Goal: Task Accomplishment & Management: Complete application form

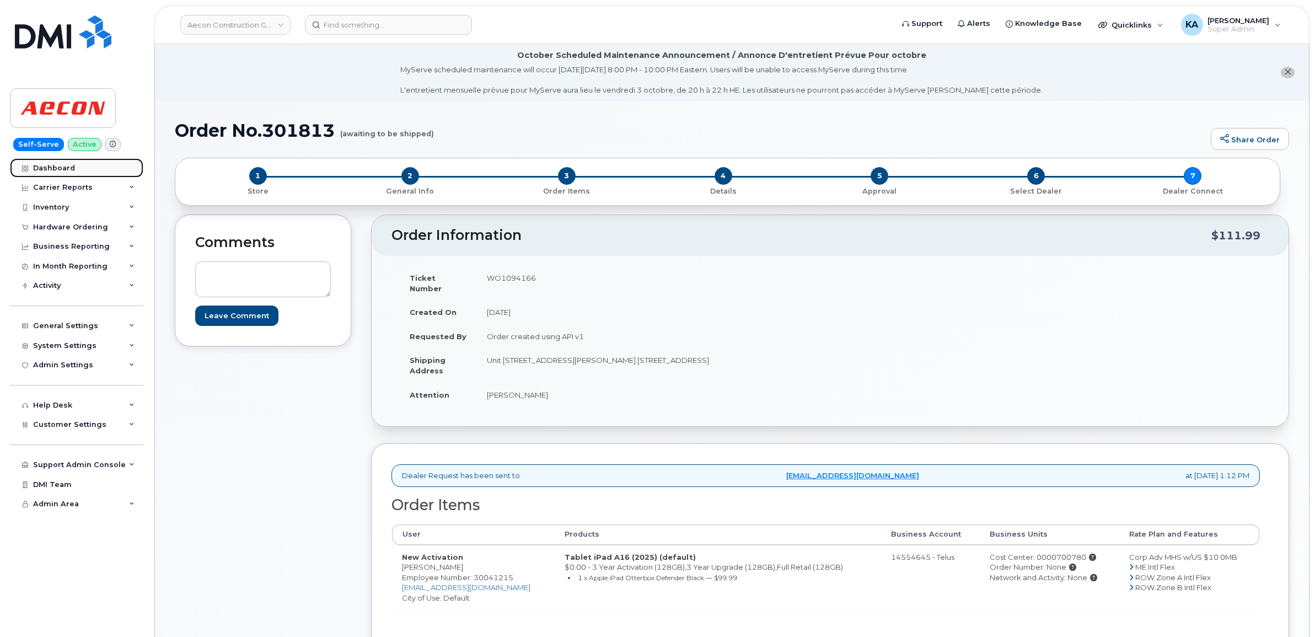
click at [61, 168] on div "Dashboard" at bounding box center [54, 168] width 42 height 9
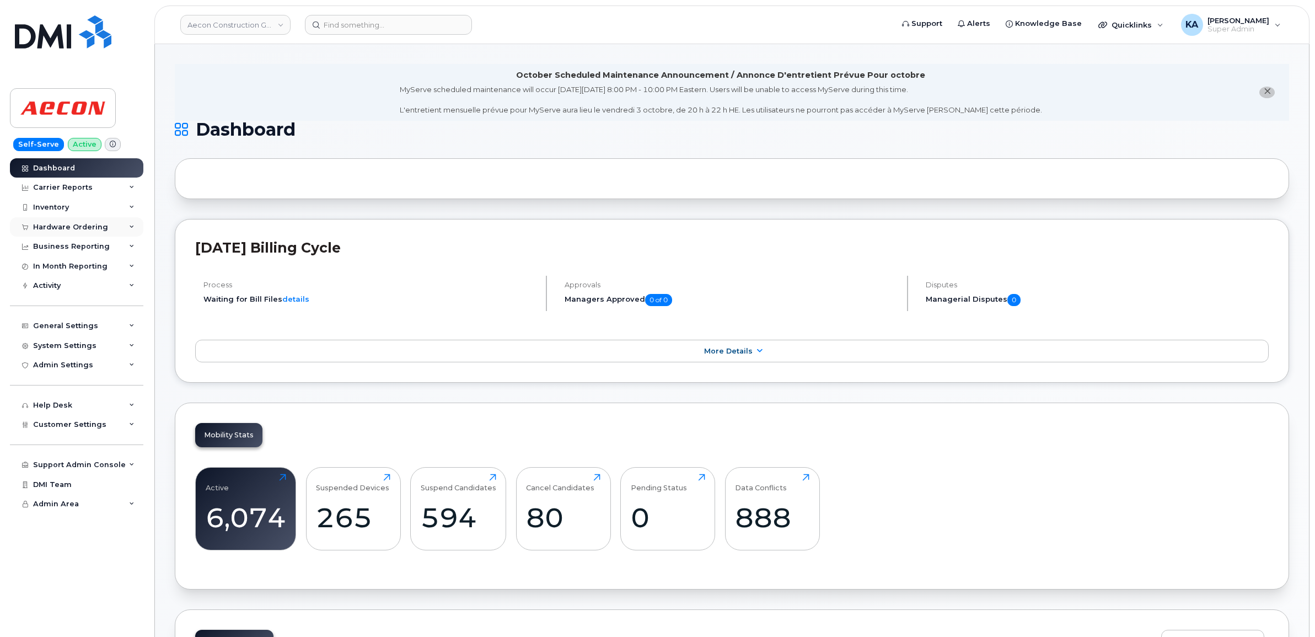
click at [78, 228] on div "Hardware Ordering" at bounding box center [70, 227] width 75 height 9
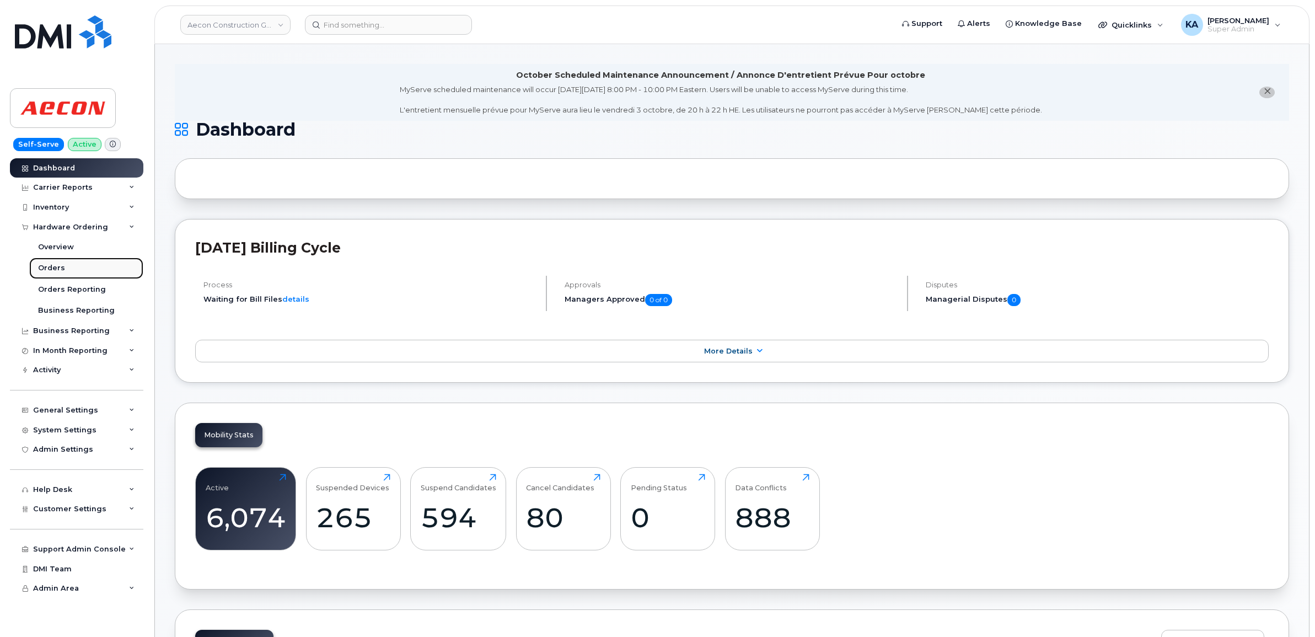
click at [48, 269] on div "Orders" at bounding box center [51, 268] width 27 height 10
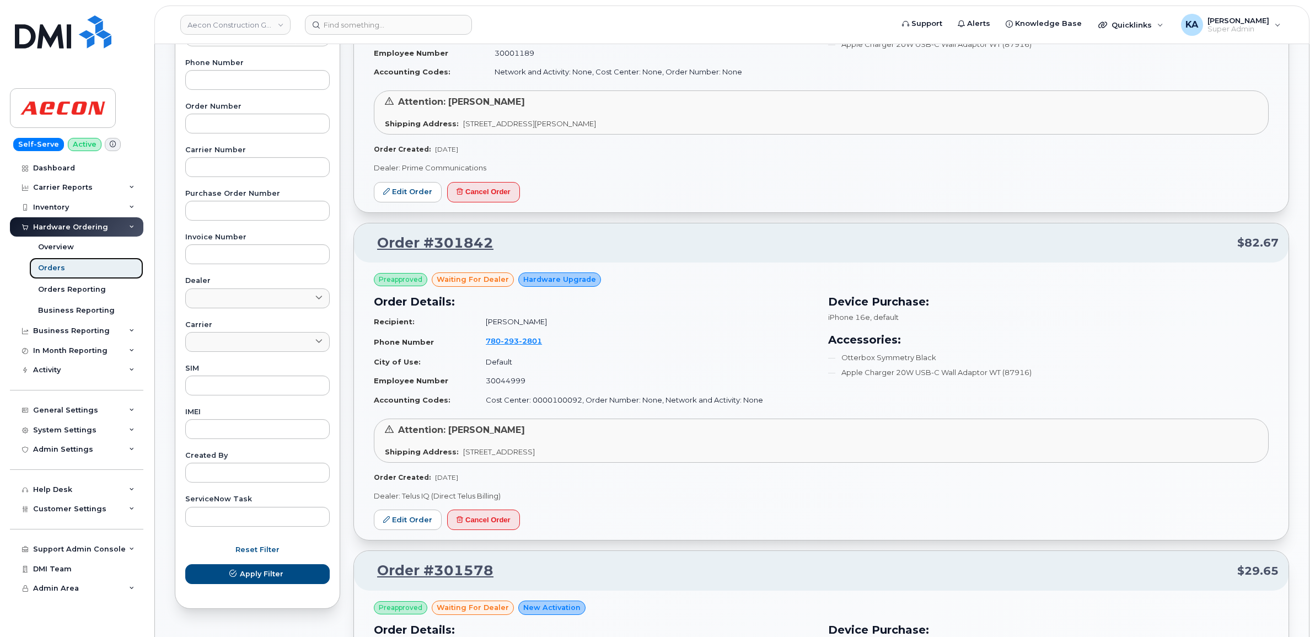
scroll to position [276, 0]
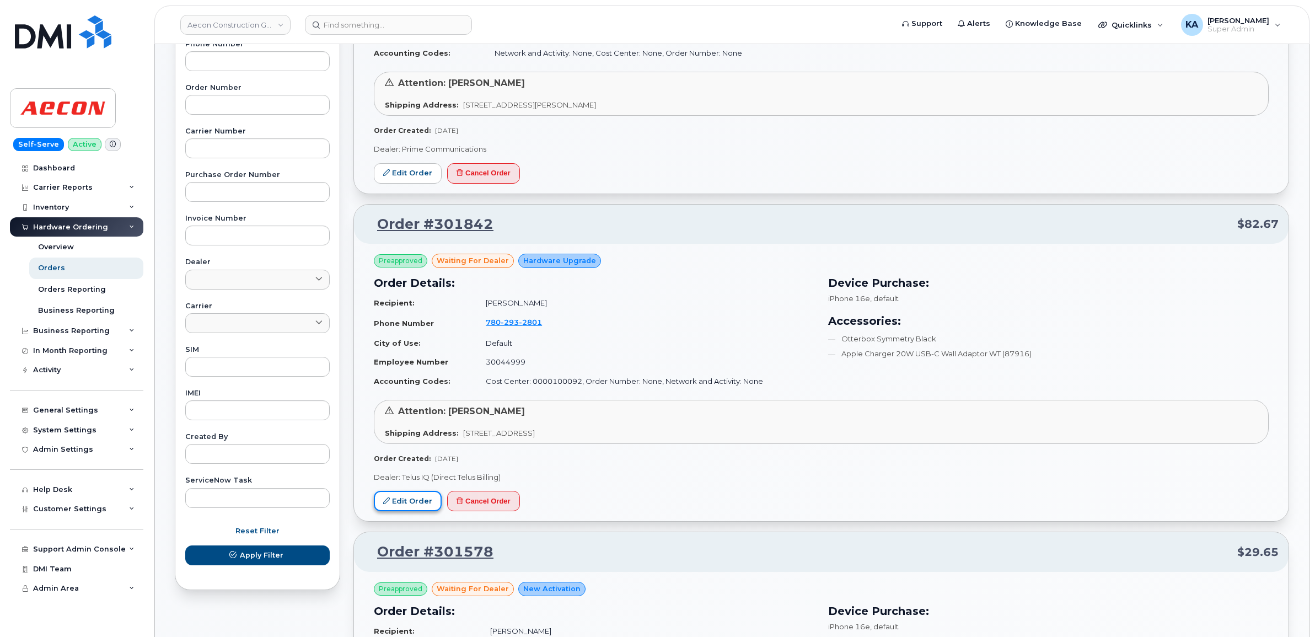
click at [398, 497] on link "Edit Order" at bounding box center [408, 501] width 68 height 20
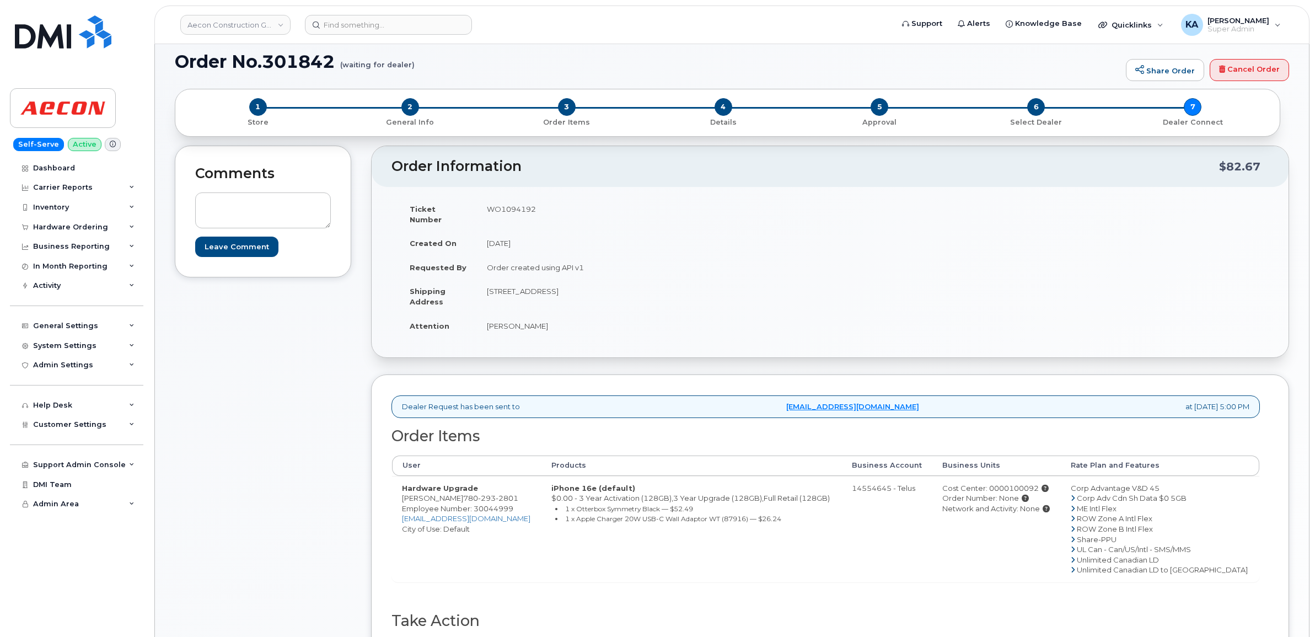
scroll to position [138, 0]
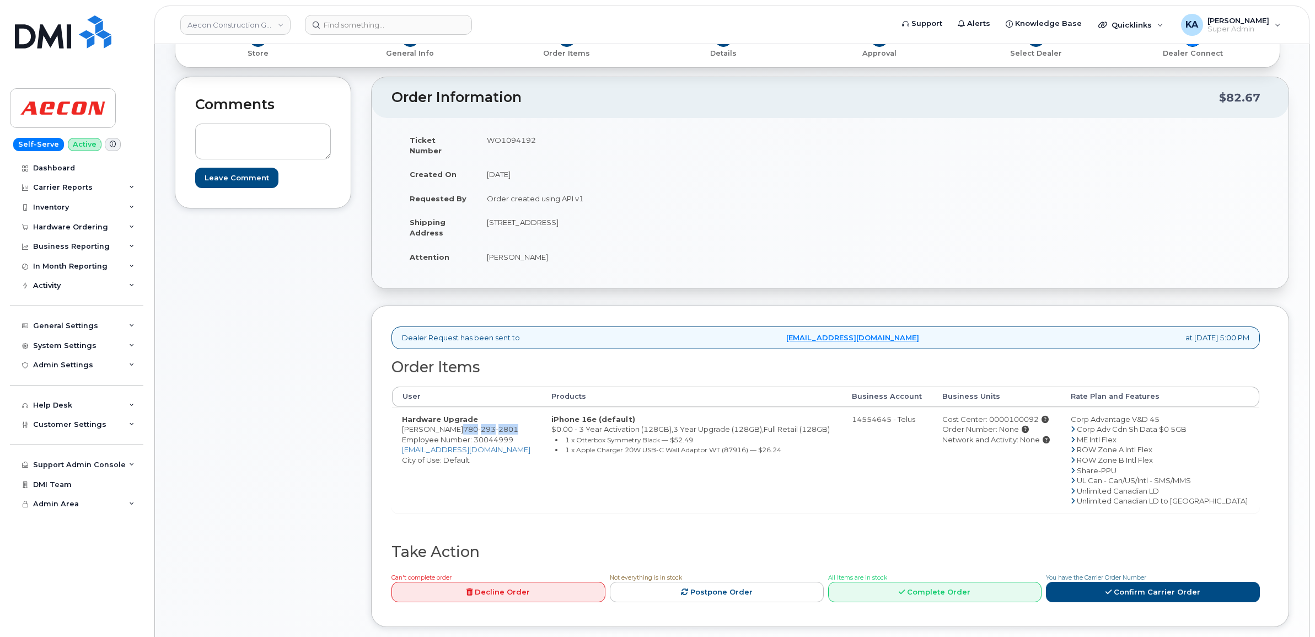
drag, startPoint x: 449, startPoint y: 421, endPoint x: 503, endPoint y: 423, distance: 54.1
click at [503, 425] on span "780 293 2801" at bounding box center [490, 429] width 55 height 9
copy span "780 293 2801"
click at [521, 141] on td "WO1094192" at bounding box center [649, 145] width 345 height 34
click at [520, 141] on td "WO1094192" at bounding box center [649, 145] width 345 height 34
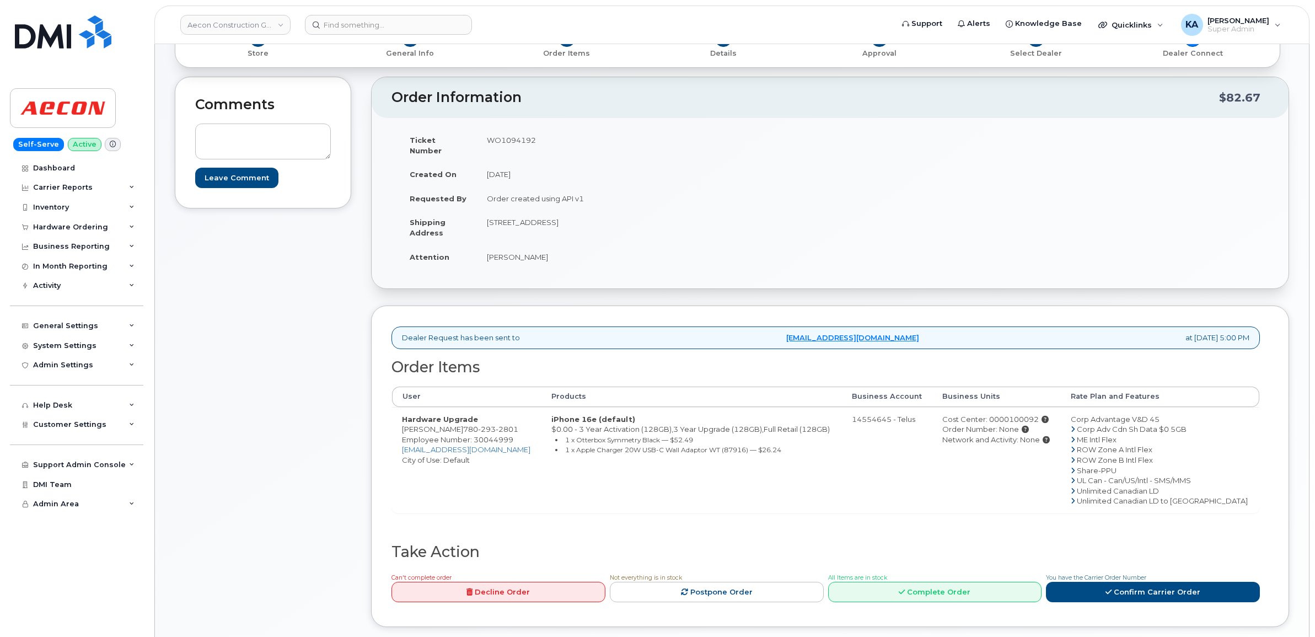
copy td "WO1094192"
drag, startPoint x: 477, startPoint y: 249, endPoint x: 555, endPoint y: 252, distance: 78.3
click at [555, 252] on td "[PERSON_NAME]" at bounding box center [649, 257] width 345 height 24
copy td "[PERSON_NAME]"
drag, startPoint x: 480, startPoint y: 212, endPoint x: 575, endPoint y: 227, distance: 95.9
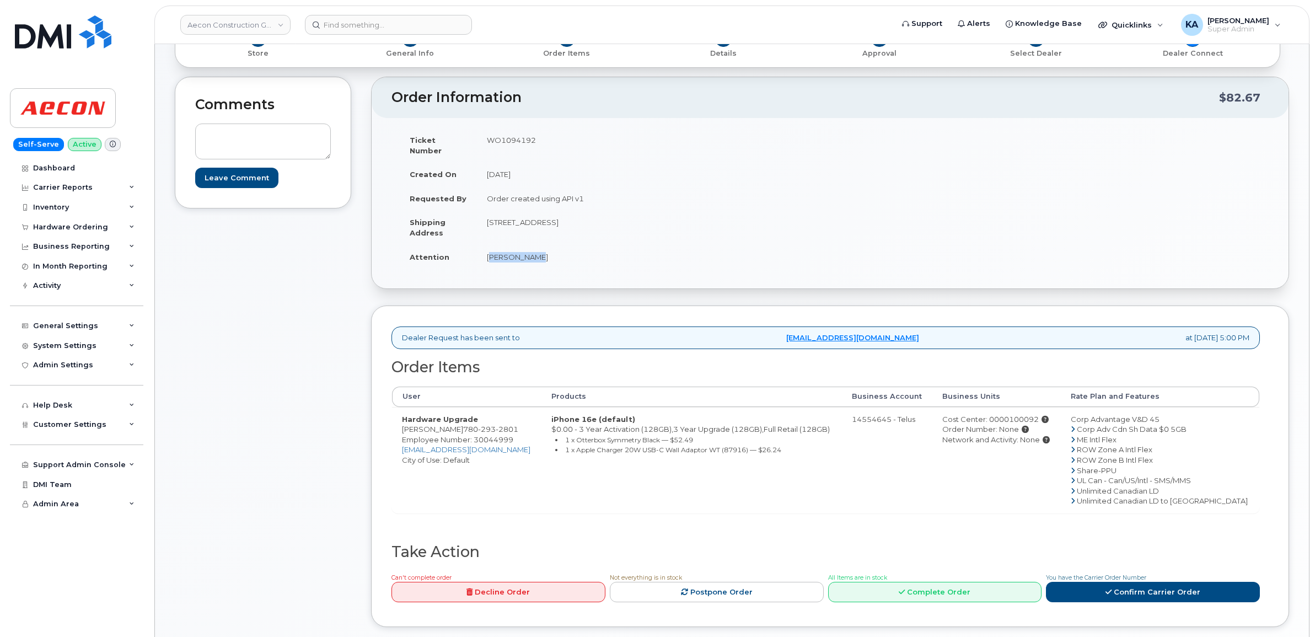
click at [575, 227] on td "[STREET_ADDRESS]" at bounding box center [649, 227] width 345 height 34
copy td "53367 Range Road 232"
drag, startPoint x: 576, startPoint y: 211, endPoint x: 632, endPoint y: 216, distance: 56.0
click at [632, 216] on td "[STREET_ADDRESS]" at bounding box center [649, 227] width 345 height 34
copy td "Sherwood Park"
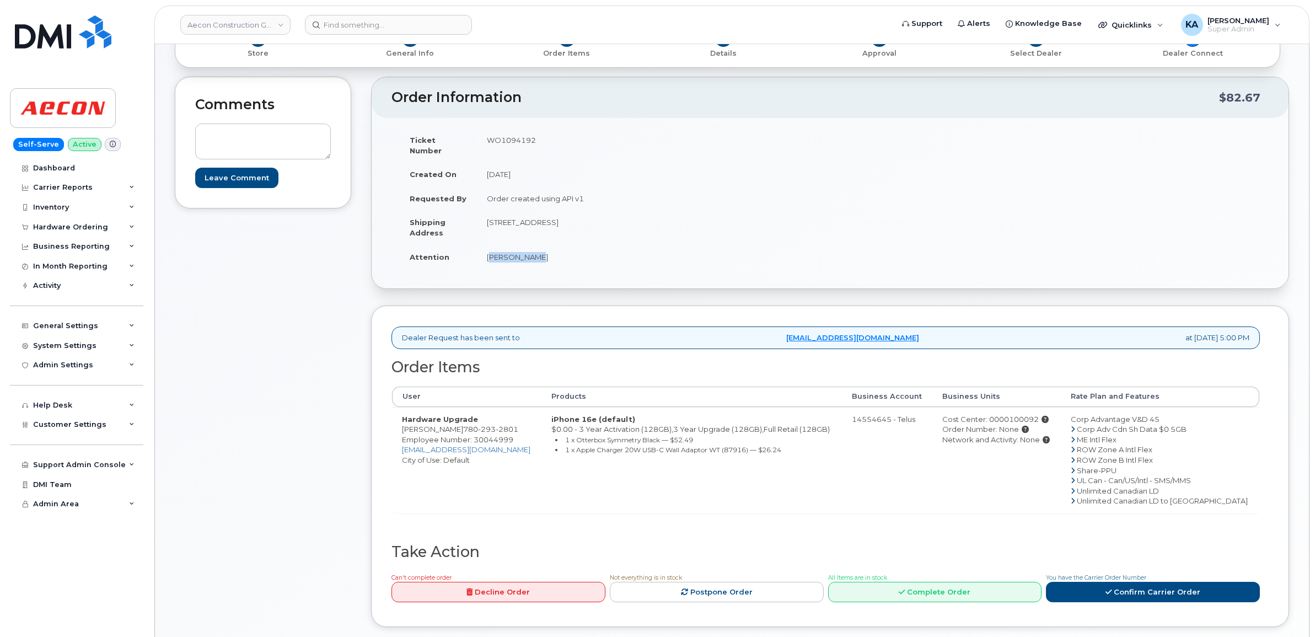
drag, startPoint x: 646, startPoint y: 212, endPoint x: 680, endPoint y: 215, distance: 34.3
click at [680, 215] on td "[STREET_ADDRESS]" at bounding box center [649, 227] width 345 height 34
copy td "T8A 4V2"
click at [1121, 582] on link "Confirm Carrier Order" at bounding box center [1153, 592] width 214 height 20
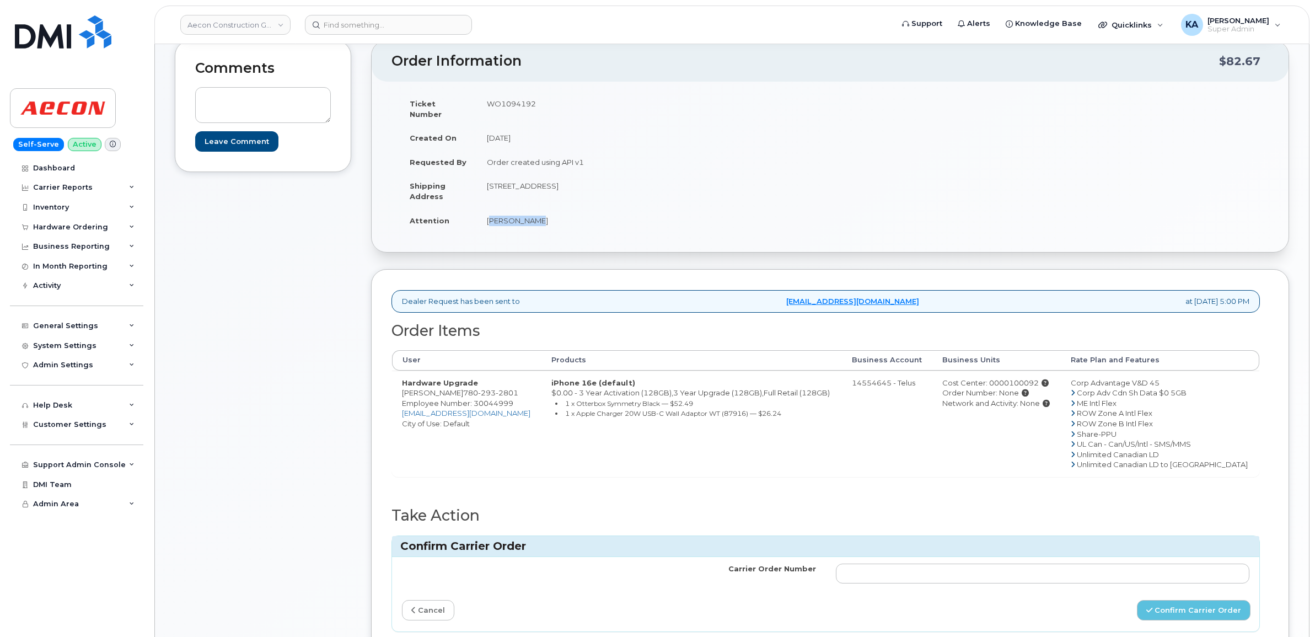
scroll to position [207, 0]
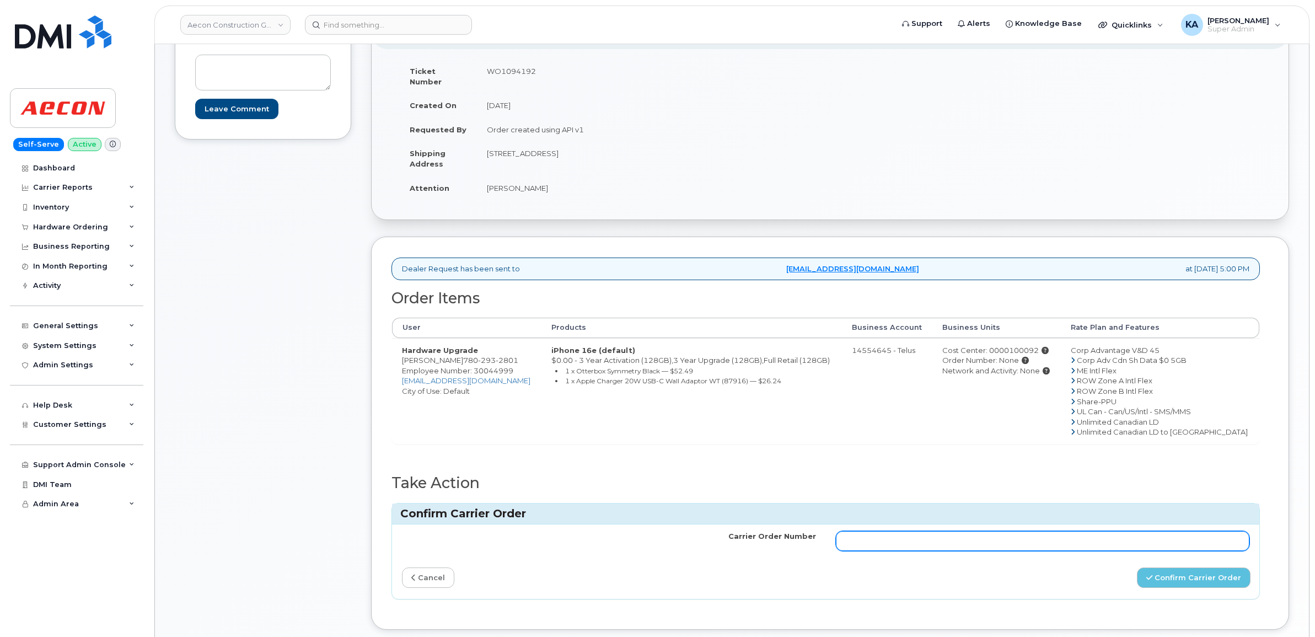
click at [900, 535] on input "Carrier Order Number" at bounding box center [1043, 541] width 414 height 20
paste input "TL60033144"
type input "TL60033144"
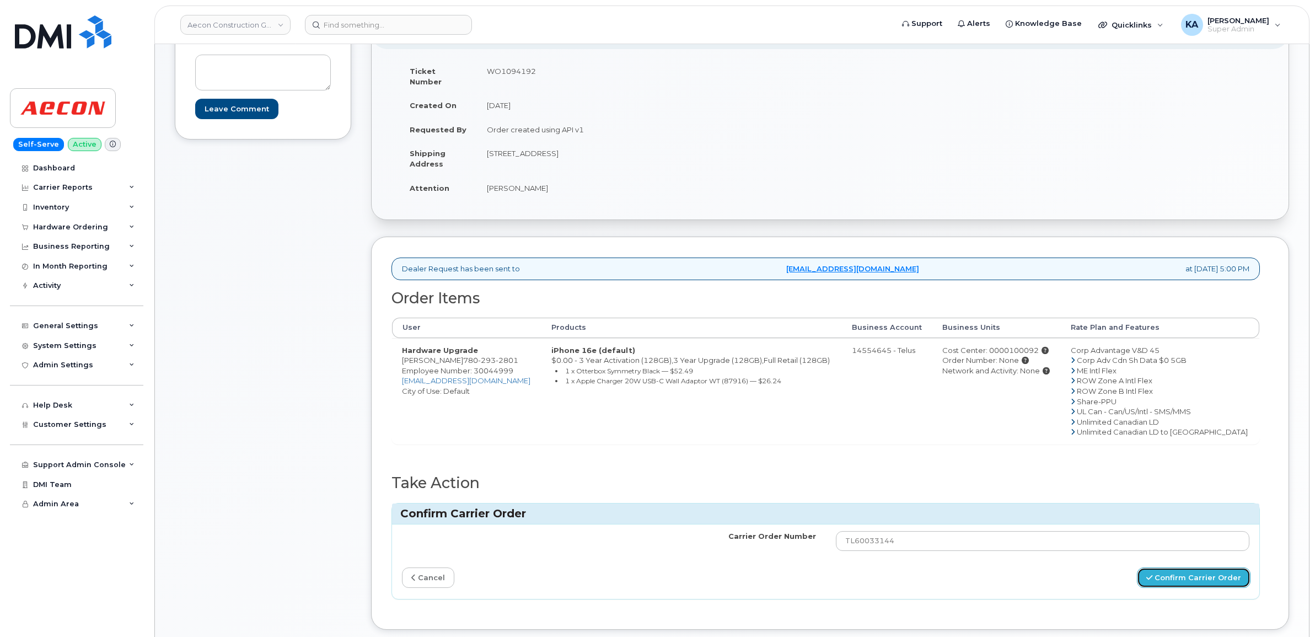
click at [1184, 572] on button "Confirm Carrier Order" at bounding box center [1194, 577] width 114 height 20
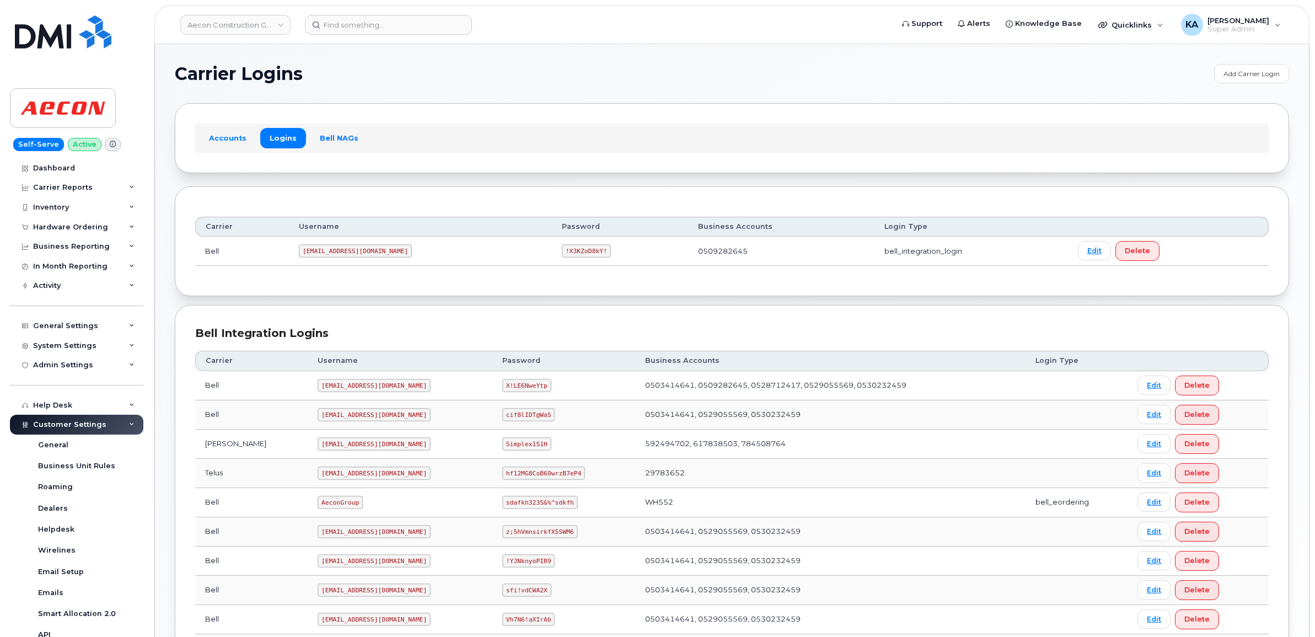
scroll to position [379, 0]
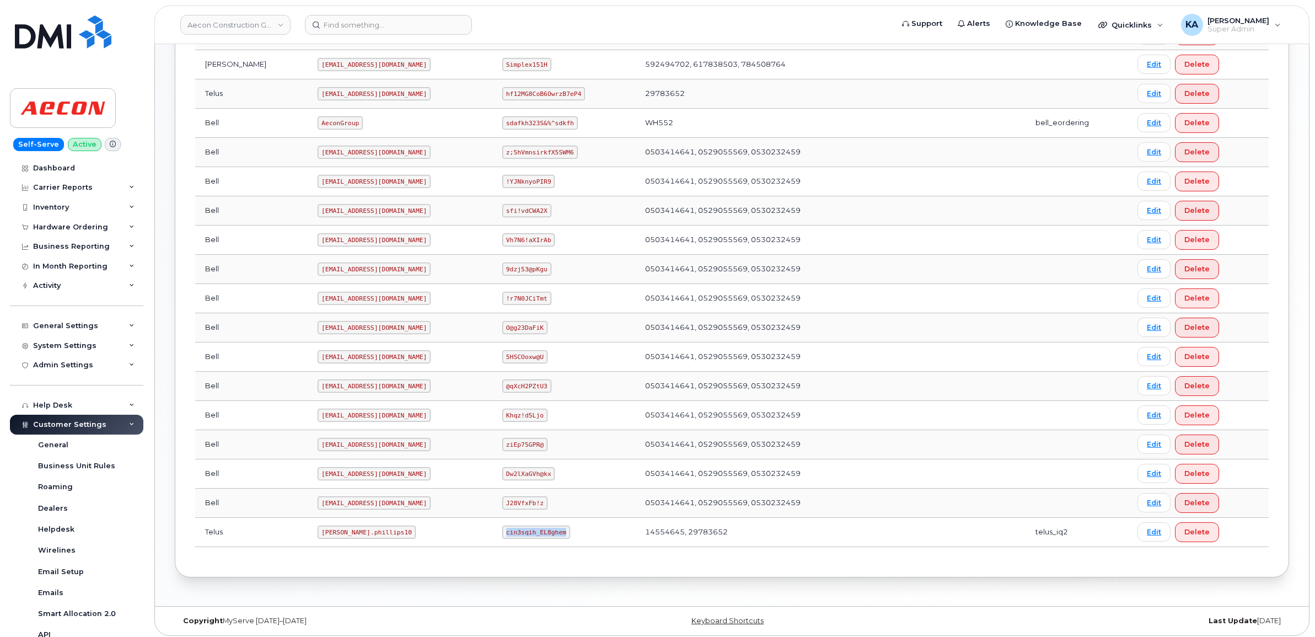
drag, startPoint x: 486, startPoint y: 536, endPoint x: 546, endPoint y: 541, distance: 60.3
click at [546, 539] on code "cin3sqih_EL8ghem" at bounding box center [536, 531] width 68 height 13
copy code "cin3sqih_EL8ghem"
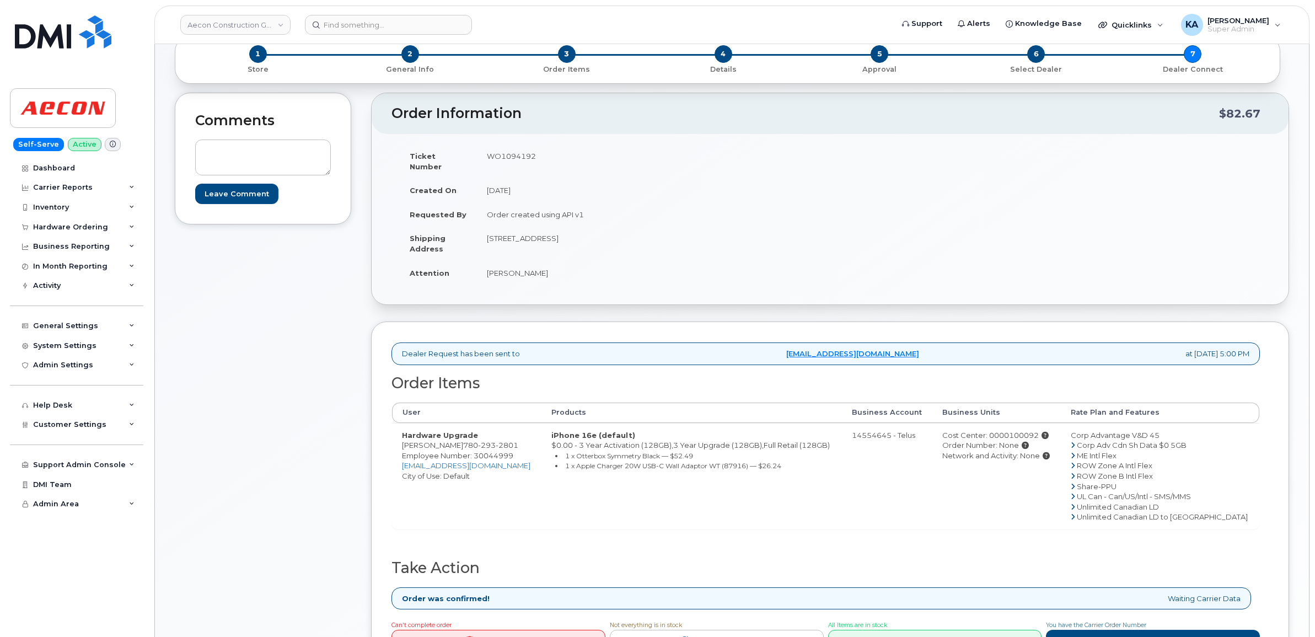
scroll to position [138, 0]
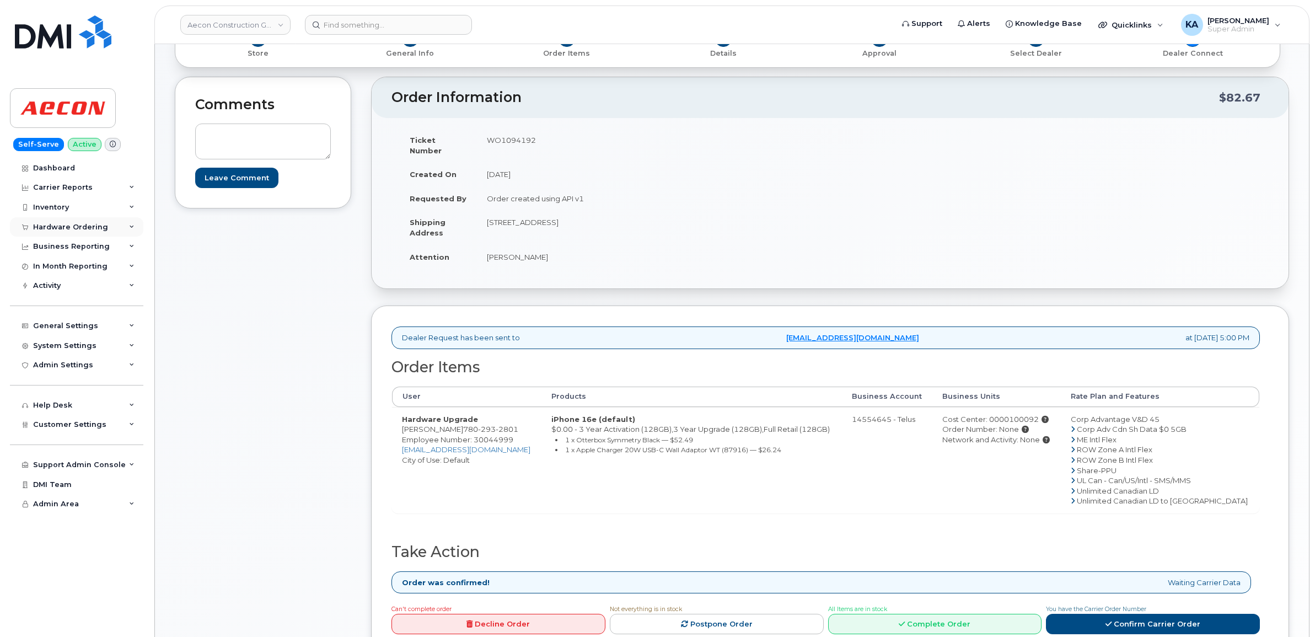
click at [78, 224] on div "Hardware Ordering" at bounding box center [70, 227] width 75 height 9
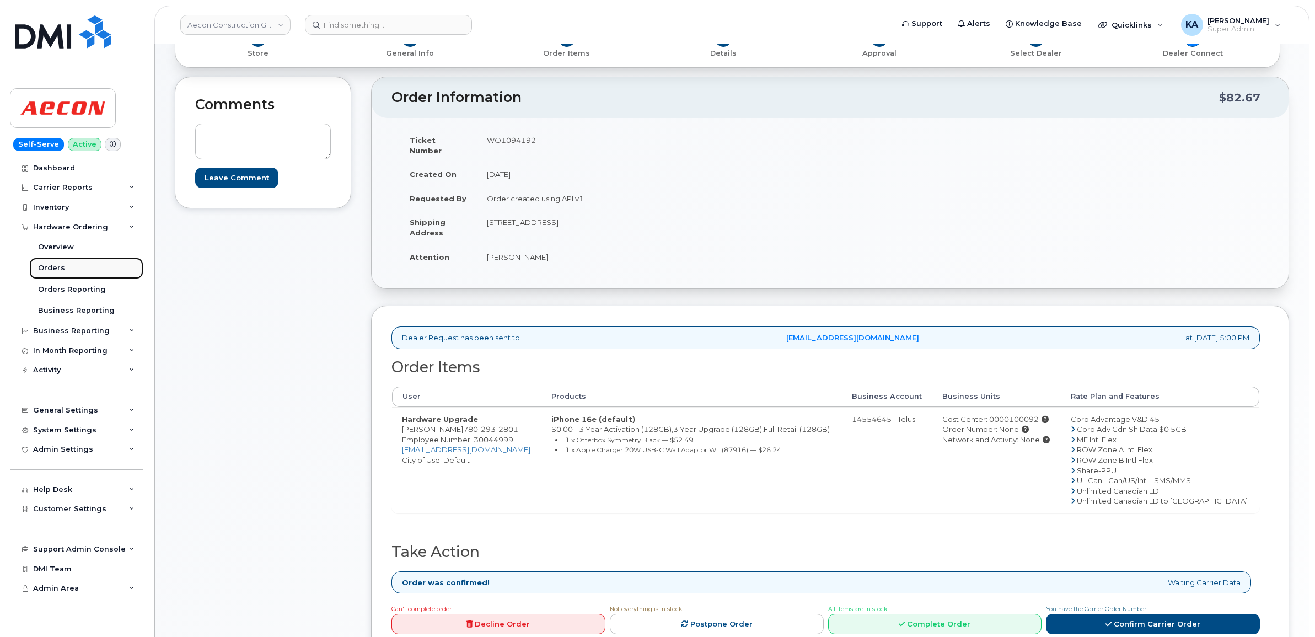
click at [53, 264] on link "Orders" at bounding box center [86, 267] width 114 height 21
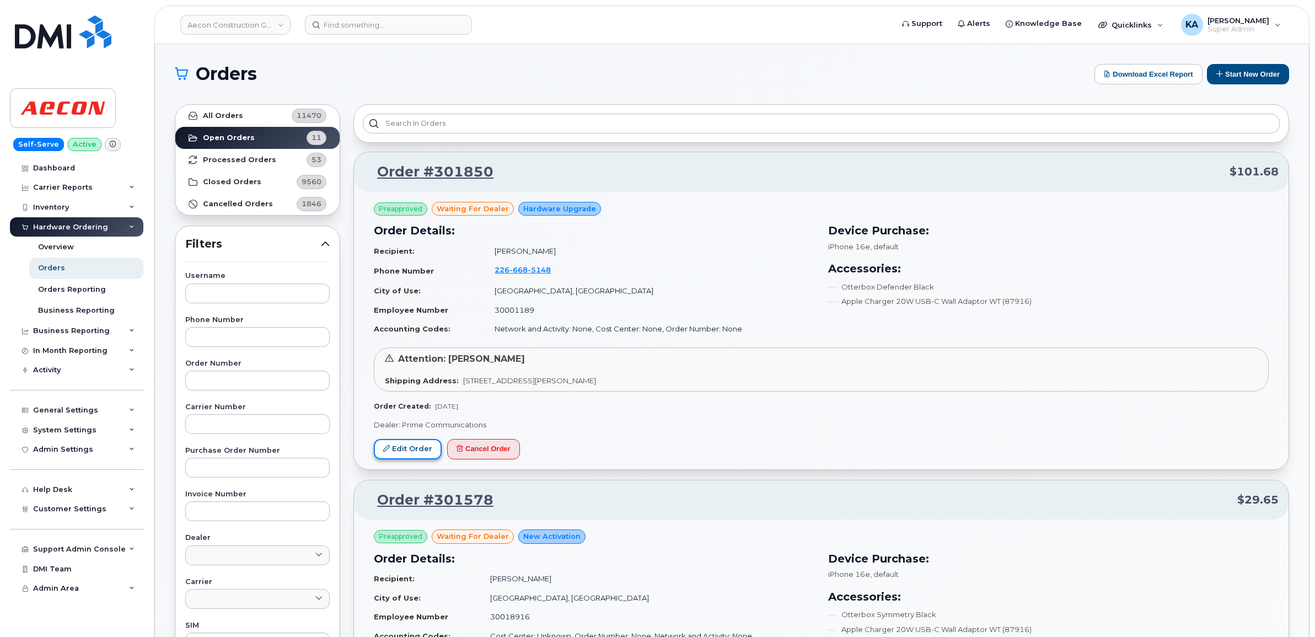
click at [403, 447] on link "Edit Order" at bounding box center [408, 449] width 68 height 20
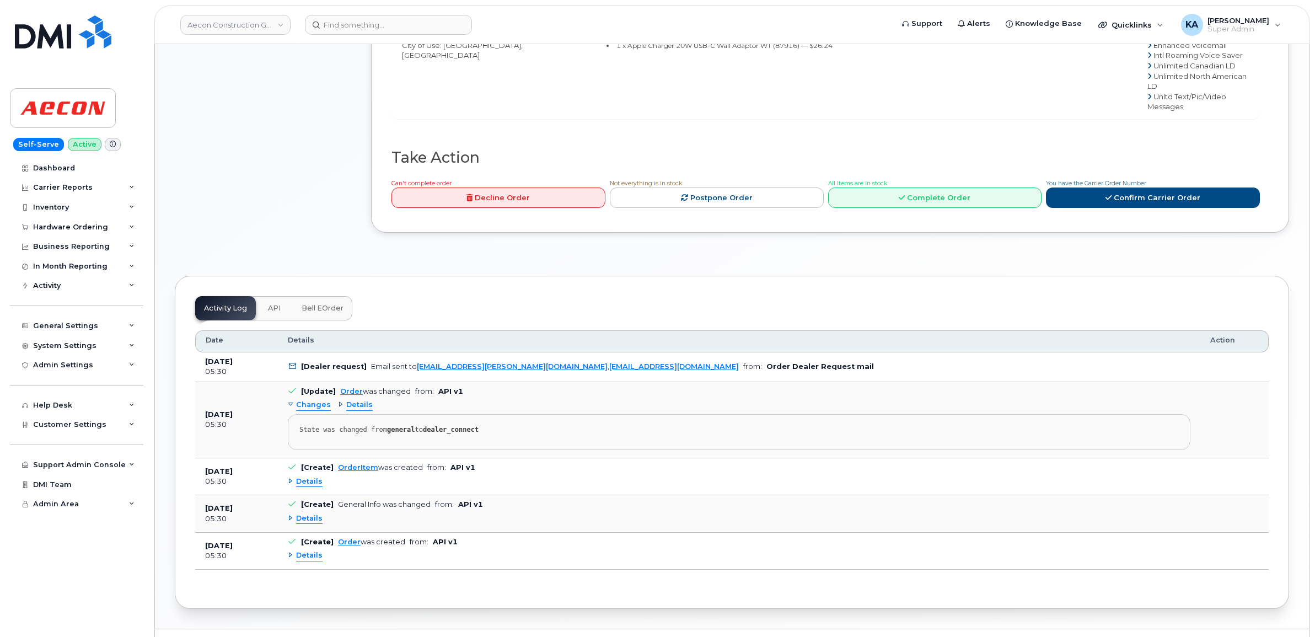
scroll to position [631, 0]
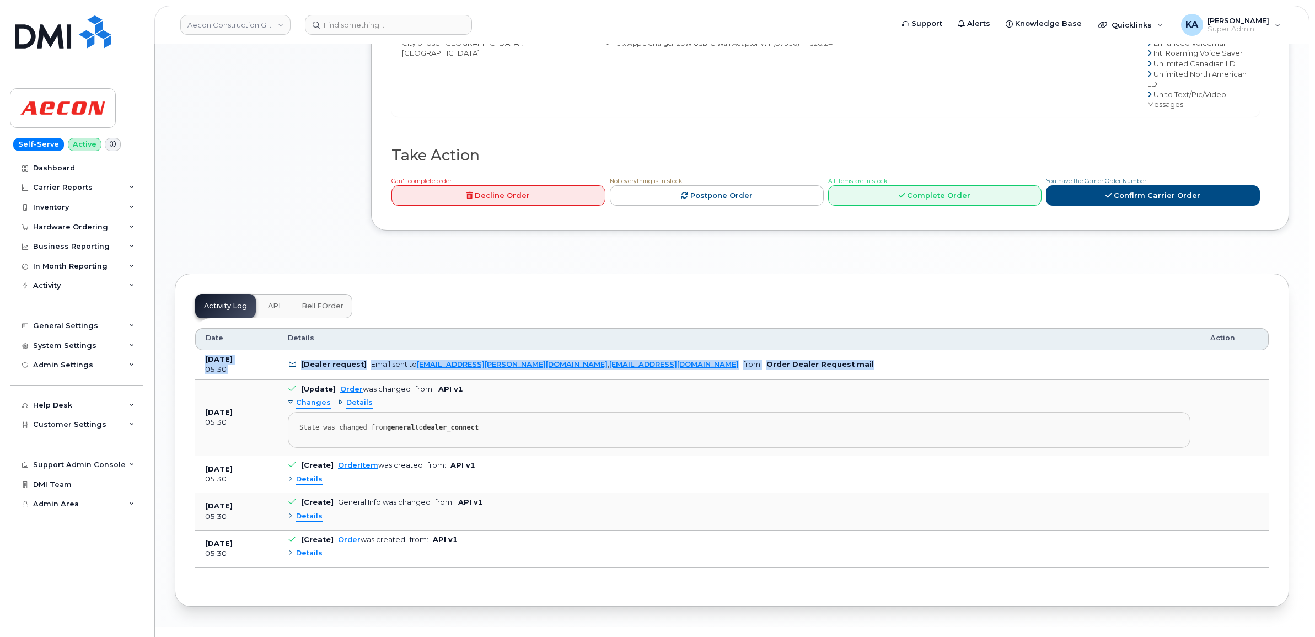
drag, startPoint x: 200, startPoint y: 331, endPoint x: 775, endPoint y: 344, distance: 575.2
click at [775, 350] on tr "[DATE] 05:30 [Dealer request] Email sent to [EMAIL_ADDRESS][PERSON_NAME][DOMAIN…" at bounding box center [732, 365] width 1074 height 30
copy tr "[DATE] 05:30 [Dealer request] Email sent to [EMAIL_ADDRESS][PERSON_NAME][DOMAIN…"
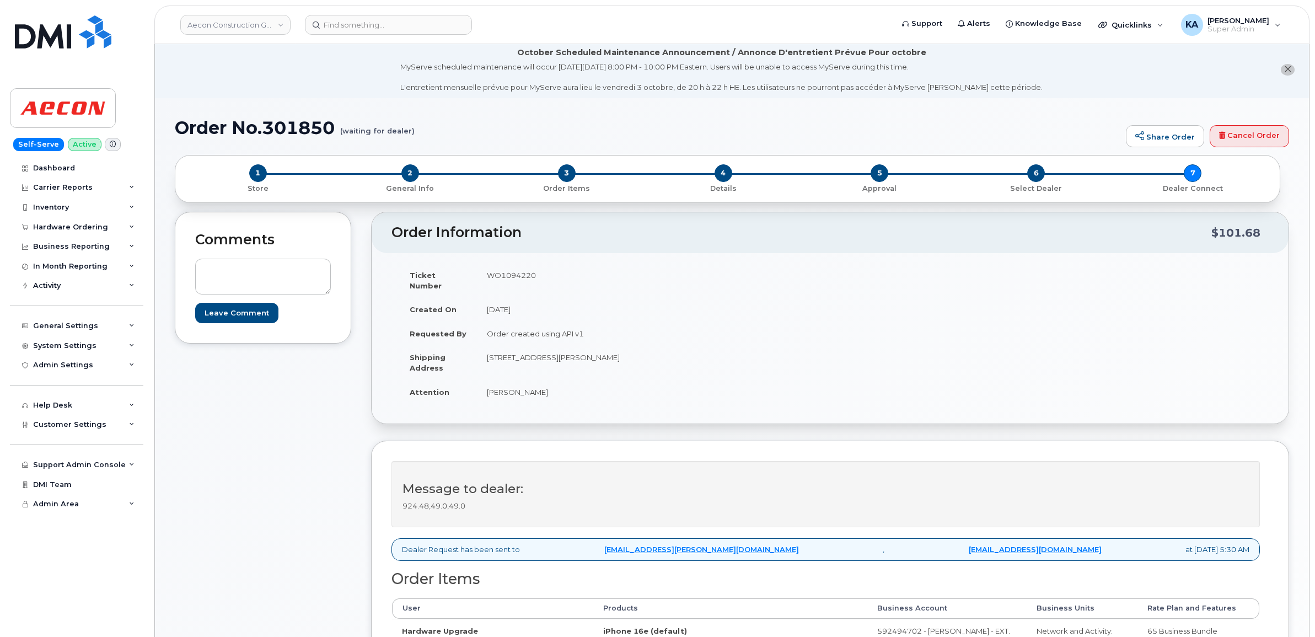
scroll to position [0, 0]
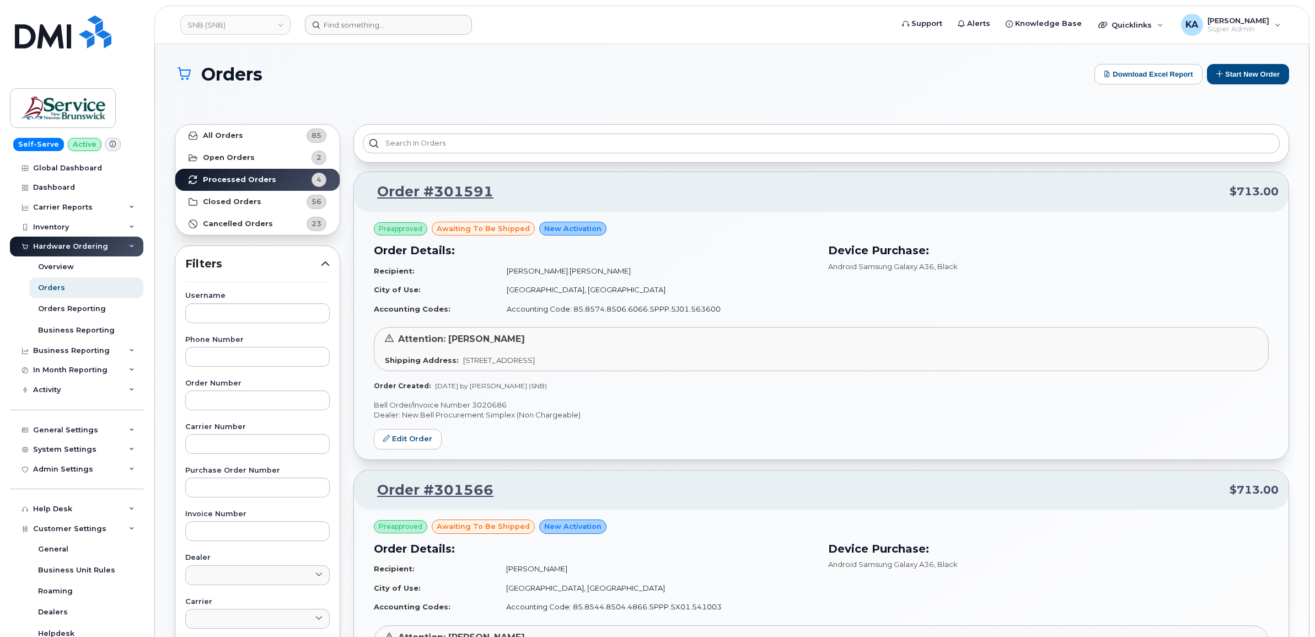
scroll to position [207, 0]
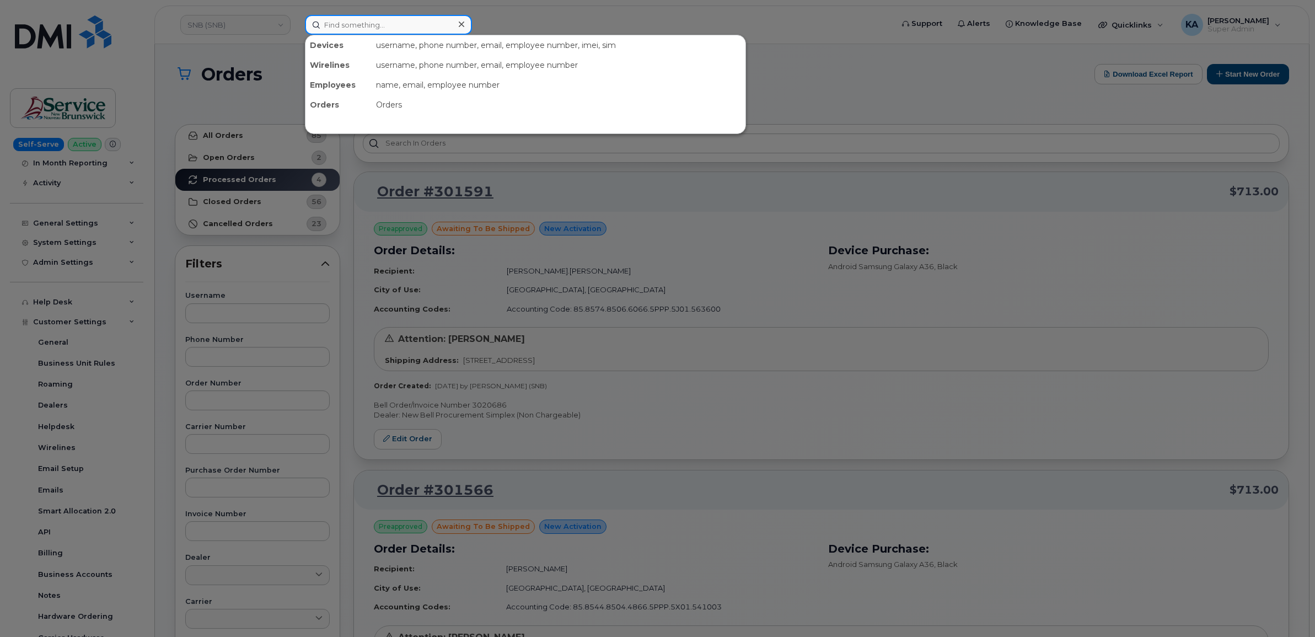
click at [346, 25] on input at bounding box center [388, 25] width 167 height 20
paste input "7809745097"
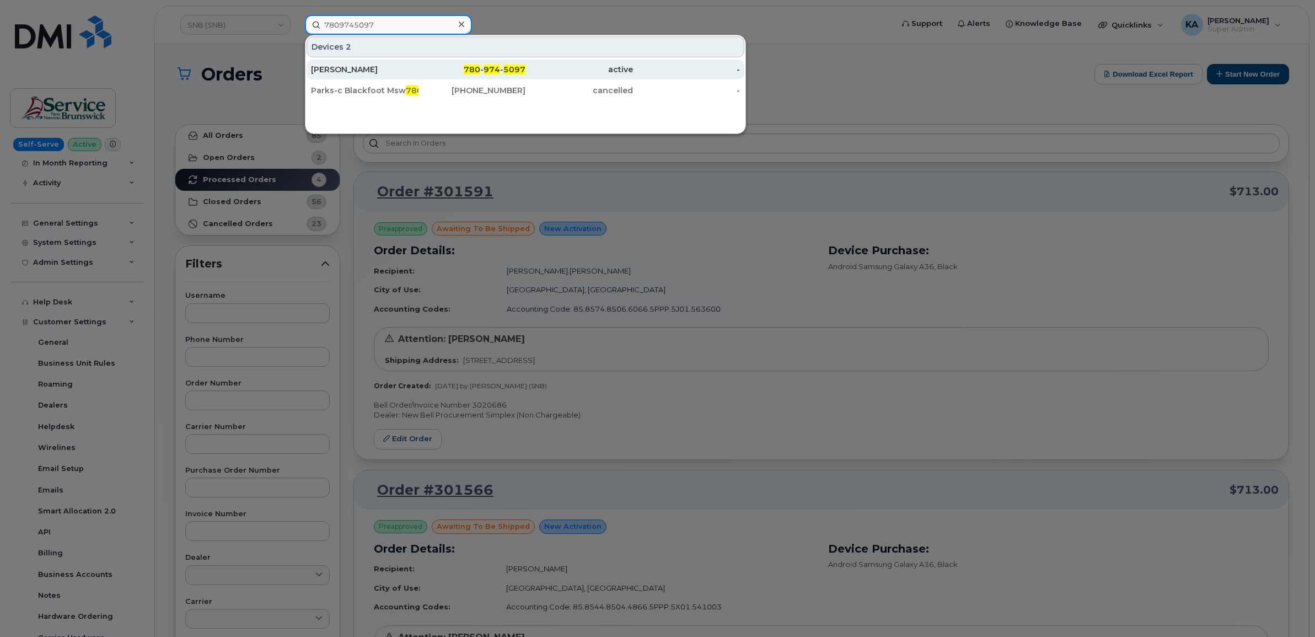
type input "7809745097"
click at [337, 68] on div "[PERSON_NAME]" at bounding box center [365, 69] width 108 height 11
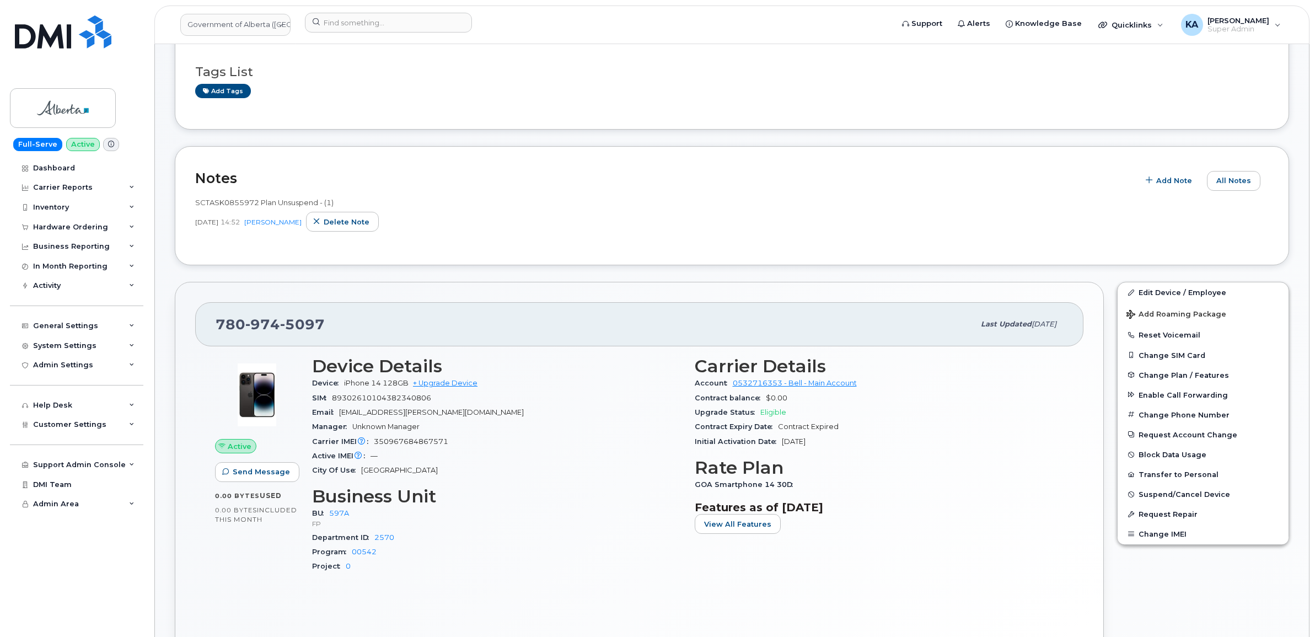
scroll to position [207, 0]
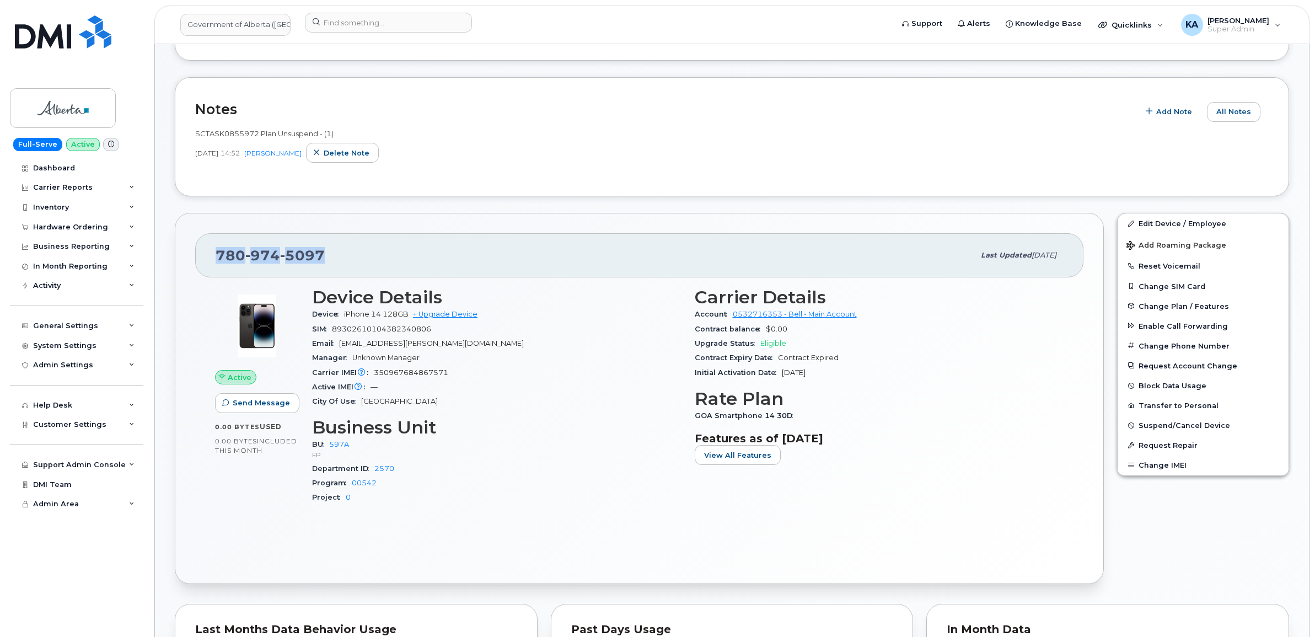
drag, startPoint x: 325, startPoint y: 257, endPoint x: 219, endPoint y: 257, distance: 106.4
click at [219, 257] on div "[PHONE_NUMBER]" at bounding box center [595, 255] width 759 height 23
copy span "[PHONE_NUMBER]"
click at [200, 260] on div "[PHONE_NUMBER] Last updated [DATE]" at bounding box center [639, 255] width 888 height 44
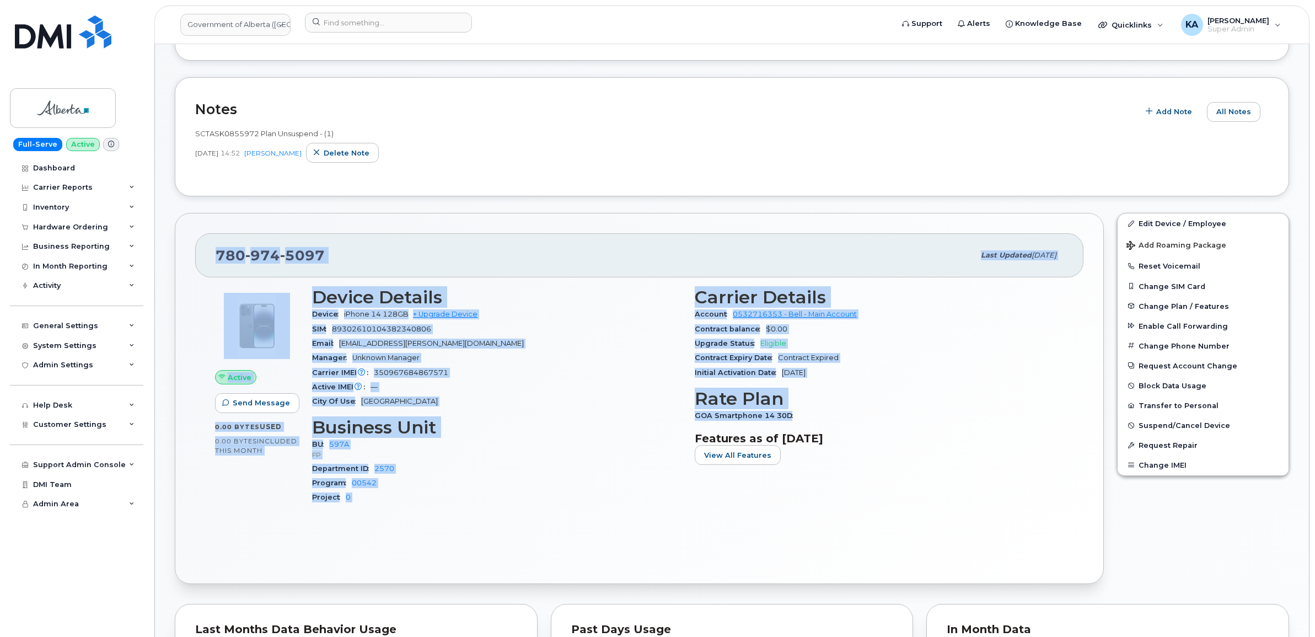
drag, startPoint x: 200, startPoint y: 257, endPoint x: 831, endPoint y: 415, distance: 650.7
click at [831, 415] on div "780 974 5097 Last updated Sep 25, 2025 Active Send Message 0.00 Bytes  used 0.0…" at bounding box center [639, 398] width 929 height 371
copy div "780 974 5097 Last updated Sep 25, 2025 Active Send Message 0.00 Bytes  used 0.0…"
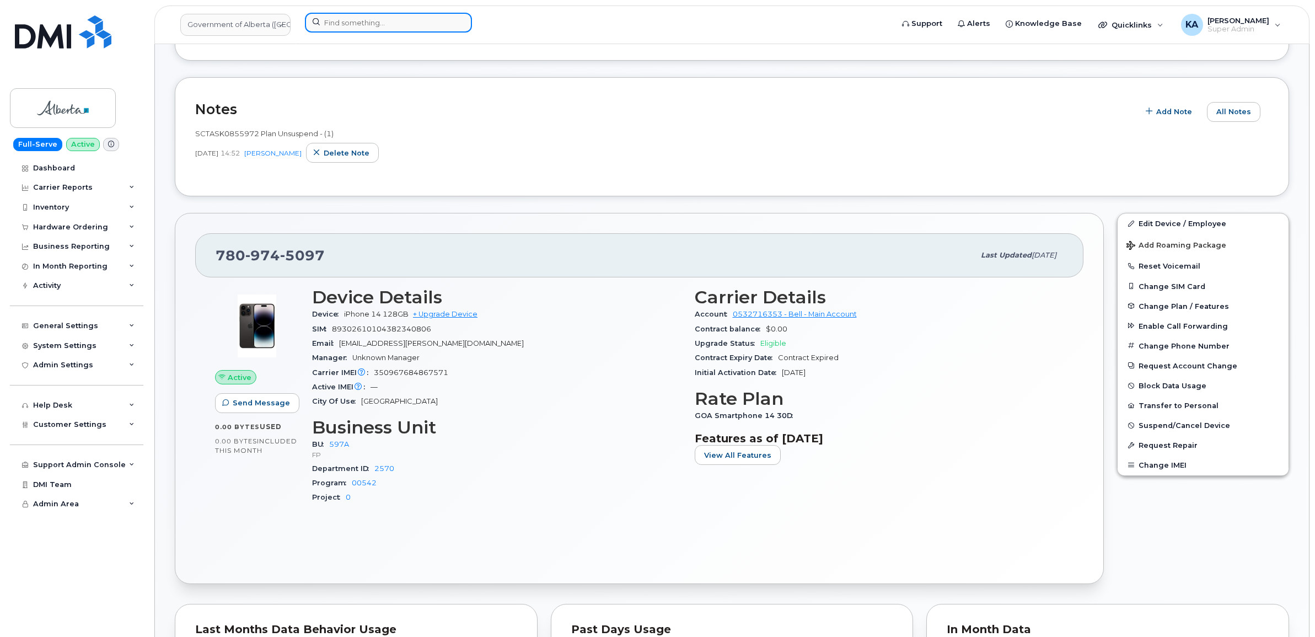
click at [359, 25] on input at bounding box center [388, 23] width 167 height 20
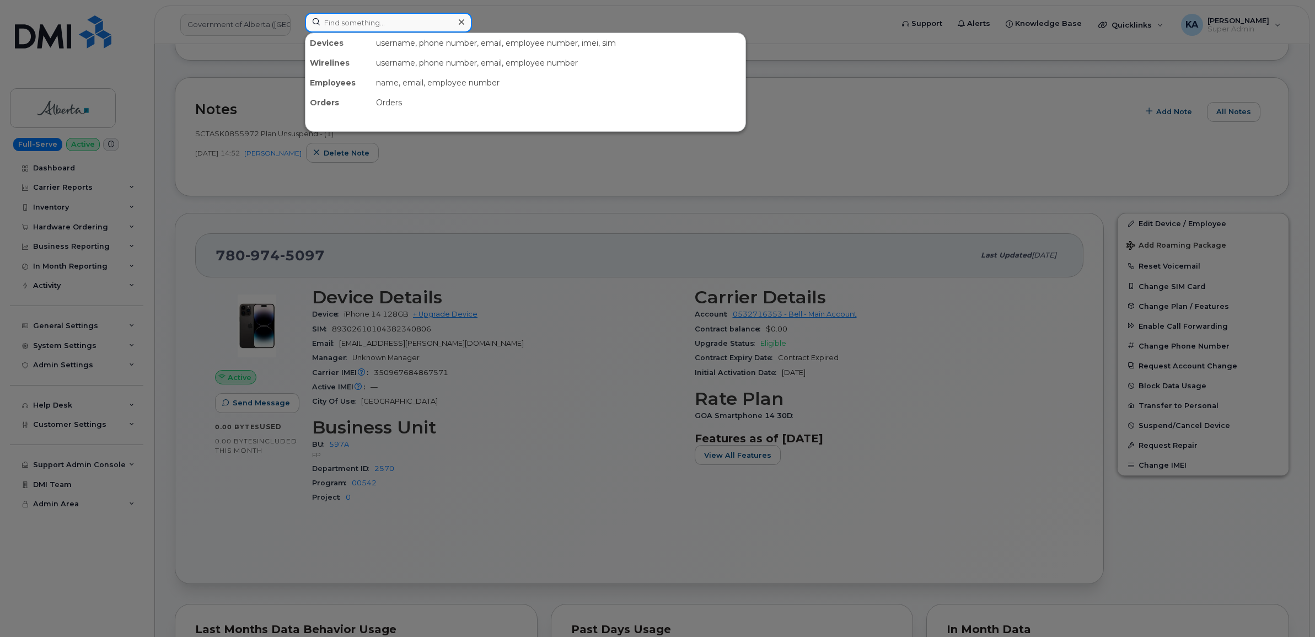
paste input "7802675920"
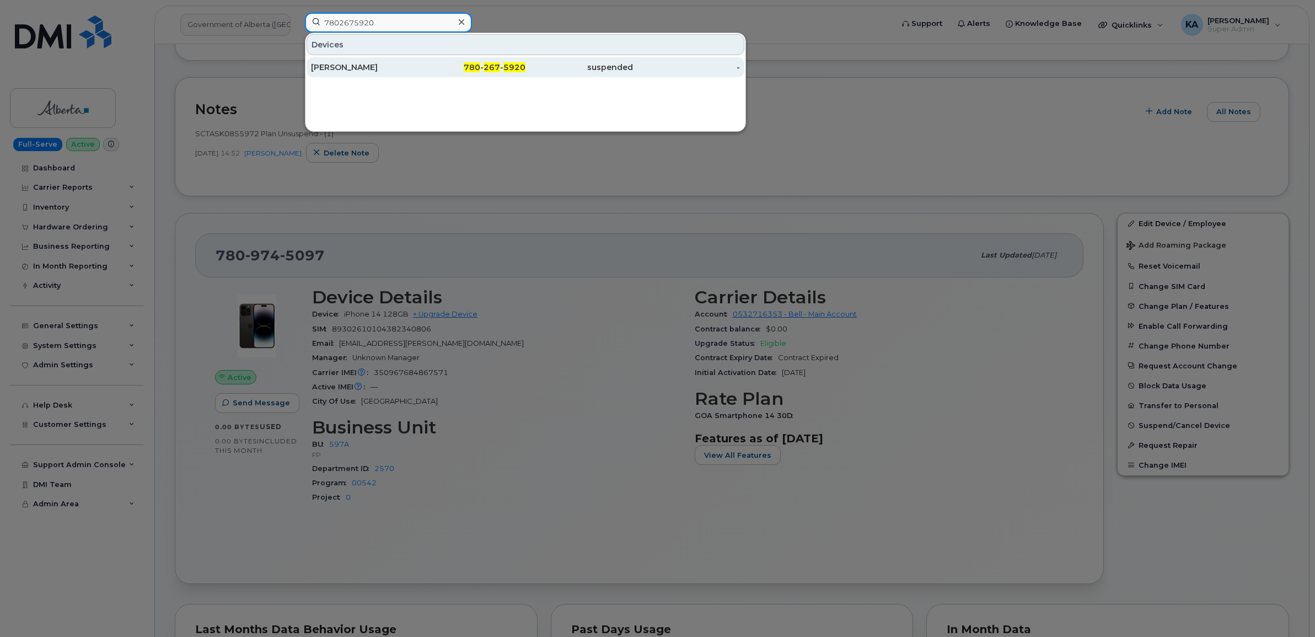
type input "7802675920"
click at [351, 67] on div "[PERSON_NAME]" at bounding box center [365, 67] width 108 height 11
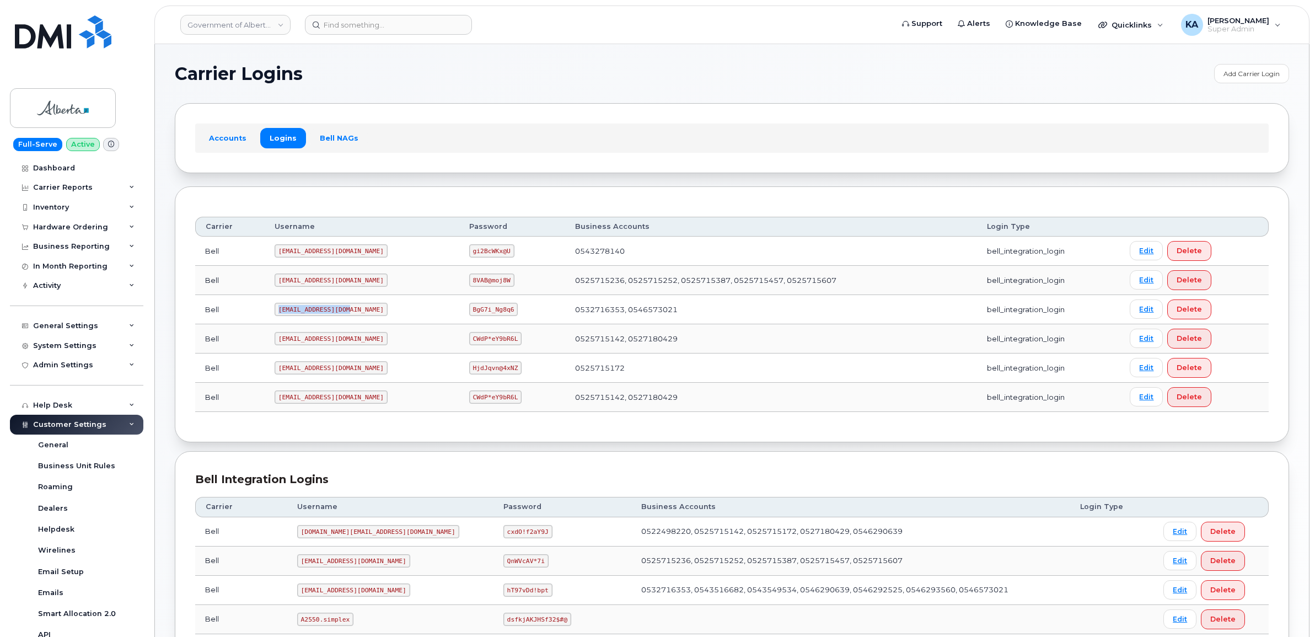
drag, startPoint x: 277, startPoint y: 312, endPoint x: 355, endPoint y: 313, distance: 77.2
click at [355, 313] on td "[EMAIL_ADDRESS][DOMAIN_NAME]" at bounding box center [362, 309] width 195 height 29
copy code "[EMAIL_ADDRESS][DOMAIN_NAME]"
drag, startPoint x: 436, startPoint y: 310, endPoint x: 482, endPoint y: 316, distance: 46.6
click at [482, 316] on td "BgG7i_Ng8q6" at bounding box center [512, 309] width 106 height 29
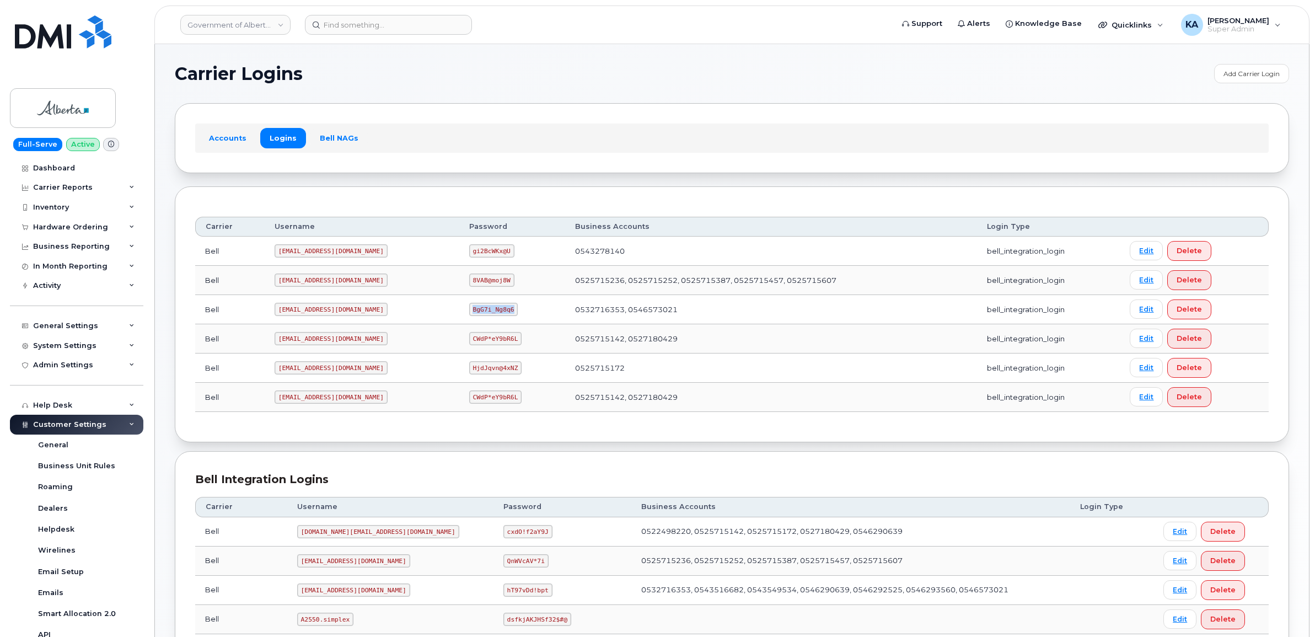
copy code "BgG7i_Ng8q6"
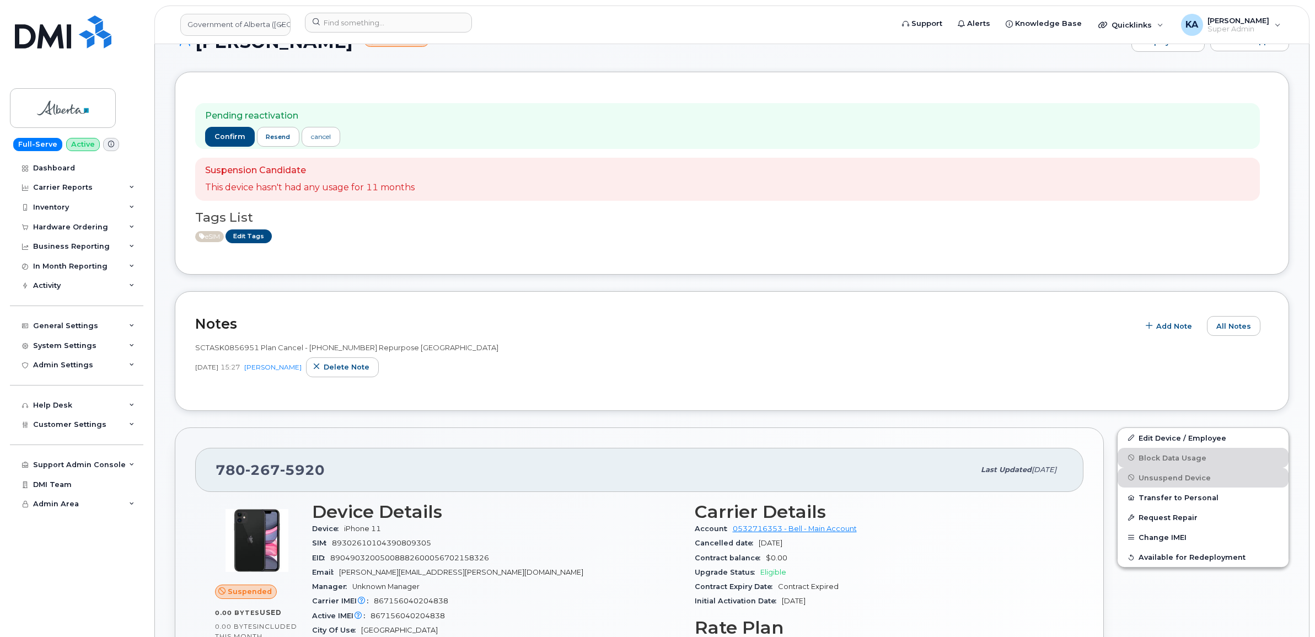
scroll to position [207, 0]
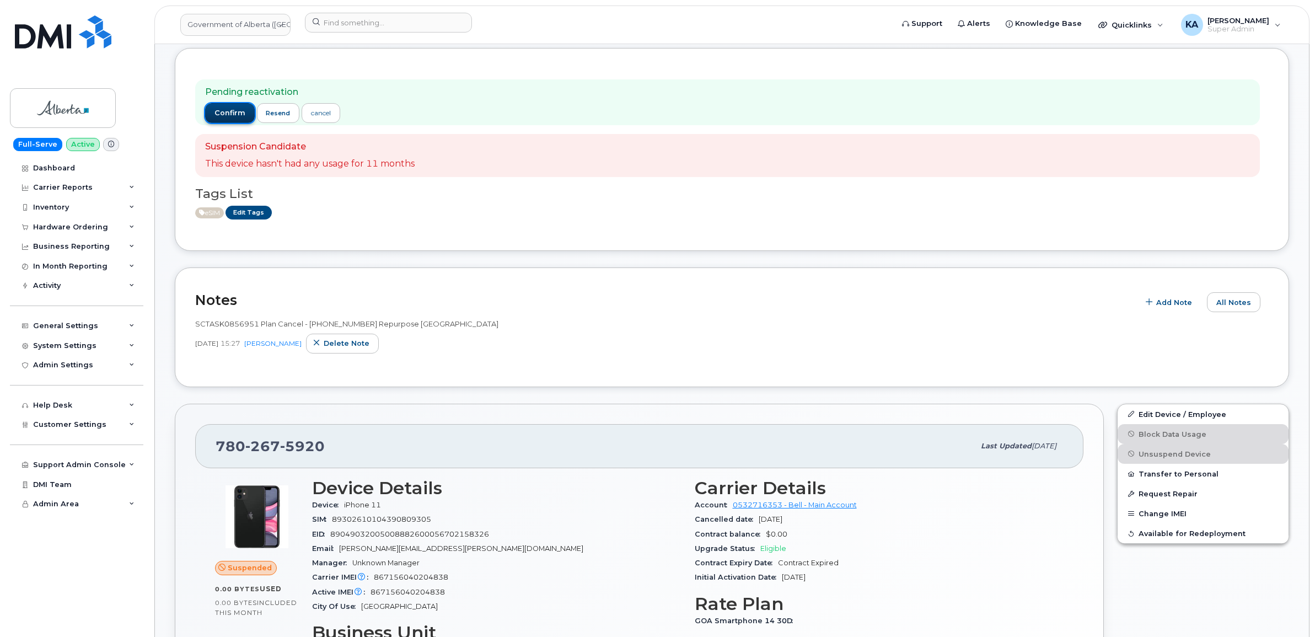
click at [224, 114] on span "confirm" at bounding box center [229, 113] width 31 height 10
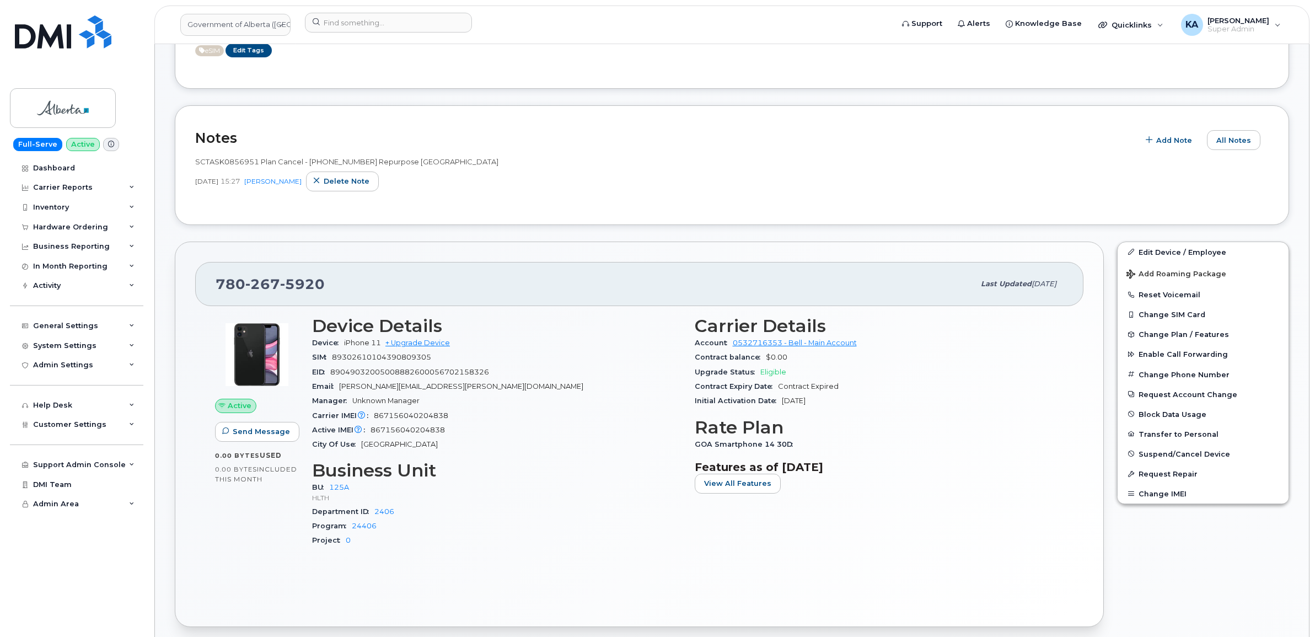
scroll to position [345, 0]
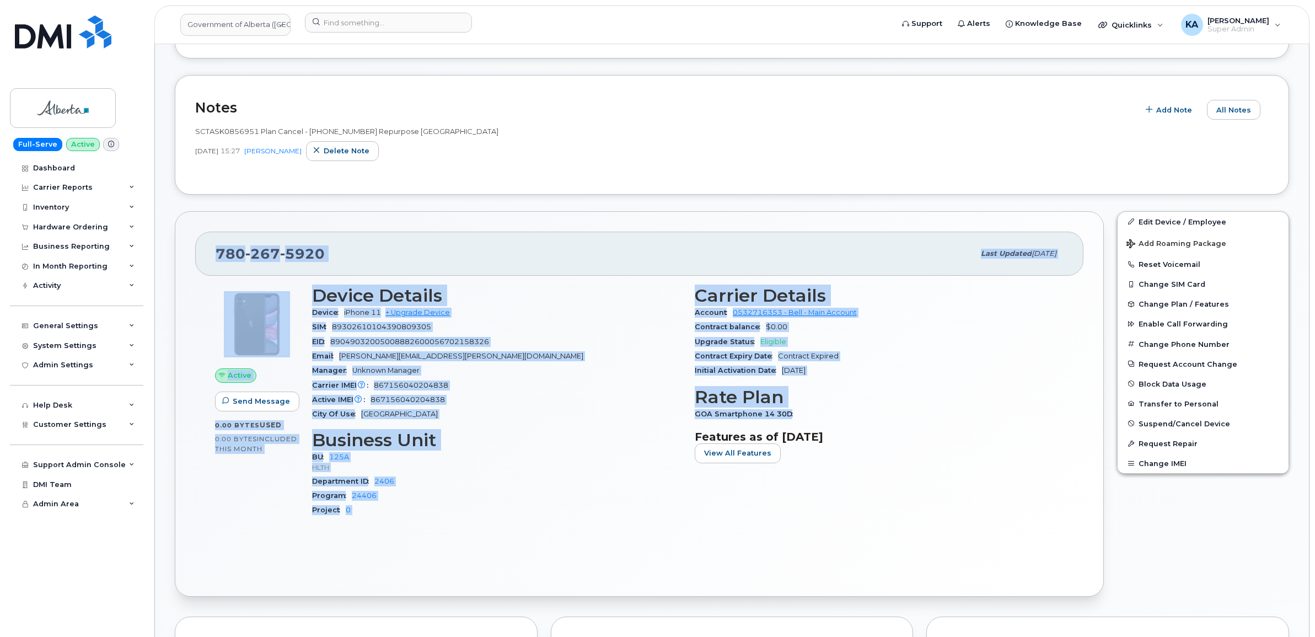
drag, startPoint x: 207, startPoint y: 251, endPoint x: 808, endPoint y: 412, distance: 622.0
click at [808, 412] on div "[PHONE_NUMBER] Last updated [DATE] Active Send Message 0.00 Bytes  used 0.00 By…" at bounding box center [639, 403] width 929 height 385
copy div "[PHONE_NUMBER] Last updated [DATE] Active Send Message 0.00 Bytes  used 0.00 By…"
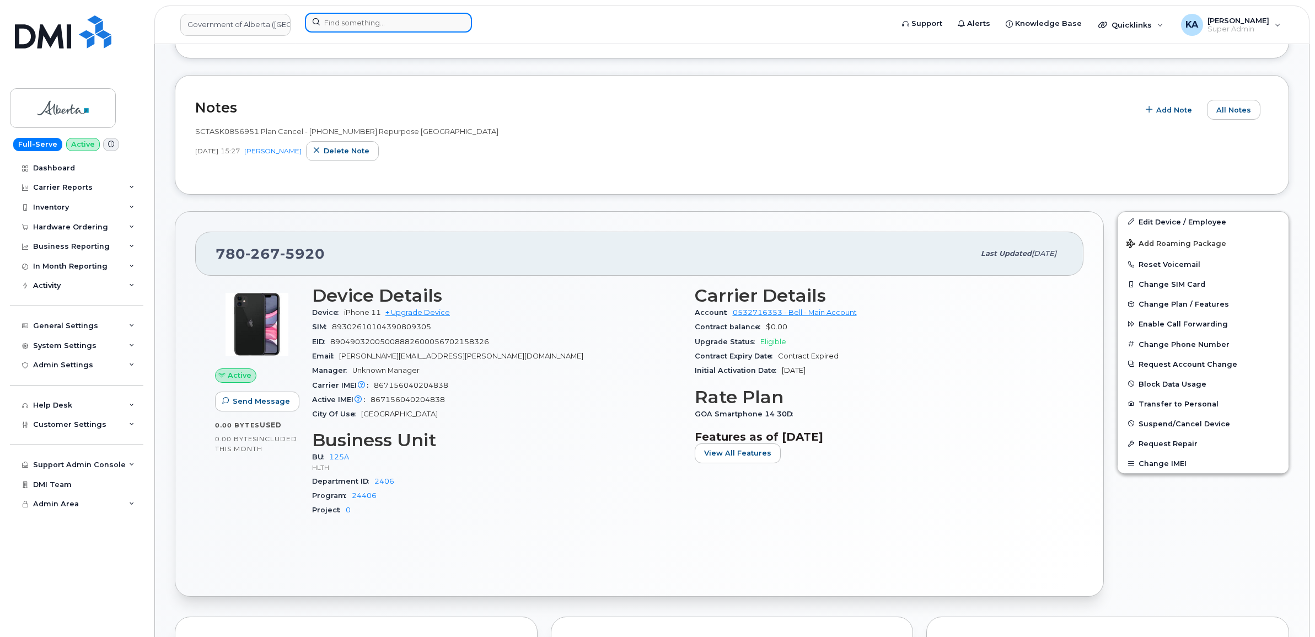
click at [382, 22] on input at bounding box center [388, 23] width 167 height 20
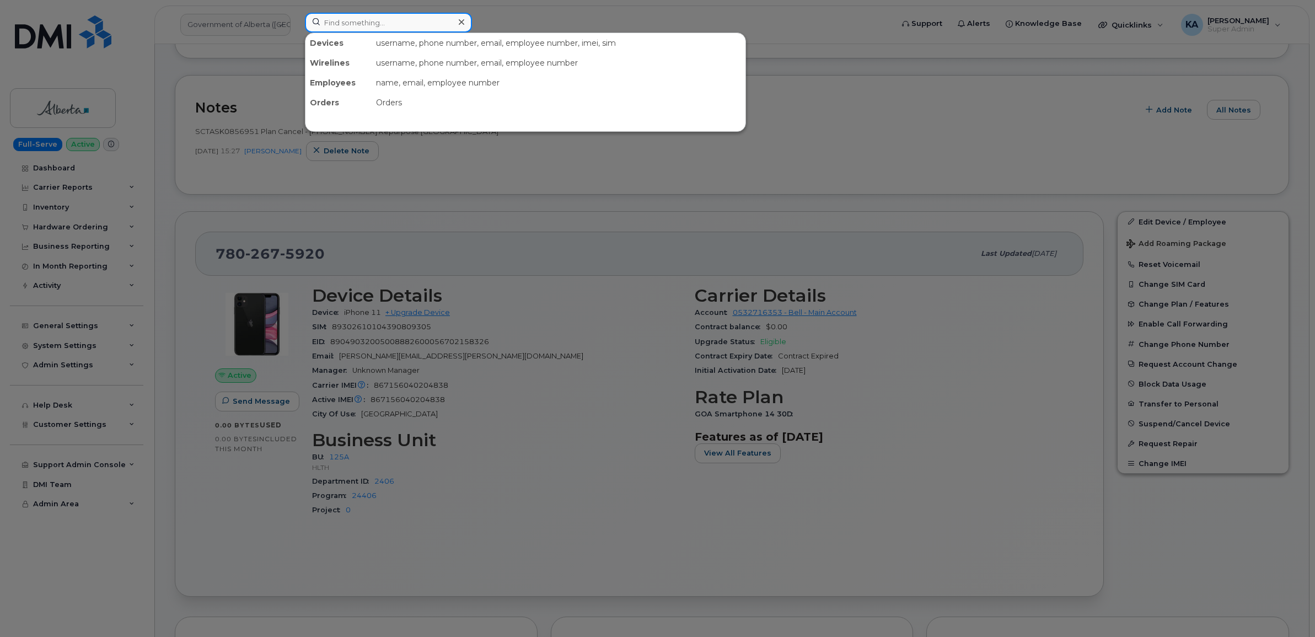
paste input "6049992203"
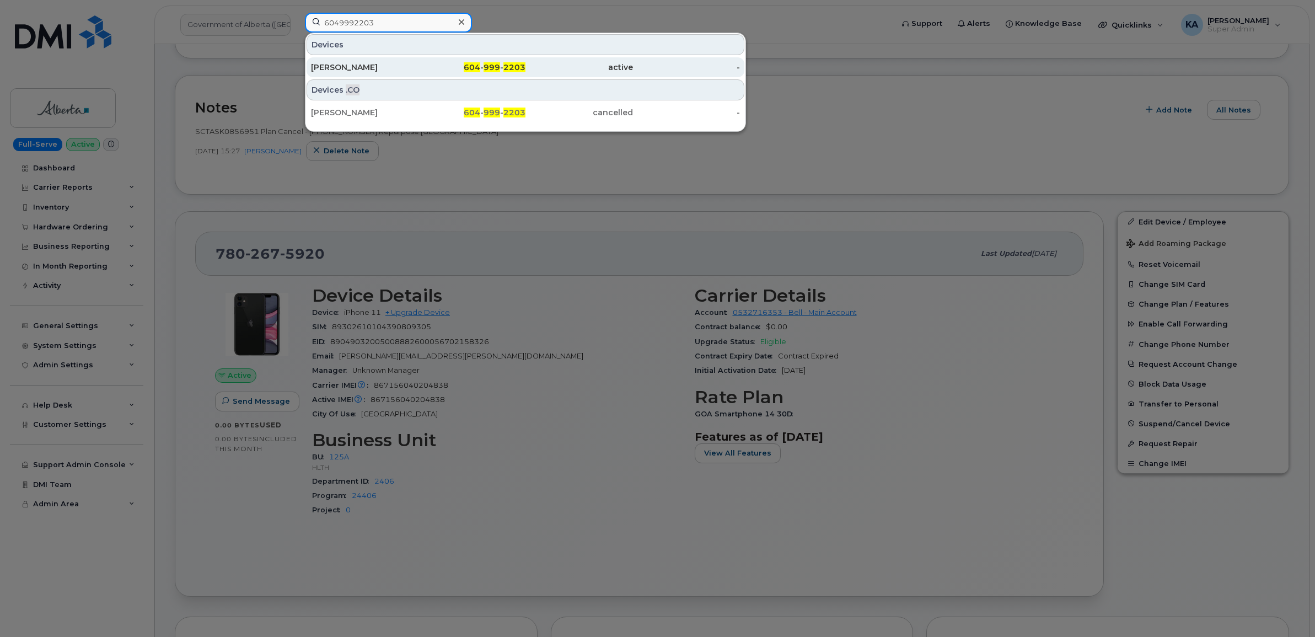
type input "6049992203"
click at [372, 63] on div "[PERSON_NAME]" at bounding box center [365, 67] width 108 height 11
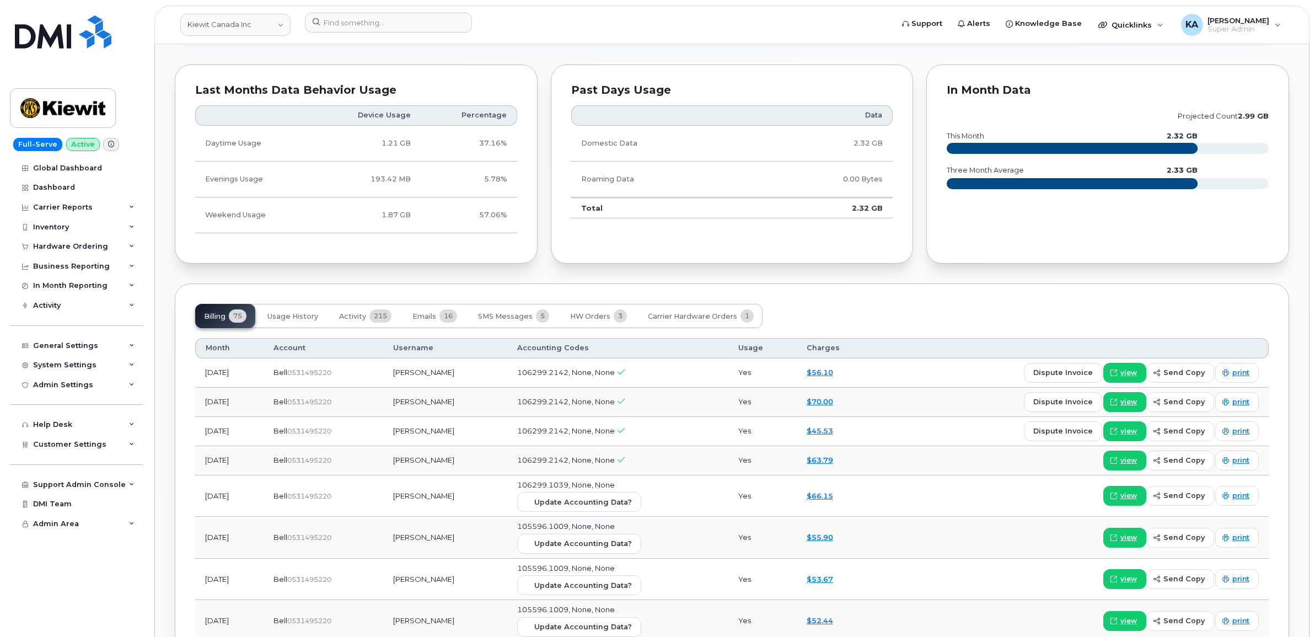
scroll to position [1241, 0]
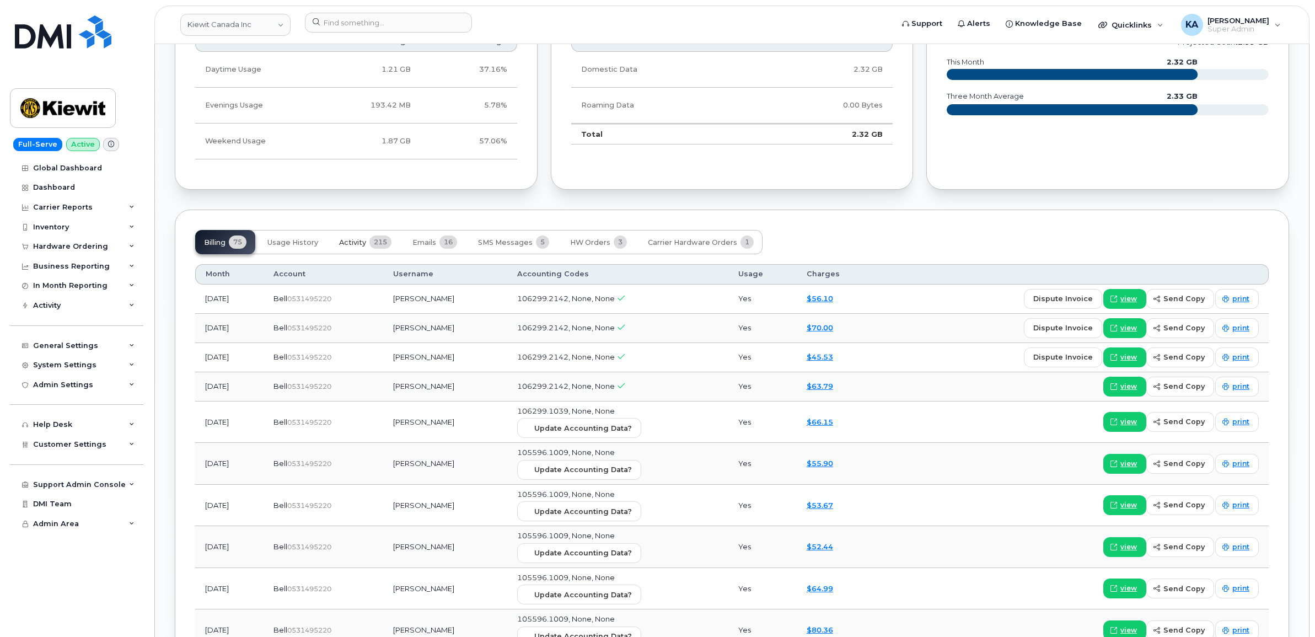
click at [365, 244] on span "Activity" at bounding box center [352, 242] width 27 height 9
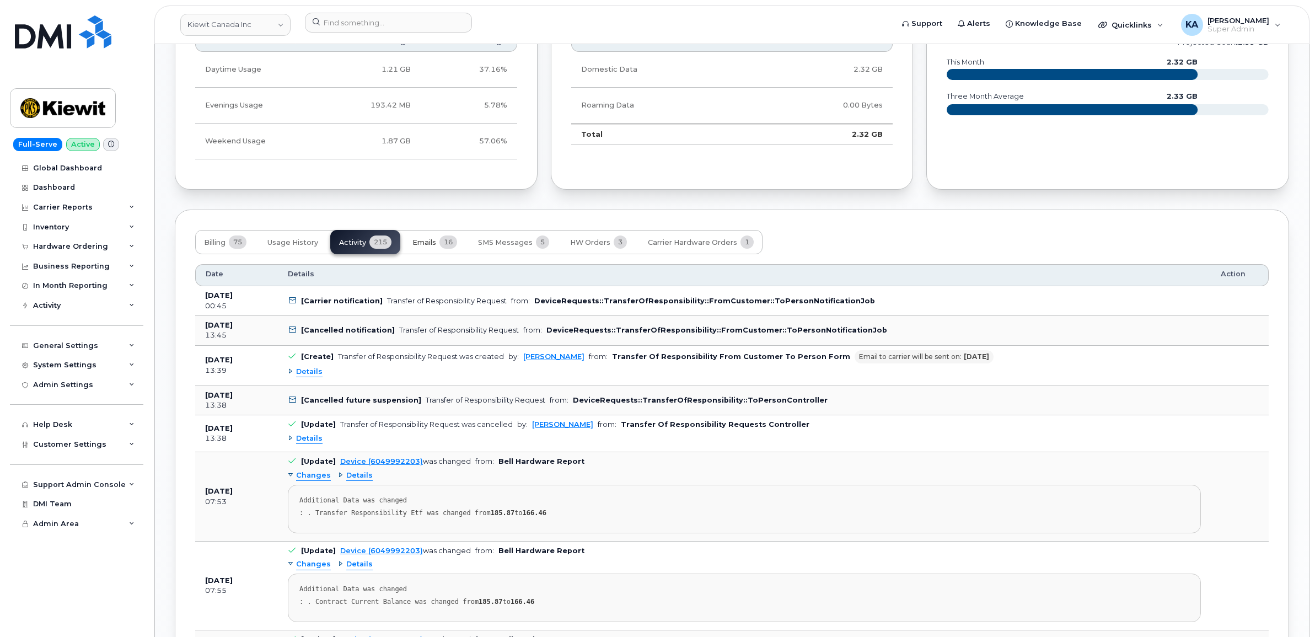
click at [433, 244] on span "Emails" at bounding box center [424, 242] width 24 height 9
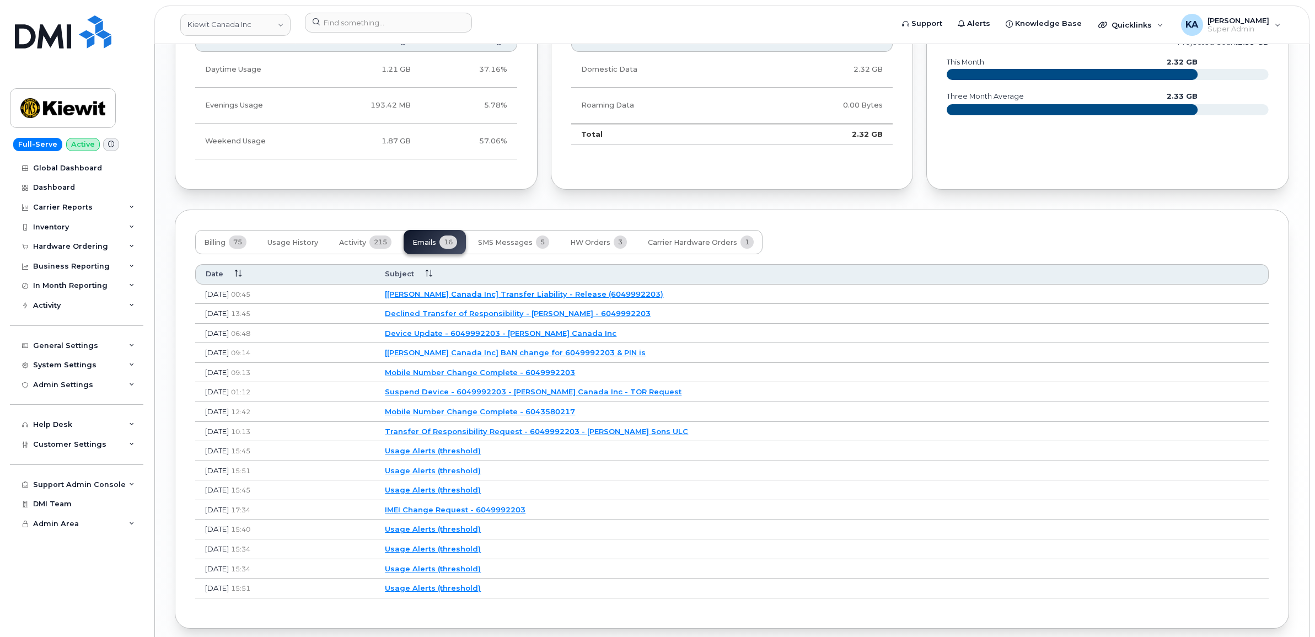
click at [497, 298] on link "[Kiewit Canada Inc] Transfer Liability - Release (6049992203)" at bounding box center [524, 293] width 278 height 9
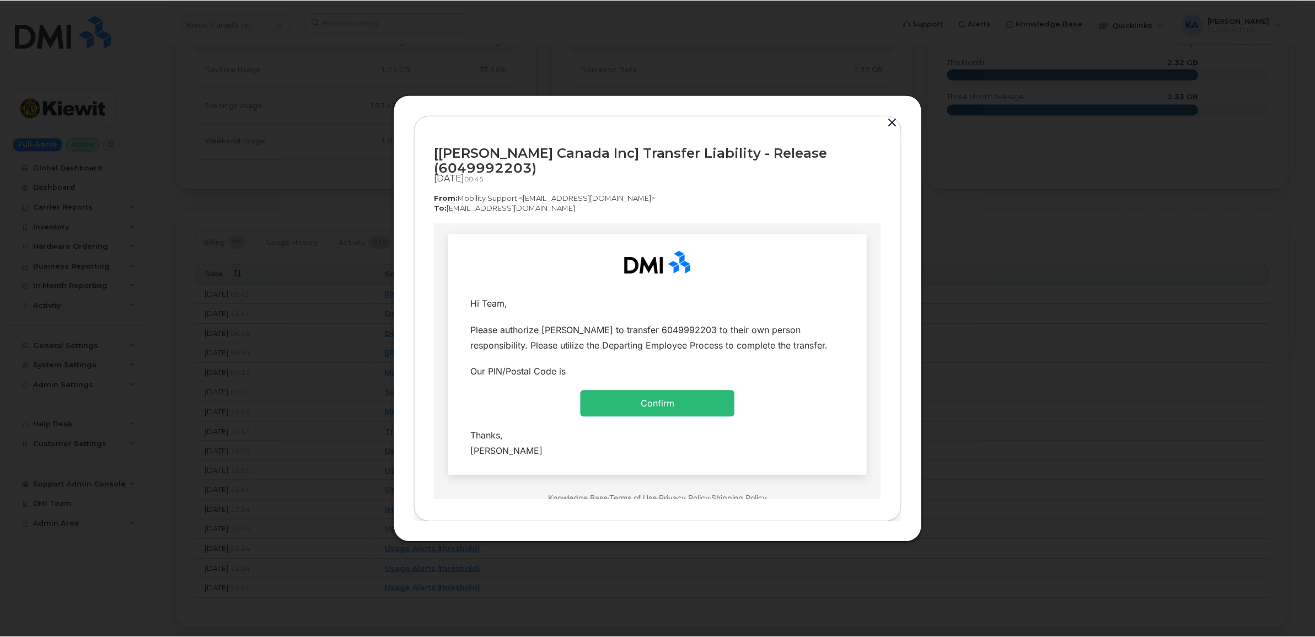
scroll to position [0, 0]
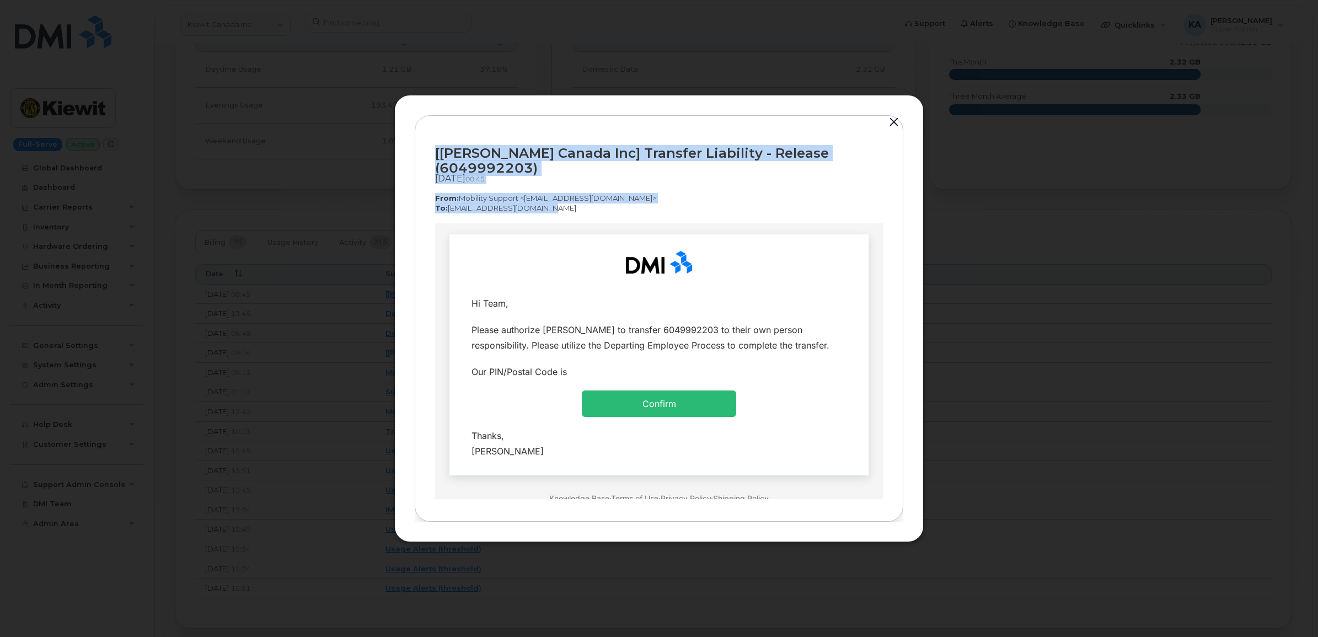
drag, startPoint x: 431, startPoint y: 153, endPoint x: 552, endPoint y: 200, distance: 130.6
click at [552, 200] on div "[Kiewit Canada Inc] Transfer Liability - Release (6049992203) Sep 26, 2025  00:…" at bounding box center [659, 318] width 489 height 407
copy div "[Kiewit Canada Inc] Transfer Liability - Release (6049992203) Sep 26, 2025  00:…"
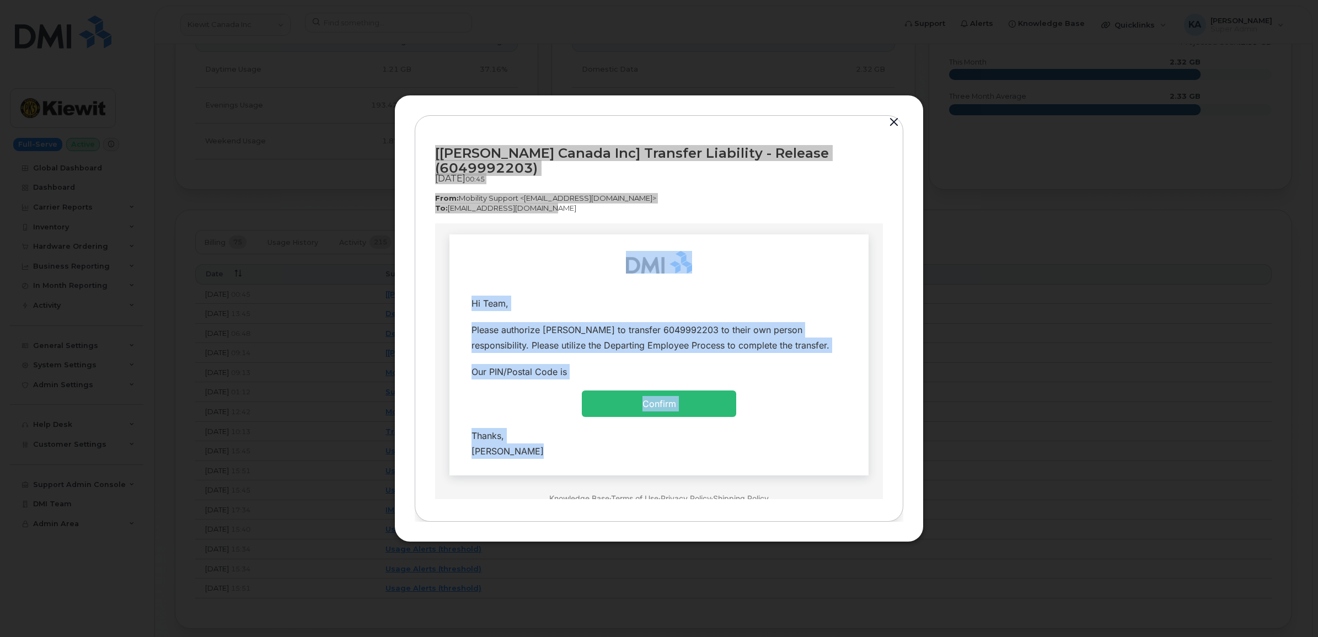
drag, startPoint x: 481, startPoint y: 259, endPoint x: 582, endPoint y: 454, distance: 219.7
click at [582, 454] on td "Hi Team, Confirm" at bounding box center [658, 354] width 419 height 241
copy td "Hi Team, Please authorize Barbara Engstrom to transfer 6049992203 to their own …"
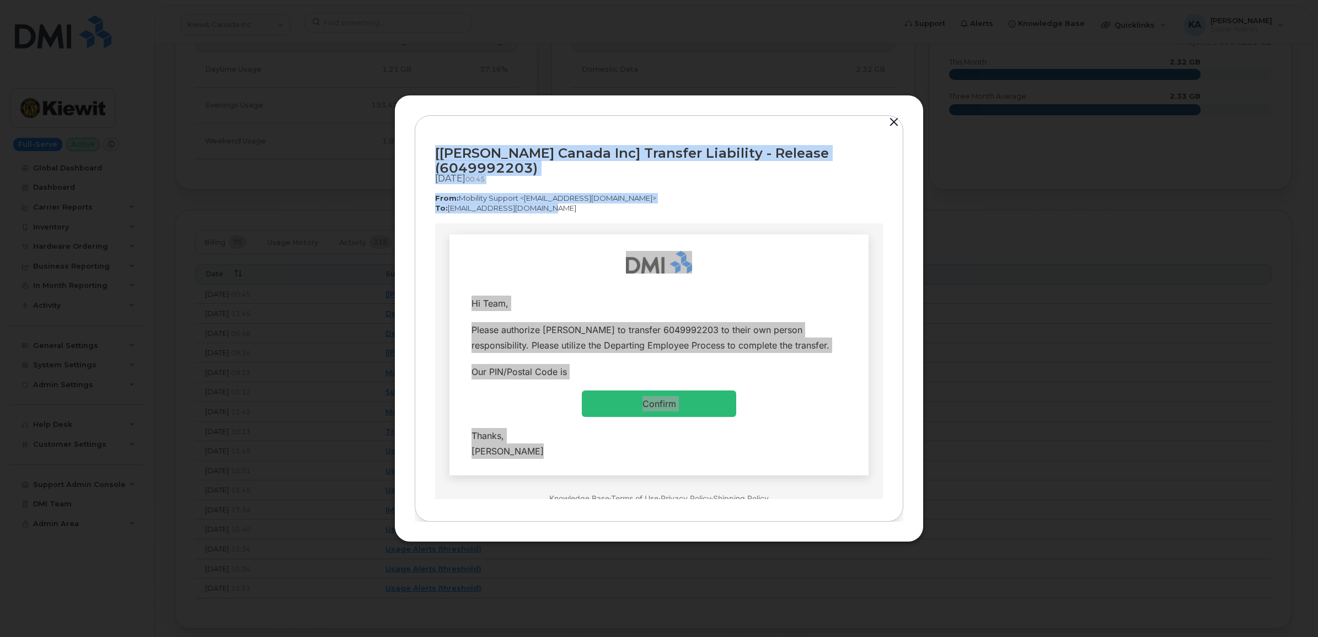
click at [889, 128] on button "button" at bounding box center [894, 122] width 17 height 15
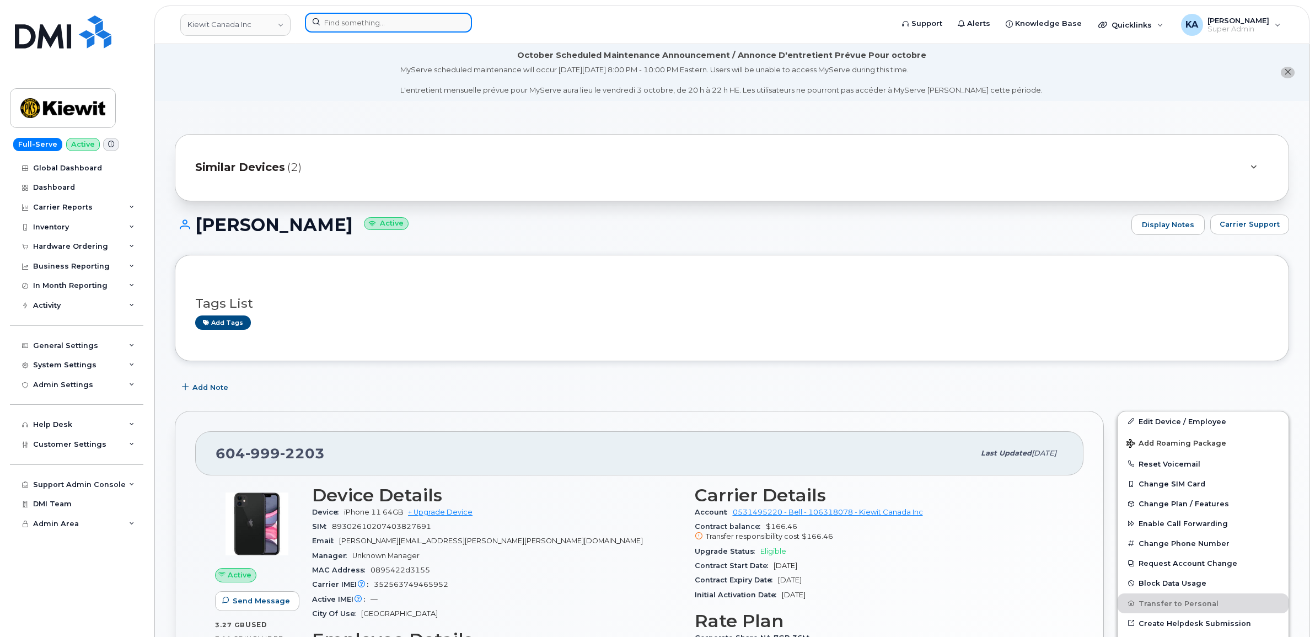
click at [345, 25] on input at bounding box center [388, 23] width 167 height 20
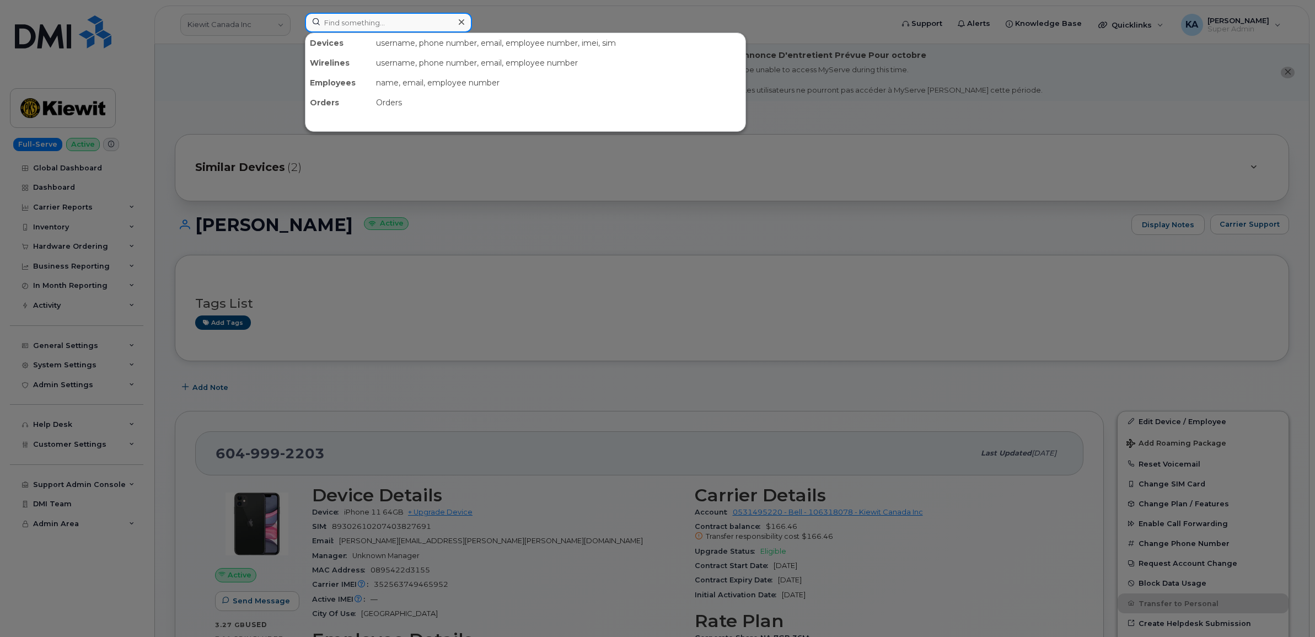
paste input "5062610157"
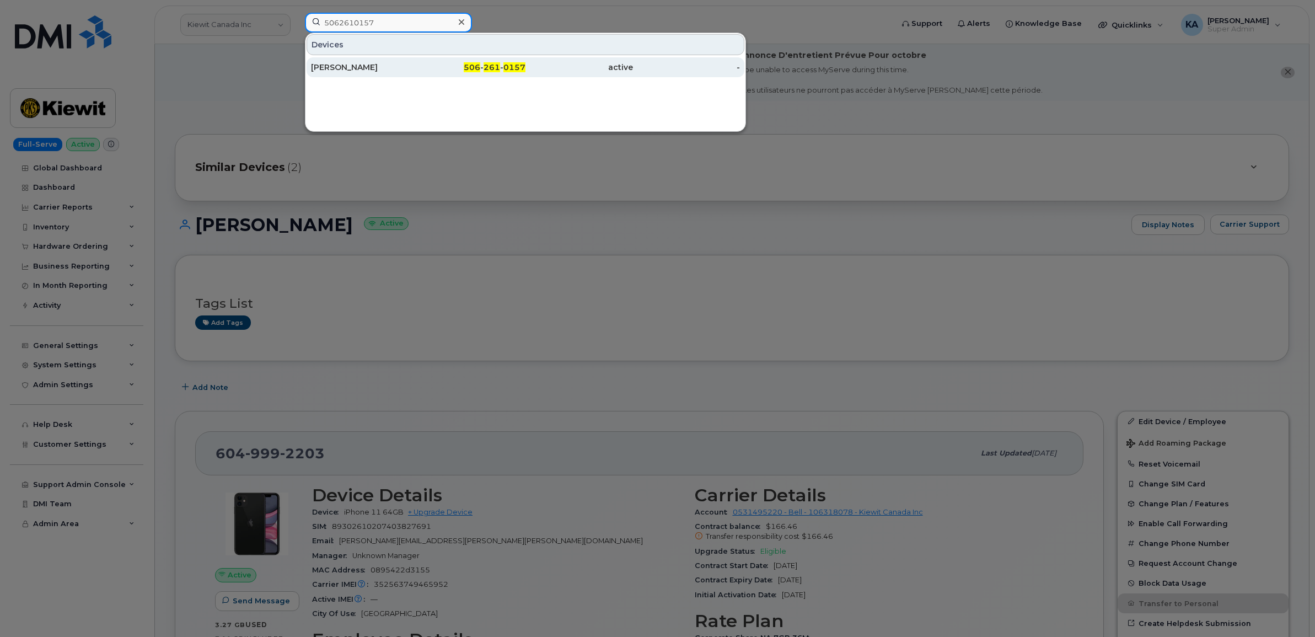
type input "5062610157"
click at [346, 68] on div "Charly Goldrich" at bounding box center [365, 67] width 108 height 11
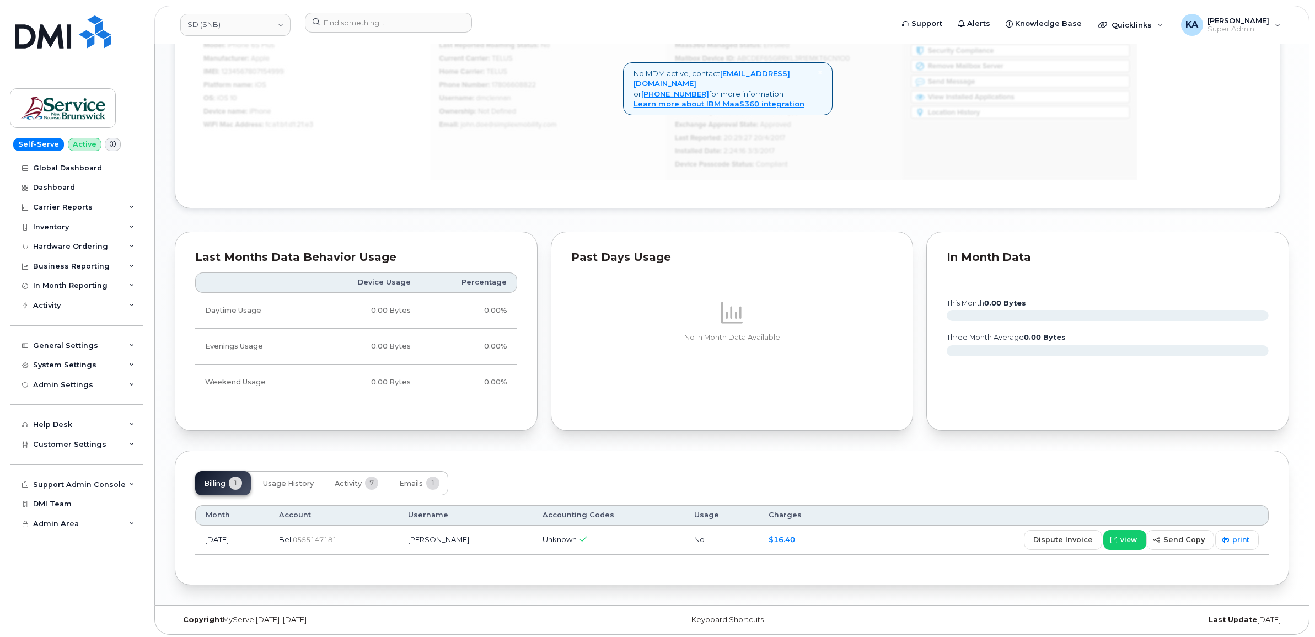
scroll to position [852, 0]
click at [349, 477] on span "Activity" at bounding box center [348, 480] width 27 height 9
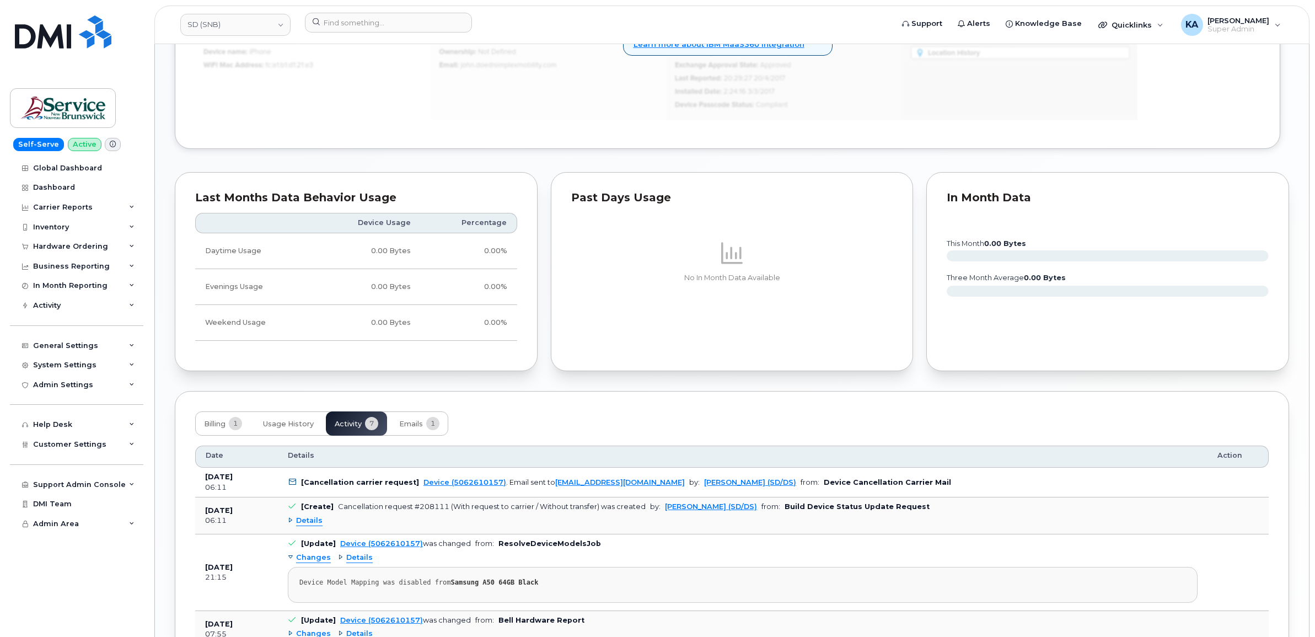
scroll to position [990, 0]
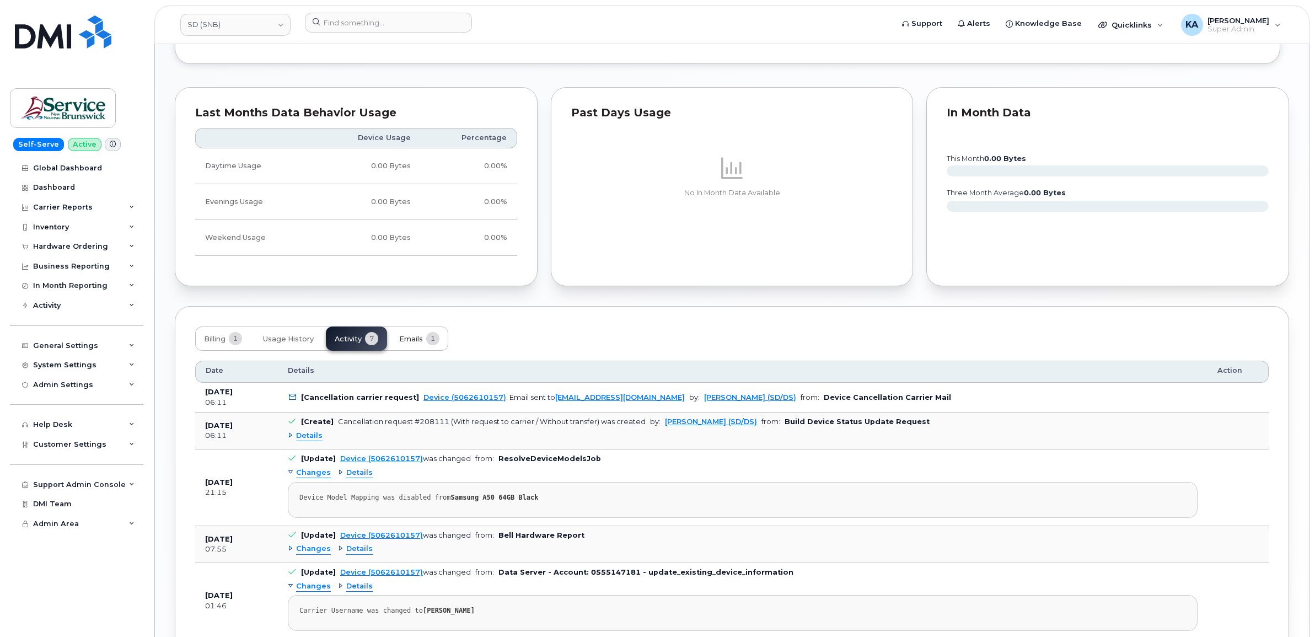
click at [406, 341] on span "Emails" at bounding box center [411, 339] width 24 height 9
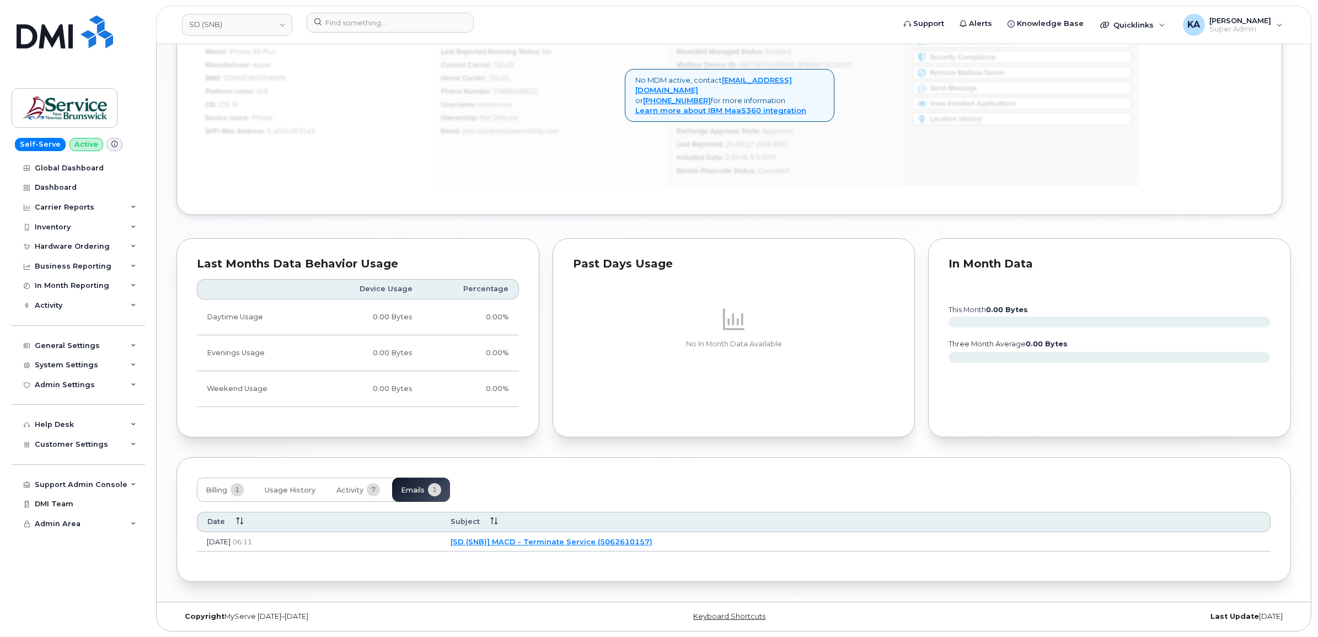
scroll to position [842, 0]
click at [571, 539] on link "[SD (SNB)] MACD - Terminate Service (5062610157)" at bounding box center [550, 541] width 202 height 9
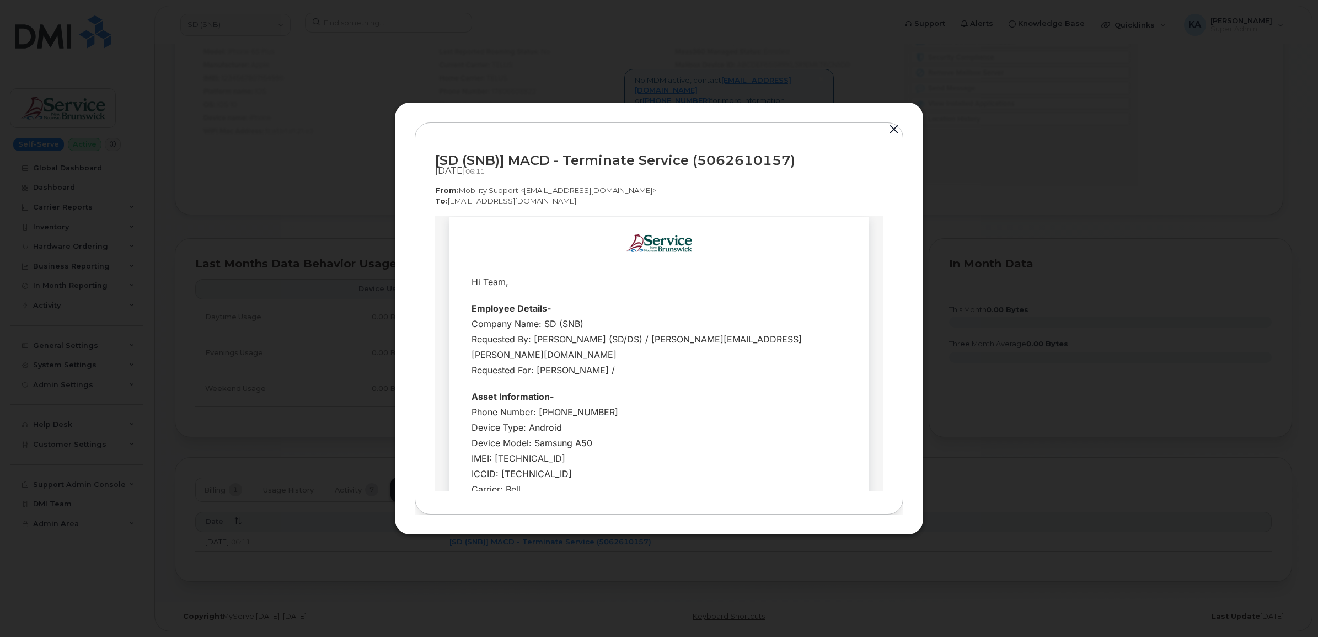
scroll to position [2, 0]
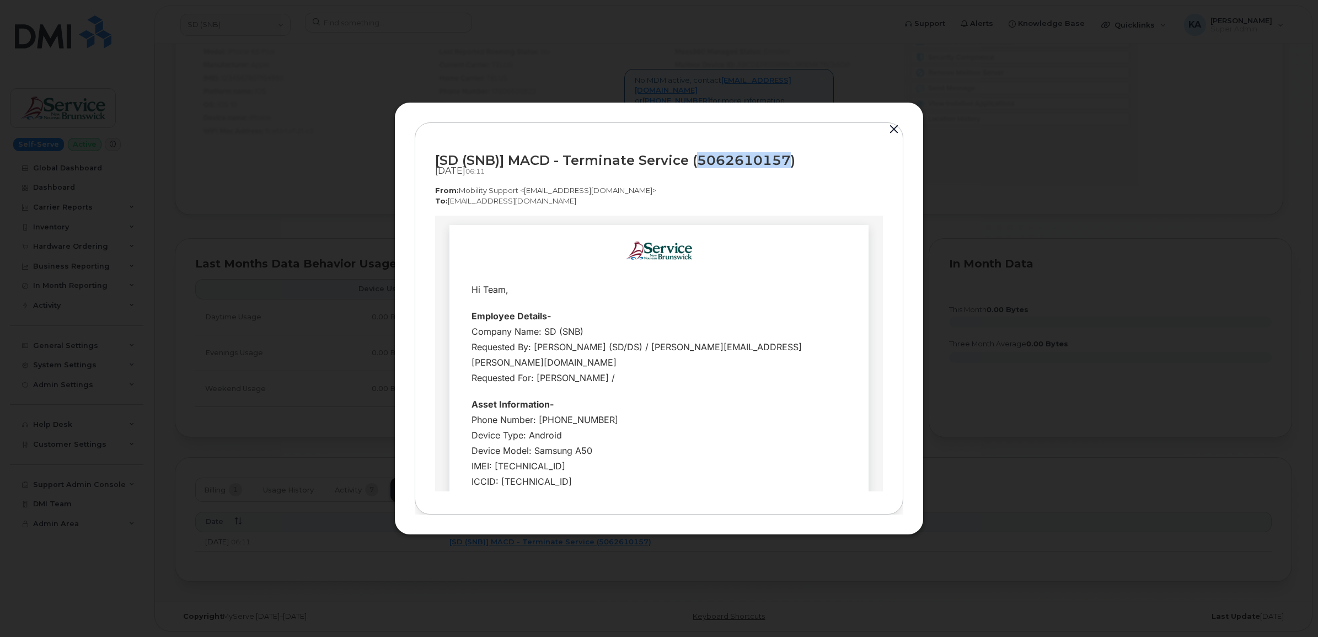
drag, startPoint x: 786, startPoint y: 159, endPoint x: 699, endPoint y: 162, distance: 86.6
click at [699, 162] on div "[SD (SNB)] MACD - Terminate Service (5062610157)" at bounding box center [659, 160] width 448 height 15
copy div "5062610157"
drag, startPoint x: 434, startPoint y: 158, endPoint x: 801, endPoint y: 161, distance: 366.1
click at [801, 161] on div "[SD (SNB)] MACD - Terminate Service (5062610157)" at bounding box center [659, 160] width 448 height 15
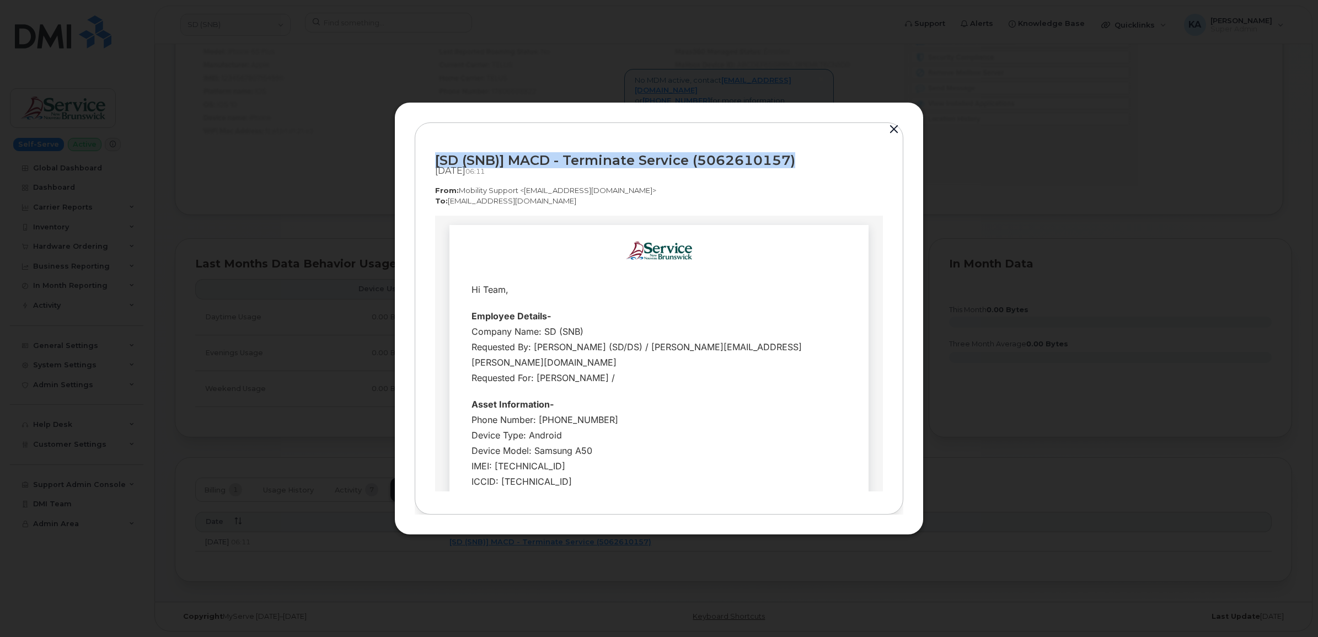
copy div "[SD (SNB)] MACD - Terminate Service (5062610157)"
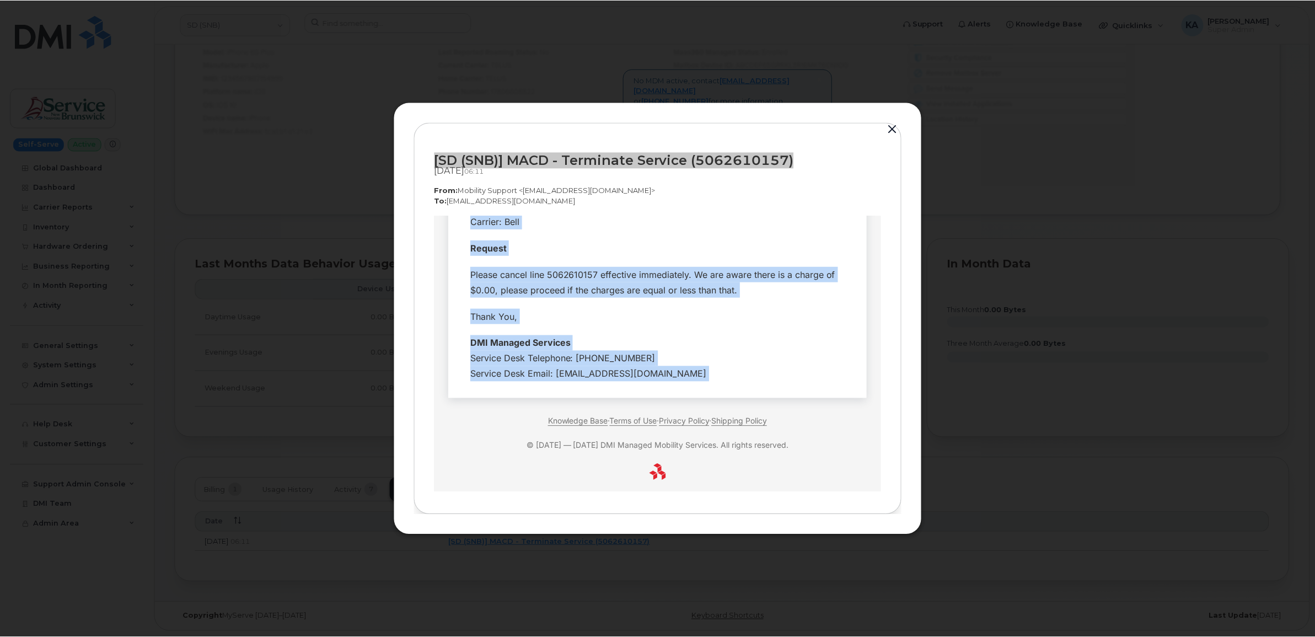
scroll to position [277, 0]
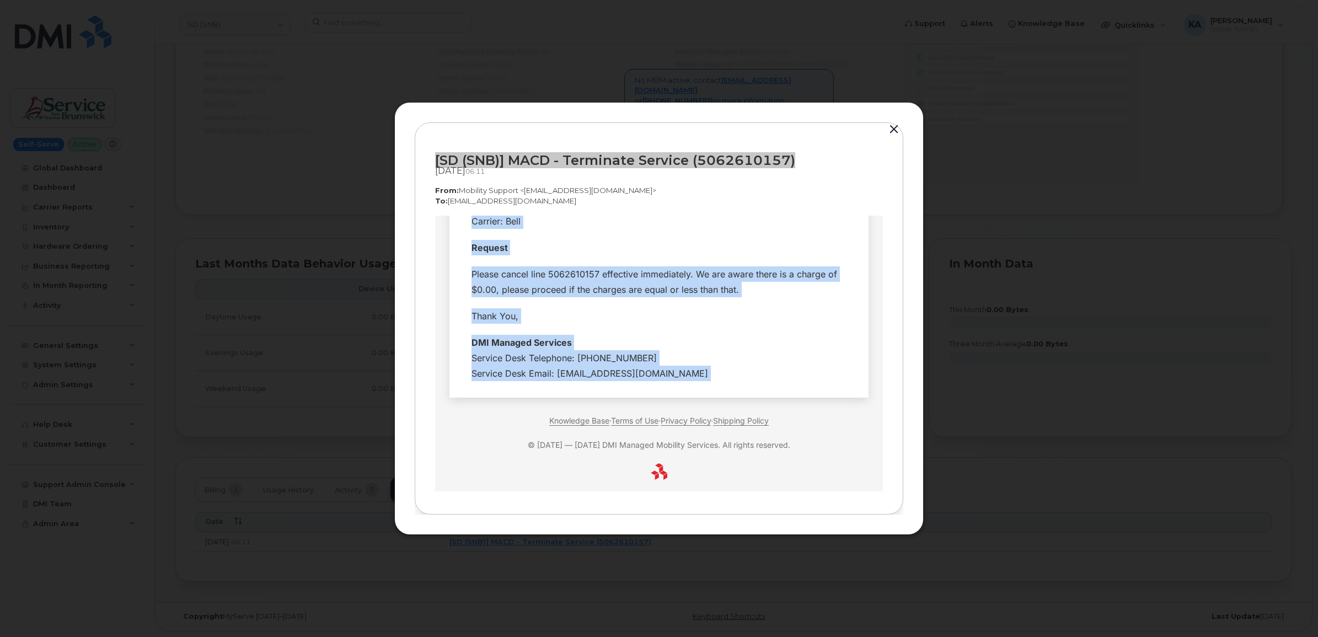
drag, startPoint x: 460, startPoint y: 285, endPoint x: 694, endPoint y: 362, distance: 246.0
click at [694, 362] on tbody "Hi Team, Employee Details- Company Name: SD (SNB) Requested By: Lofstrom, Erin …" at bounding box center [659, 194] width 403 height 386
copy tbody "Hi Team, Employee Details- Company Name: SD (SNB) Requested By: Lofstrom, Erin …"
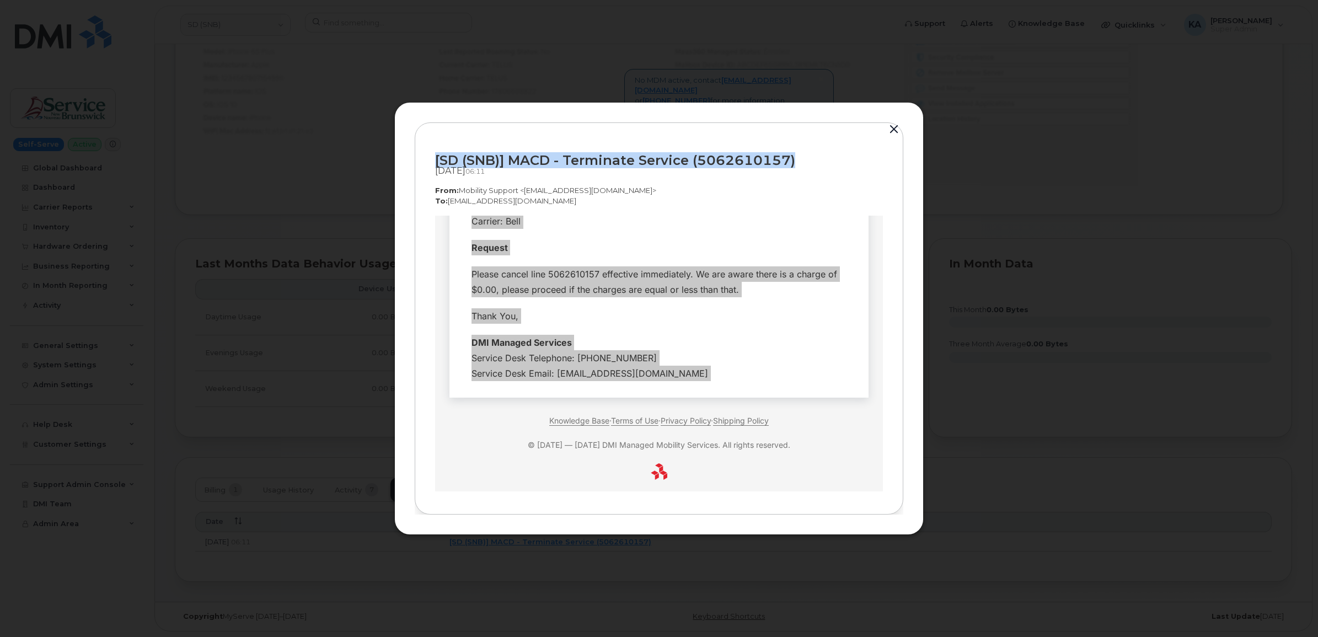
click at [889, 126] on button "button" at bounding box center [894, 129] width 17 height 15
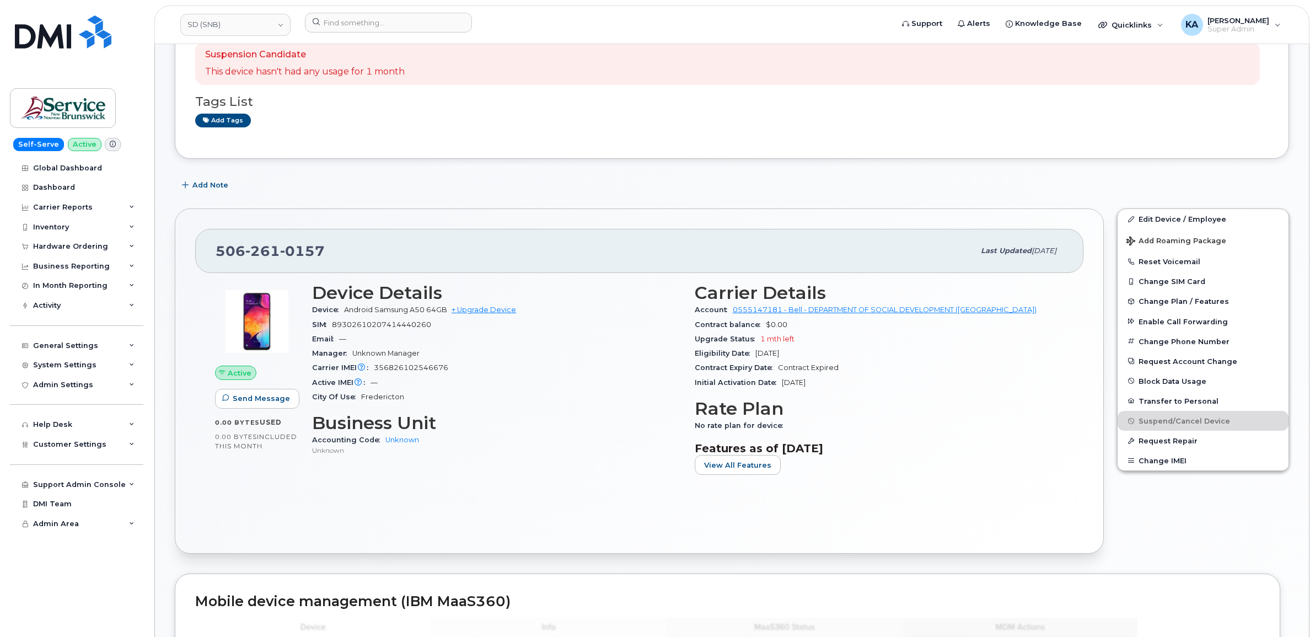
scroll to position [222, 0]
drag, startPoint x: 689, startPoint y: 309, endPoint x: 985, endPoint y: 315, distance: 295.6
click at [985, 315] on div "Carrier Details Account 0555147181 - Bell - DEPARTMENT OF SOCIAL DEVELOPMENT (S…" at bounding box center [879, 384] width 383 height 214
copy div "Account 0555147181 - Bell - DEPARTMENT OF SOCIAL DEVELOPMENT (SD)"
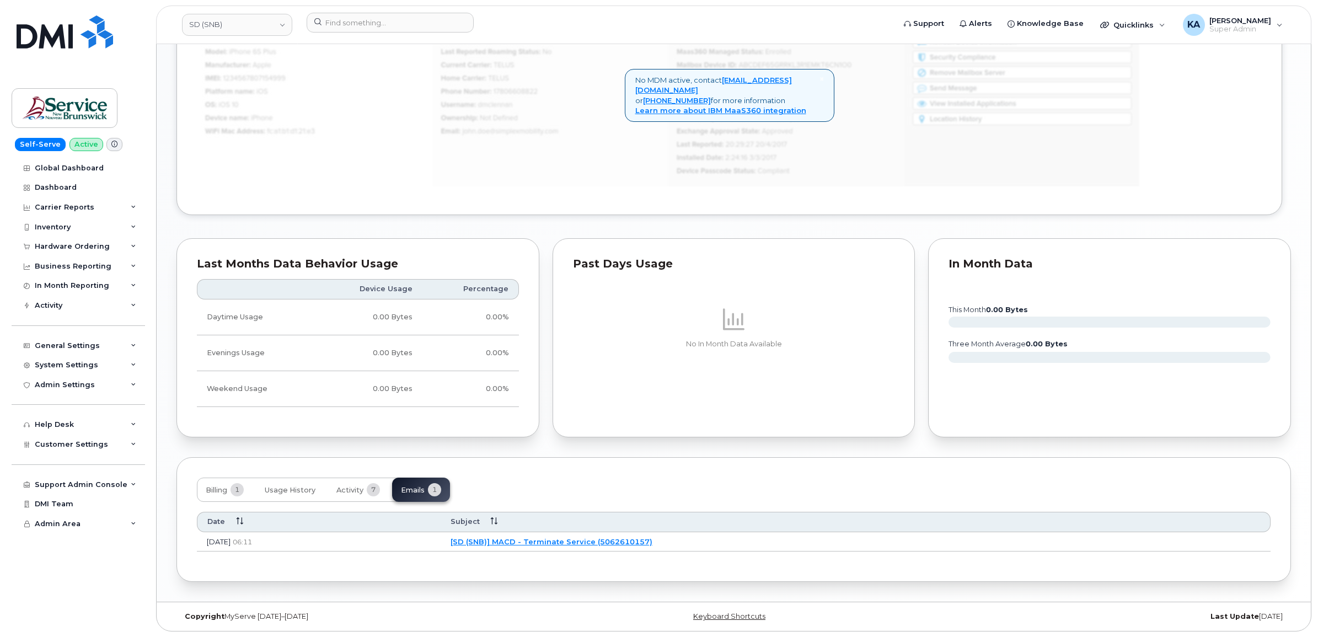
scroll to position [842, 0]
click at [561, 540] on link "[SD (SNB)] MACD - Terminate Service (5062610157)" at bounding box center [550, 541] width 202 height 9
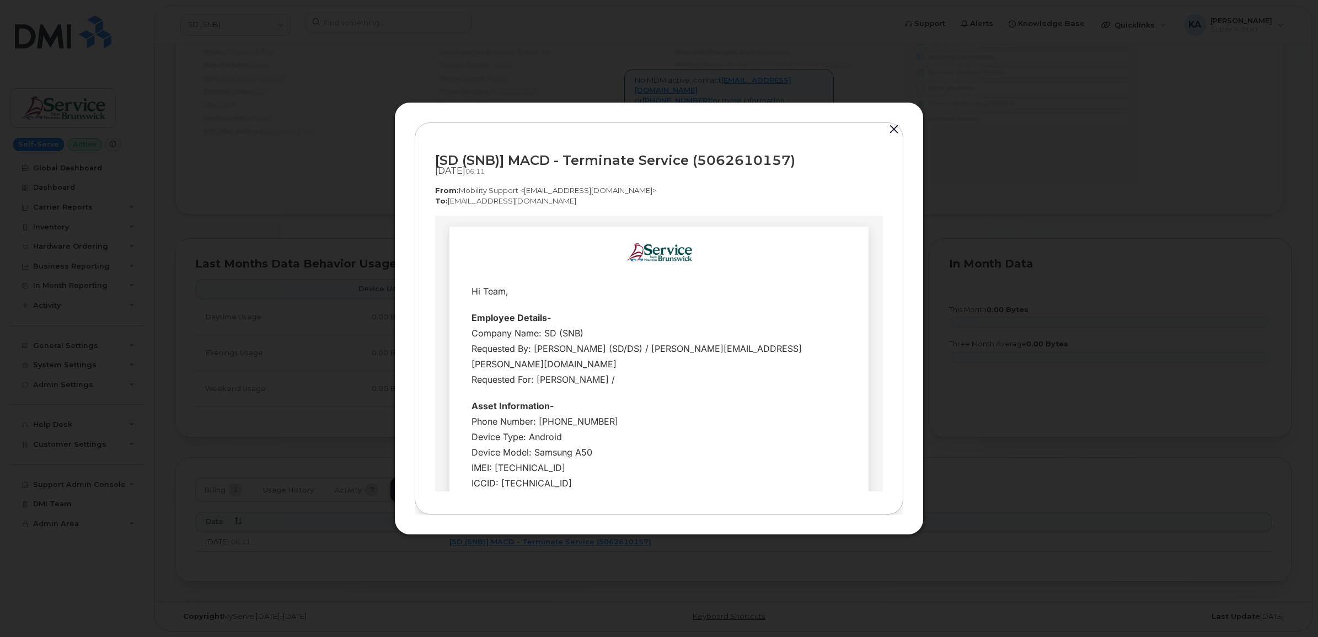
scroll to position [0, 0]
drag, startPoint x: 432, startPoint y: 158, endPoint x: 792, endPoint y: 164, distance: 360.6
click at [792, 164] on div "[SD (SNB)] MACD - Terminate Service (5062610157) Sep 26, 2025  06:11 From:  Mob…" at bounding box center [659, 318] width 489 height 392
copy div "[SD (SNB)] MACD - Terminate Service (5062610157)"
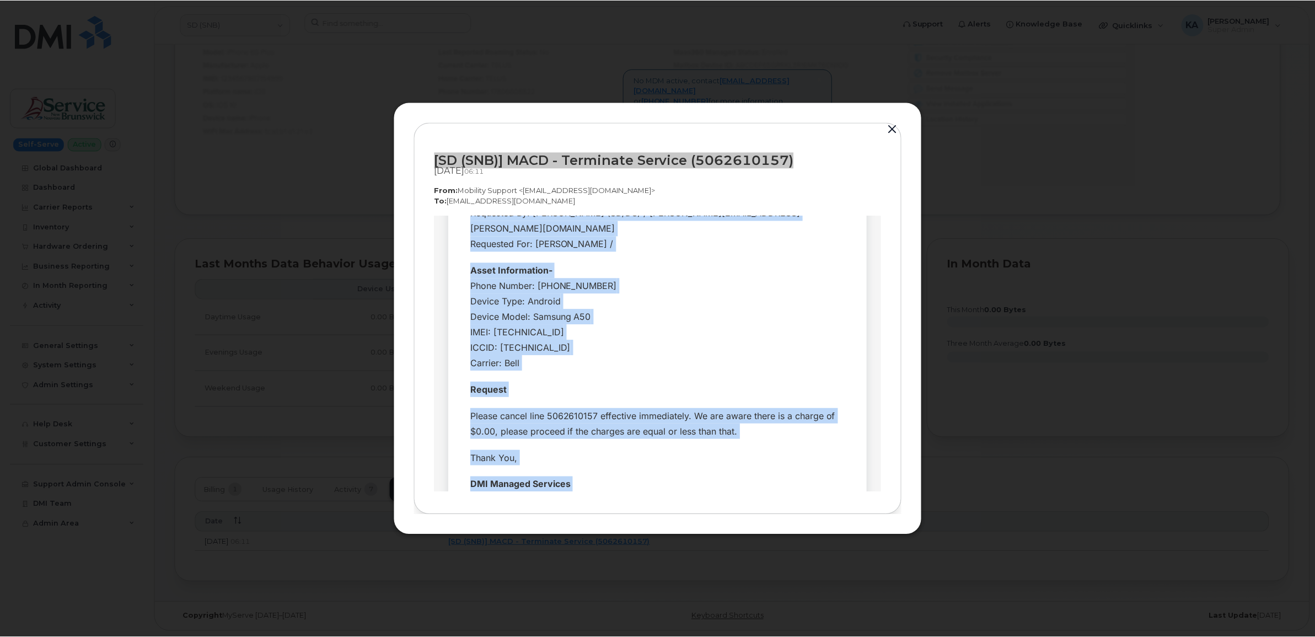
scroll to position [277, 0]
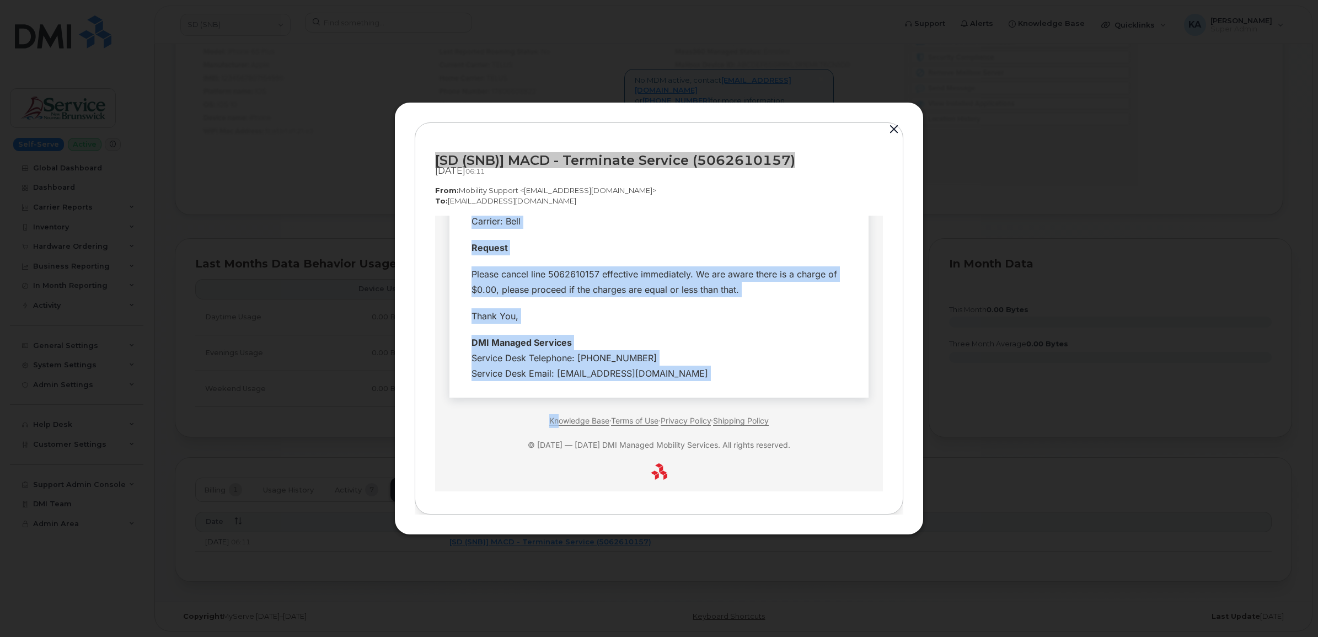
drag, startPoint x: 464, startPoint y: 291, endPoint x: 683, endPoint y: 368, distance: 231.6
click at [683, 368] on tbody "Hi Team, Employee Details- Company Name: SD (SNB) Requested By: Lofstrom, Erin …" at bounding box center [659, 194] width 403 height 386
copy tbody "Hi Team, Employee Details- Company Name: SD (SNB) Requested By: Lofstrom, Erin …"
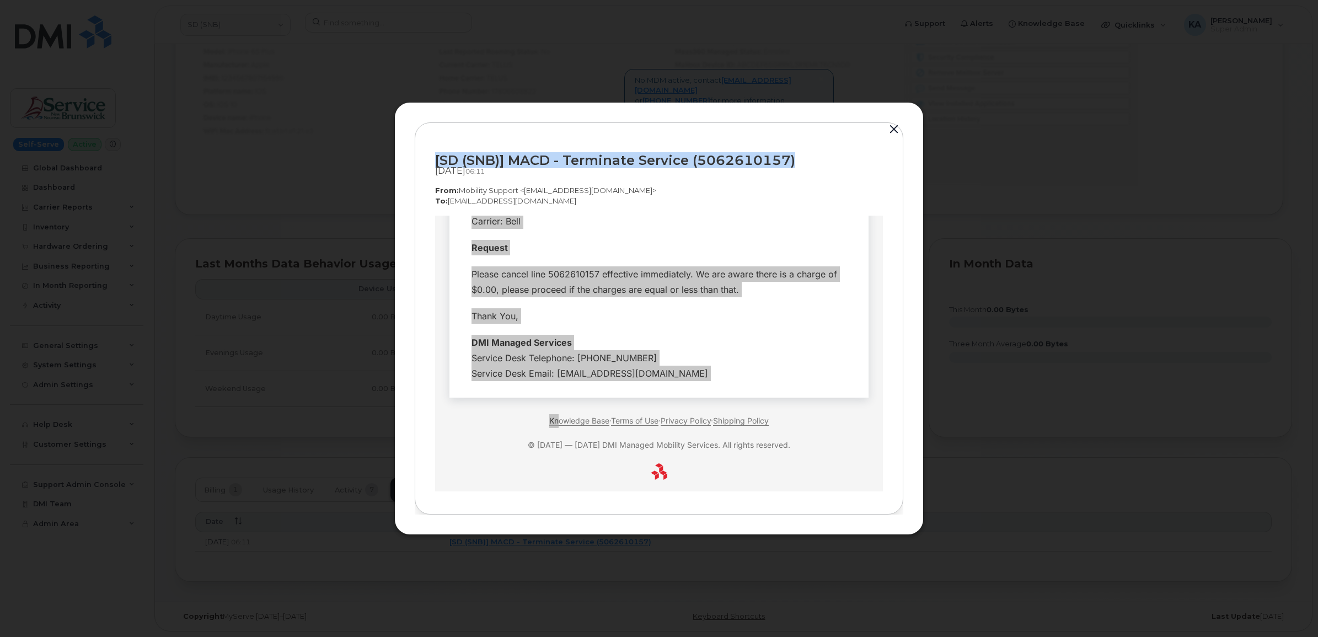
drag, startPoint x: 897, startPoint y: 130, endPoint x: 876, endPoint y: 142, distance: 24.5
click at [895, 130] on button "button" at bounding box center [894, 129] width 17 height 15
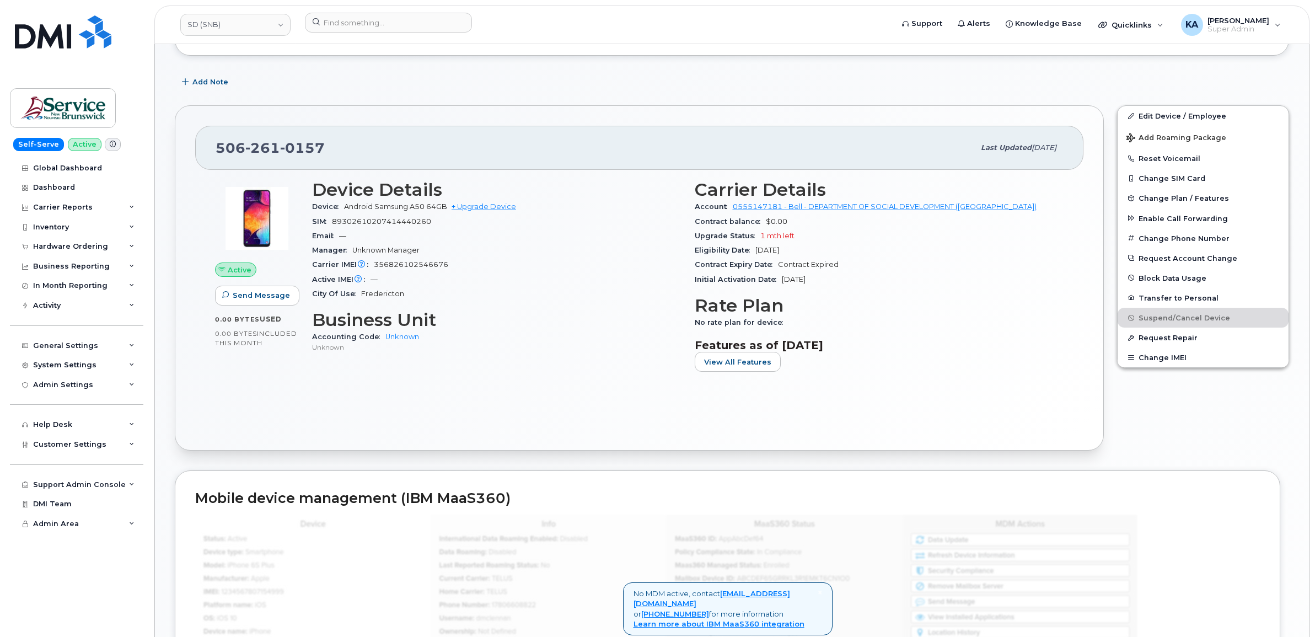
scroll to position [153, 0]
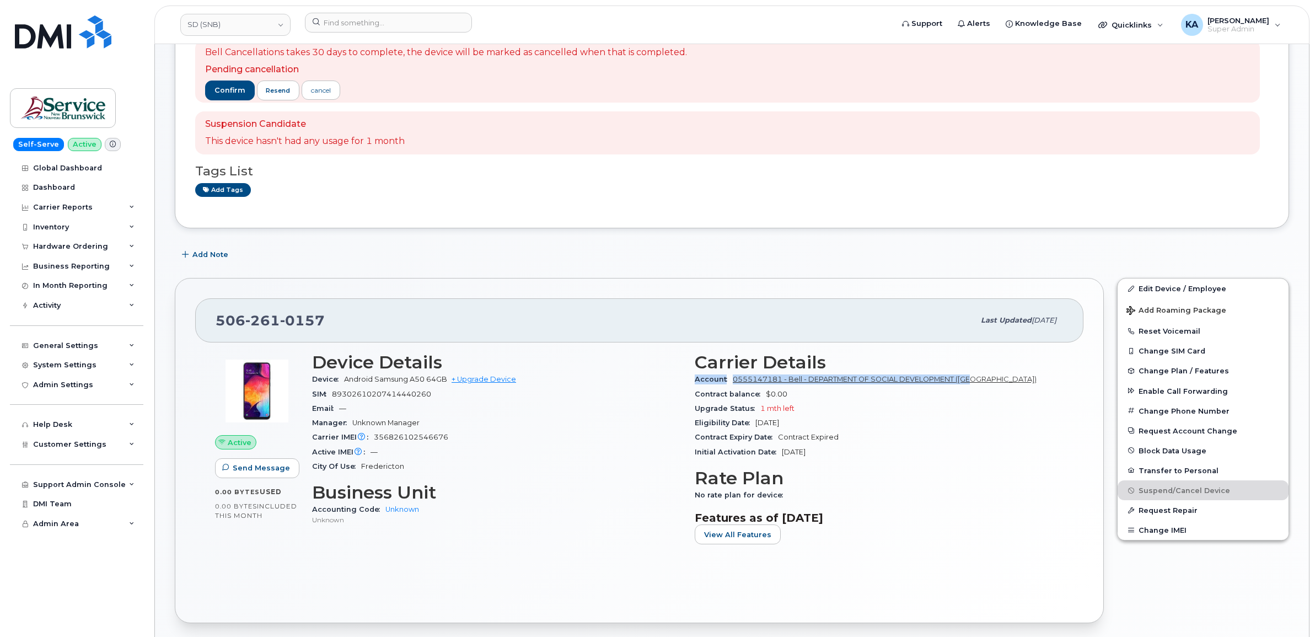
drag, startPoint x: 691, startPoint y: 379, endPoint x: 974, endPoint y: 382, distance: 282.9
click at [974, 382] on div "Carrier Details Account 0555147181 - Bell - DEPARTMENT OF SOCIAL DEVELOPMENT (S…" at bounding box center [879, 453] width 383 height 214
copy div "Account 0555147181 - Bell - DEPARTMENT OF SOCIAL DEVELOPMENT (SD)"
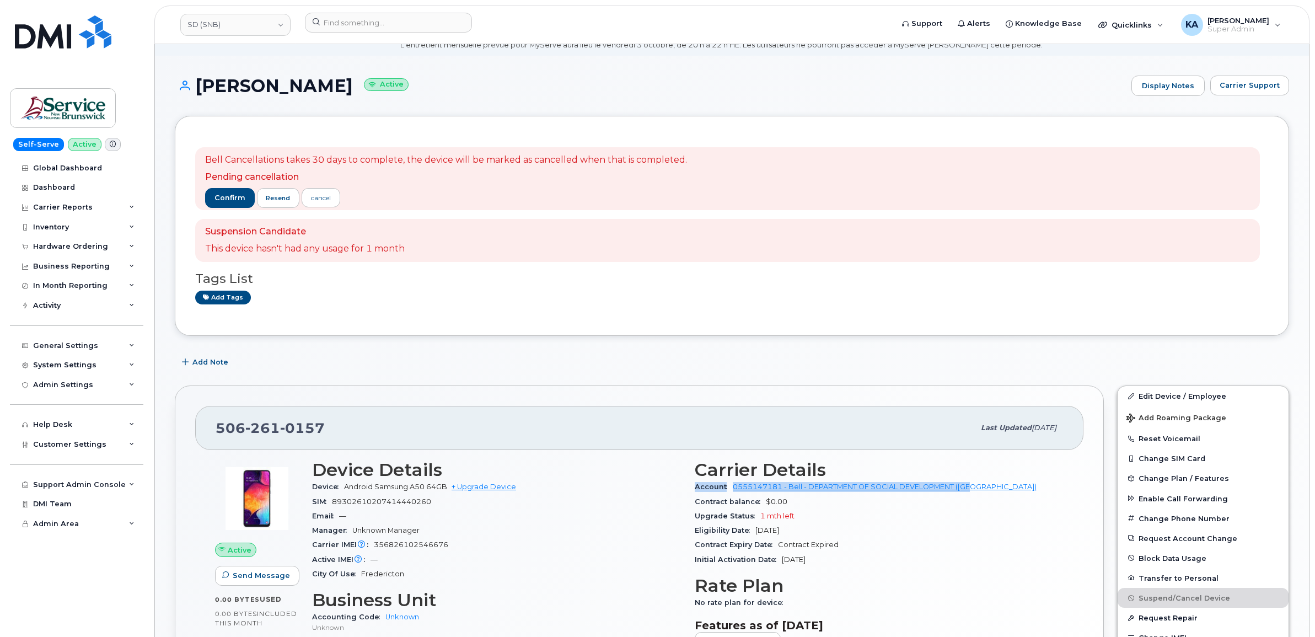
scroll to position [15, 0]
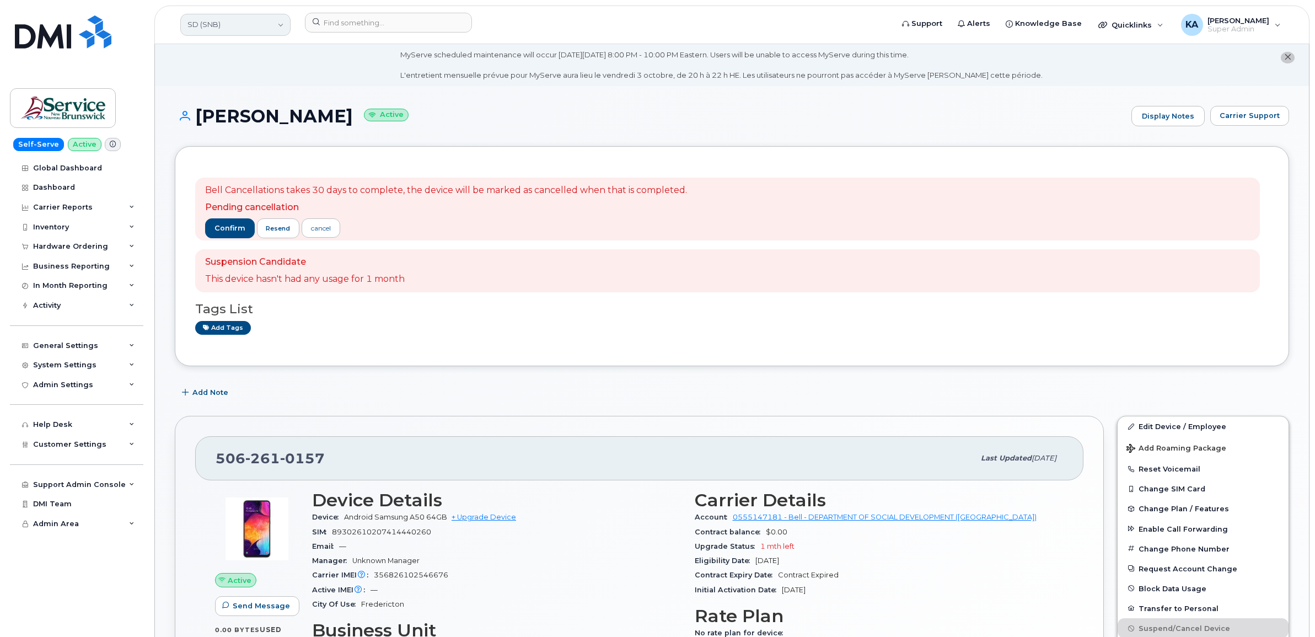
click at [235, 28] on link "SD (SNB)" at bounding box center [235, 25] width 110 height 22
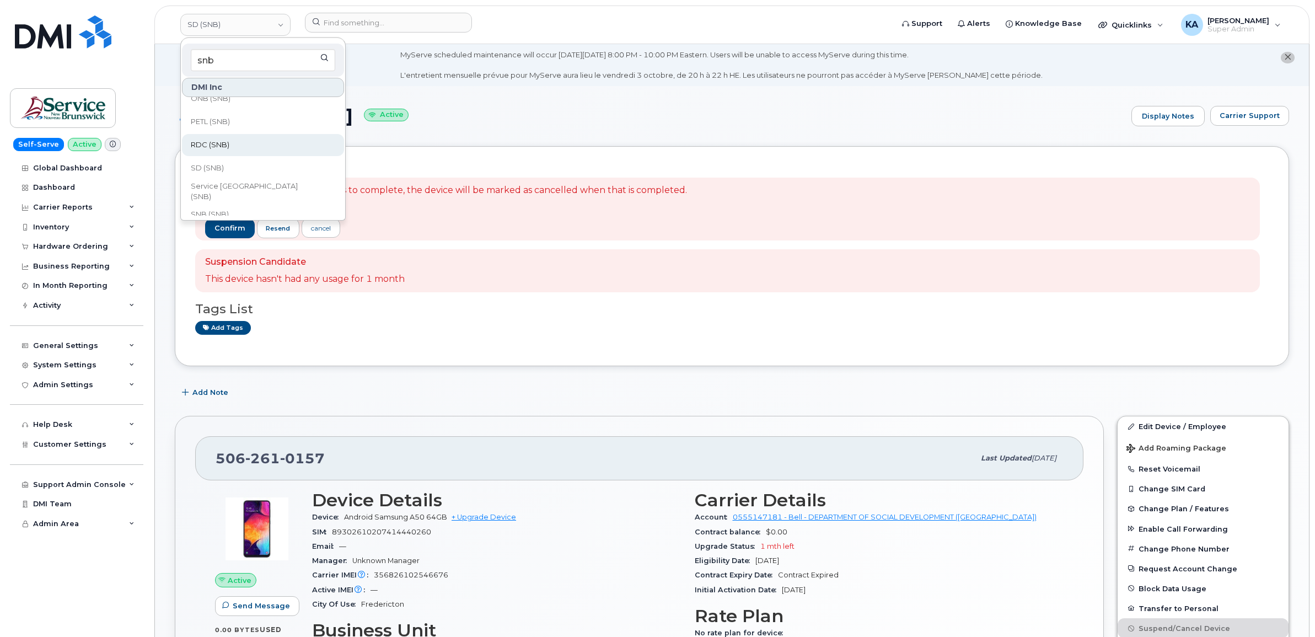
scroll to position [532, 0]
type input "snb"
click at [212, 108] on span "SD (SNB)" at bounding box center [207, 110] width 33 height 11
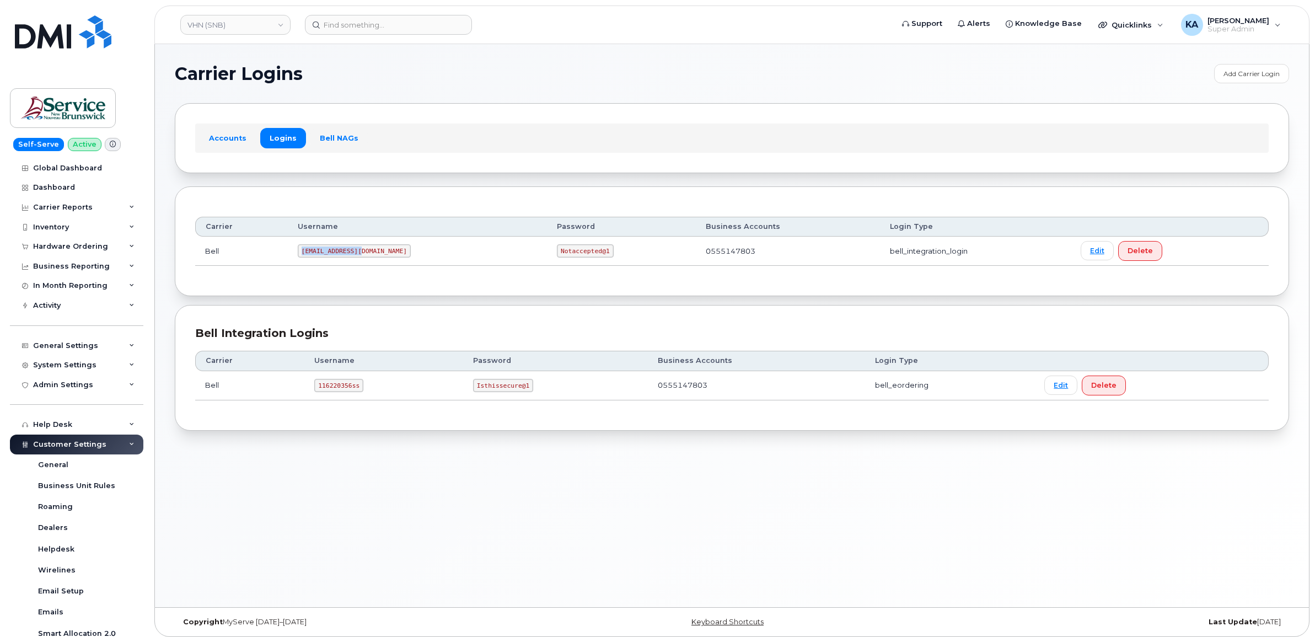
drag, startPoint x: 307, startPoint y: 254, endPoint x: 367, endPoint y: 256, distance: 60.2
click at [367, 256] on code "[EMAIL_ADDRESS][DOMAIN_NAME]" at bounding box center [354, 250] width 113 height 13
copy code "[EMAIL_ADDRESS][DOMAIN_NAME]"
drag, startPoint x: 489, startPoint y: 251, endPoint x: 544, endPoint y: 256, distance: 55.9
click at [547, 256] on td "Notaccepted@1" at bounding box center [621, 251] width 149 height 29
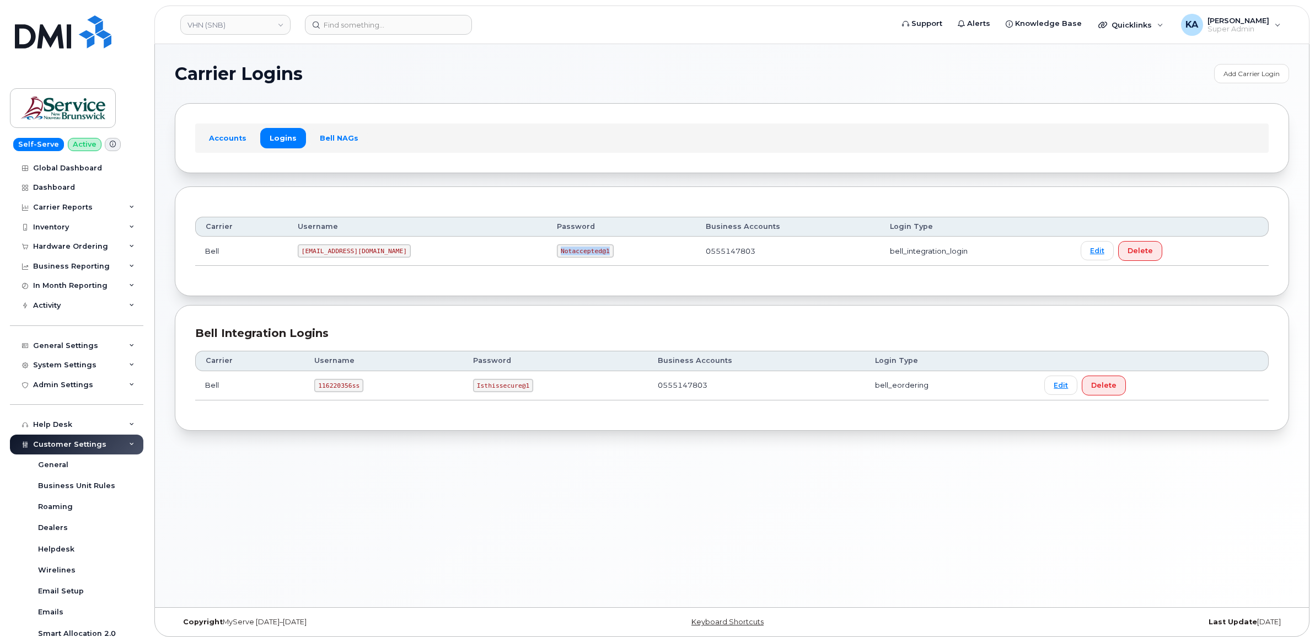
copy code "Notaccepted@1"
drag, startPoint x: 315, startPoint y: 385, endPoint x: 371, endPoint y: 394, distance: 56.5
click at [371, 394] on td "116220356ss" at bounding box center [383, 385] width 159 height 29
copy code "116220356ss"
drag, startPoint x: 473, startPoint y: 389, endPoint x: 534, endPoint y: 391, distance: 61.3
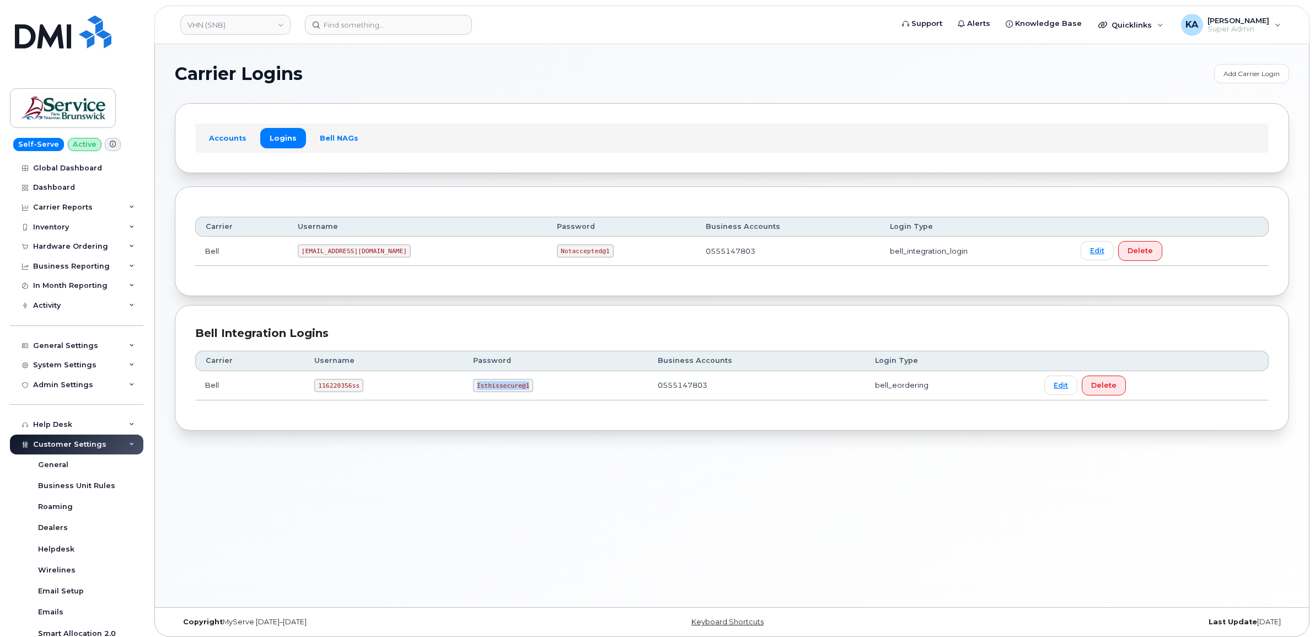
click at [534, 391] on td "Isthissecure@1" at bounding box center [555, 385] width 185 height 29
copy code "Isthissecure@1"
click at [246, 29] on link "VHN (SNB)" at bounding box center [235, 25] width 110 height 20
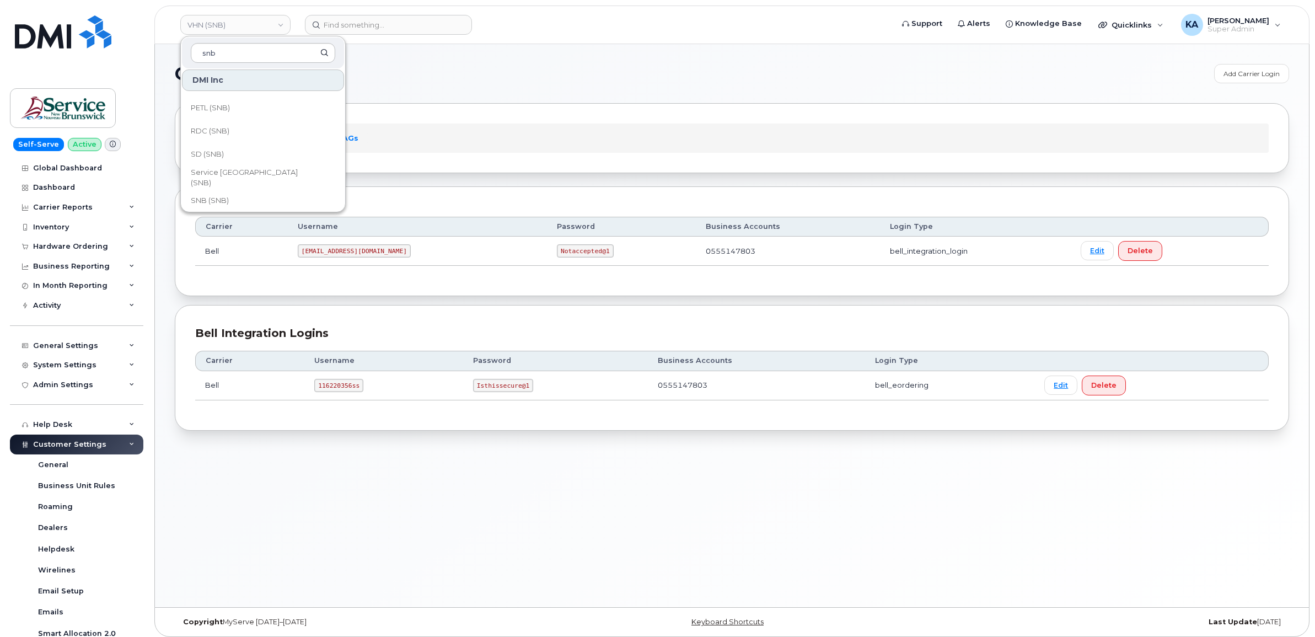
scroll to position [534, 0]
type input "snb"
click at [226, 170] on span "THC (SNB)" at bounding box center [209, 172] width 37 height 11
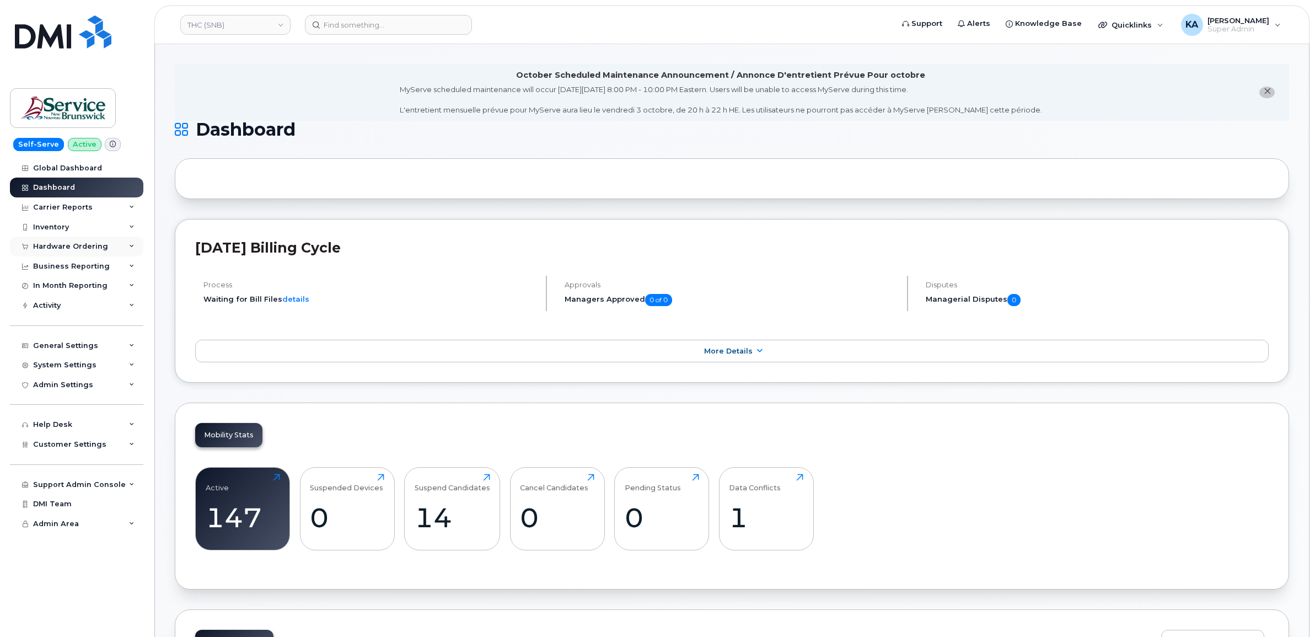
click at [76, 245] on div "Hardware Ordering" at bounding box center [70, 246] width 75 height 9
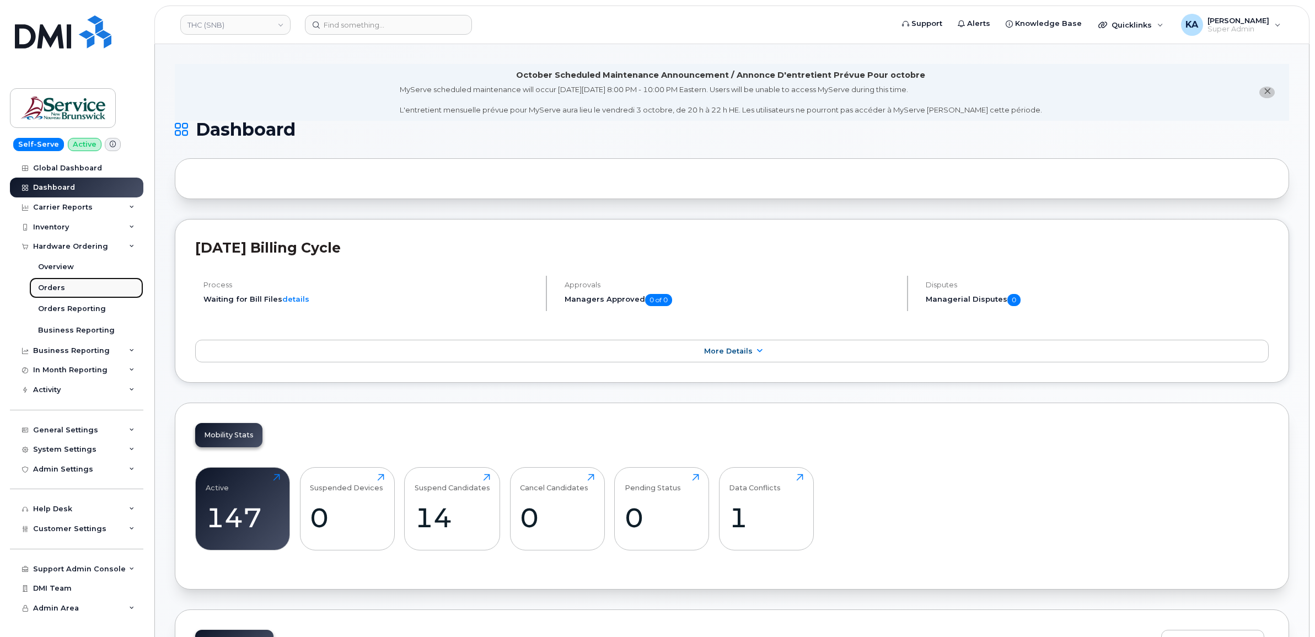
click at [53, 287] on div "Orders" at bounding box center [51, 288] width 27 height 10
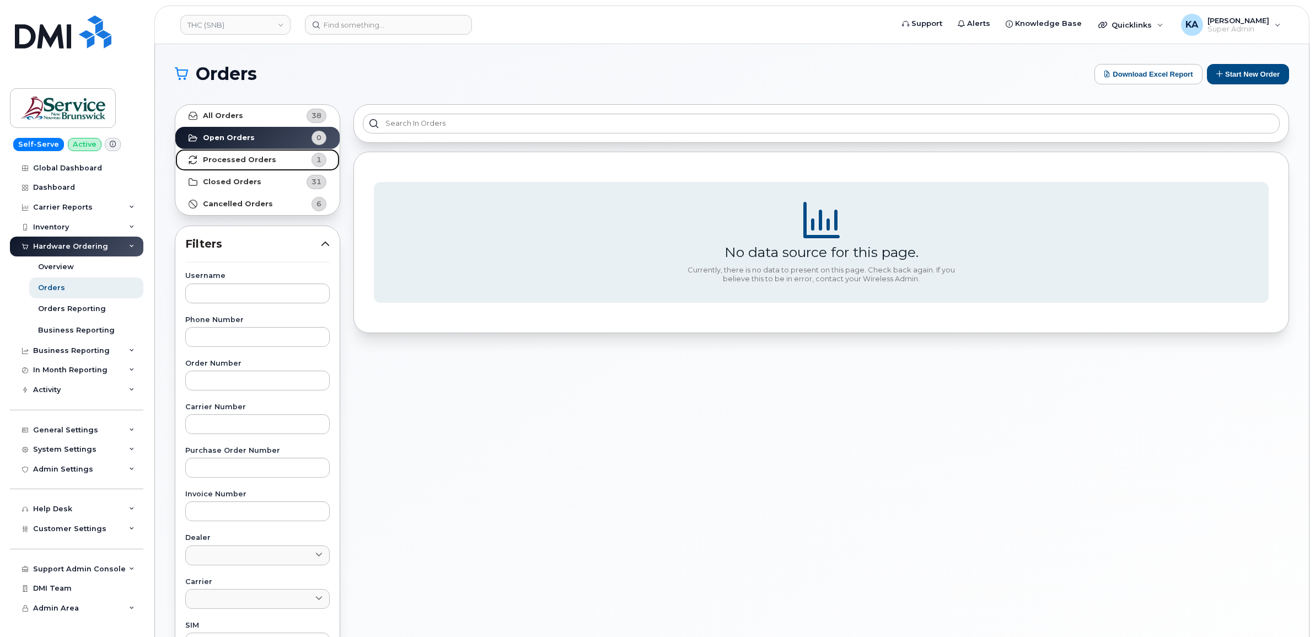
click at [258, 159] on strong "Processed Orders" at bounding box center [239, 159] width 73 height 9
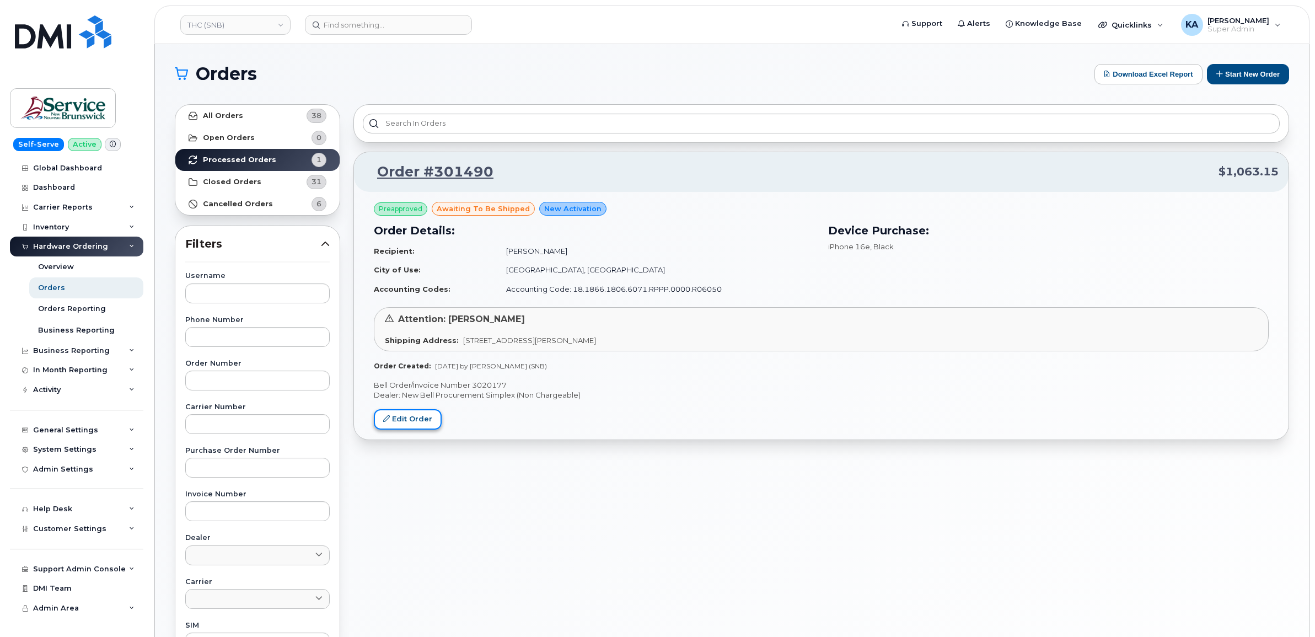
click at [398, 417] on link "Edit Order" at bounding box center [408, 419] width 68 height 20
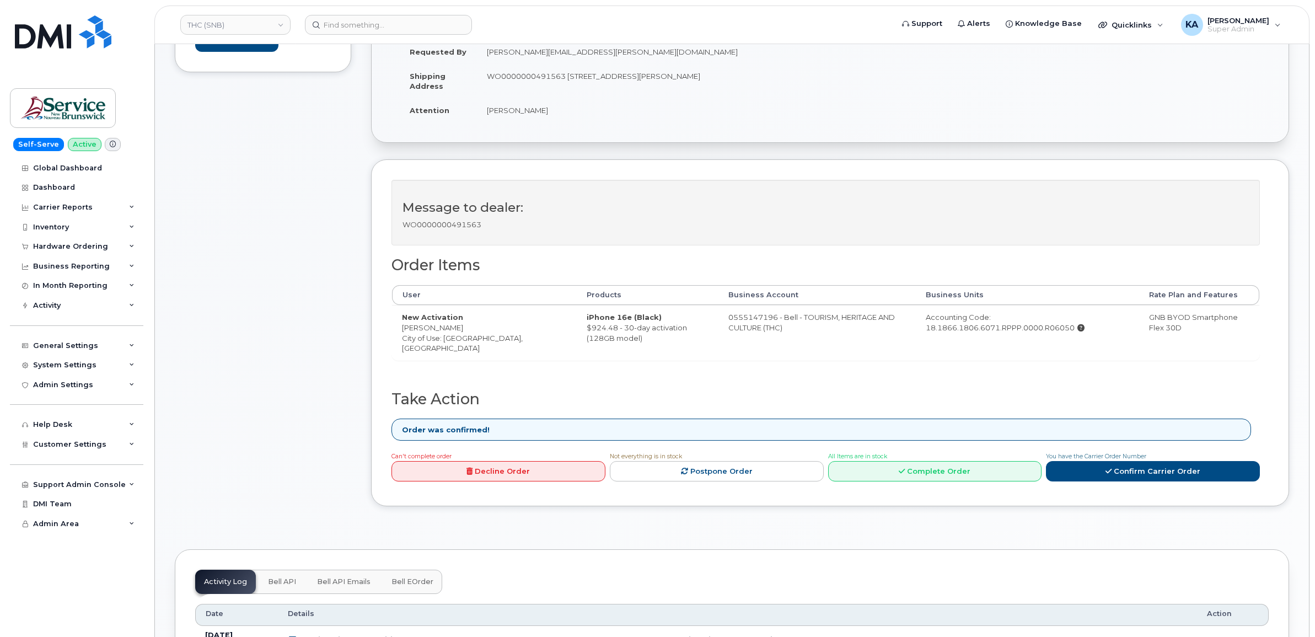
scroll to position [276, 0]
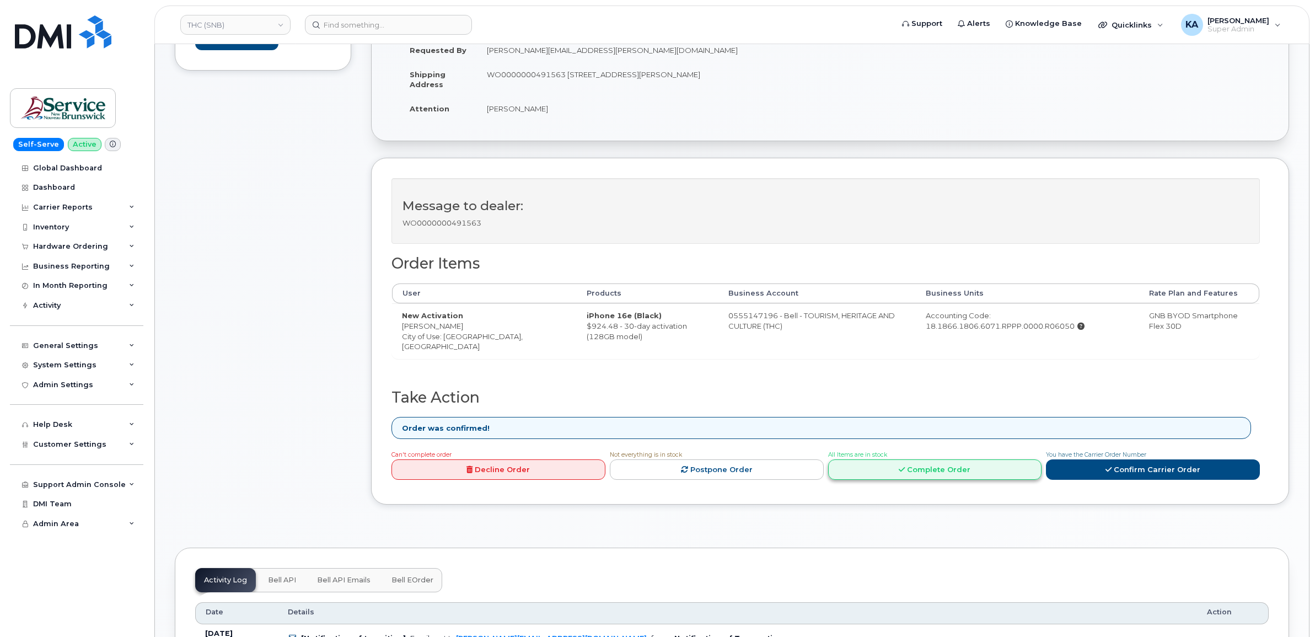
click at [936, 470] on link "Complete Order" at bounding box center [935, 469] width 214 height 20
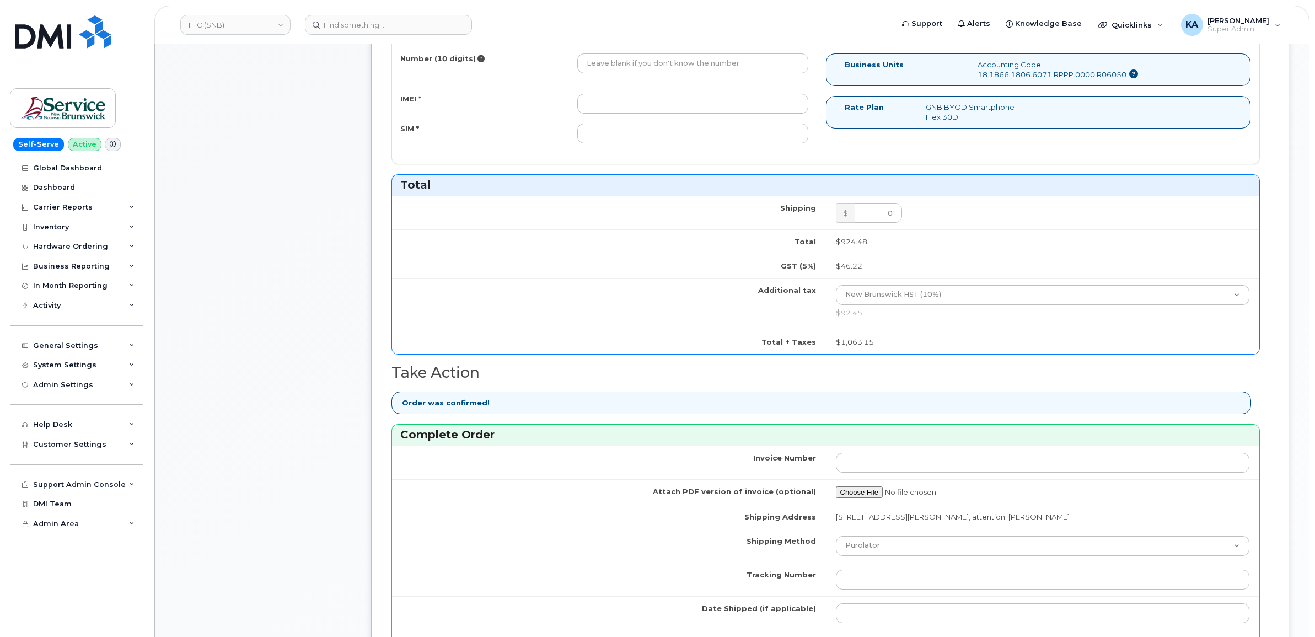
scroll to position [689, 0]
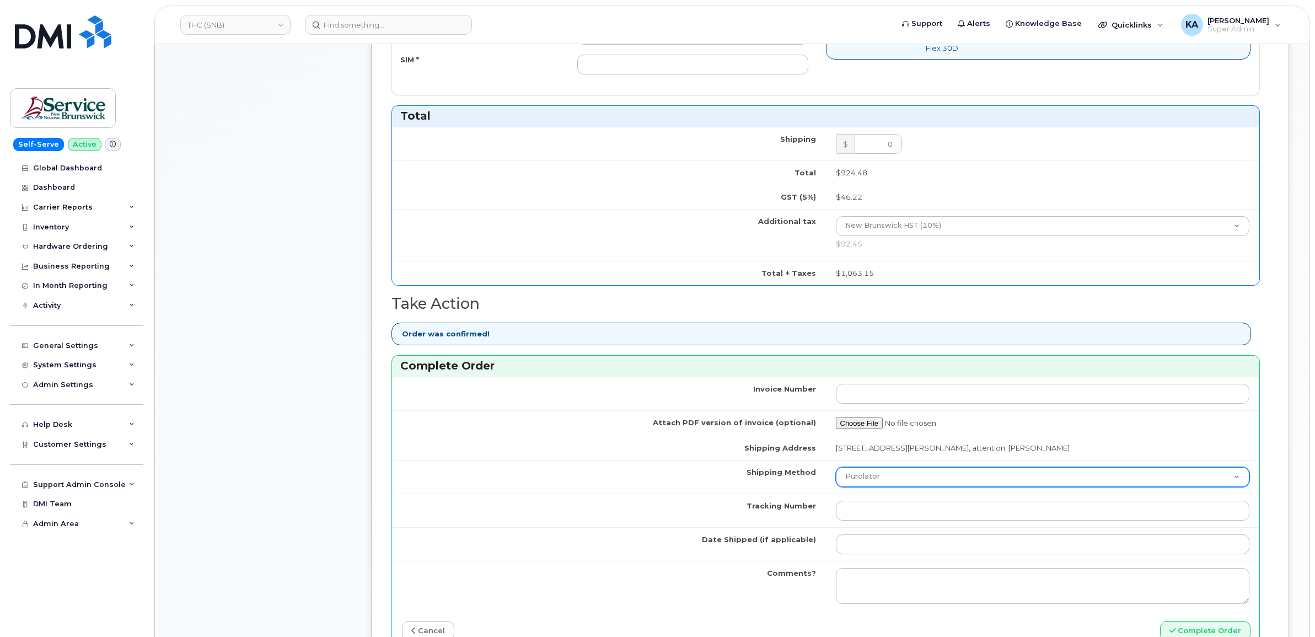
click at [997, 483] on select "Purolator UPS FedEx Canada Post Courier Other Drop Off Pick Up" at bounding box center [1043, 477] width 414 height 20
select select "FedEx"
click at [836, 470] on select "Purolator UPS FedEx Canada Post Courier Other Drop Off Pick Up" at bounding box center [1043, 477] width 414 height 20
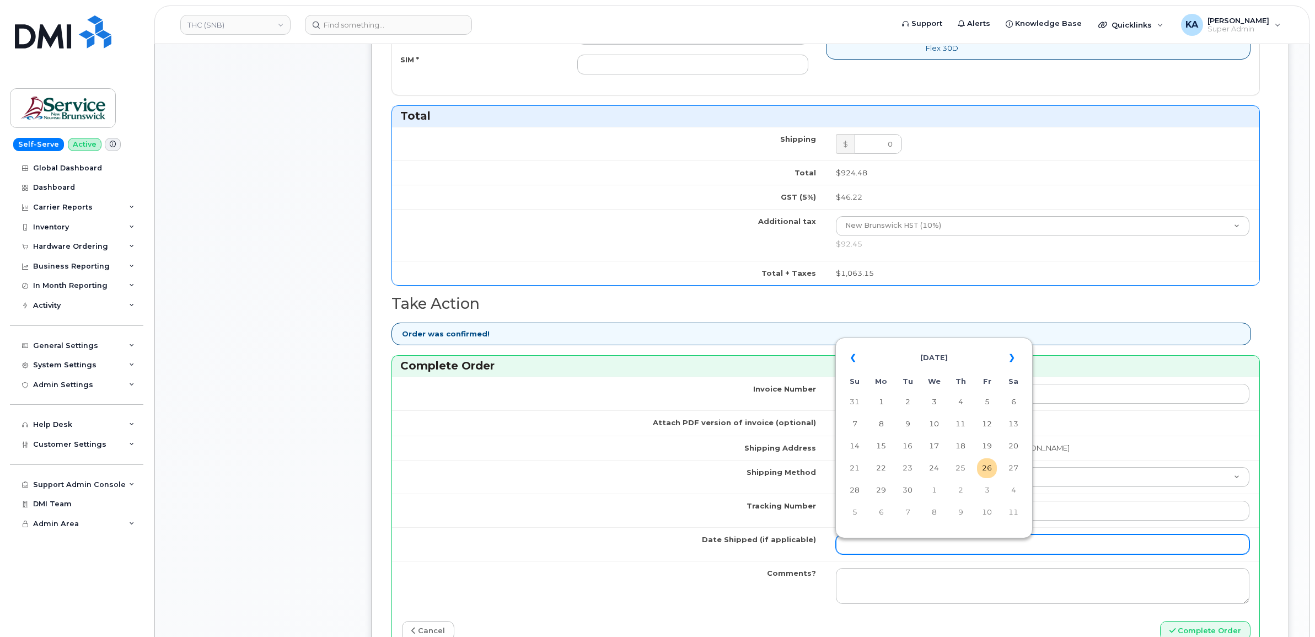
click at [909, 544] on input "Date Shipped (if applicable)" at bounding box center [1043, 544] width 414 height 20
click at [949, 340] on table "« September 2025 » Su Mo Tu We Th Fr Sa 31 1 2 3 4 5 6 7 8 9 10 11 12 13 14 15 …" at bounding box center [934, 434] width 192 height 189
click at [967, 468] on td "25" at bounding box center [961, 468] width 20 height 20
type input "[DATE]"
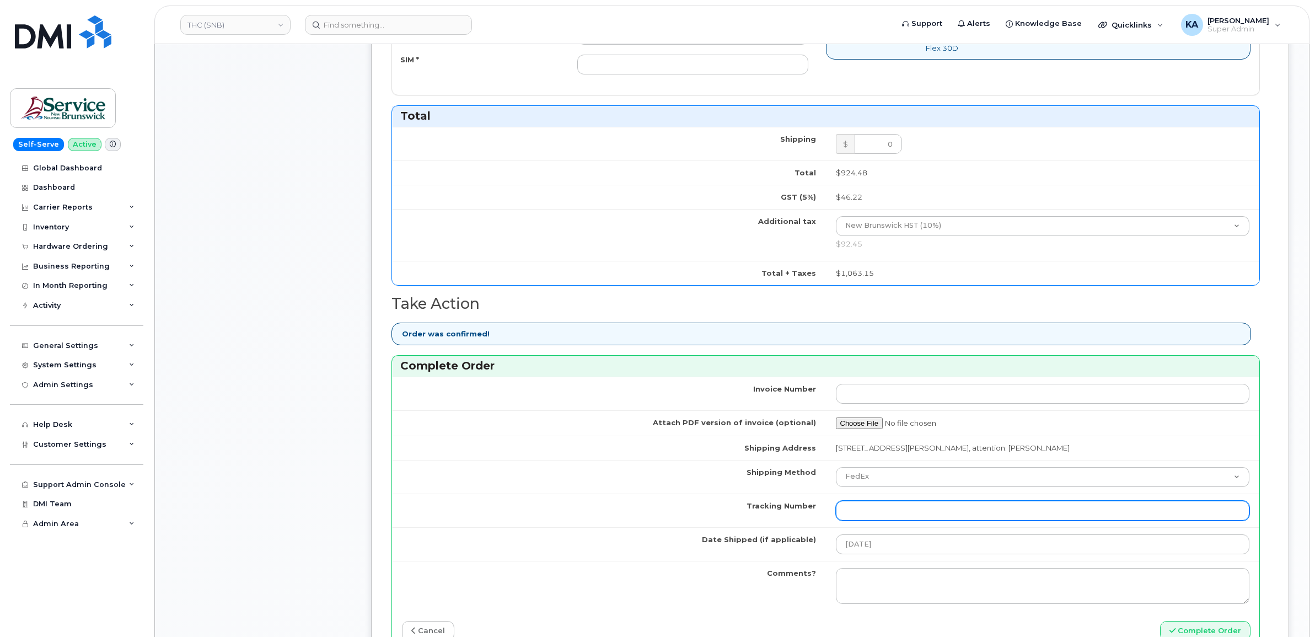
click at [922, 510] on input "Tracking Number" at bounding box center [1043, 511] width 414 height 20
paste input "475744958854"
type input "475744958854"
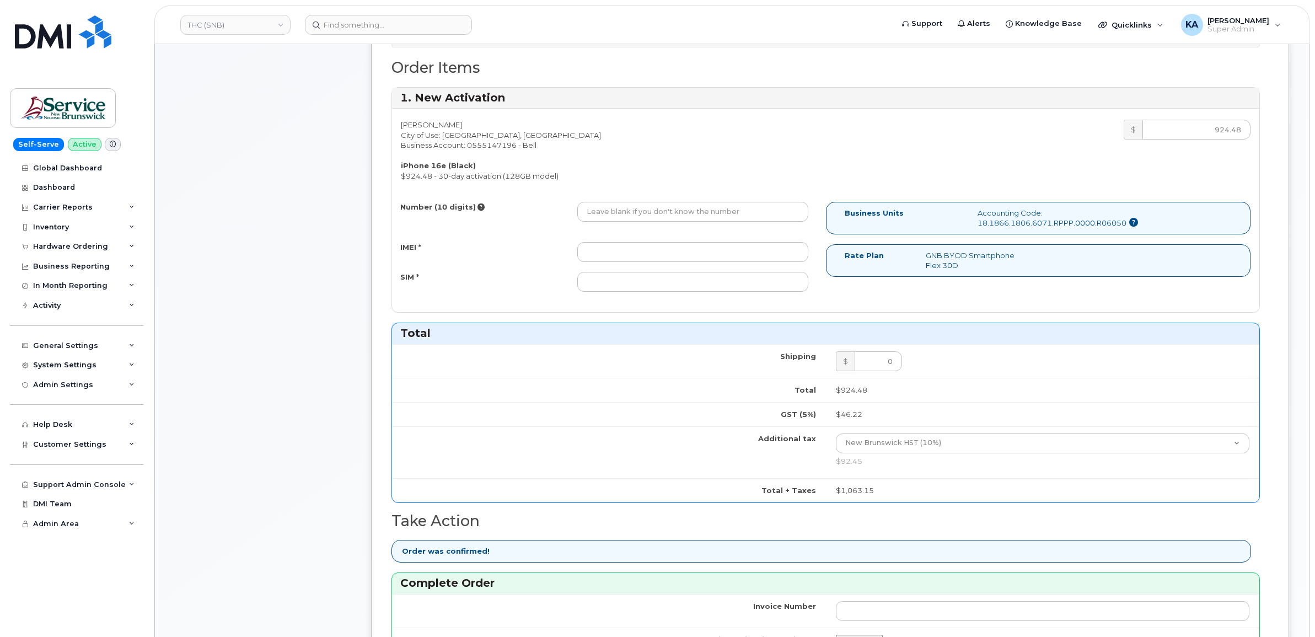
scroll to position [414, 0]
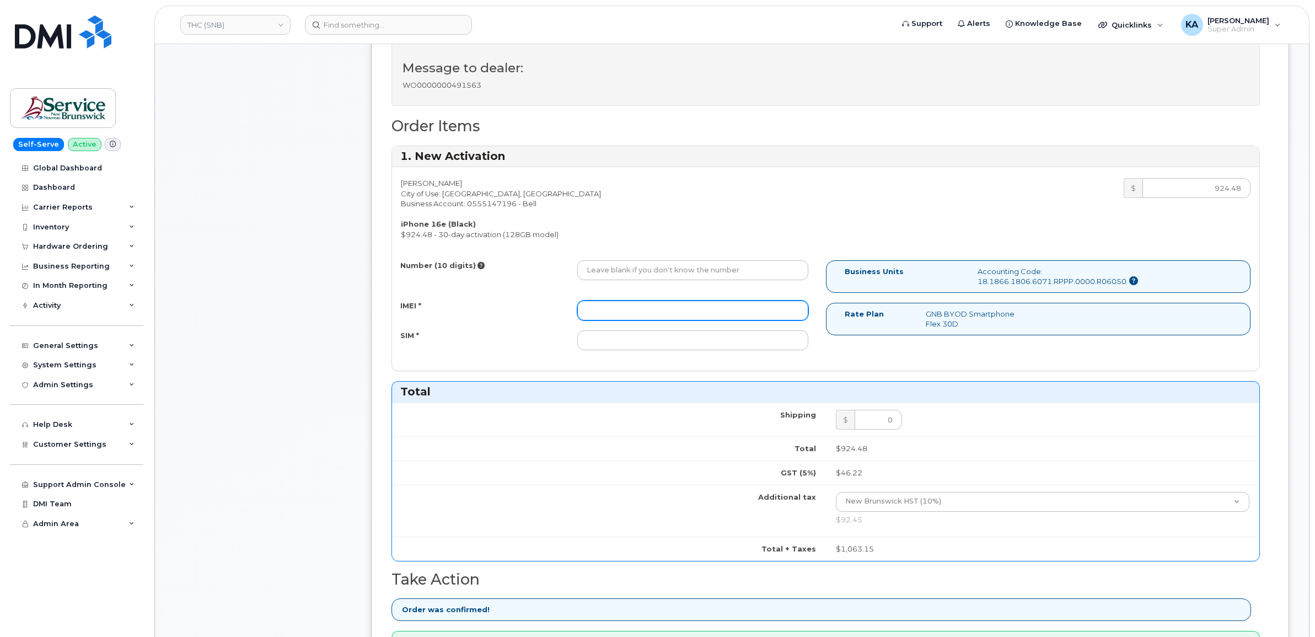
click at [629, 315] on input "IMEI *" at bounding box center [692, 310] width 231 height 20
paste input "354216331526354"
type input "354216331526354"
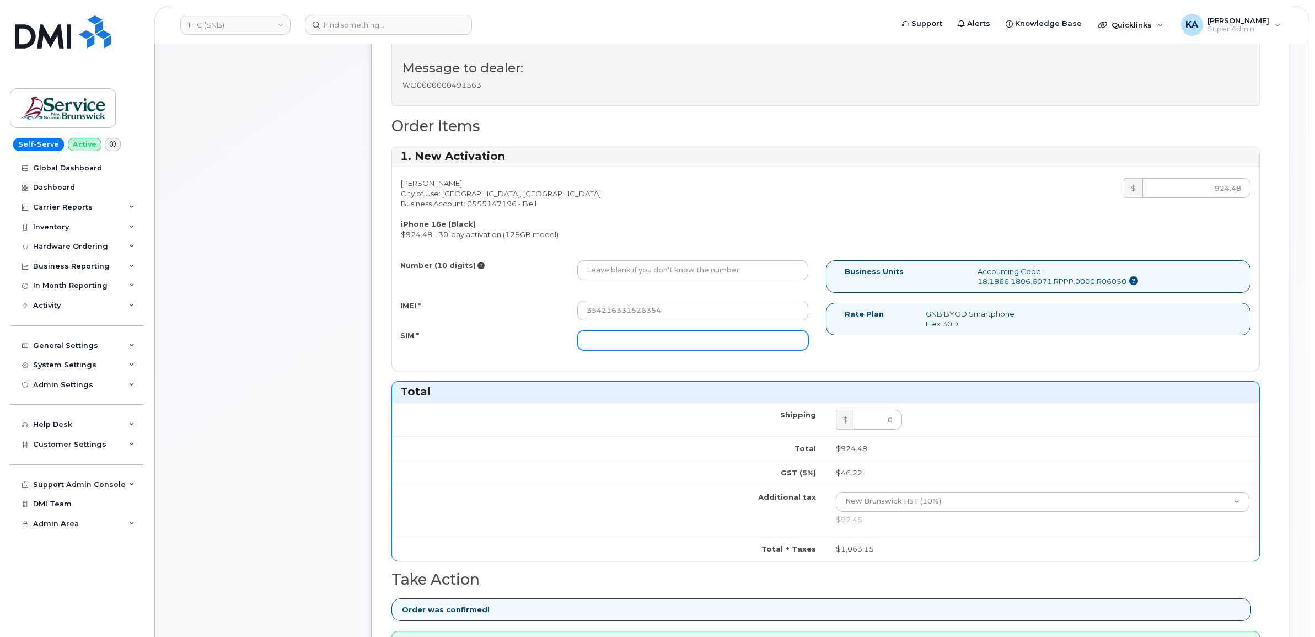
click at [663, 343] on input "SIM *" at bounding box center [692, 340] width 231 height 20
paste input "89302610207734284166"
type input "89302610207734284166"
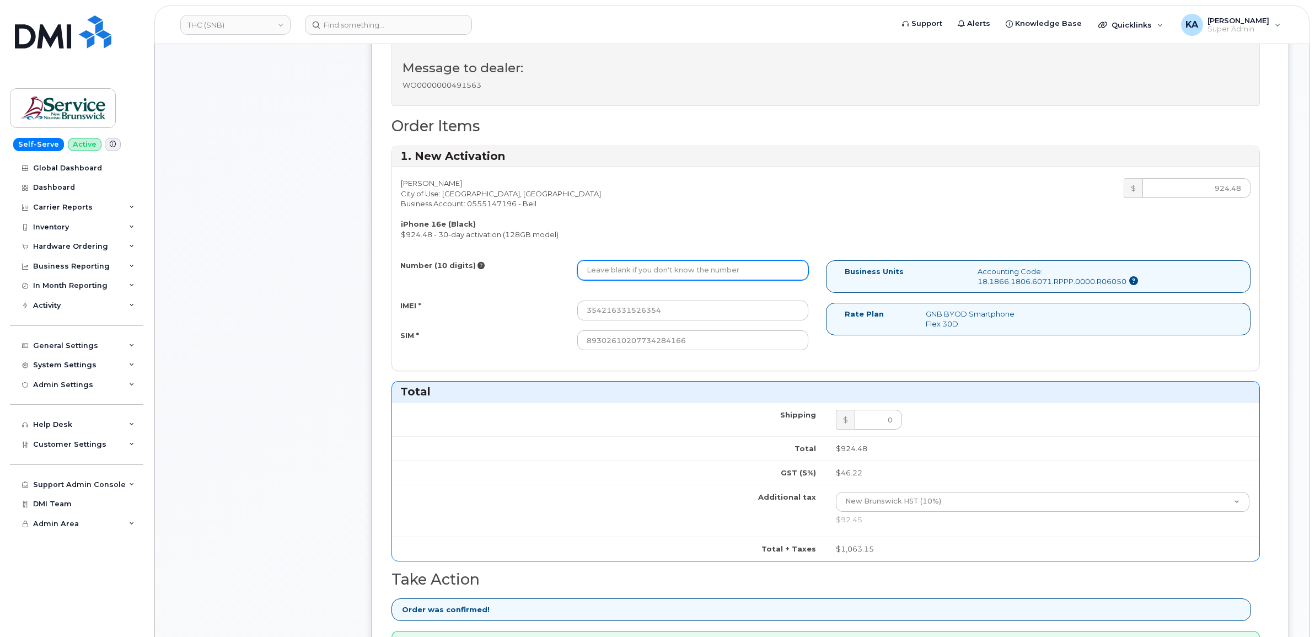
click at [619, 270] on input "Number (10 digits)" at bounding box center [692, 270] width 231 height 20
paste input "5062380369"
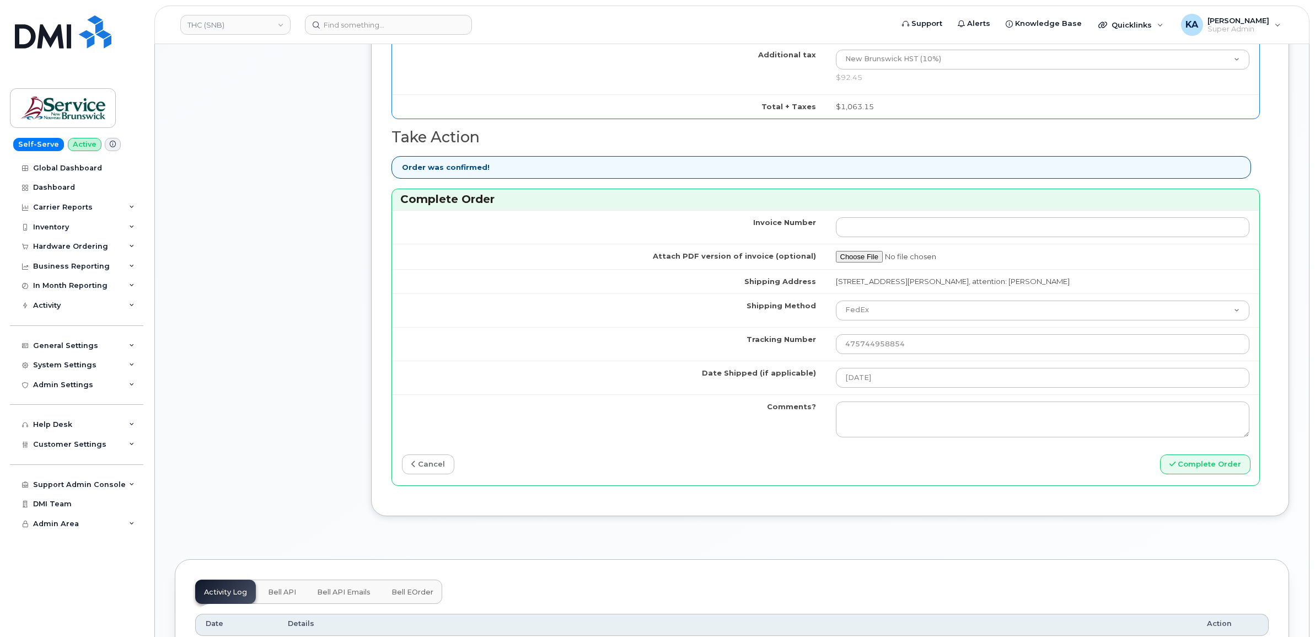
scroll to position [965, 0]
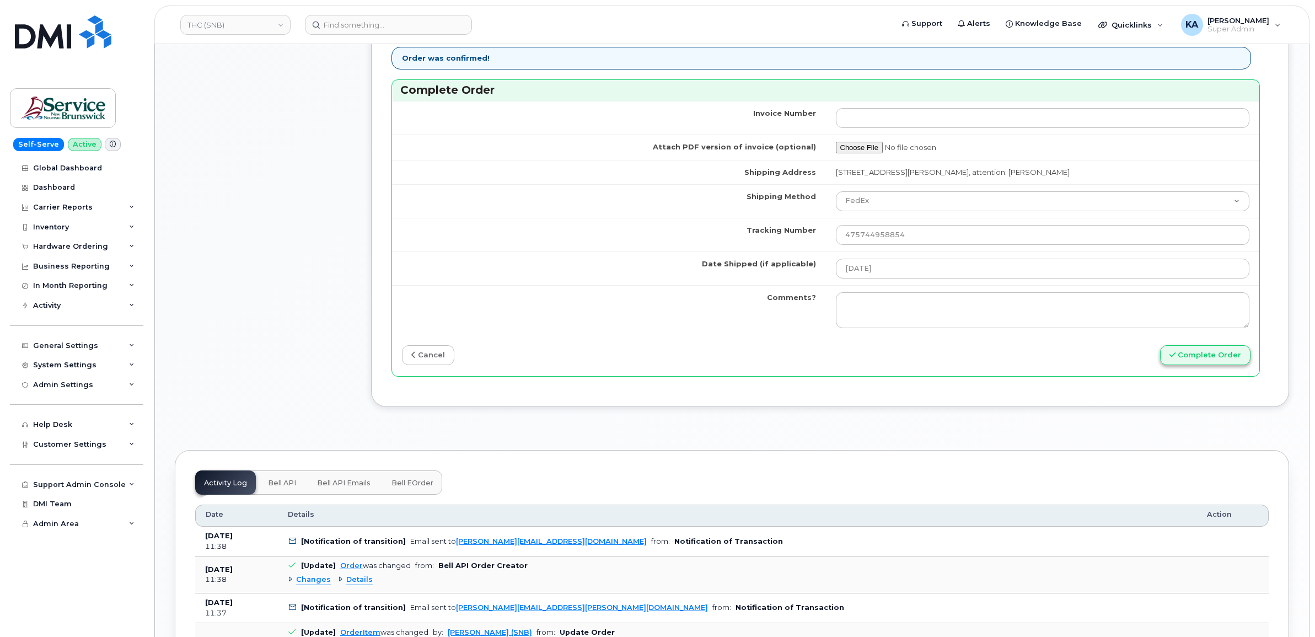
type input "5062380369"
click at [1203, 359] on button "Complete Order" at bounding box center [1205, 355] width 90 height 20
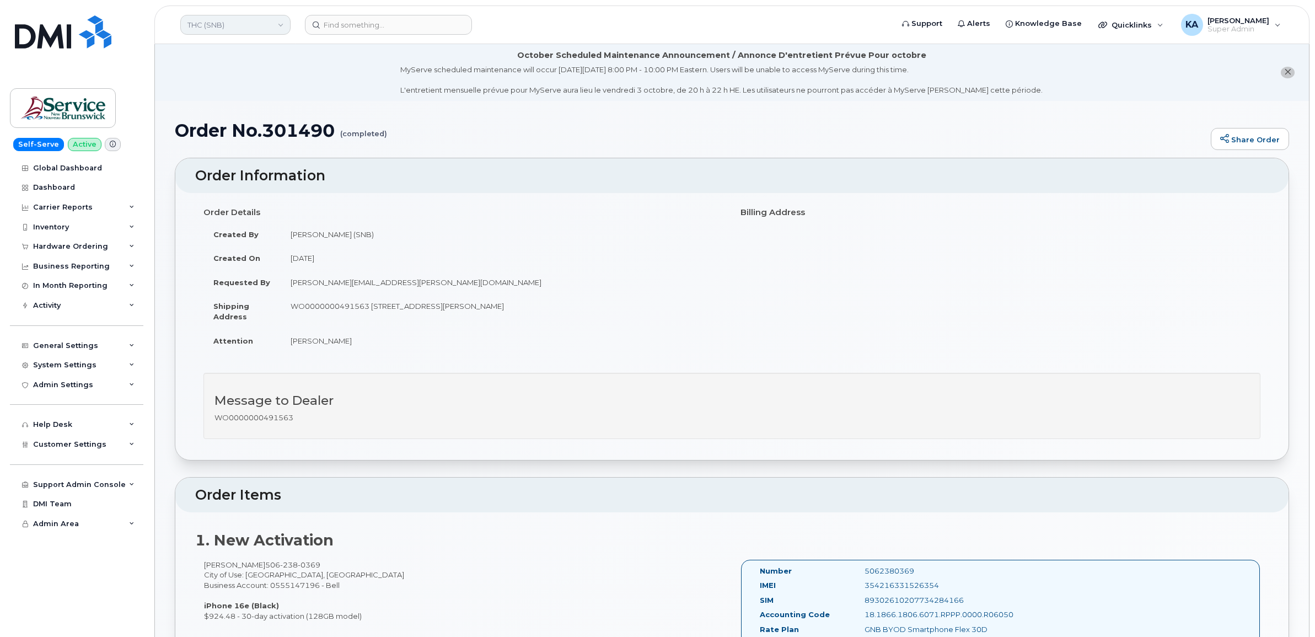
click at [210, 24] on link "THC (SNB)" at bounding box center [235, 25] width 110 height 20
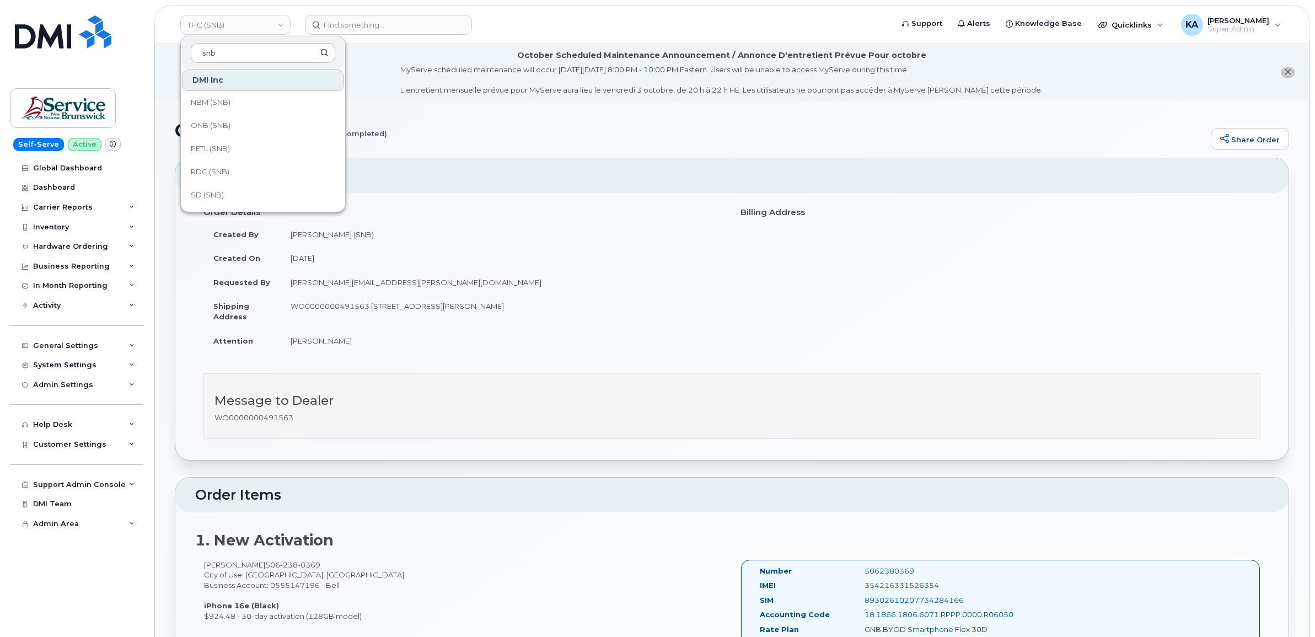
scroll to position [482, 0]
type input "snb"
click at [226, 198] on span "SNB (SNB)" at bounding box center [210, 200] width 38 height 11
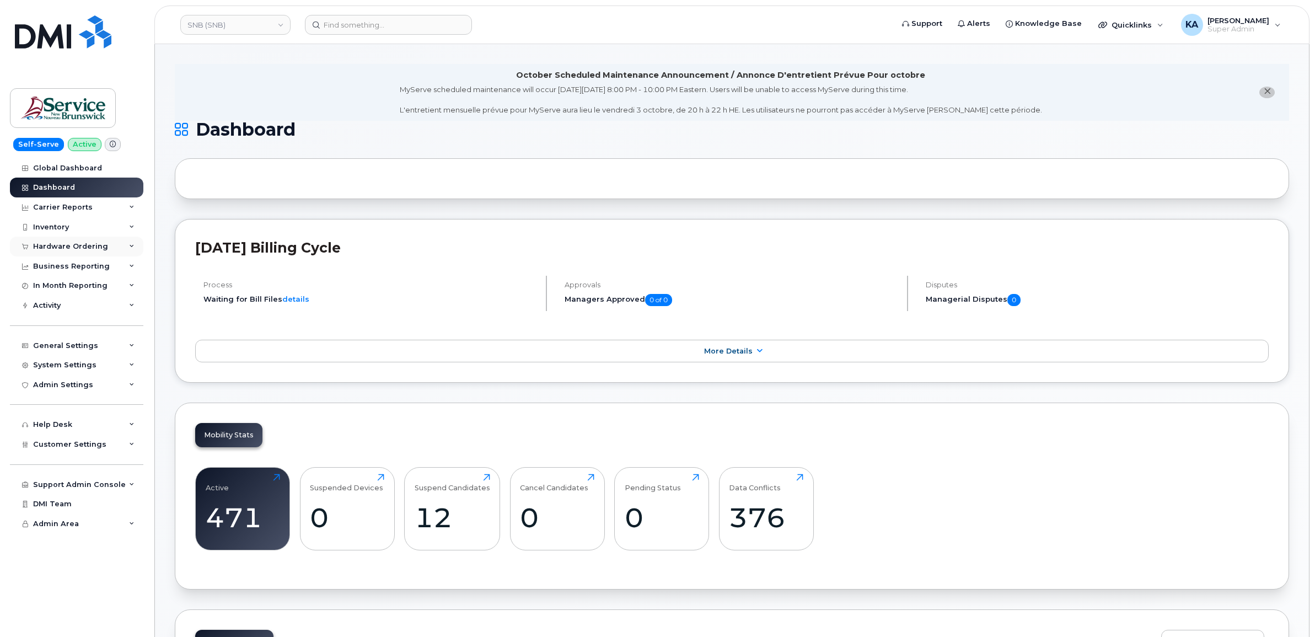
click at [67, 246] on div "Hardware Ordering" at bounding box center [70, 246] width 75 height 9
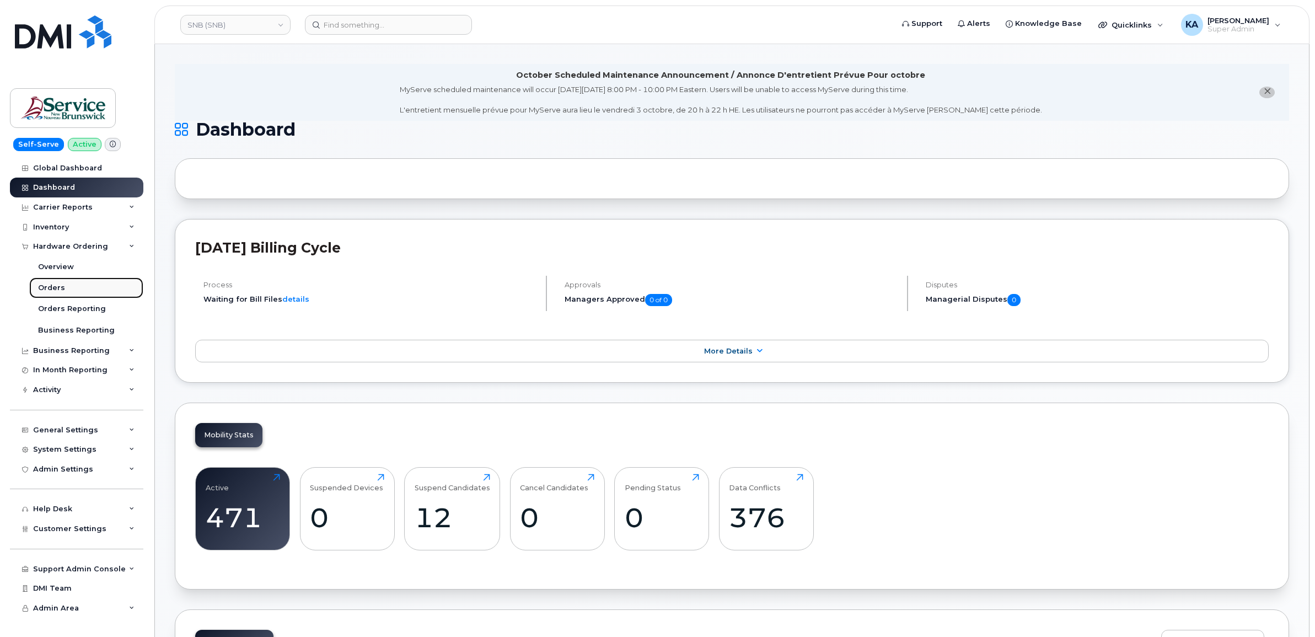
click at [47, 287] on div "Orders" at bounding box center [51, 288] width 27 height 10
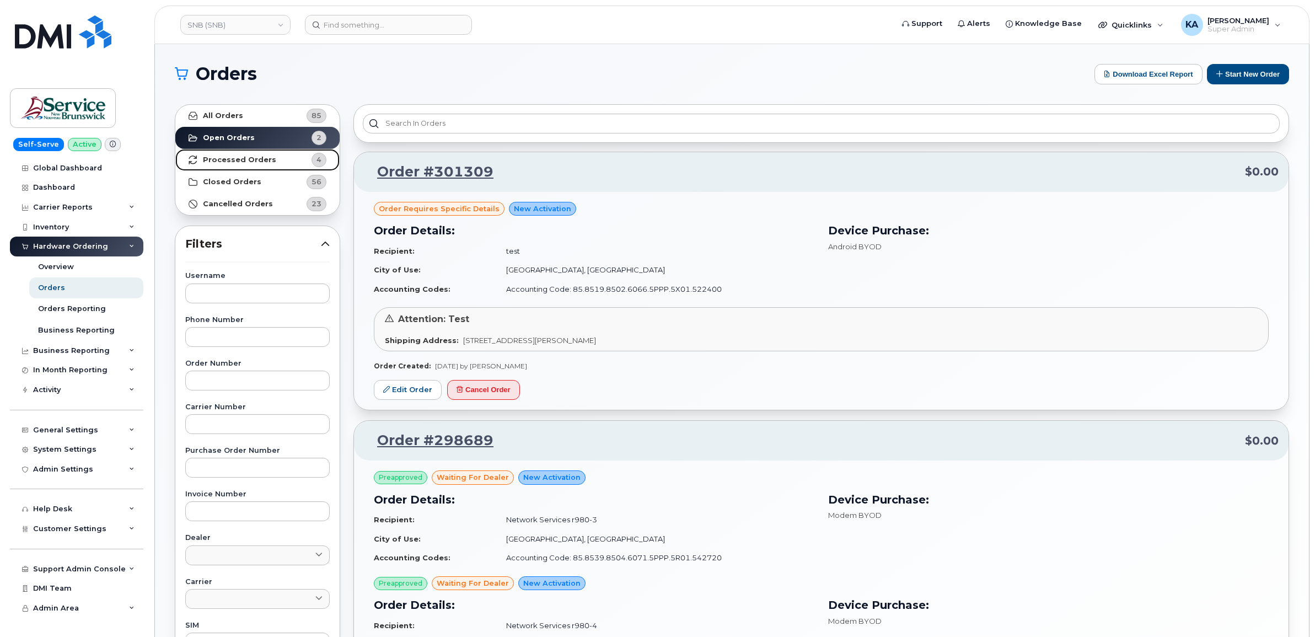
click at [219, 160] on strong "Processed Orders" at bounding box center [239, 159] width 73 height 9
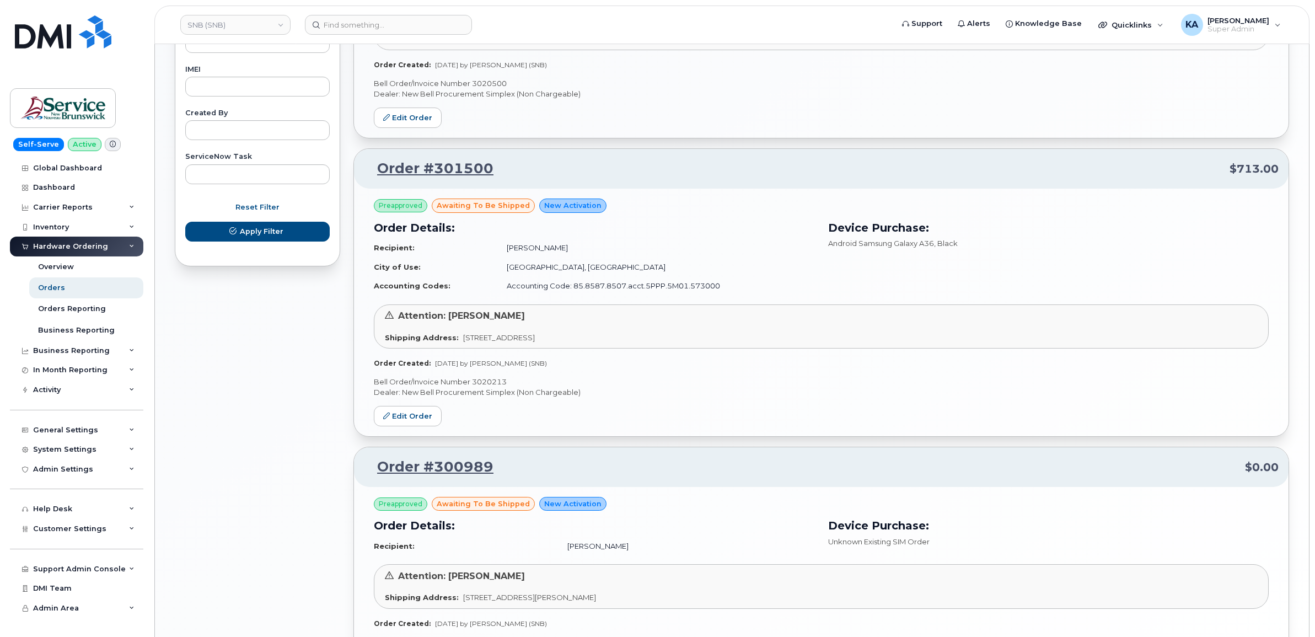
scroll to position [620, 0]
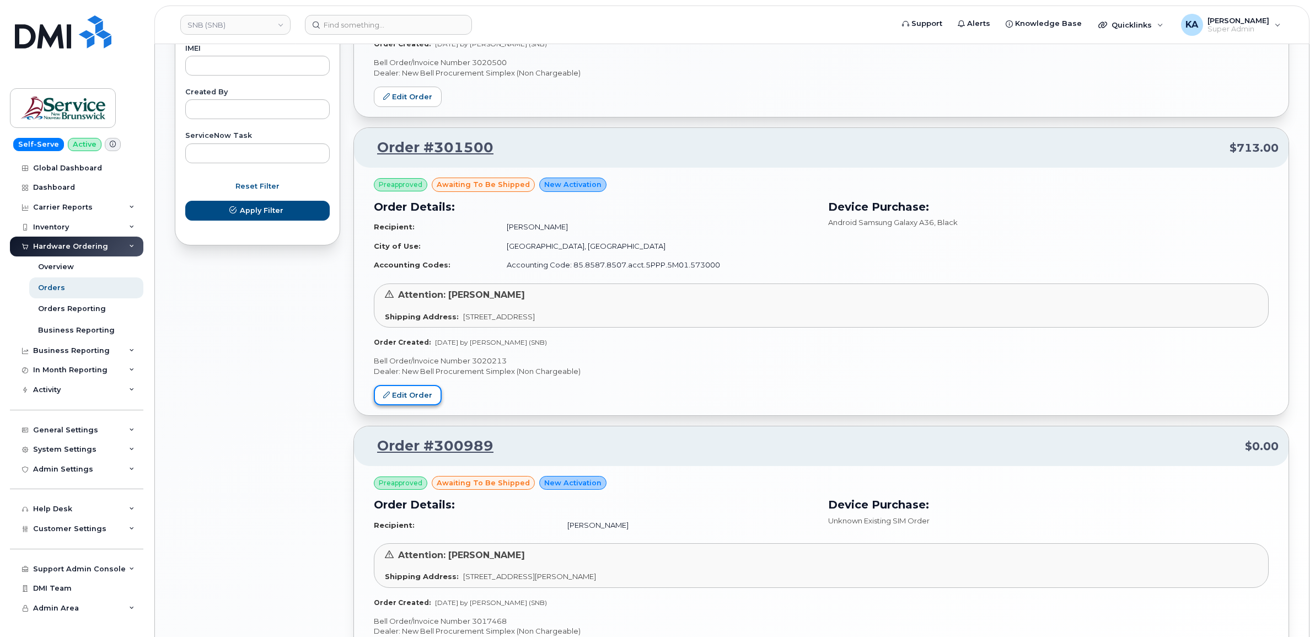
click at [415, 397] on link "Edit Order" at bounding box center [408, 395] width 68 height 20
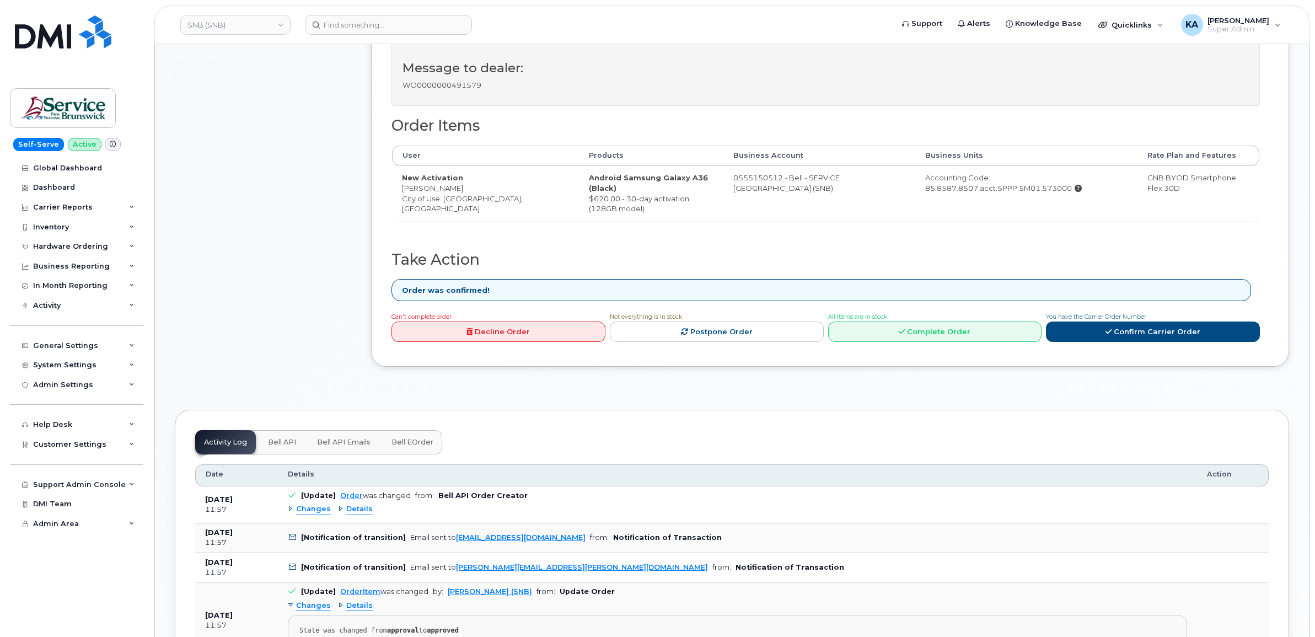
scroll to position [345, 0]
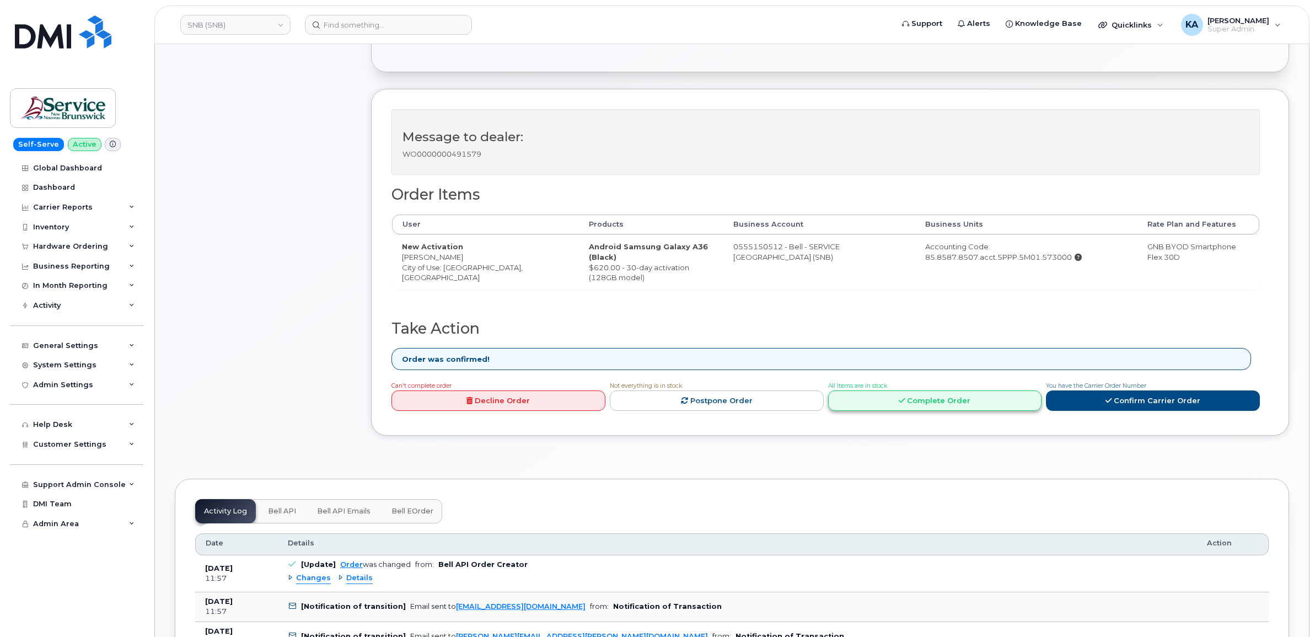
click at [900, 408] on link "Complete Order" at bounding box center [935, 400] width 214 height 20
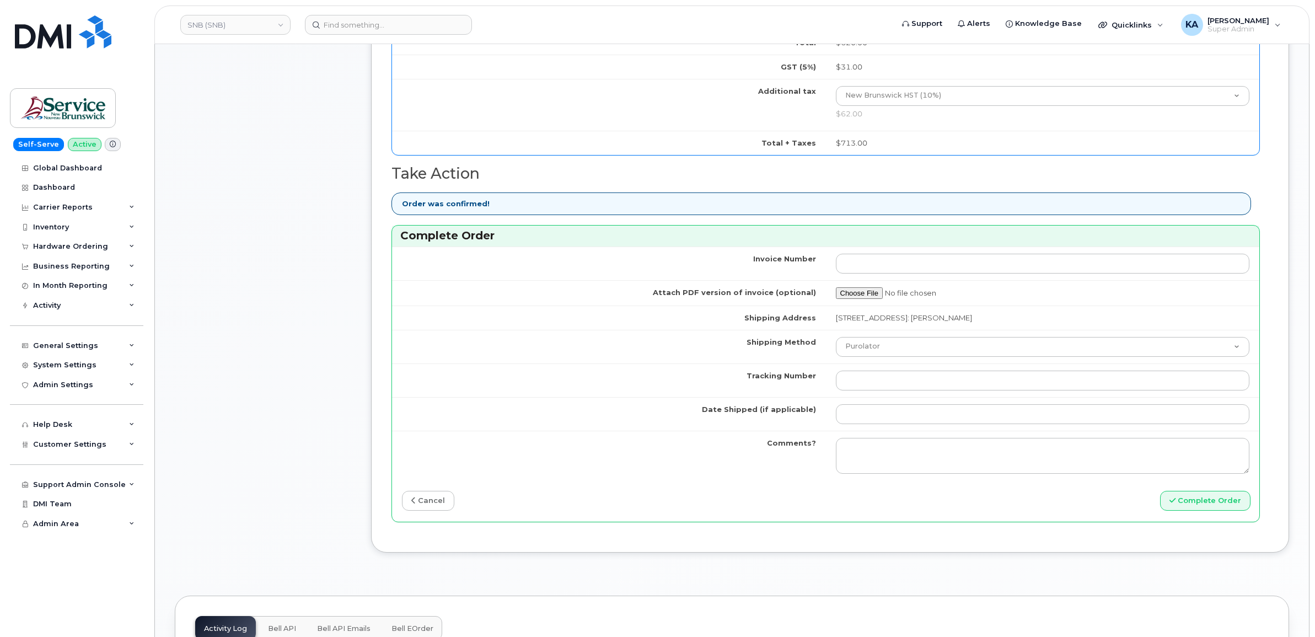
scroll to position [827, 0]
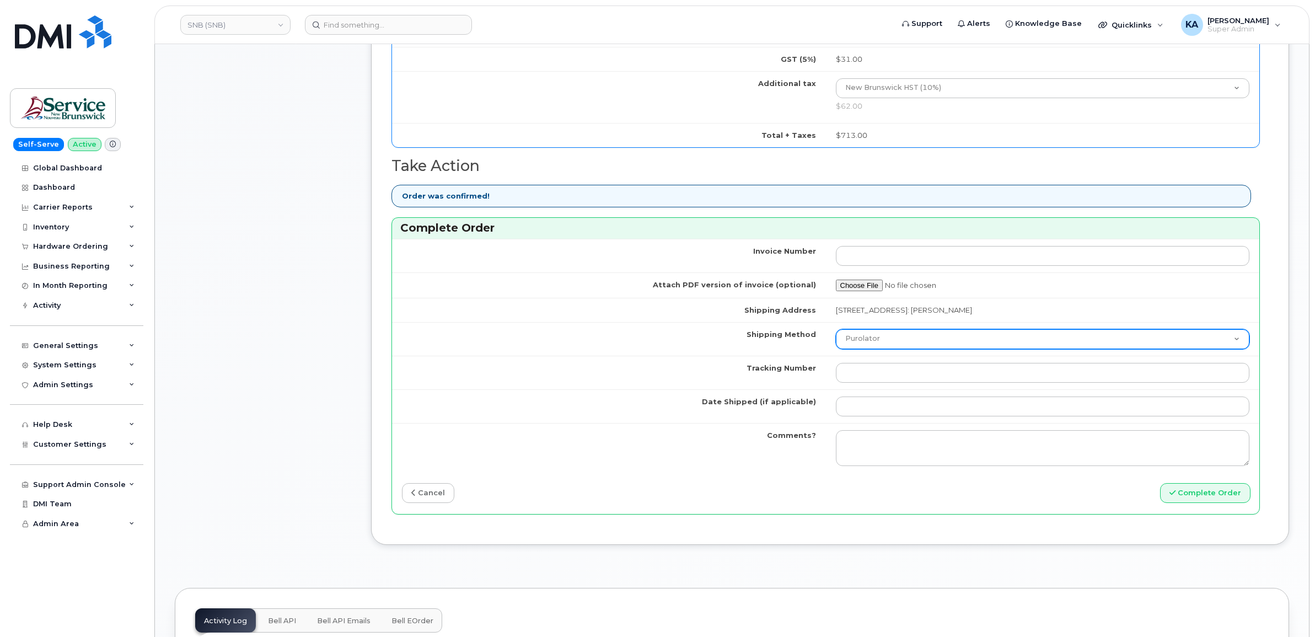
click at [866, 340] on select "Purolator UPS FedEx Canada Post Courier Other Drop Off Pick Up" at bounding box center [1043, 339] width 414 height 20
select select "FedEx"
click at [836, 332] on select "Purolator UPS FedEx Canada Post Courier Other Drop Off Pick Up" at bounding box center [1043, 339] width 414 height 20
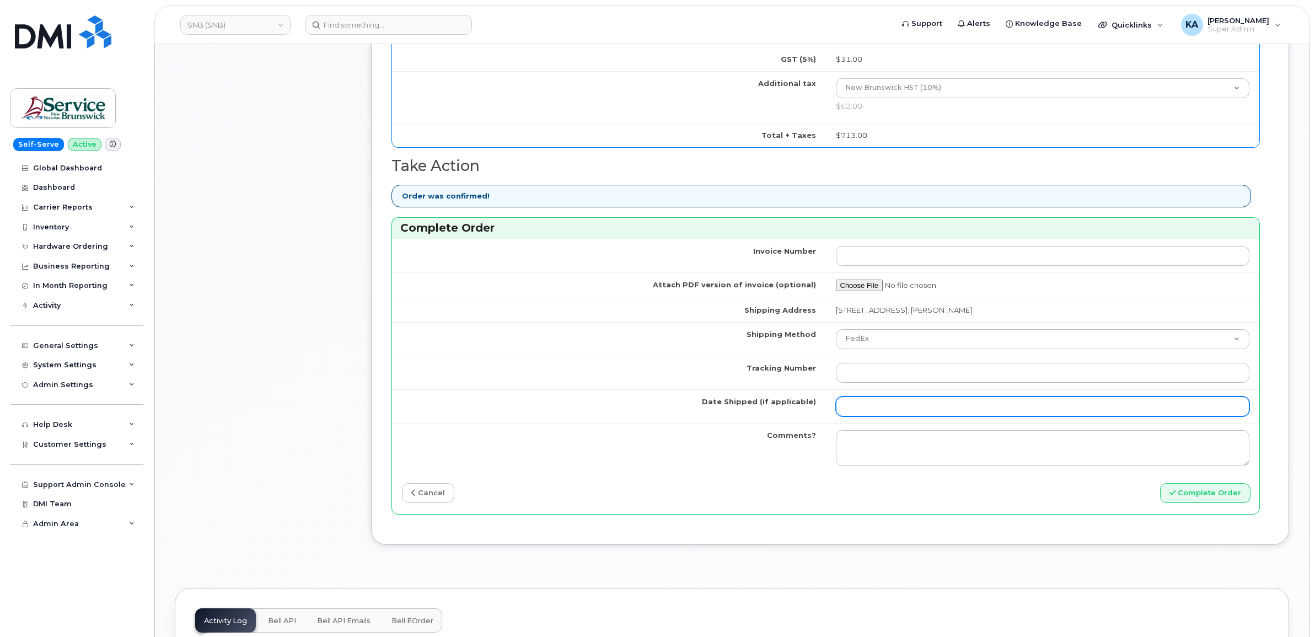
click at [858, 410] on input "Date Shipped (if applicable)" at bounding box center [1043, 406] width 414 height 20
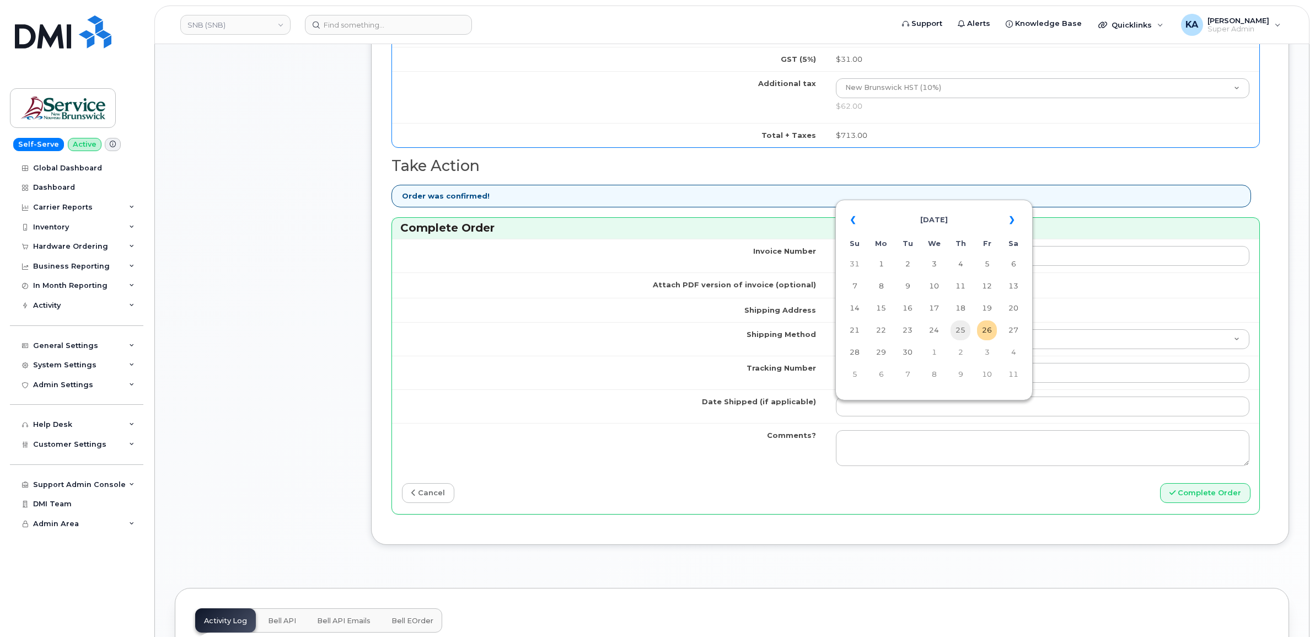
click at [958, 328] on td "25" at bounding box center [961, 330] width 20 height 20
type input "[DATE]"
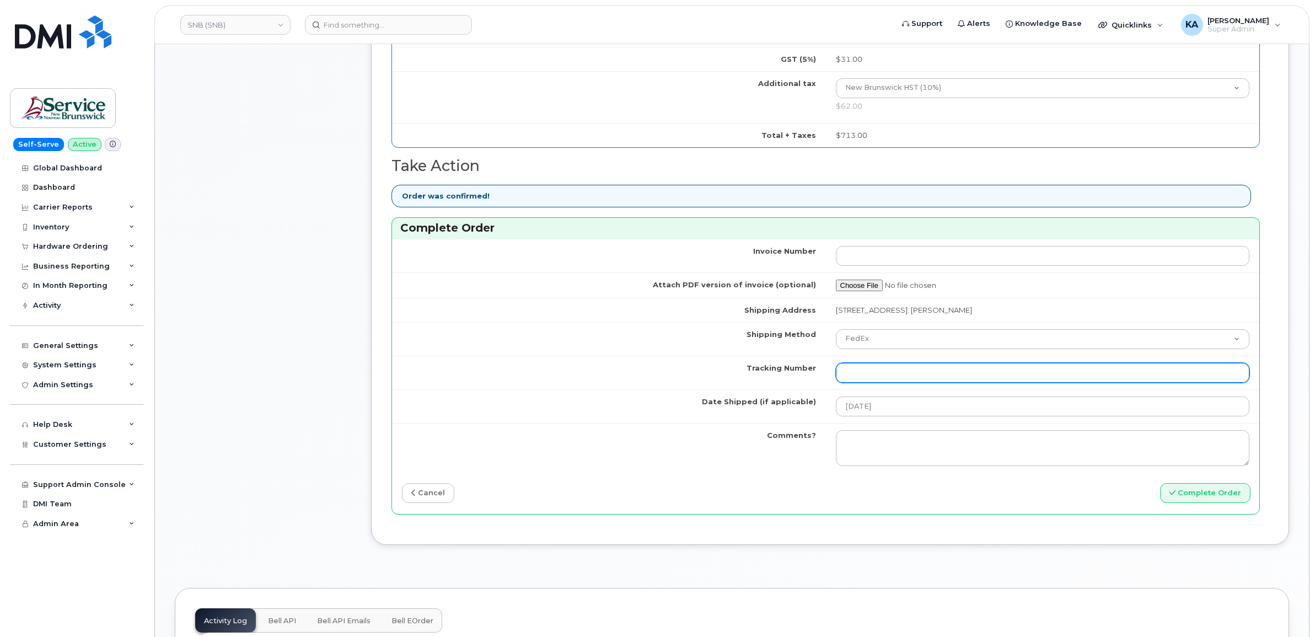
click at [890, 377] on input "Tracking Number" at bounding box center [1043, 373] width 414 height 20
paste input "476303101263"
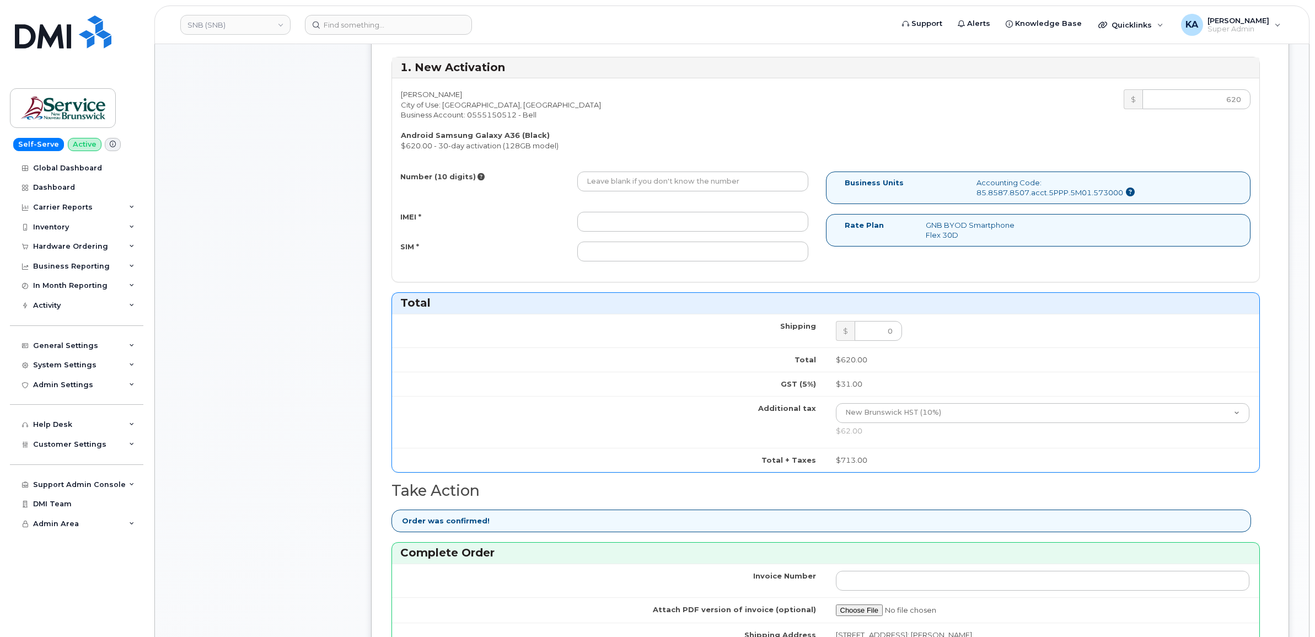
scroll to position [482, 0]
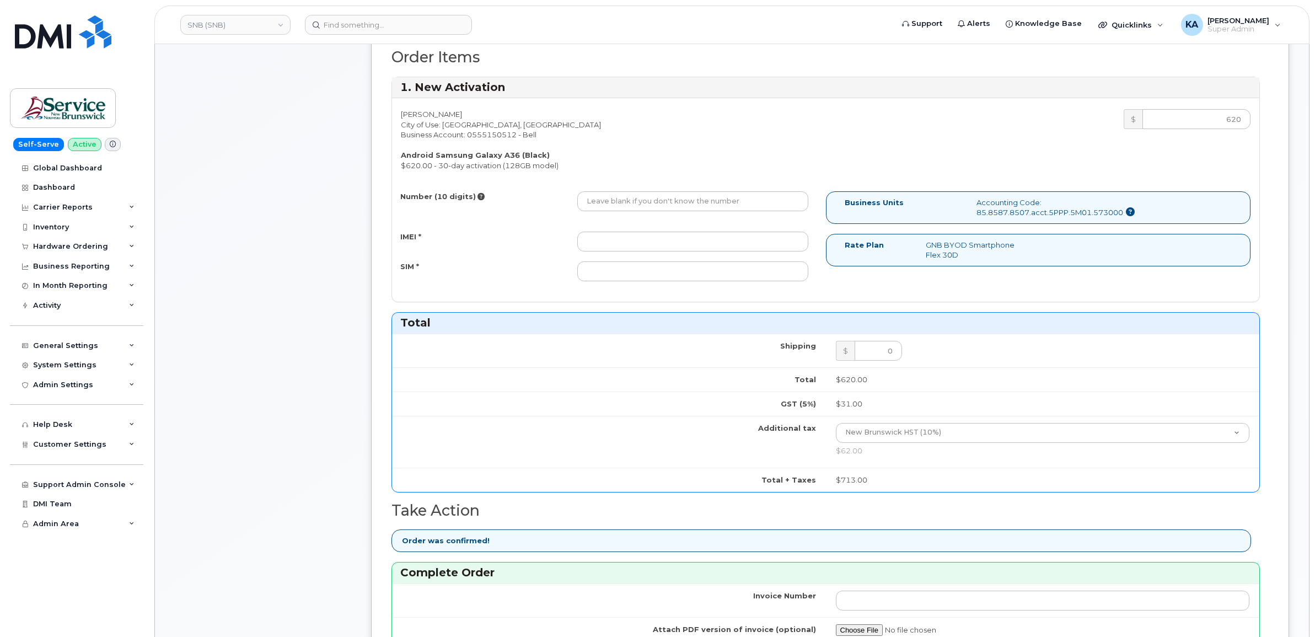
type input "476303101263"
click at [690, 246] on input "IMEI *" at bounding box center [692, 242] width 231 height 20
paste input "357167790608364"
type input "357167790608364"
click at [685, 269] on input "SIM *" at bounding box center [692, 271] width 231 height 20
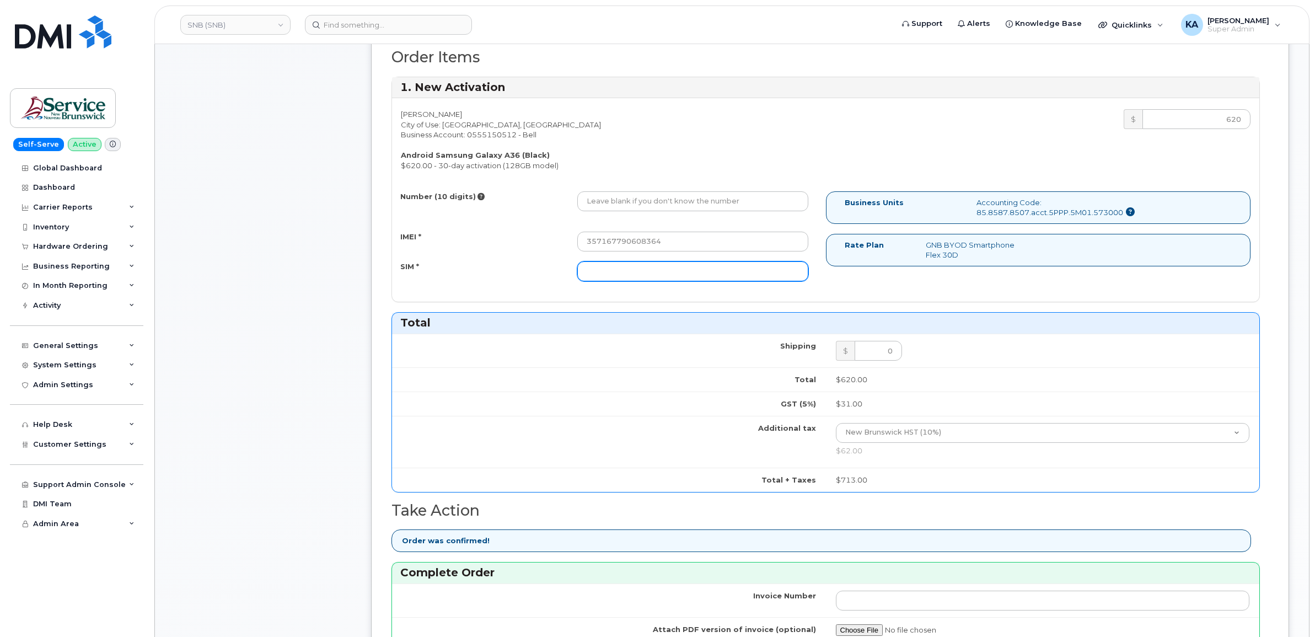
paste input "89302610207734250589"
type input "89302610207734250589"
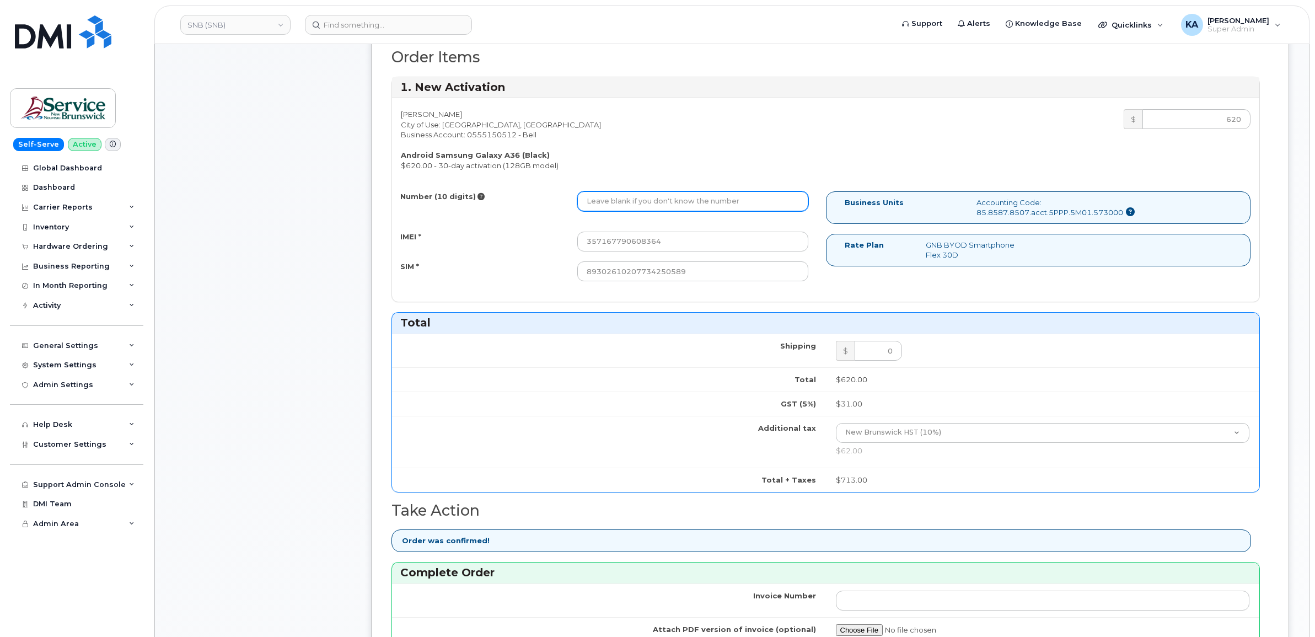
click at [643, 203] on input "Number (10 digits)" at bounding box center [692, 201] width 231 height 20
paste input "5062385071"
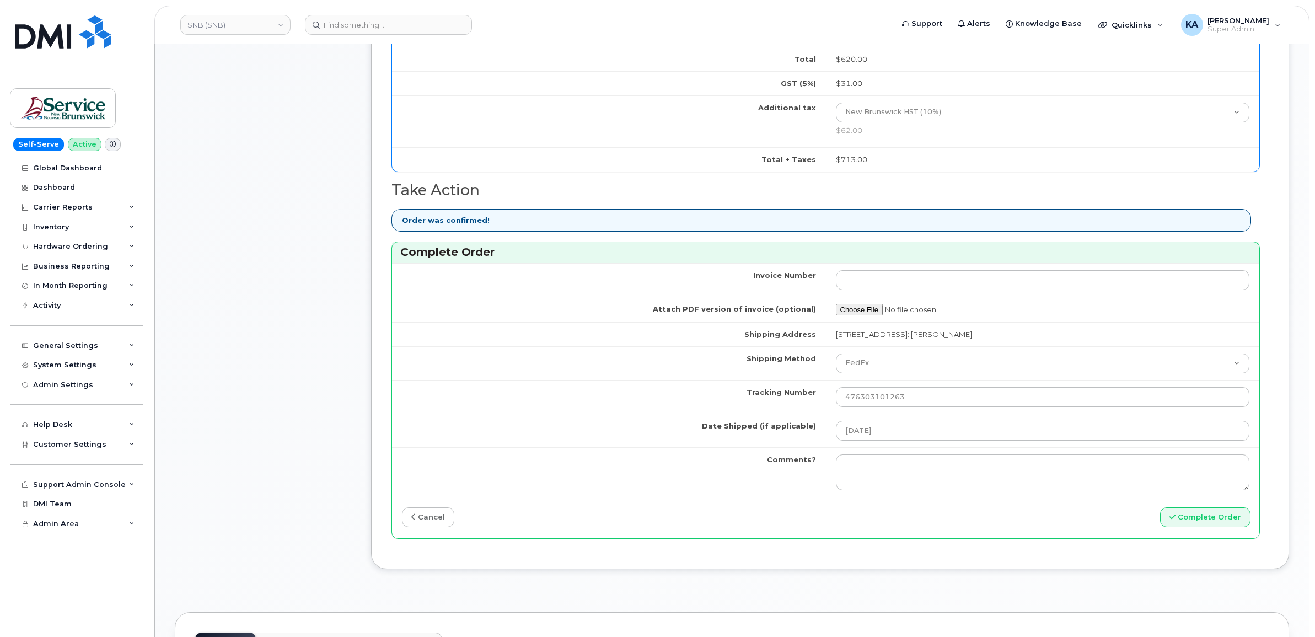
scroll to position [827, 0]
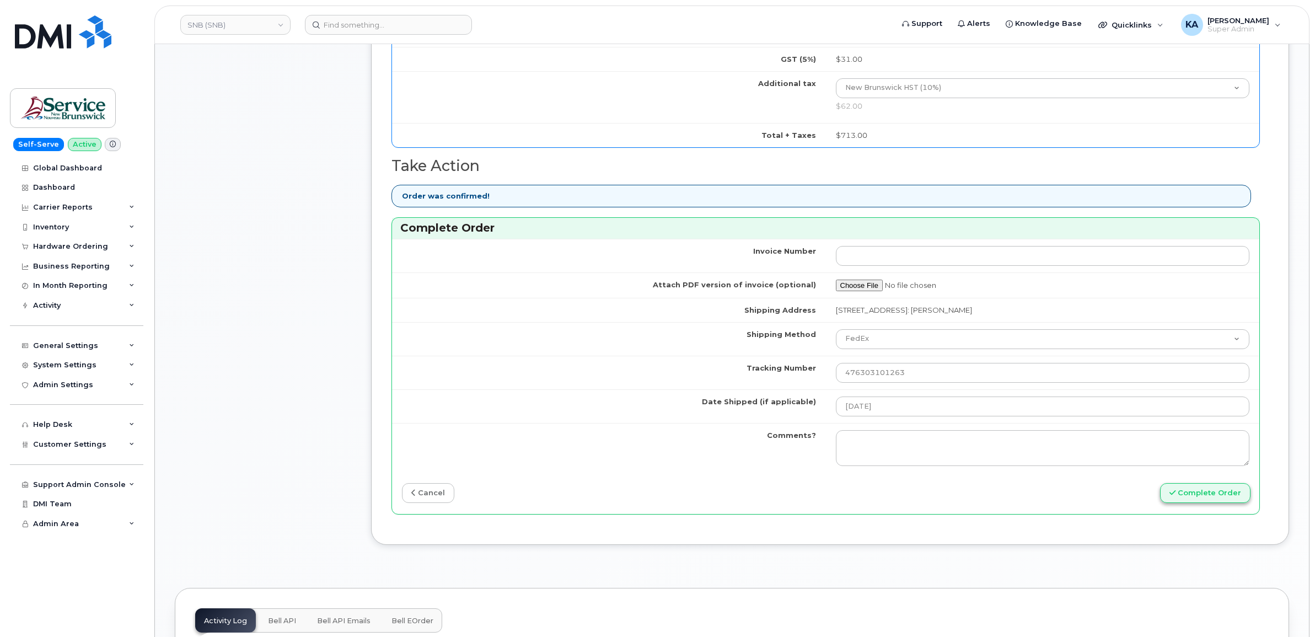
type input "5062385071"
click at [1198, 496] on button "Complete Order" at bounding box center [1205, 493] width 90 height 20
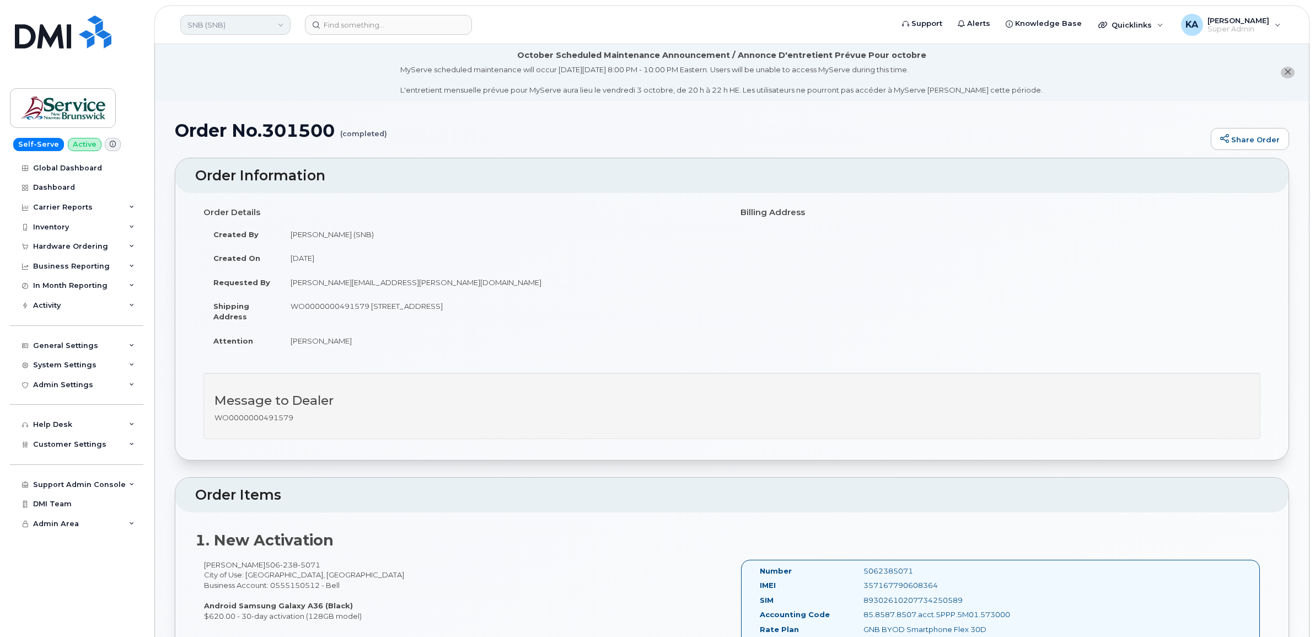
click at [224, 24] on link "SNB (SNB)" at bounding box center [235, 25] width 110 height 20
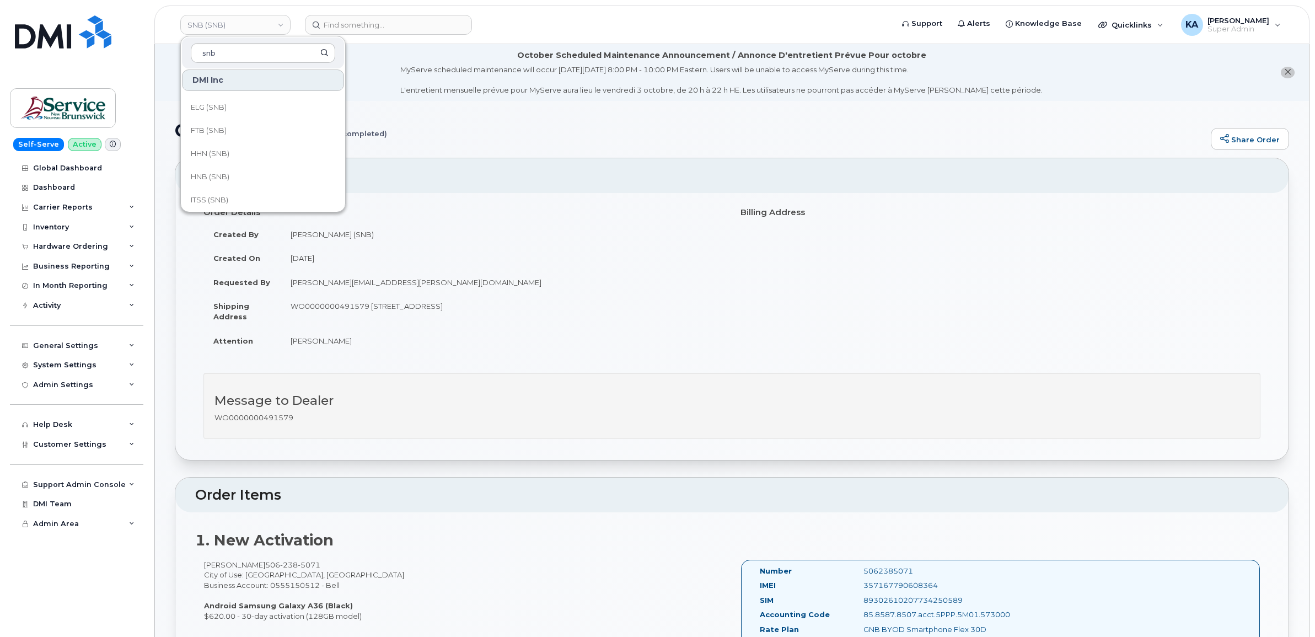
scroll to position [276, 0]
type input "snb"
click at [212, 128] on span "HHN (SNB)" at bounding box center [210, 129] width 39 height 11
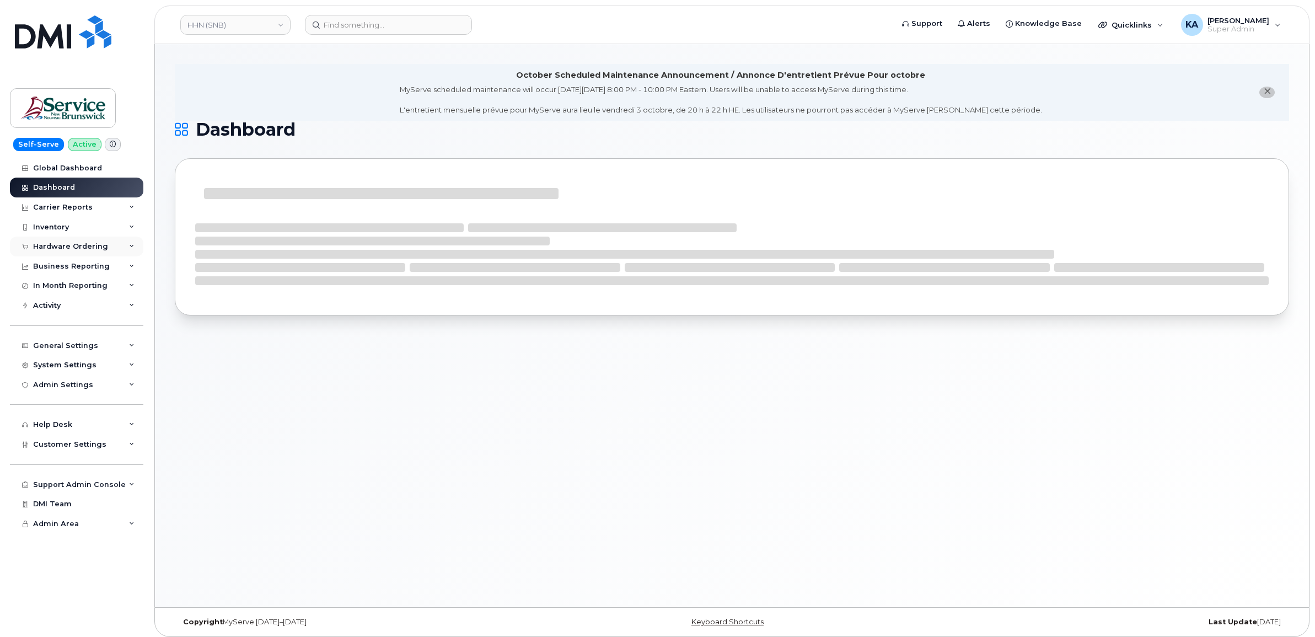
click at [69, 246] on div "Hardware Ordering" at bounding box center [70, 246] width 75 height 9
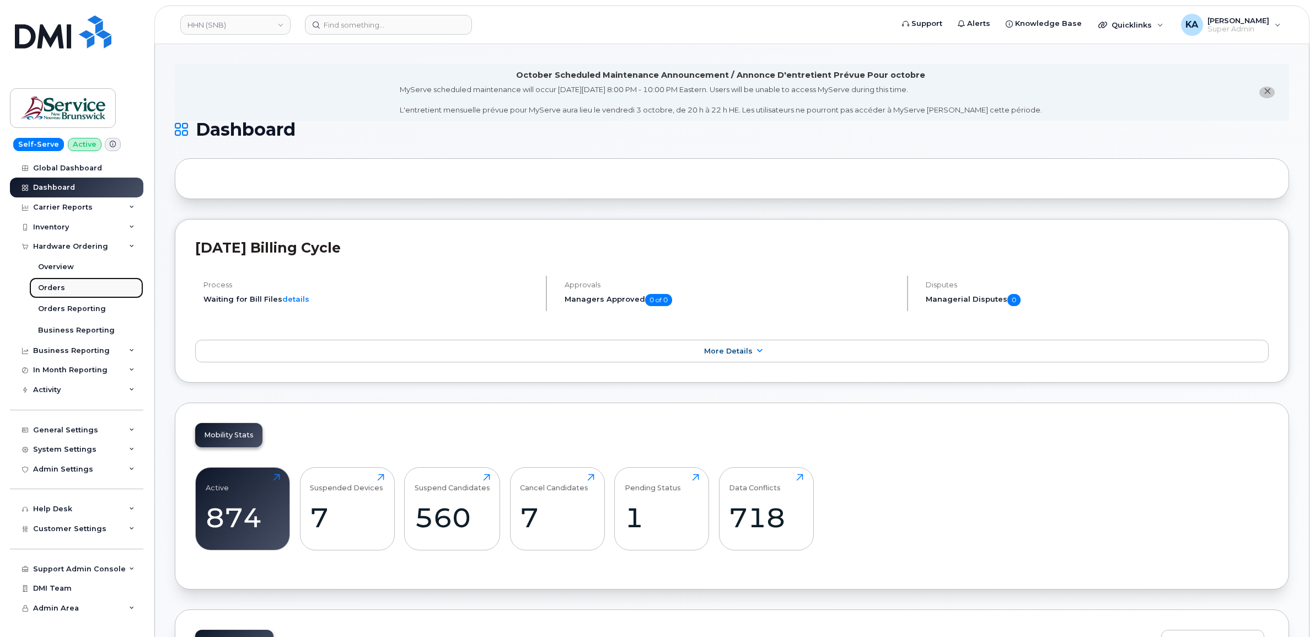
click at [47, 288] on div "Orders" at bounding box center [51, 288] width 27 height 10
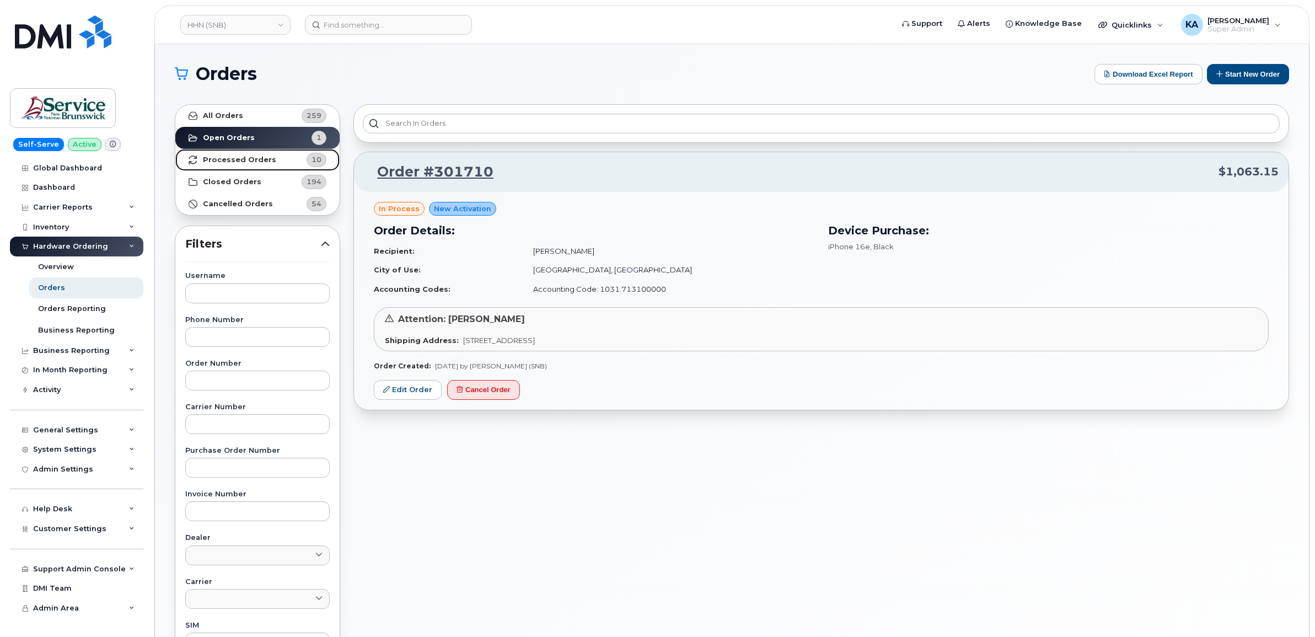
click at [249, 160] on strong "Processed Orders" at bounding box center [239, 159] width 73 height 9
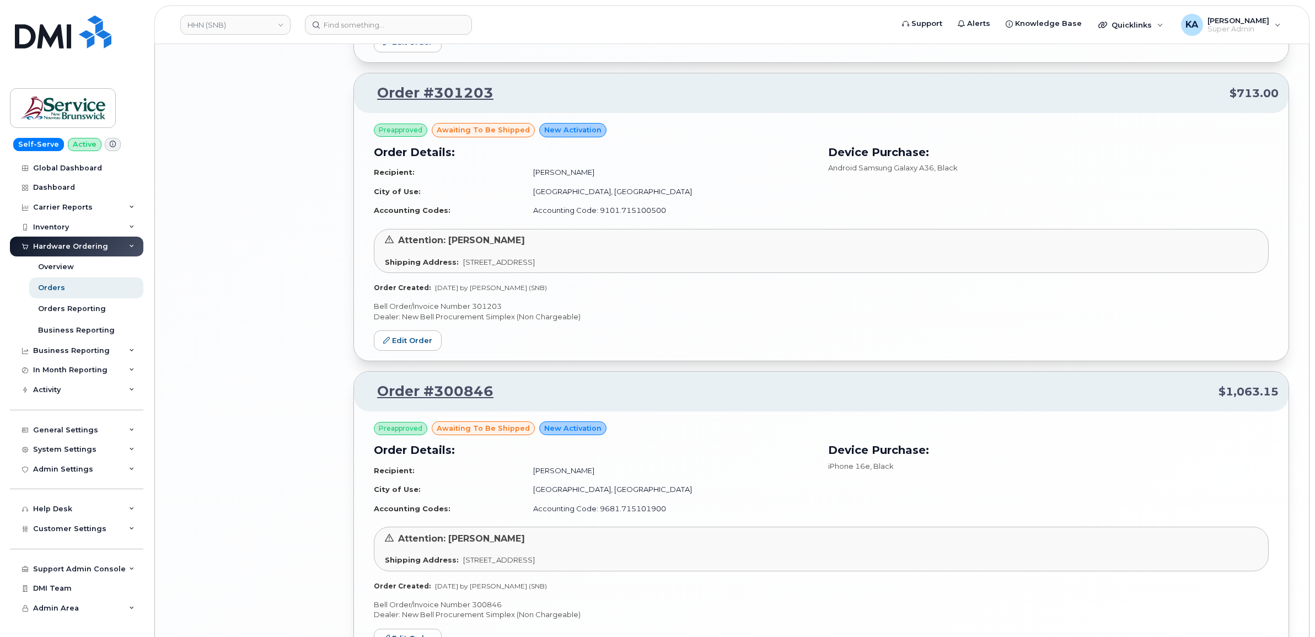
scroll to position [1986, 0]
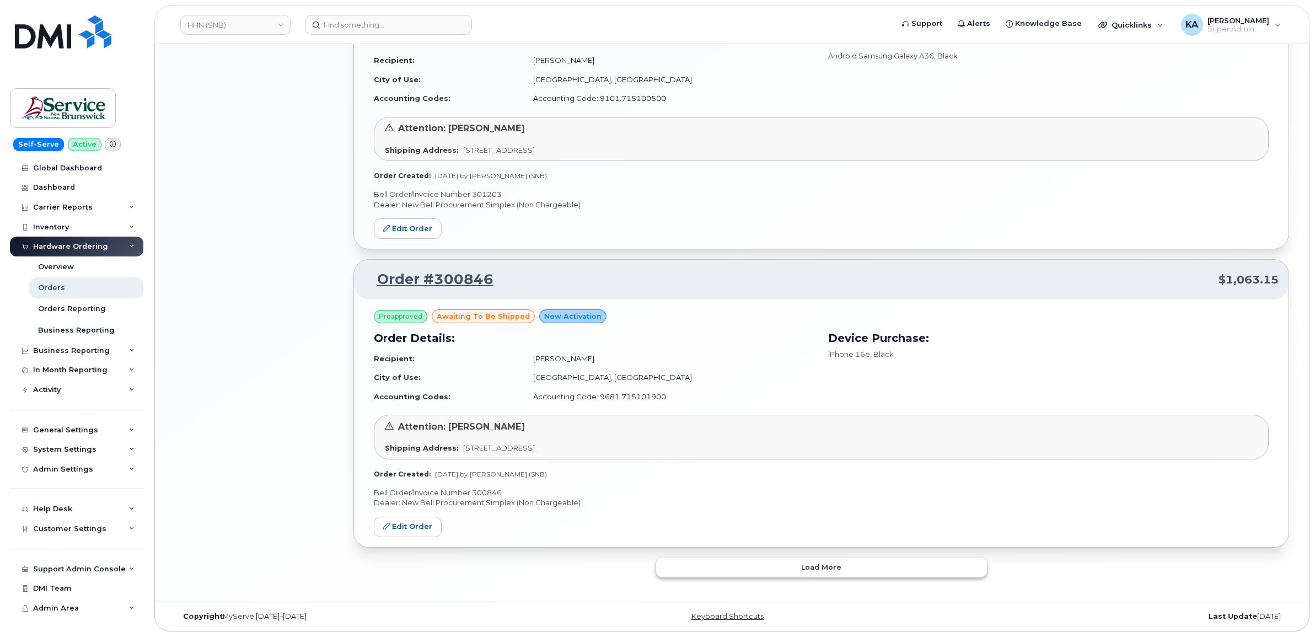
click at [681, 569] on button "Load more" at bounding box center [821, 567] width 331 height 20
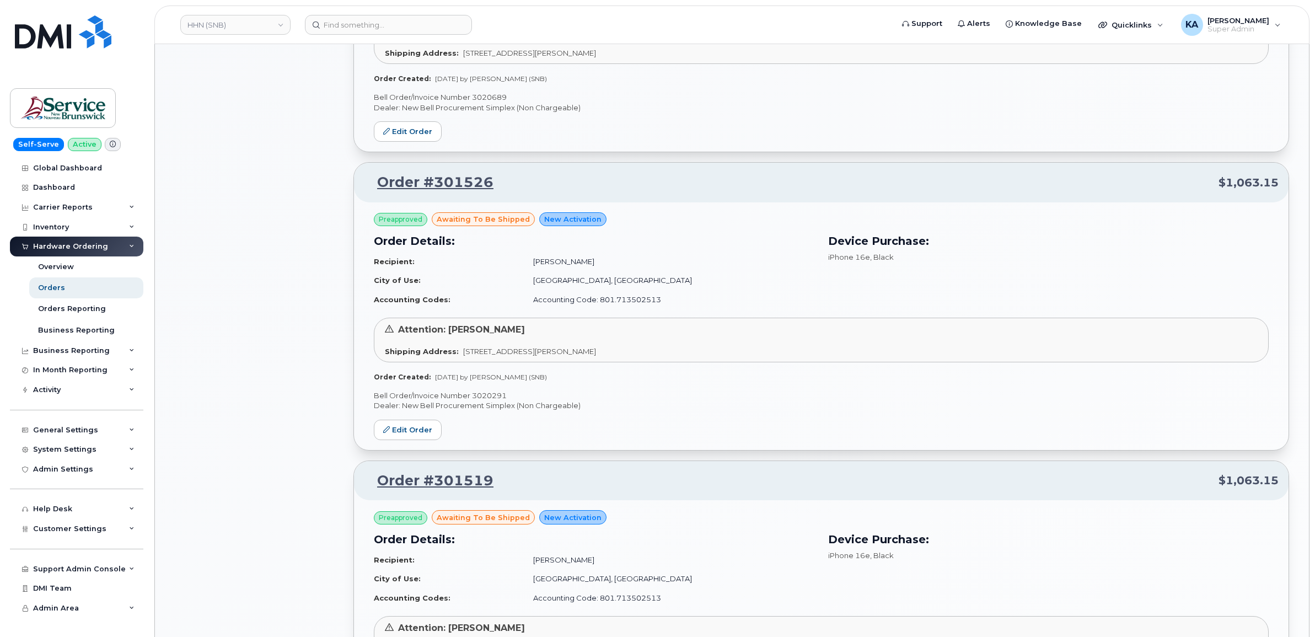
scroll to position [896, 0]
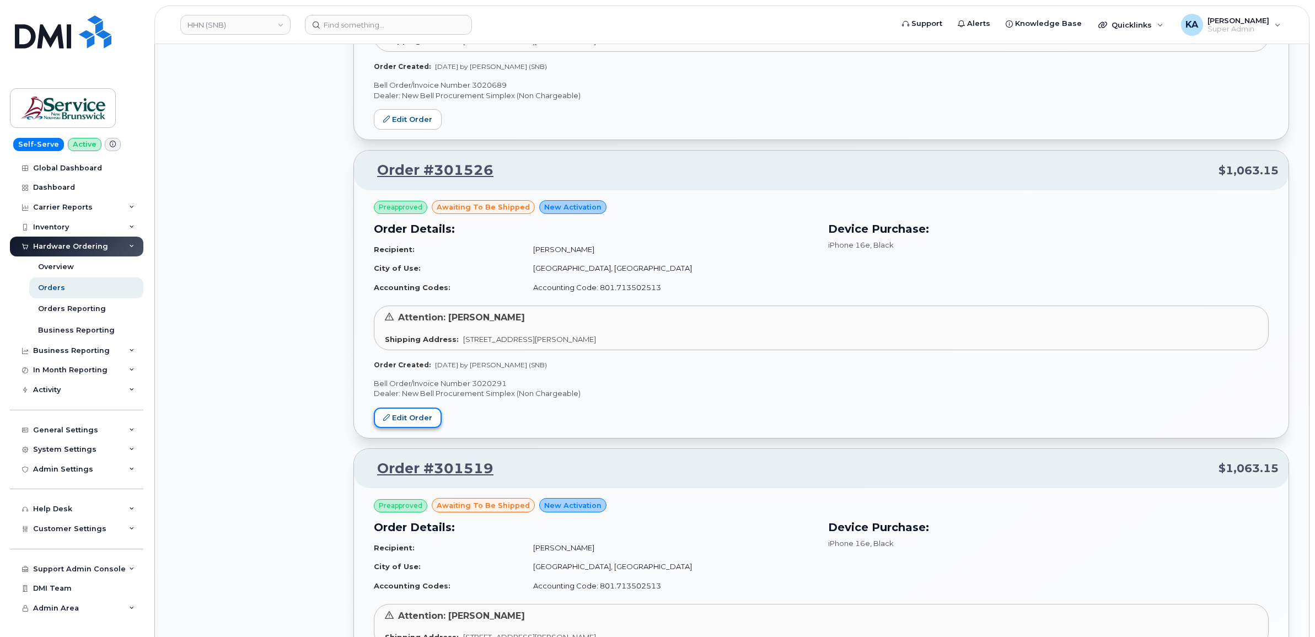
click at [399, 417] on link "Edit Order" at bounding box center [408, 417] width 68 height 20
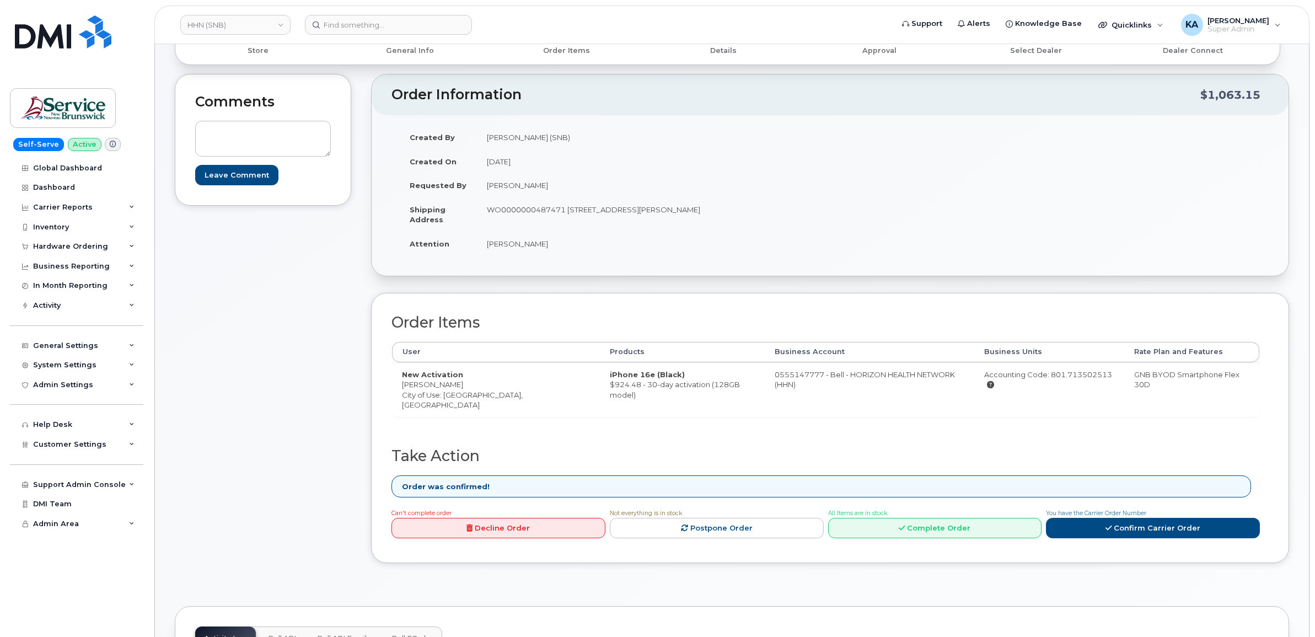
scroll to position [207, 0]
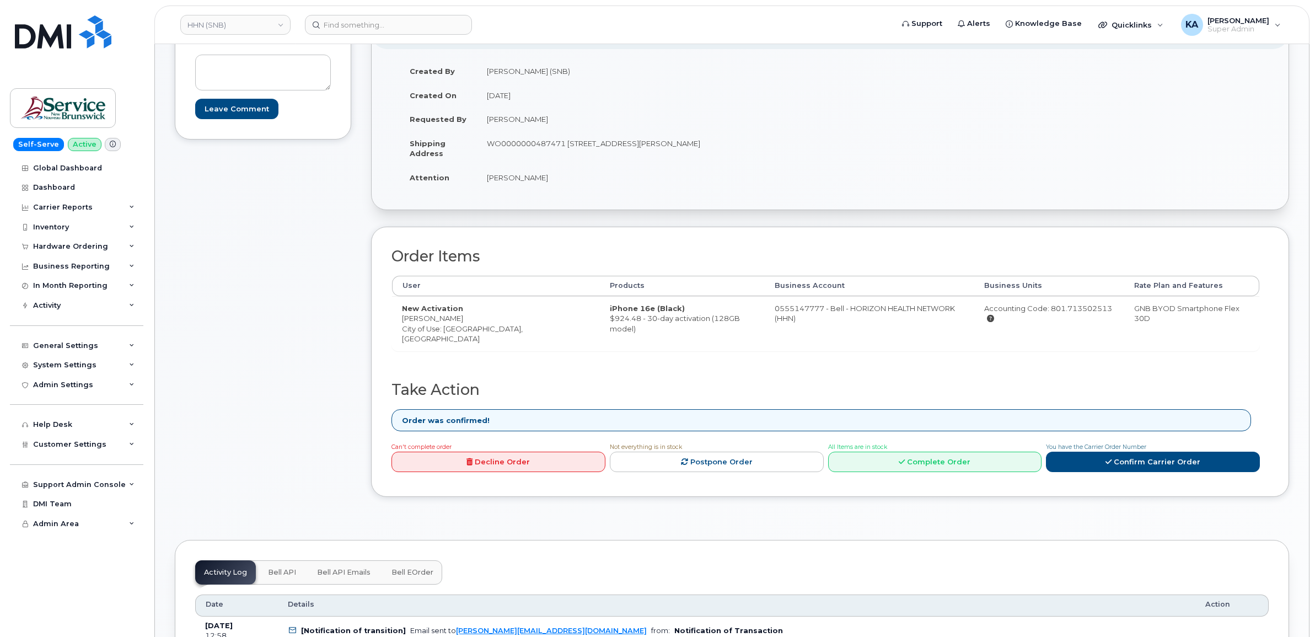
click at [946, 469] on link "Complete Order" at bounding box center [935, 462] width 214 height 20
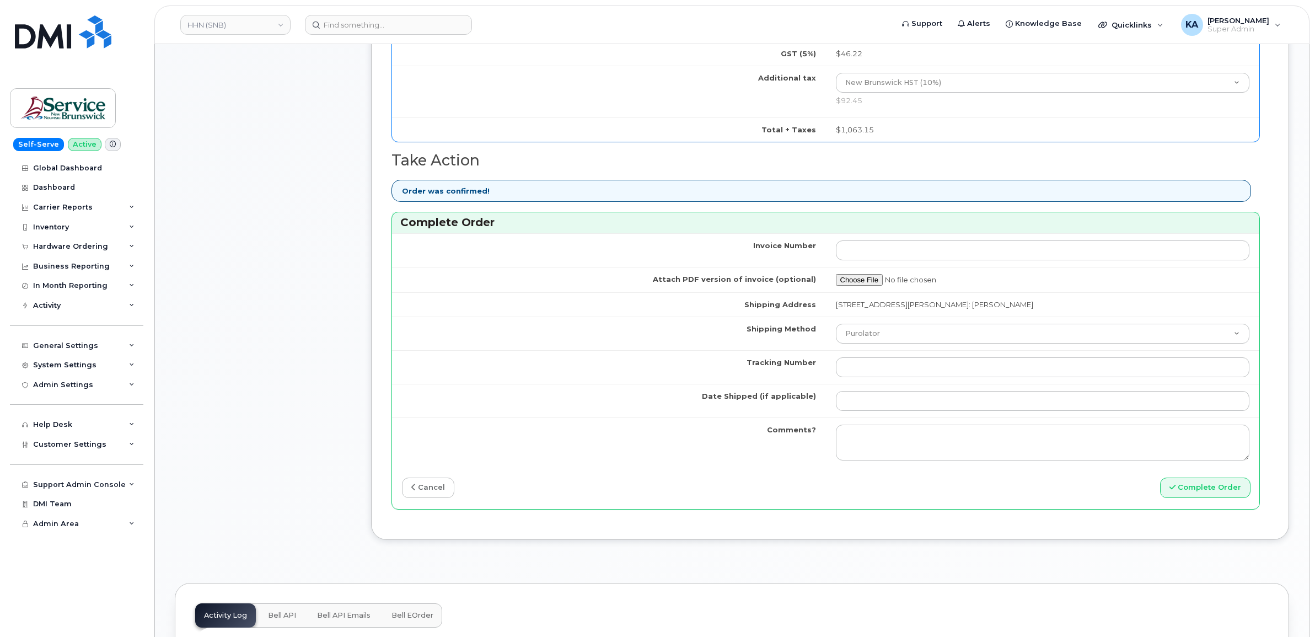
scroll to position [758, 0]
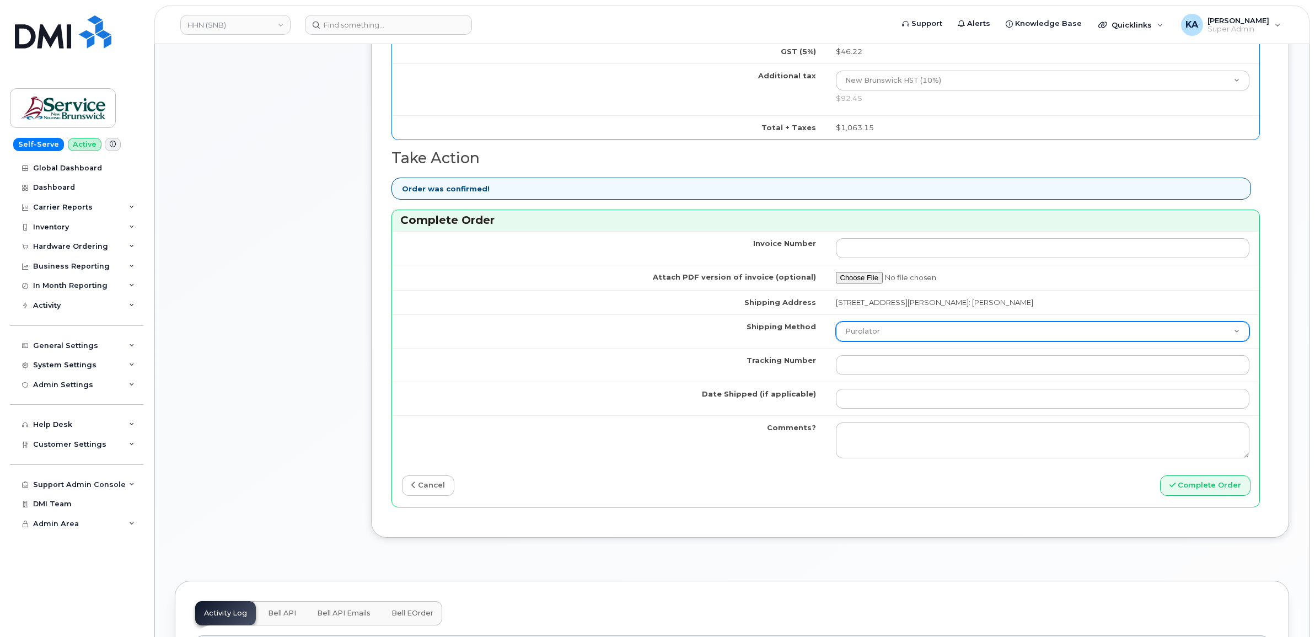
click at [941, 332] on select "Purolator UPS FedEx Canada Post Courier Other Drop Off Pick Up" at bounding box center [1043, 331] width 414 height 20
select select "FedEx"
click at [836, 324] on select "Purolator UPS FedEx Canada Post Courier Other Drop Off Pick Up" at bounding box center [1043, 331] width 414 height 20
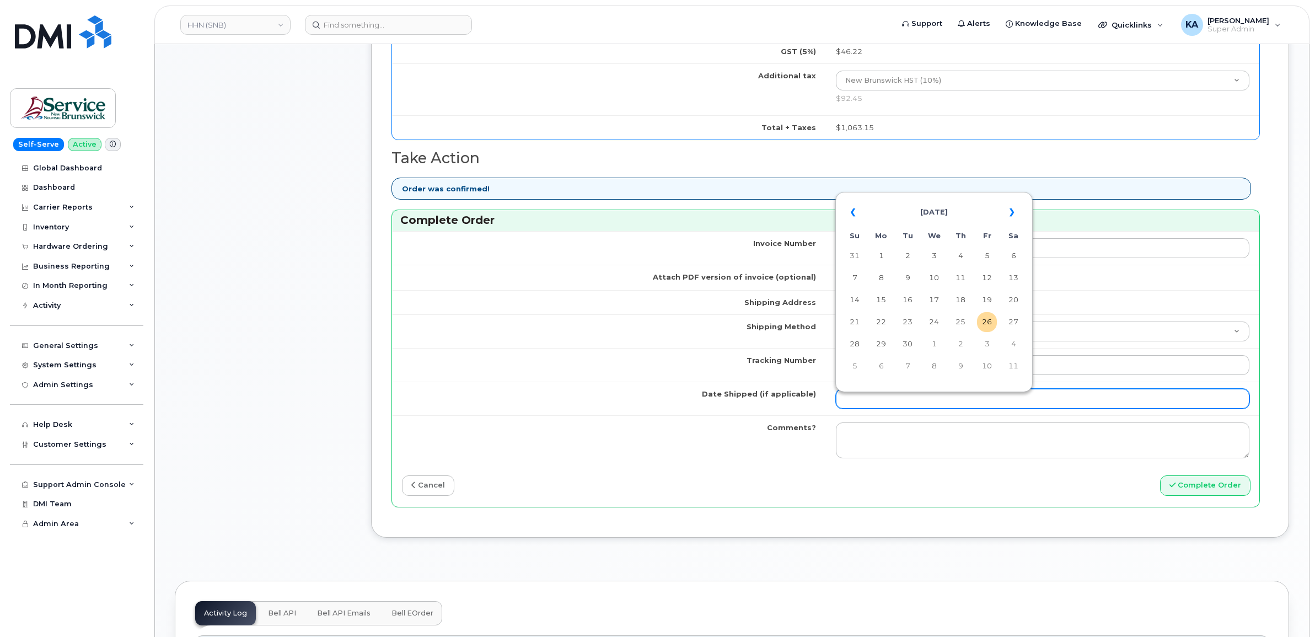
click at [875, 407] on input "Date Shipped (if applicable)" at bounding box center [1043, 399] width 414 height 20
click at [960, 321] on td "25" at bounding box center [961, 322] width 20 height 20
type input "[DATE]"
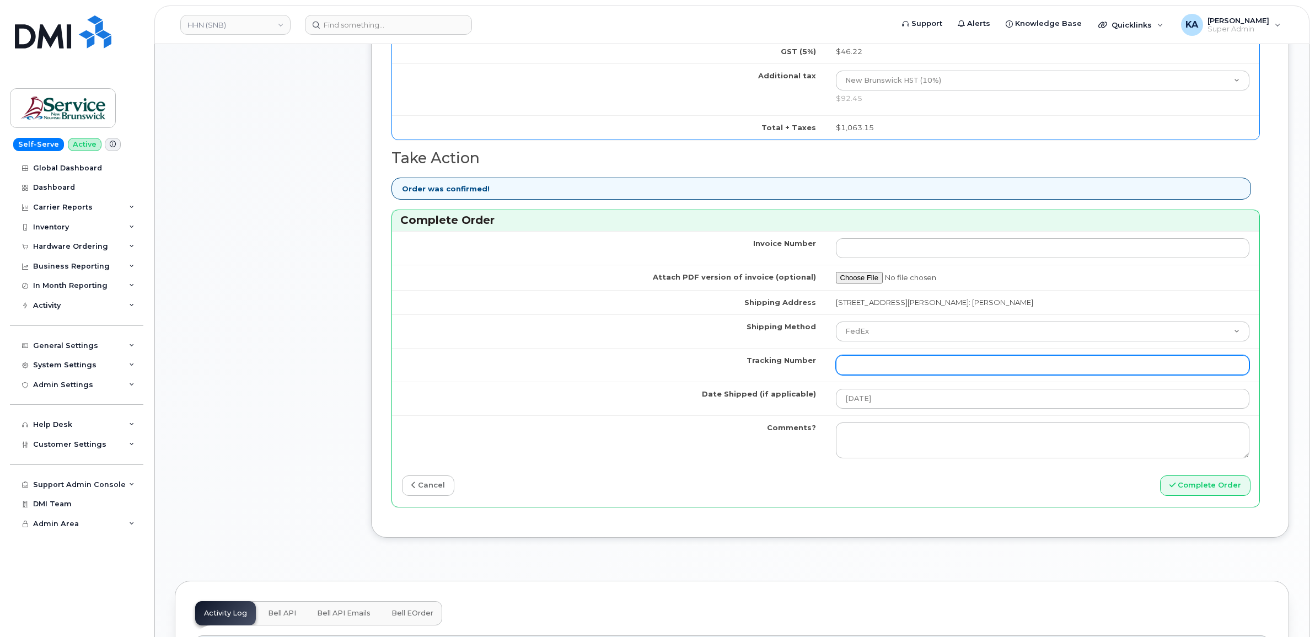
click at [933, 373] on input "Tracking Number" at bounding box center [1043, 365] width 414 height 20
paste input "476303100212"
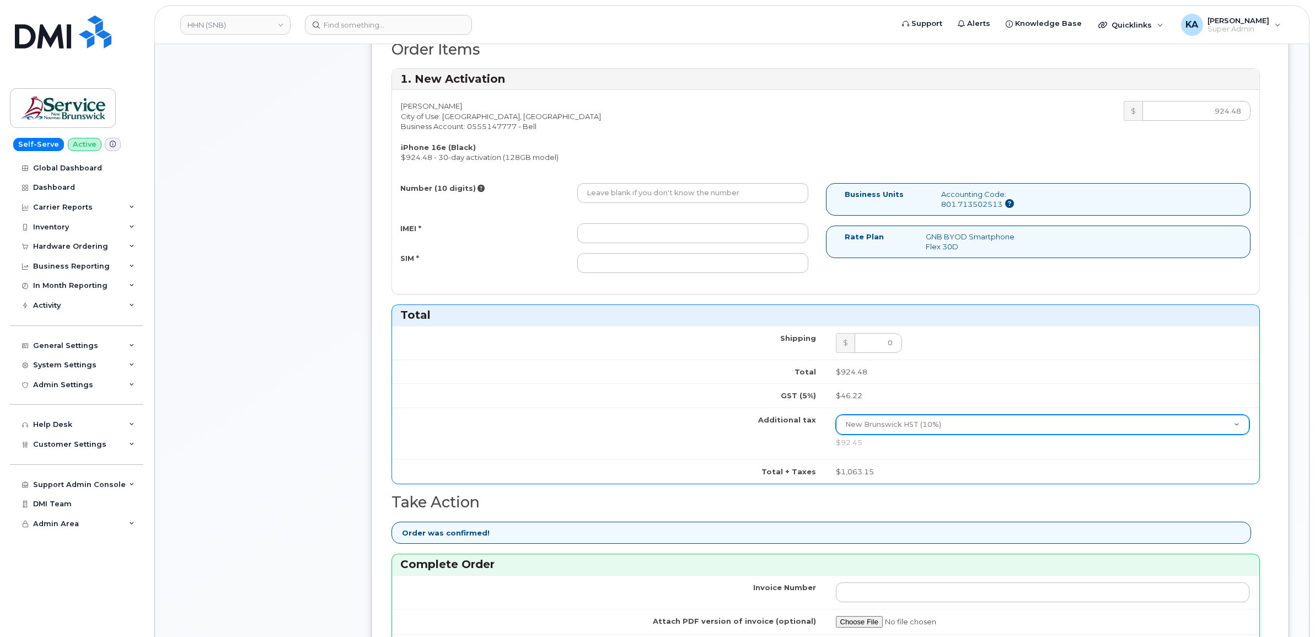
scroll to position [414, 0]
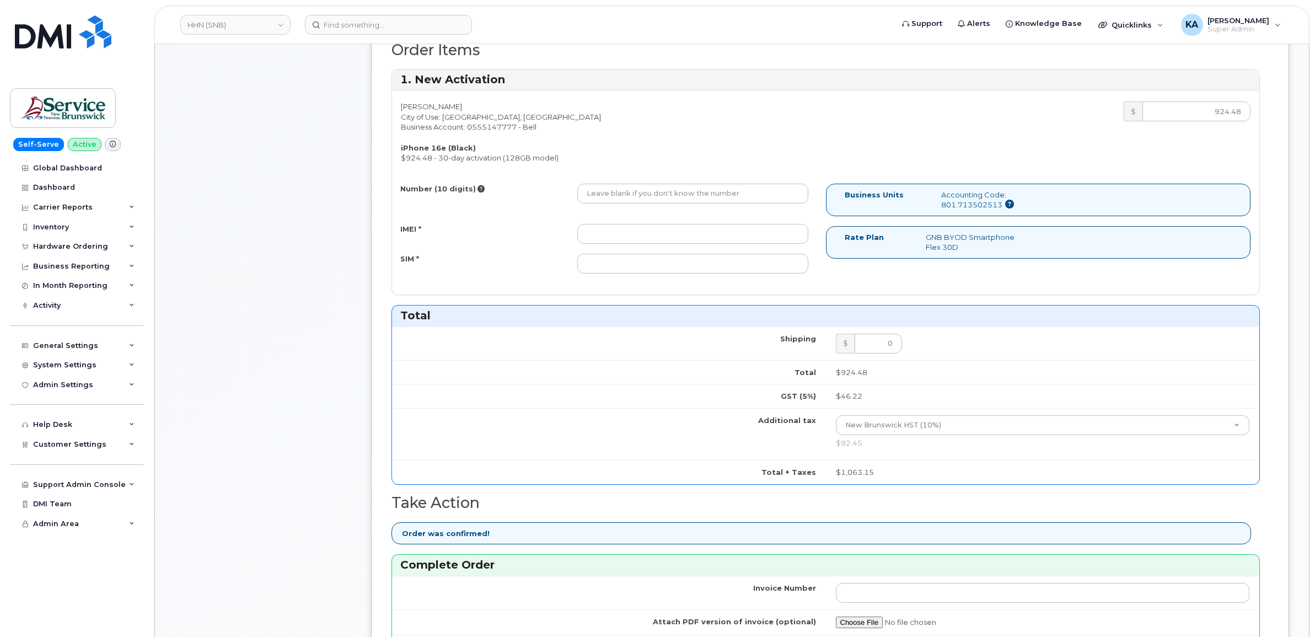
type input "476303100212"
click at [714, 239] on input "IMEI *" at bounding box center [692, 234] width 231 height 20
paste input "354216331225205"
type input "354216331225205"
click at [726, 265] on input "SIM *" at bounding box center [692, 264] width 231 height 20
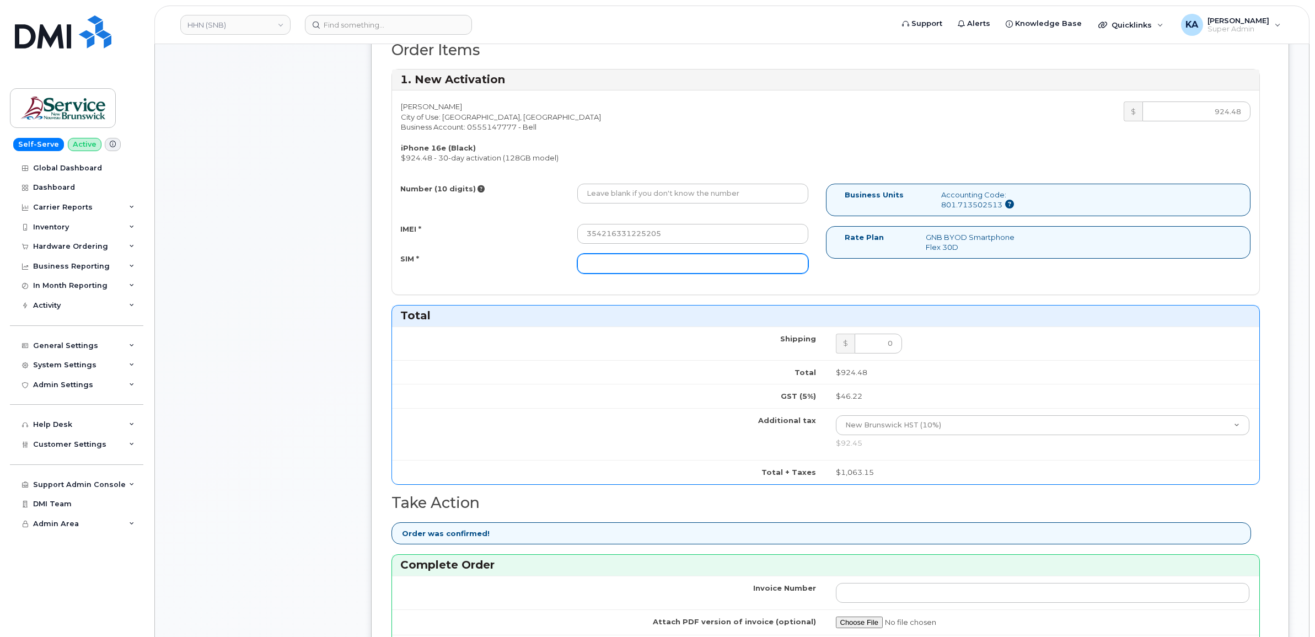
paste input "89302610207734289942"
type input "89302610207734289942"
click at [668, 196] on input "Number (10 digits)" at bounding box center [692, 194] width 231 height 20
paste input "5062385163"
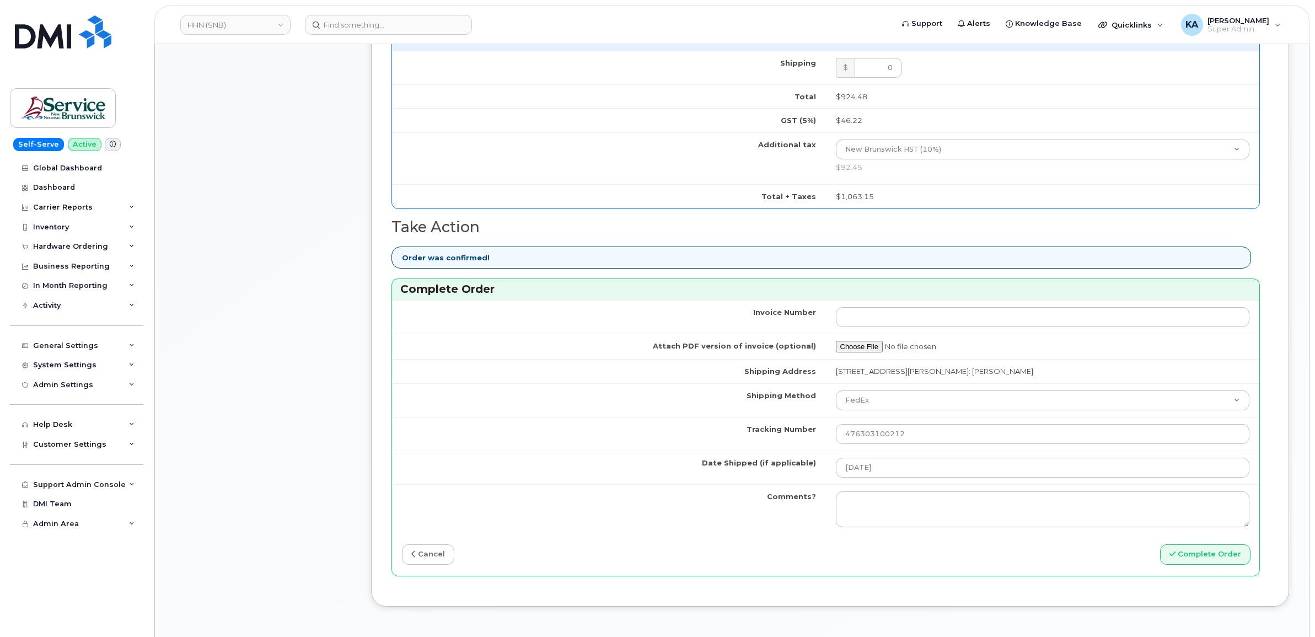
scroll to position [758, 0]
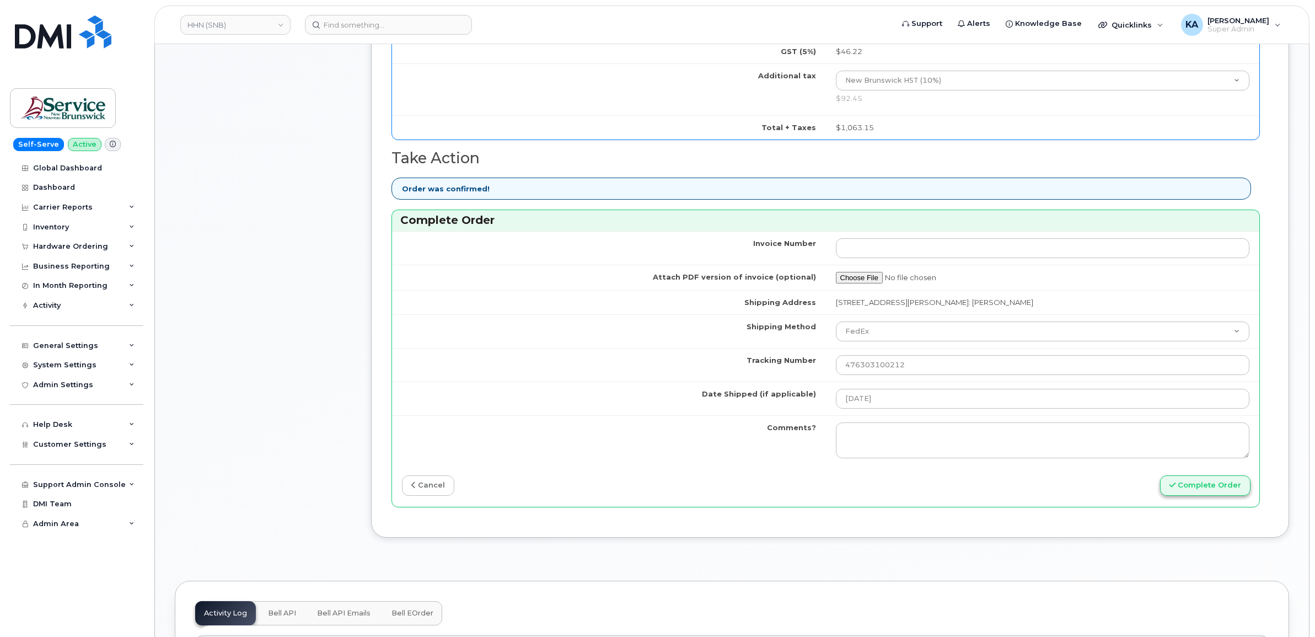
type input "5062385163"
click at [1217, 490] on button "Complete Order" at bounding box center [1205, 485] width 90 height 20
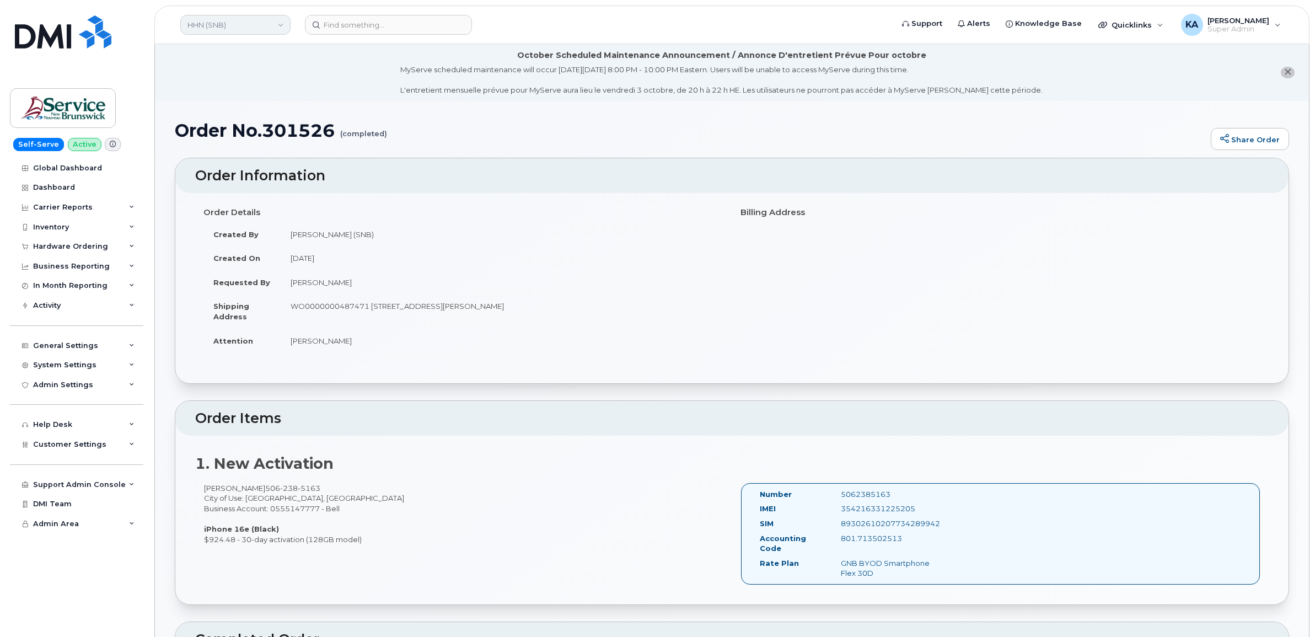
click at [261, 25] on link "HHN (SNB)" at bounding box center [235, 25] width 110 height 20
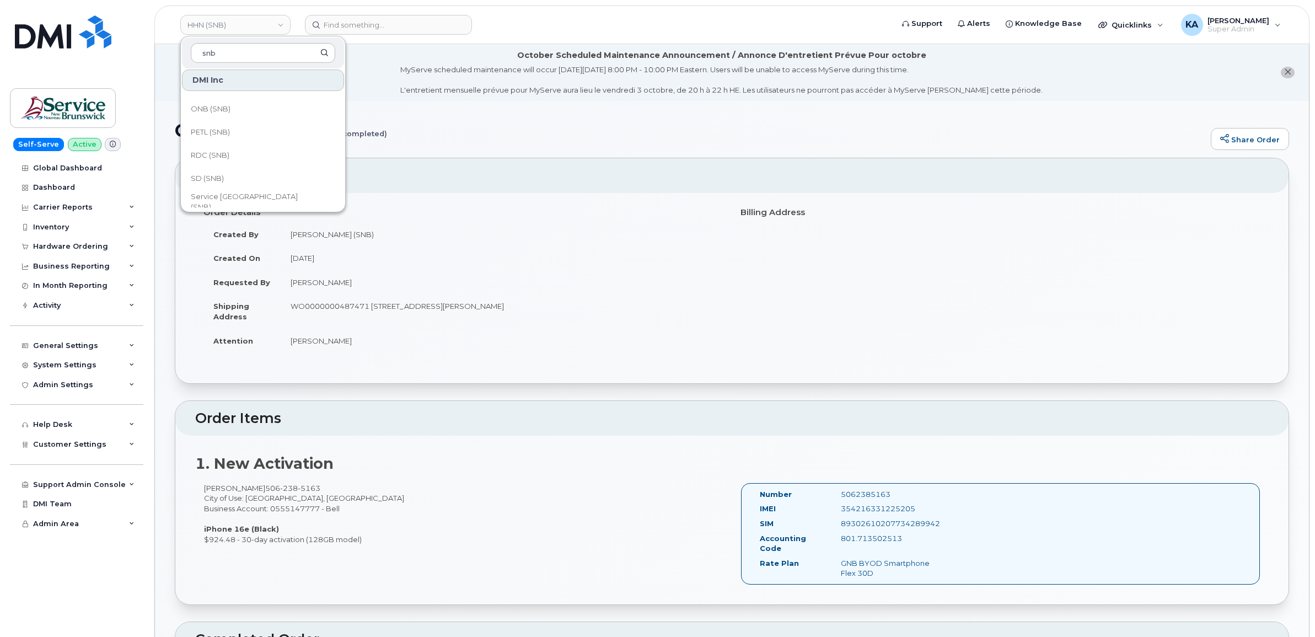
scroll to position [482, 0]
type input "snb"
click at [219, 195] on span "SNB (SNB)" at bounding box center [210, 200] width 38 height 11
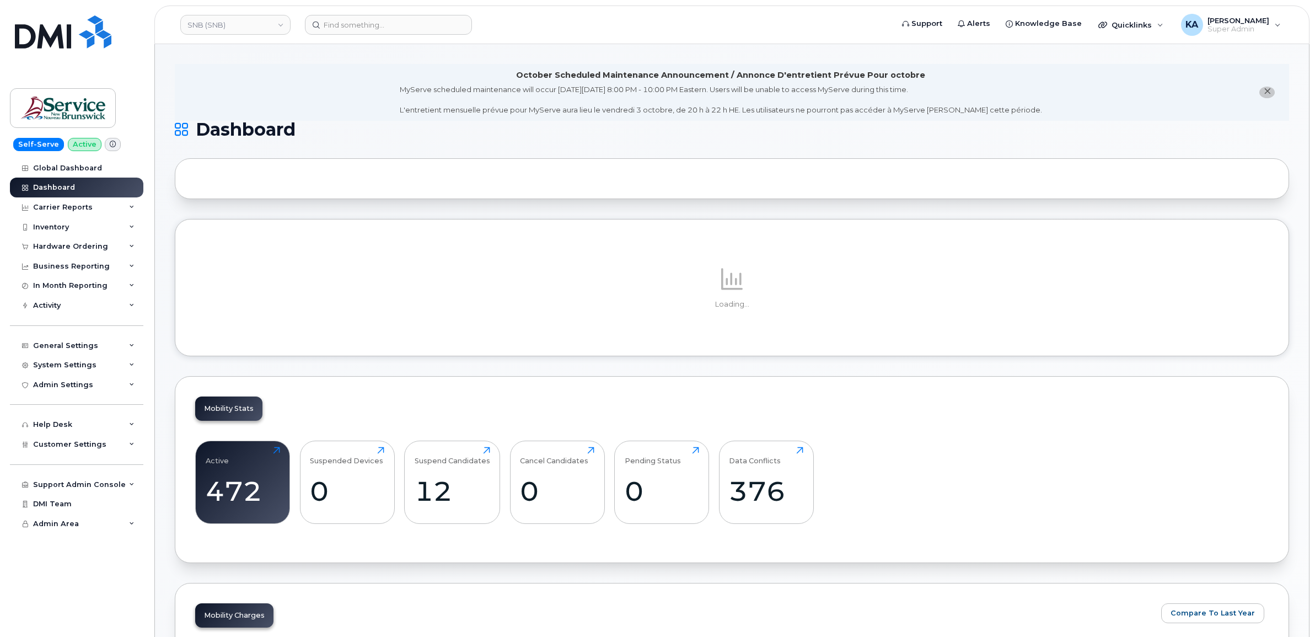
click at [66, 249] on div "Hardware Ordering" at bounding box center [70, 246] width 75 height 9
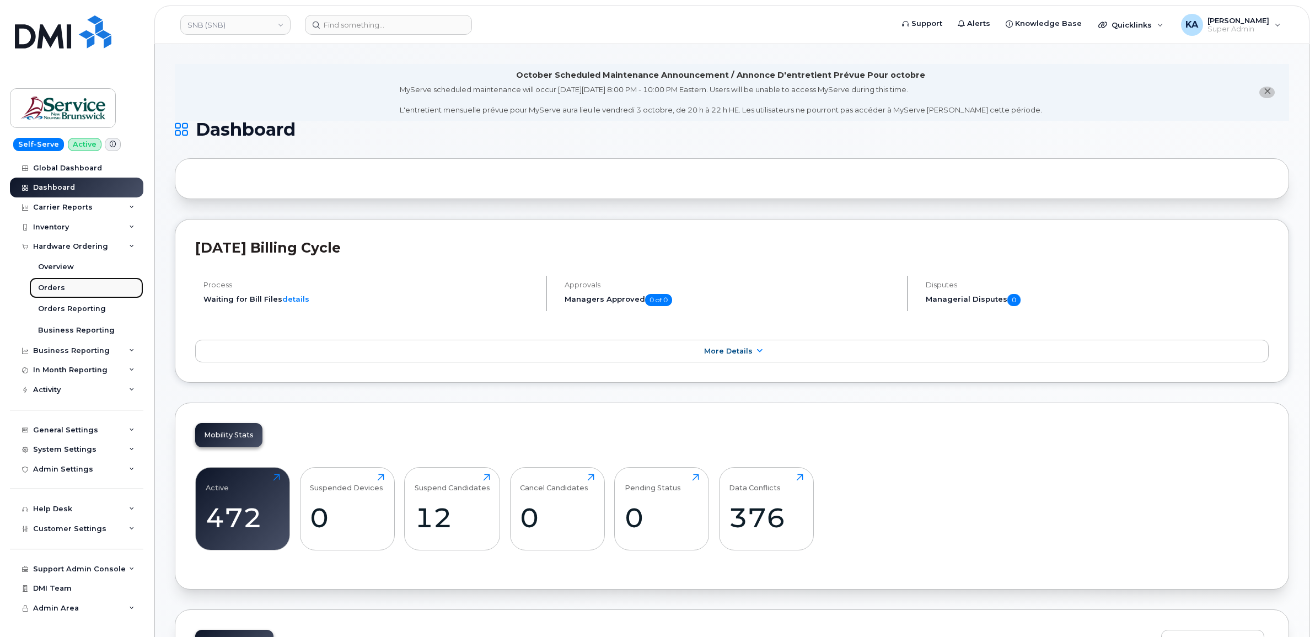
click at [50, 287] on div "Orders" at bounding box center [51, 288] width 27 height 10
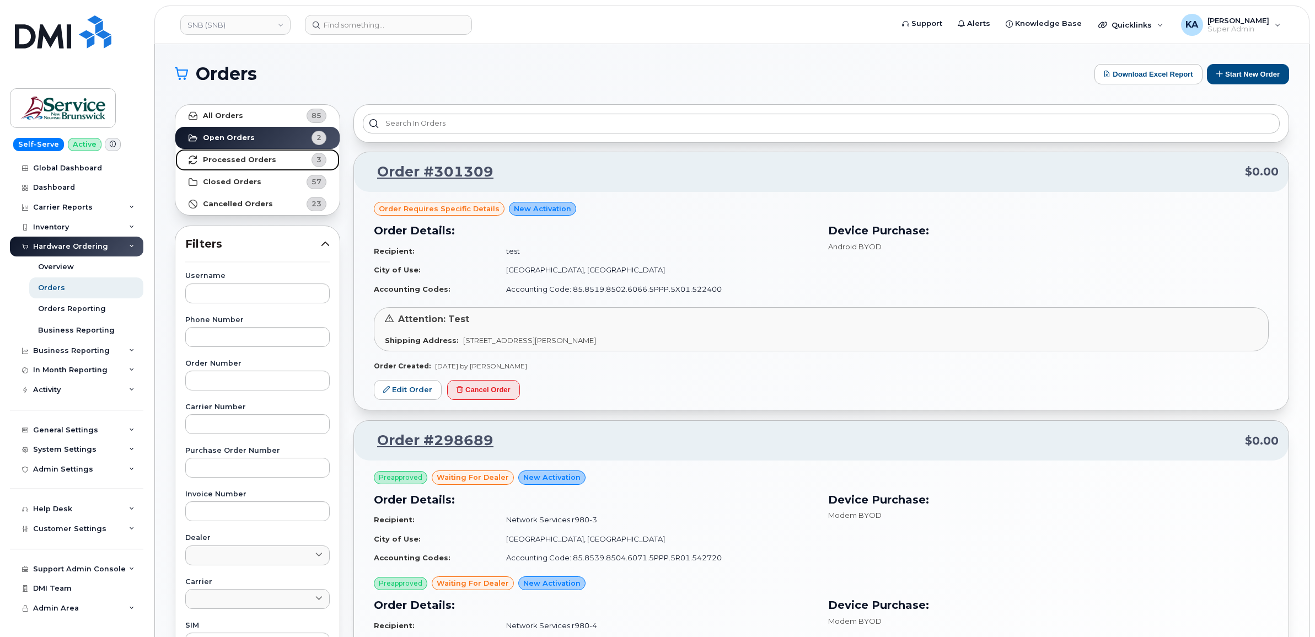
click at [253, 160] on strong "Processed Orders" at bounding box center [239, 159] width 73 height 9
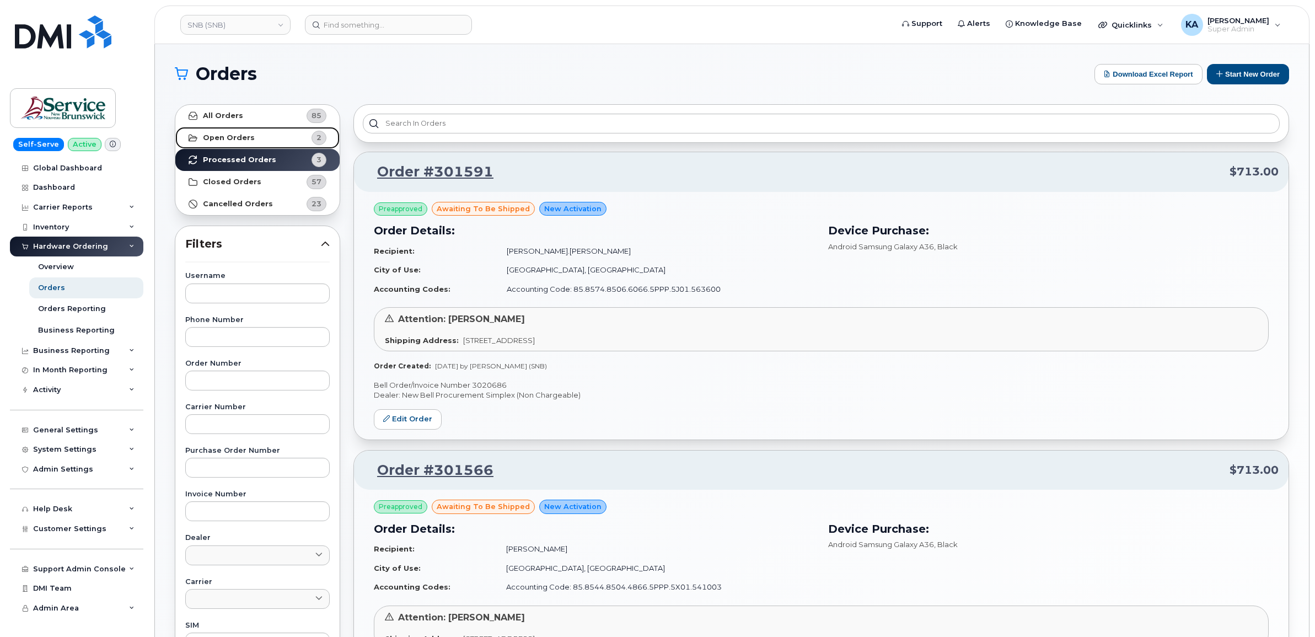
click at [238, 137] on strong "Open Orders" at bounding box center [229, 137] width 52 height 9
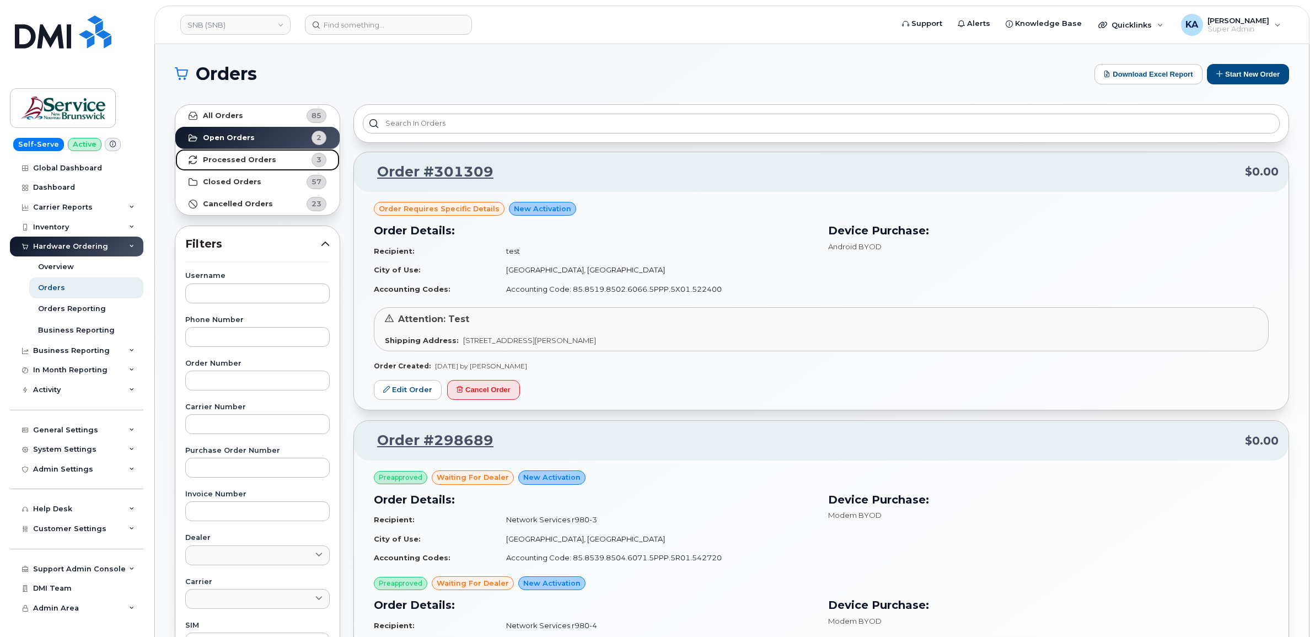
click at [233, 161] on strong "Processed Orders" at bounding box center [239, 159] width 73 height 9
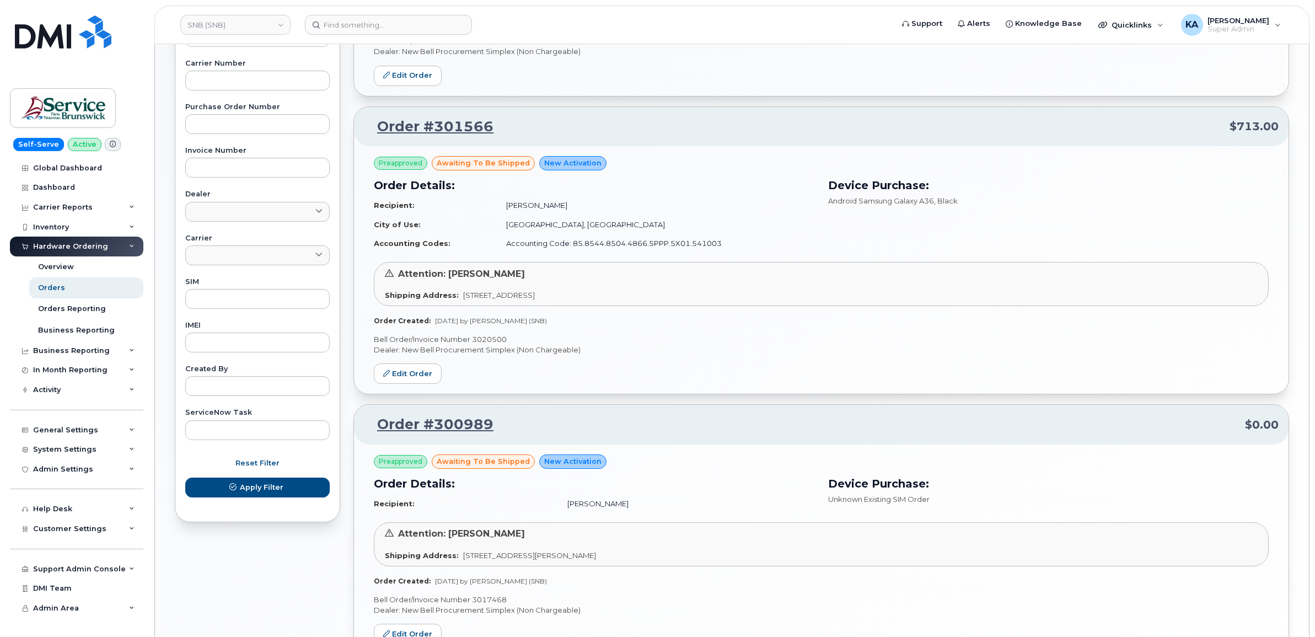
scroll to position [345, 0]
click at [411, 375] on link "Edit Order" at bounding box center [408, 372] width 68 height 20
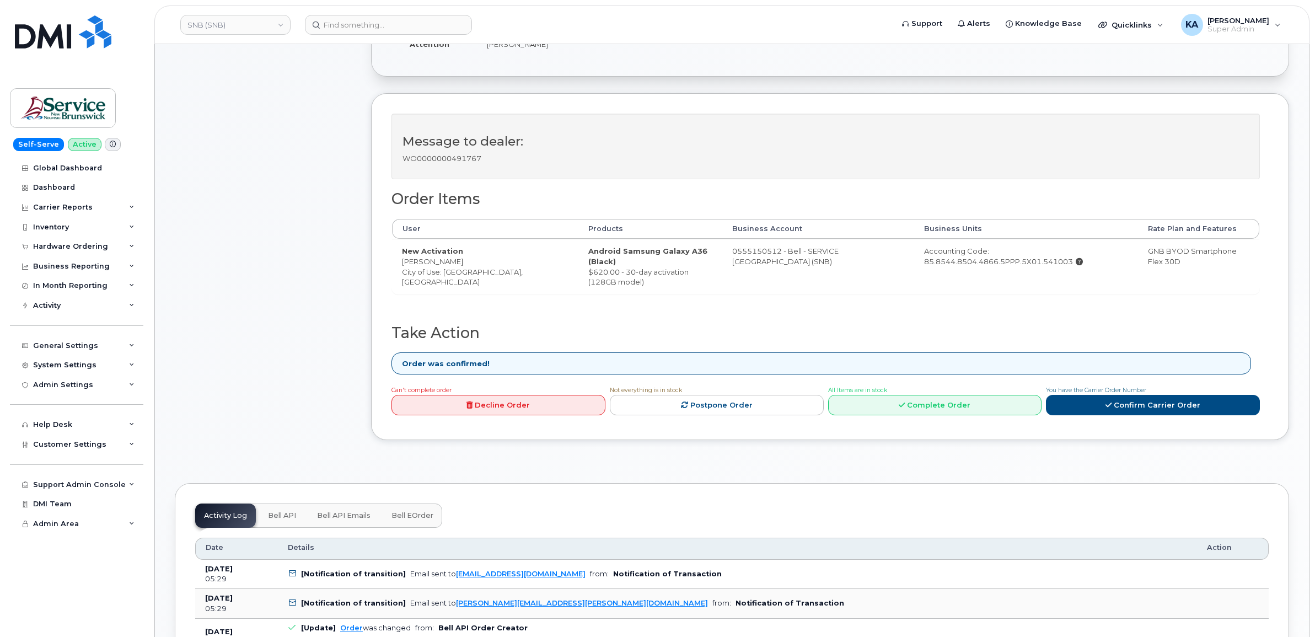
scroll to position [345, 0]
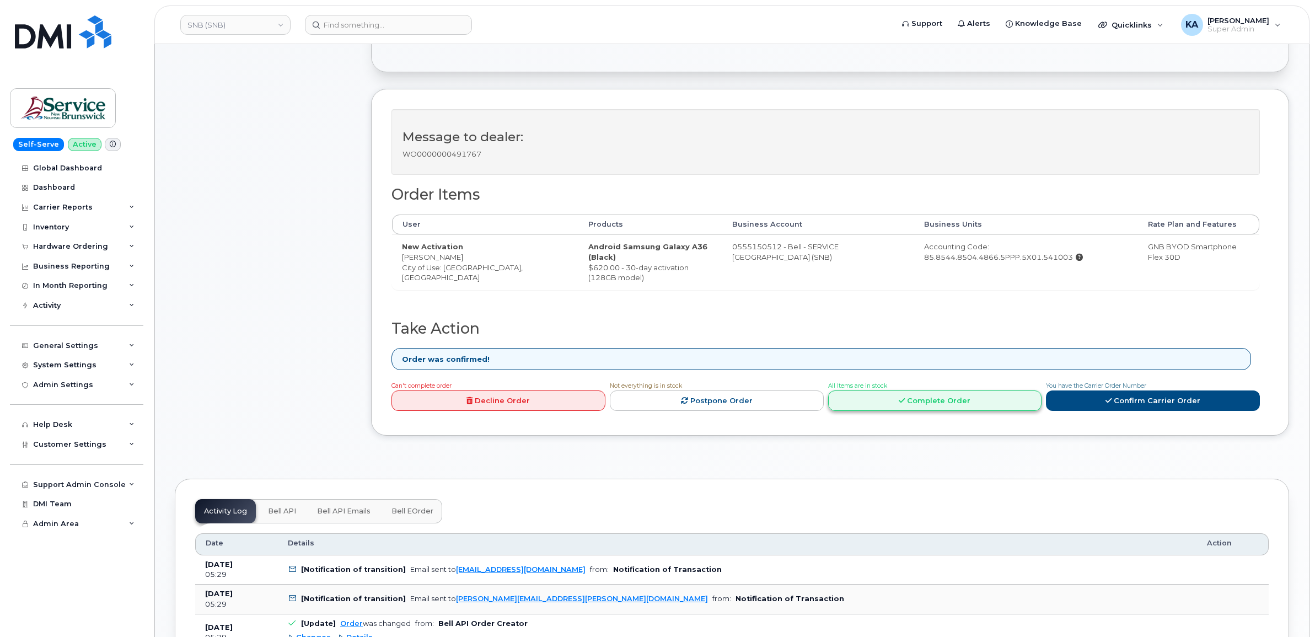
click at [910, 405] on link "Complete Order" at bounding box center [935, 400] width 214 height 20
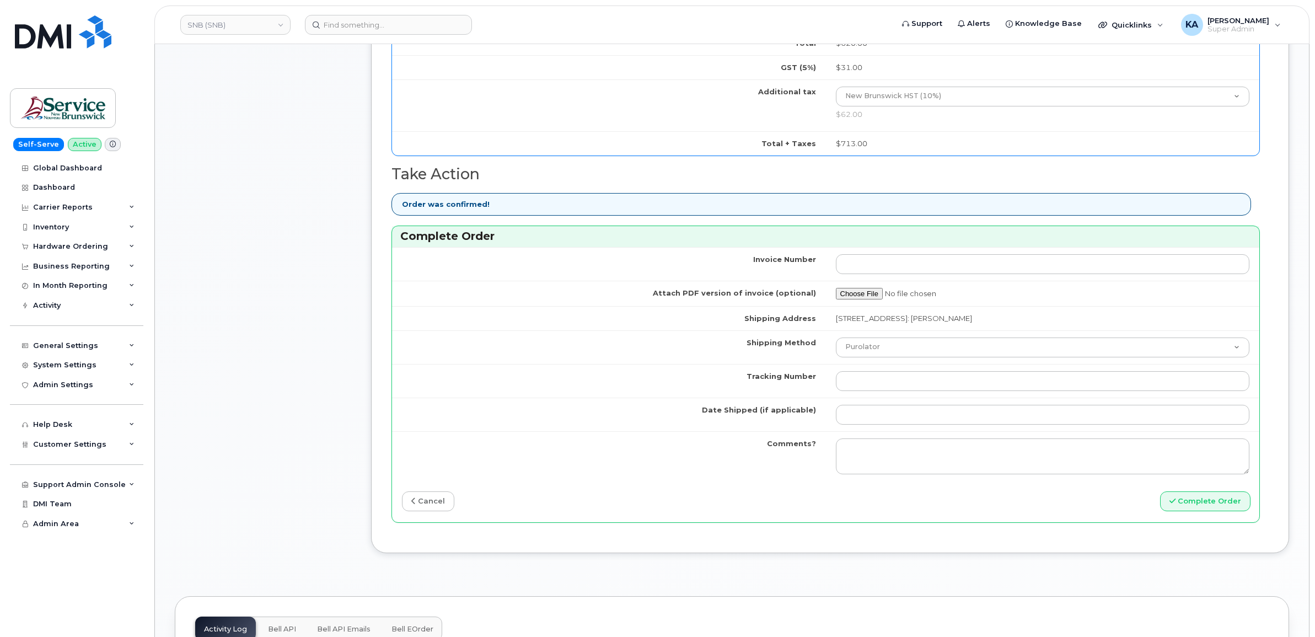
scroll to position [827, 0]
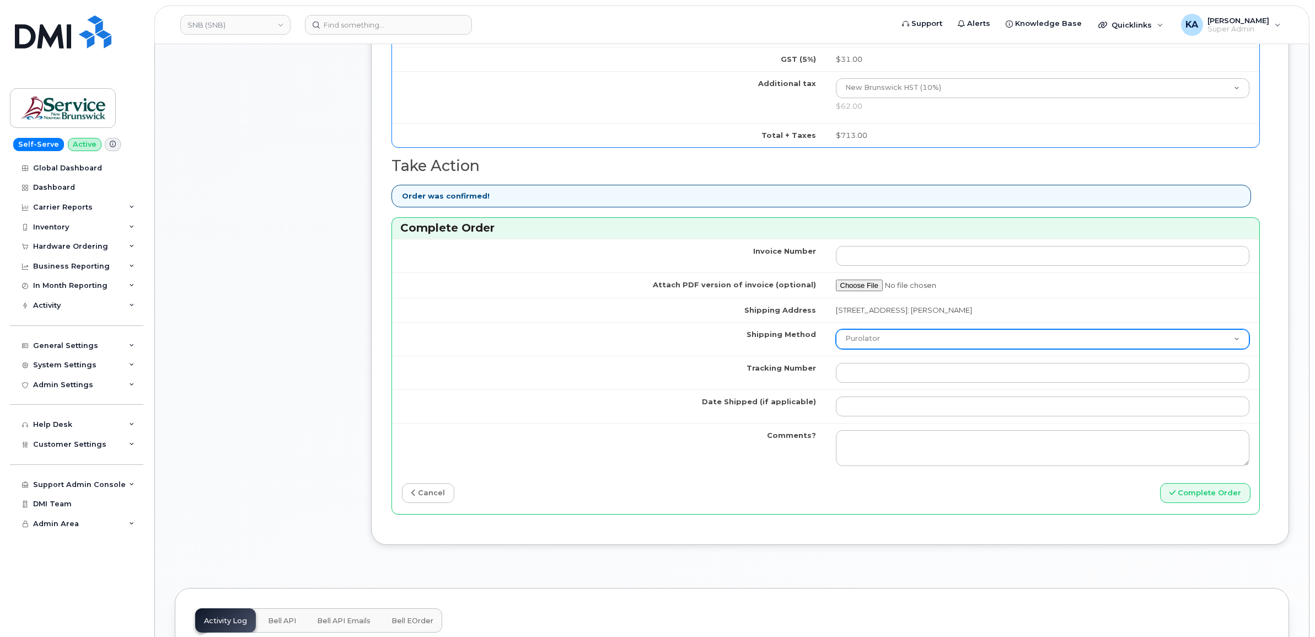
click at [932, 345] on select "Purolator UPS FedEx Canada Post Courier Other Drop Off Pick Up" at bounding box center [1043, 339] width 414 height 20
select select "FedEx"
click at [836, 332] on select "Purolator UPS FedEx Canada Post Courier Other Drop Off Pick Up" at bounding box center [1043, 339] width 414 height 20
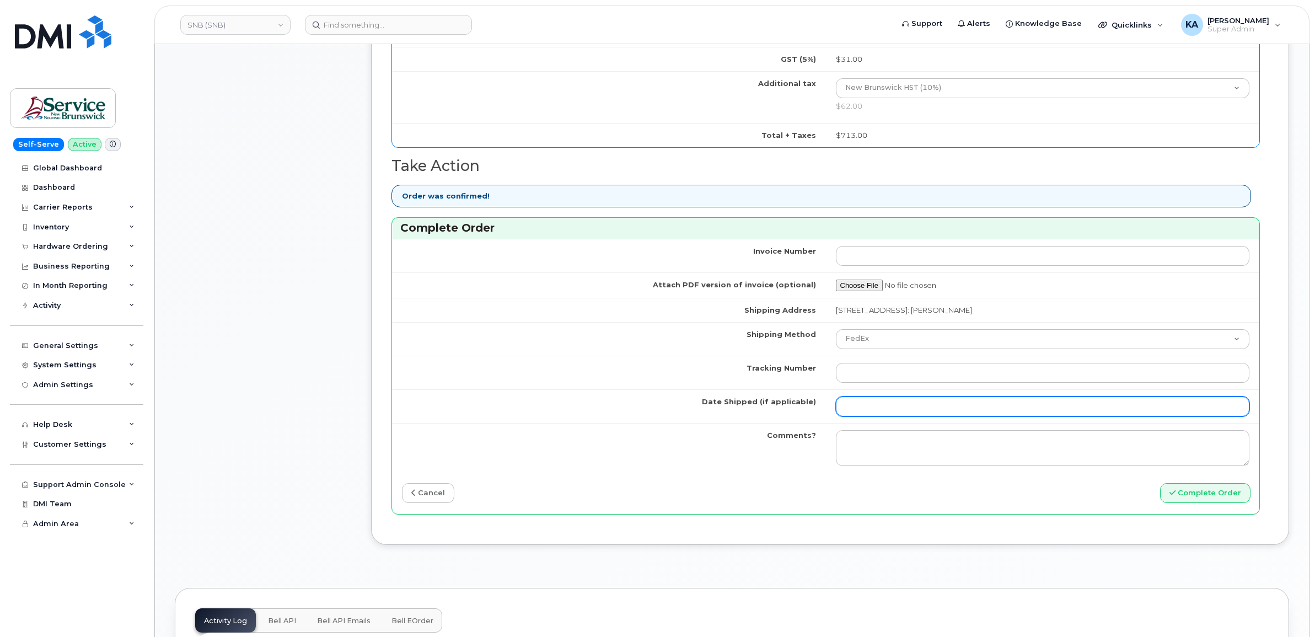
click at [870, 409] on input "Date Shipped (if applicable)" at bounding box center [1043, 406] width 414 height 20
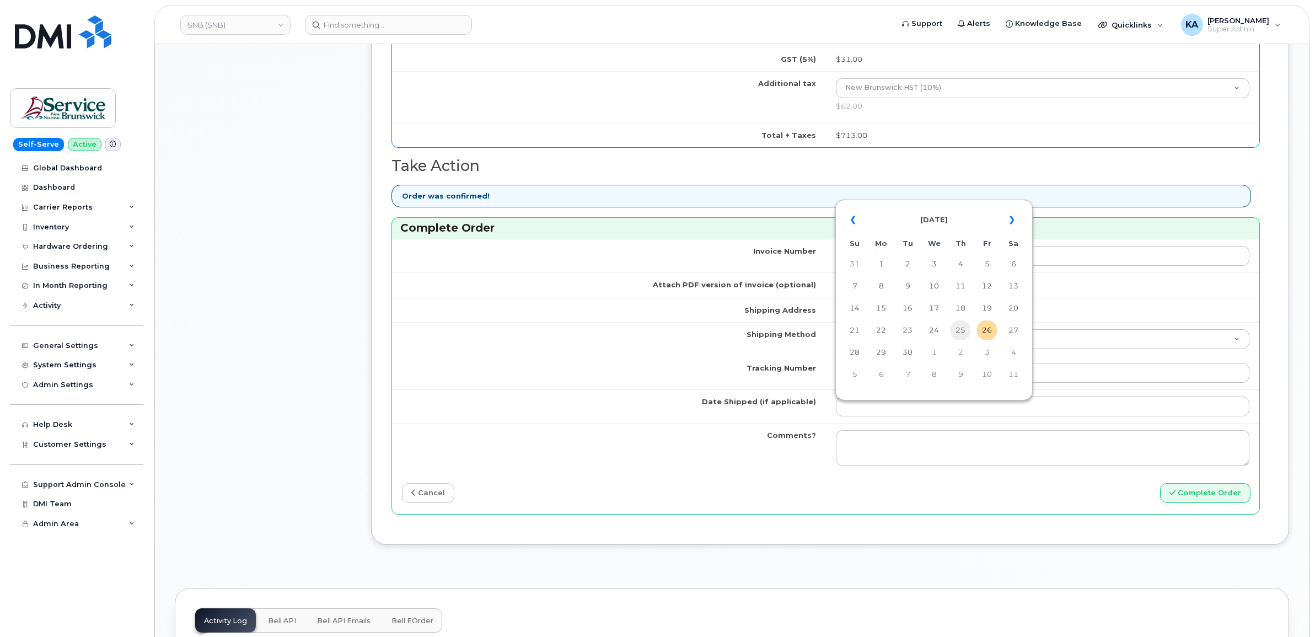
click at [963, 330] on td "25" at bounding box center [961, 330] width 20 height 20
type input "[DATE]"
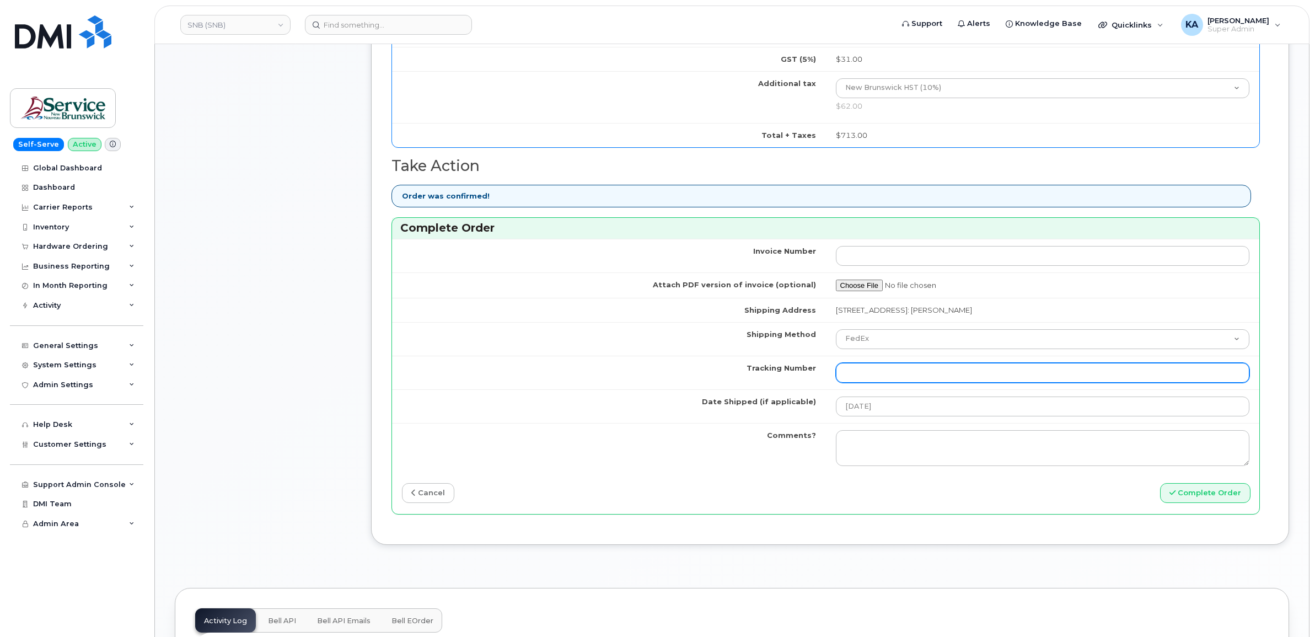
click at [885, 372] on input "Tracking Number" at bounding box center [1043, 373] width 414 height 20
paste input "476303100223"
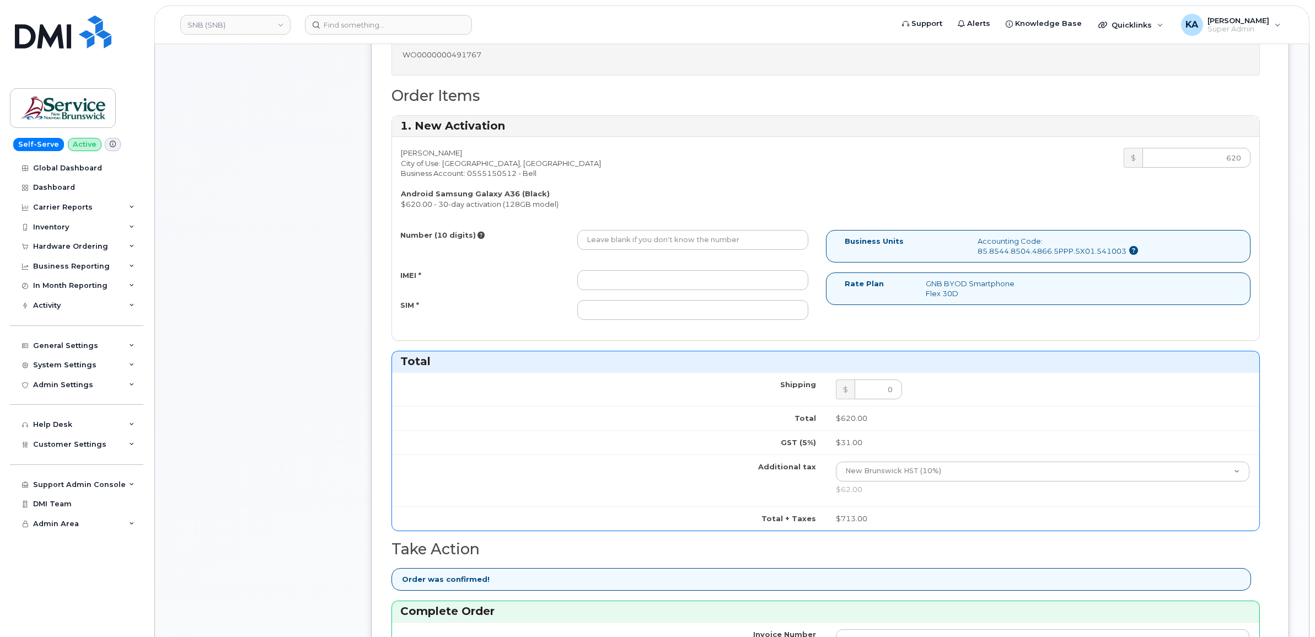
scroll to position [414, 0]
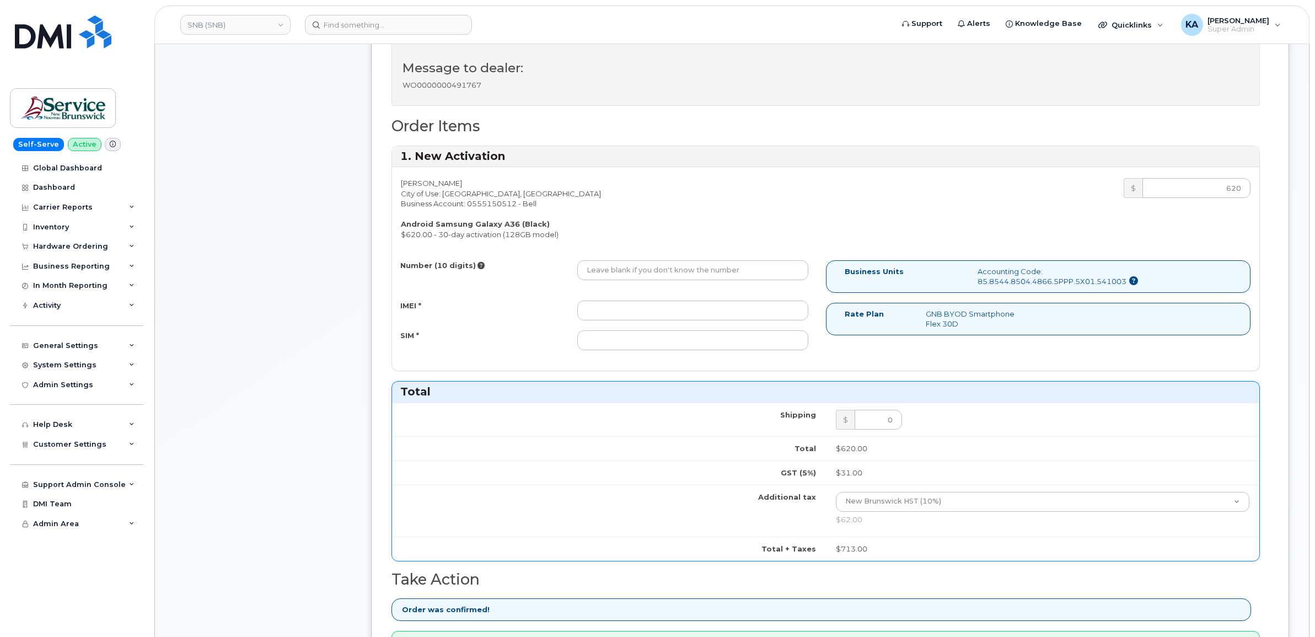
type input "476303100223"
click at [731, 314] on input "IMEI *" at bounding box center [692, 310] width 231 height 20
paste input "357167790651547"
type input "357167790651547"
click at [659, 335] on input "SIM *" at bounding box center [692, 340] width 231 height 20
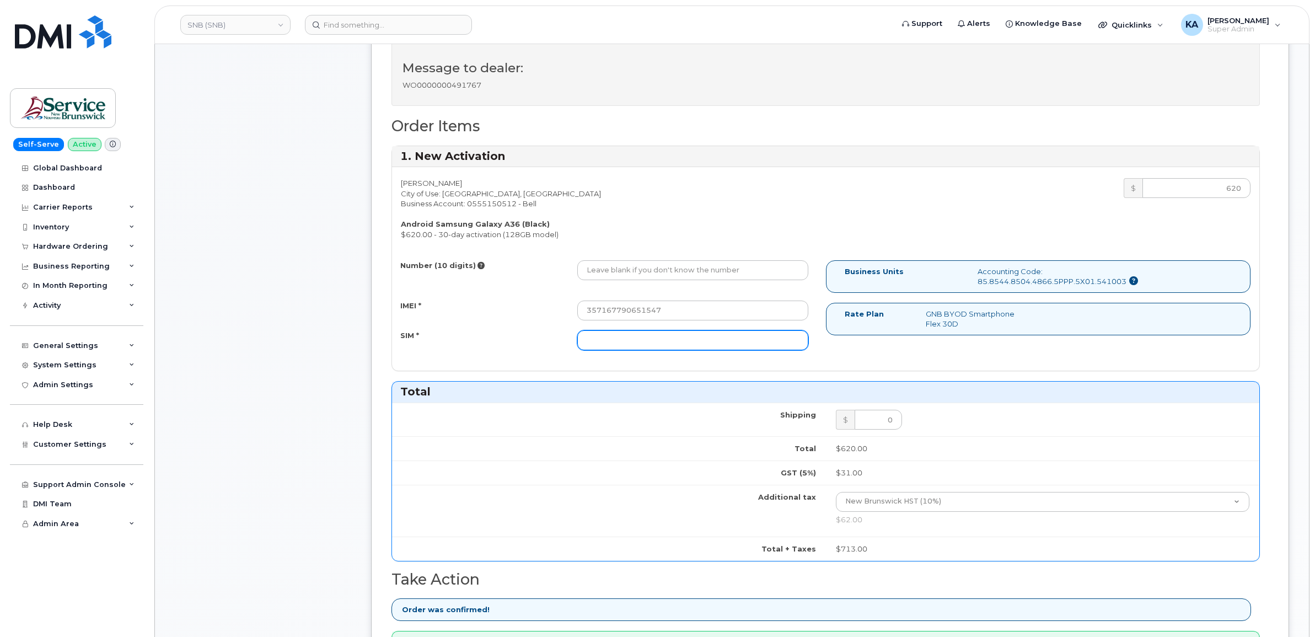
paste input "89302610207734266379"
type input "89302610207734266379"
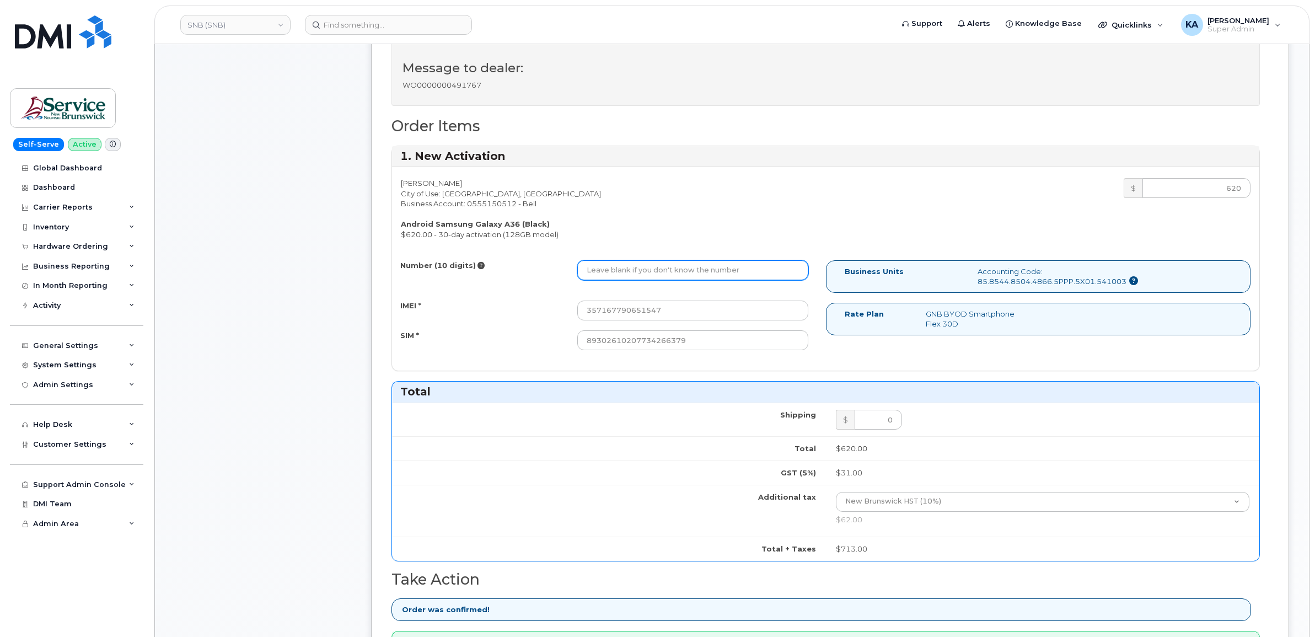
click at [602, 273] on input "Number (10 digits)" at bounding box center [692, 270] width 231 height 20
paste input "5064294368"
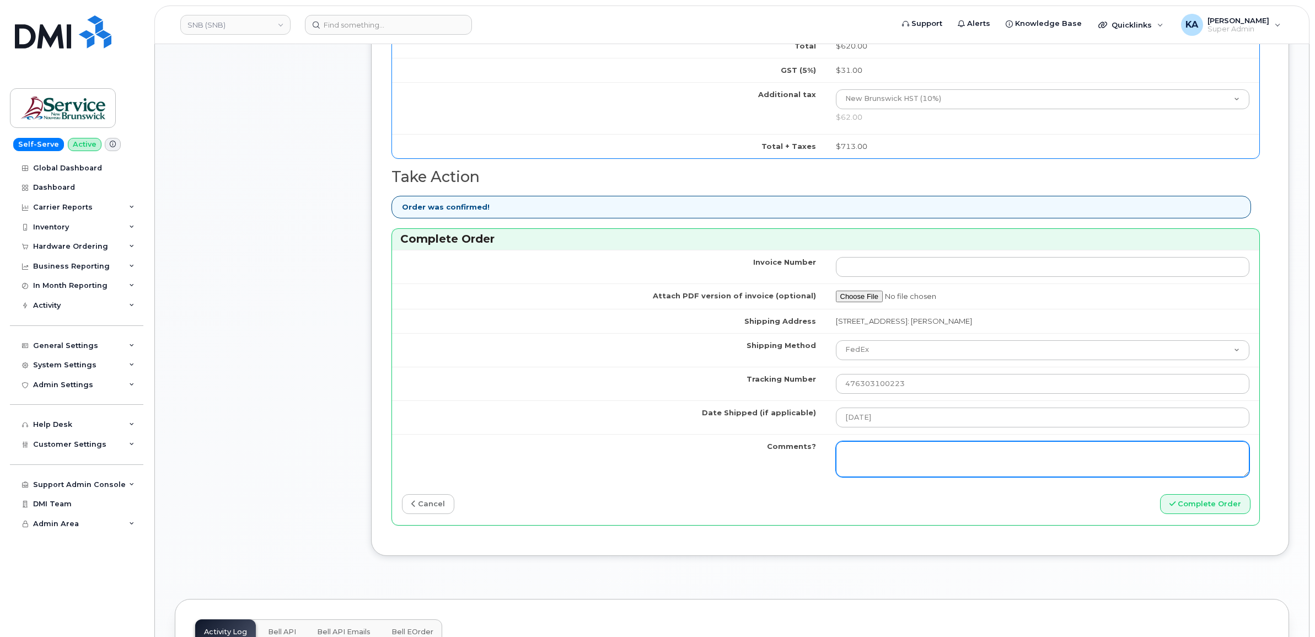
scroll to position [827, 0]
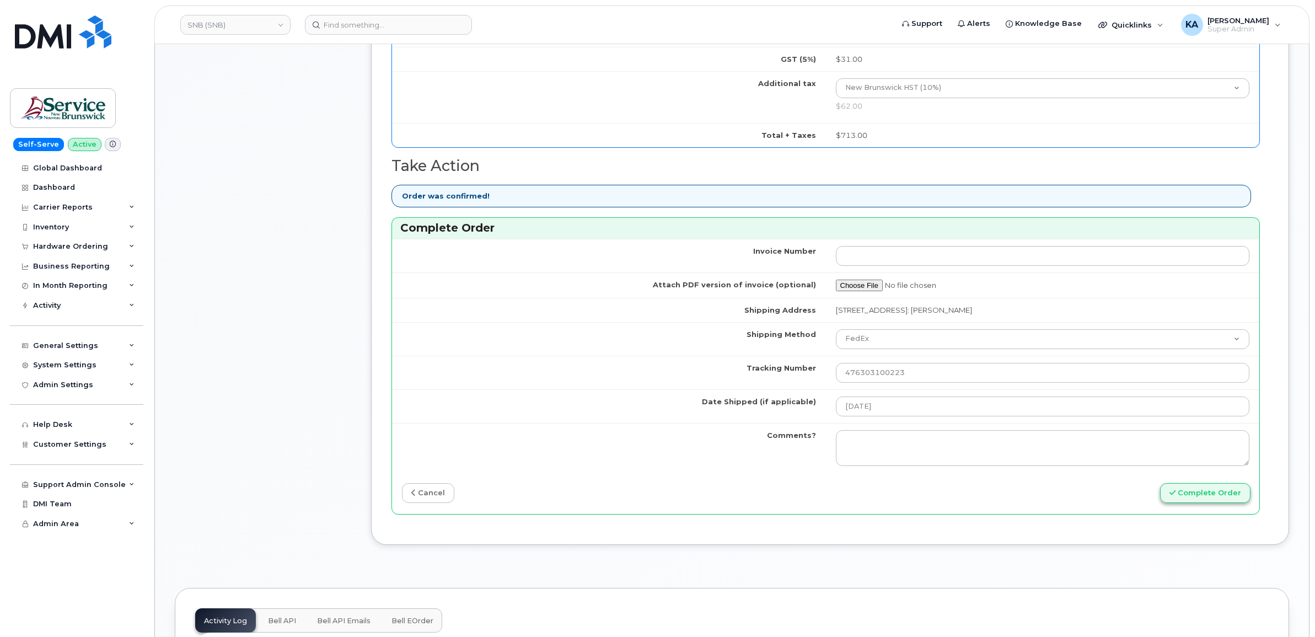
type input "5064294368"
click at [1186, 497] on button "Complete Order" at bounding box center [1205, 493] width 90 height 20
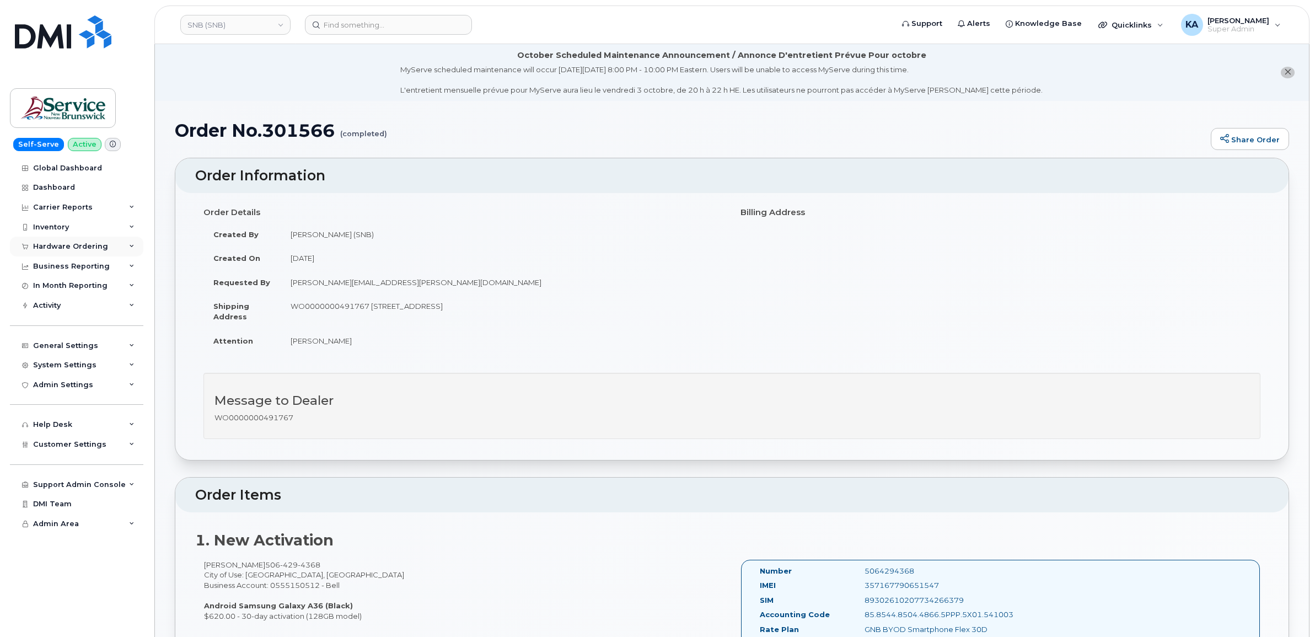
click at [74, 250] on div "Hardware Ordering" at bounding box center [70, 246] width 75 height 9
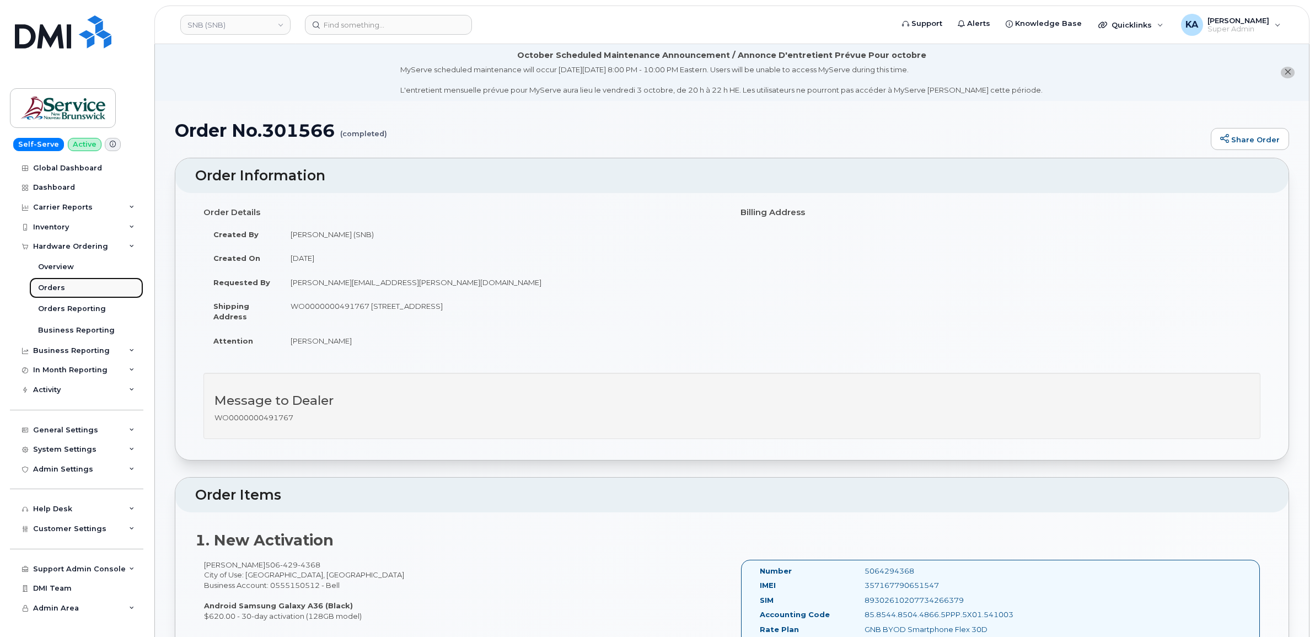
click at [51, 291] on div "Orders" at bounding box center [51, 288] width 27 height 10
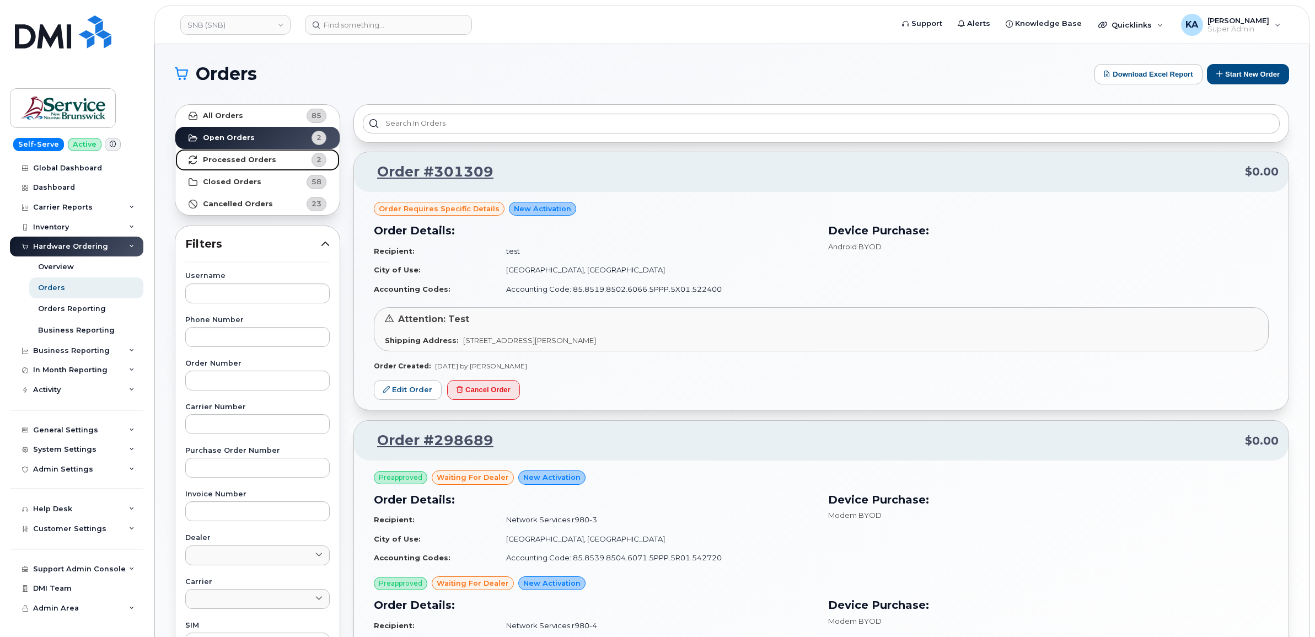
click at [222, 158] on strong "Processed Orders" at bounding box center [239, 159] width 73 height 9
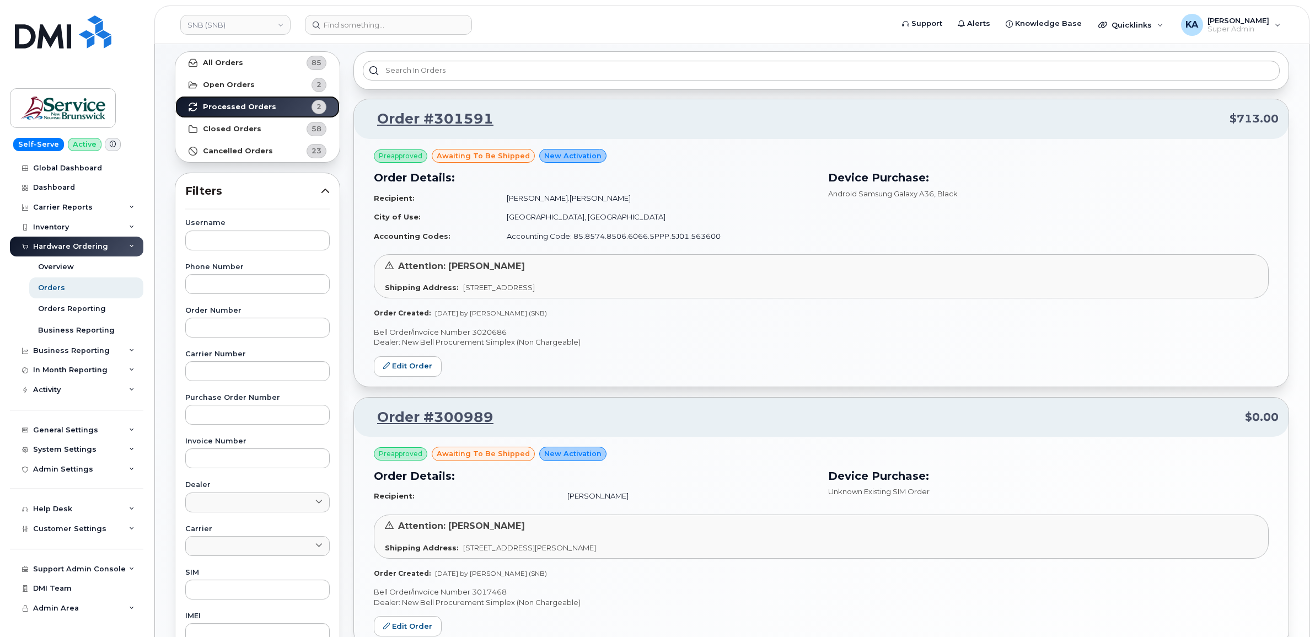
scroll to position [69, 0]
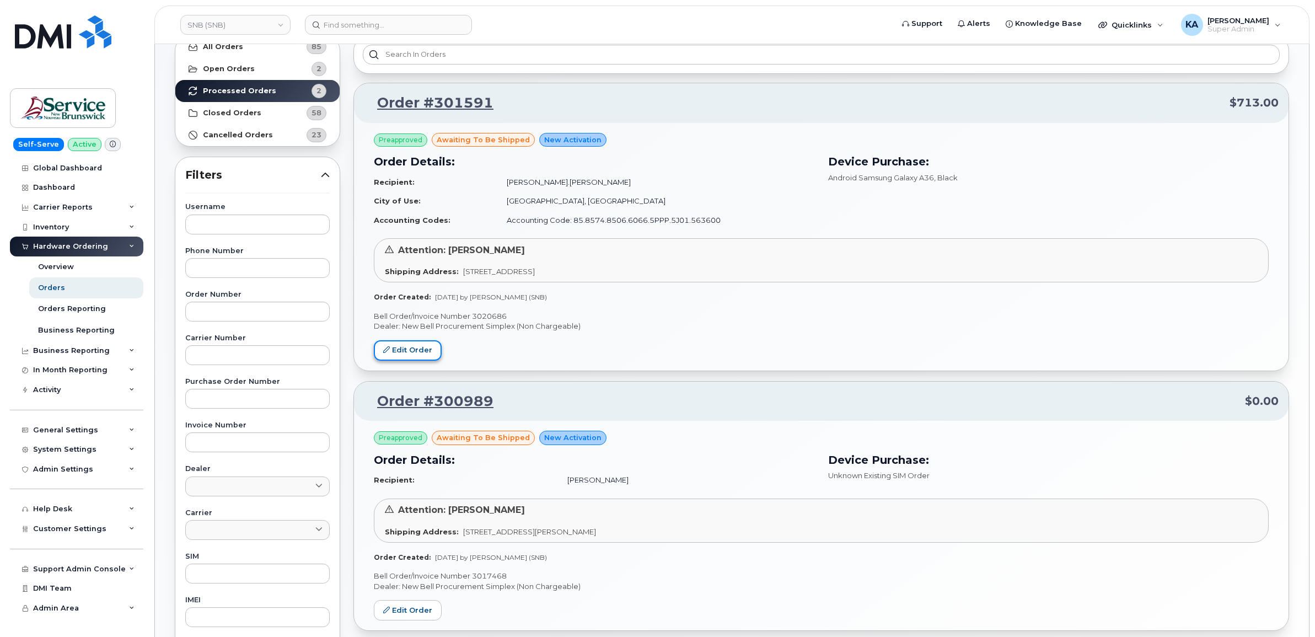
click at [414, 351] on link "Edit Order" at bounding box center [408, 350] width 68 height 20
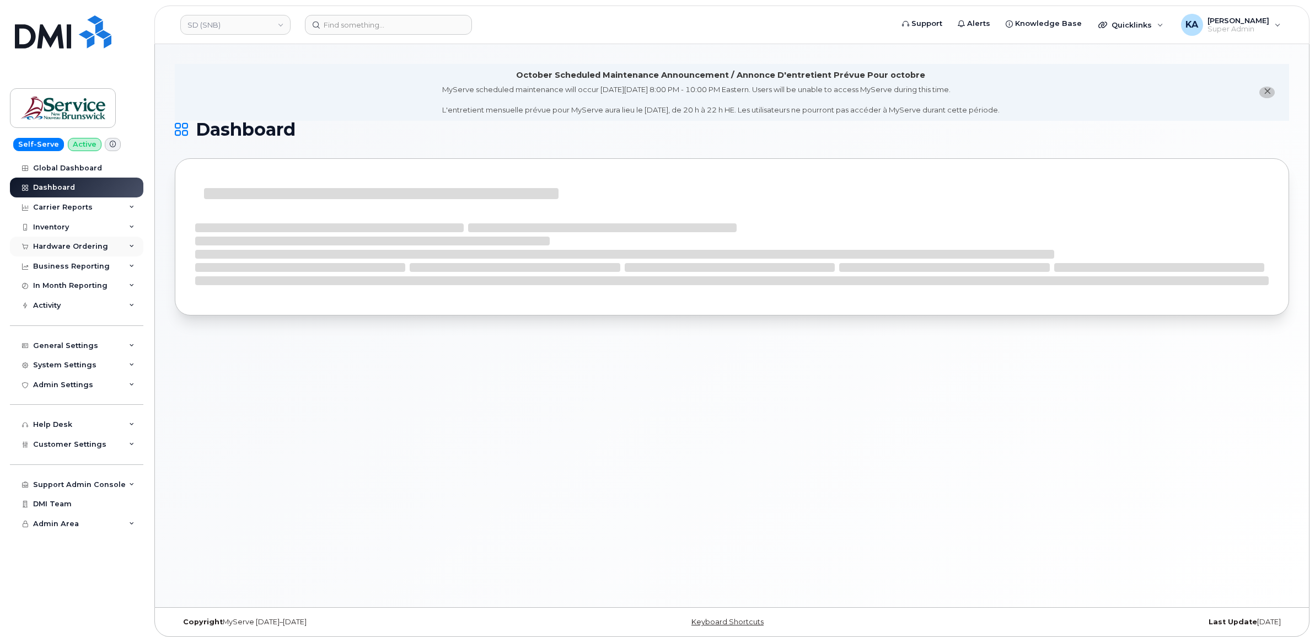
click at [77, 243] on div "Hardware Ordering" at bounding box center [70, 246] width 75 height 9
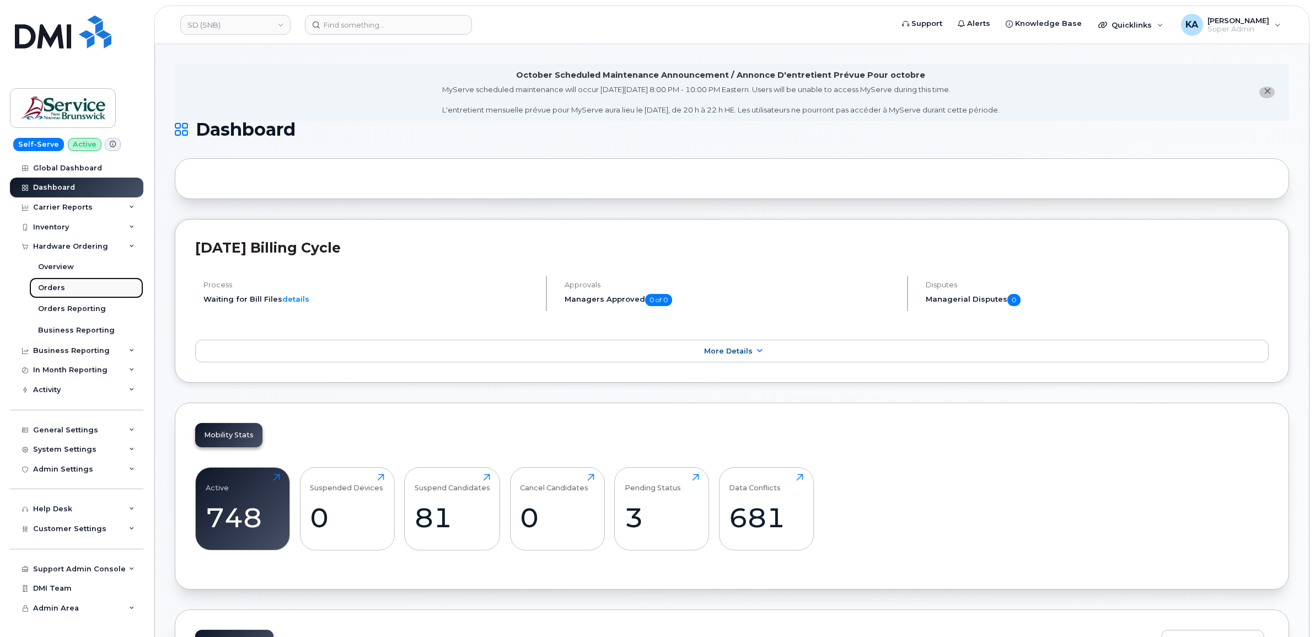
click at [45, 284] on link "Orders" at bounding box center [86, 287] width 114 height 21
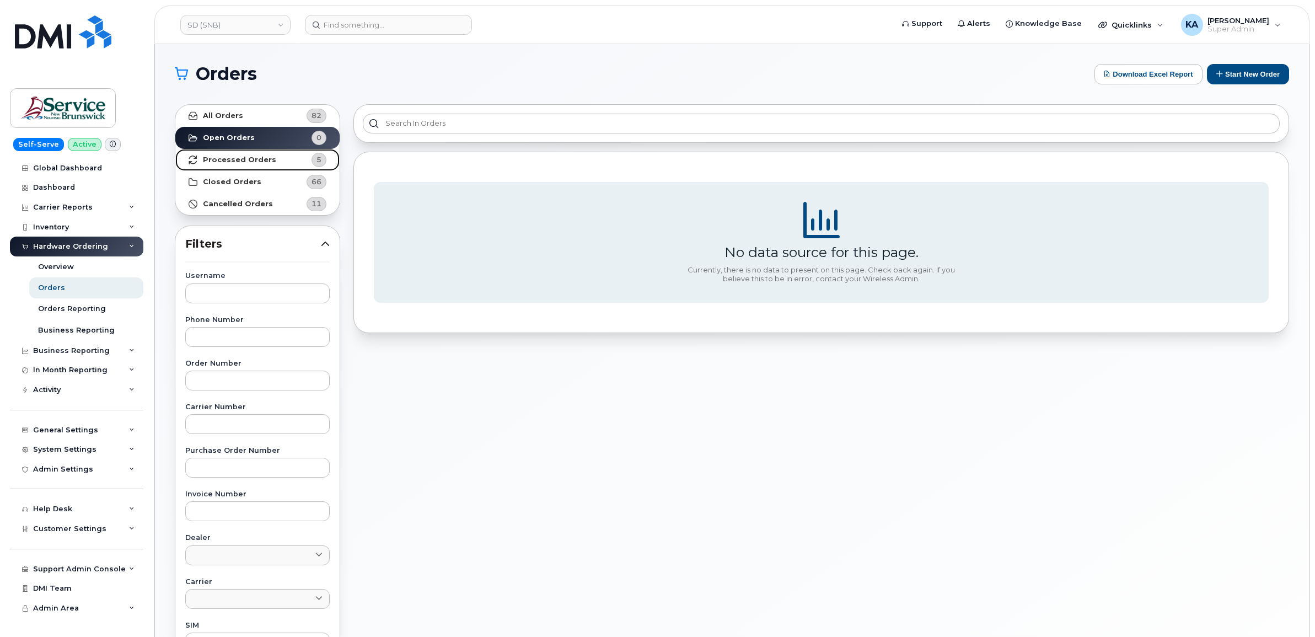
click at [243, 156] on strong "Processed Orders" at bounding box center [239, 159] width 73 height 9
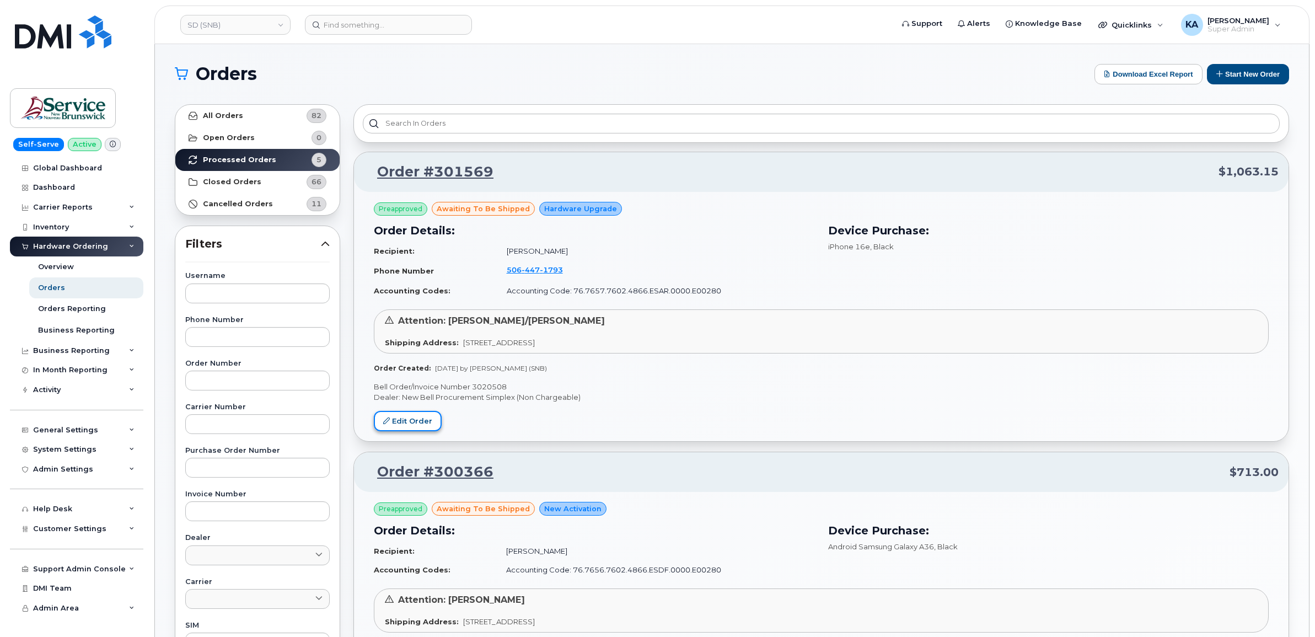
click at [400, 419] on link "Edit Order" at bounding box center [408, 421] width 68 height 20
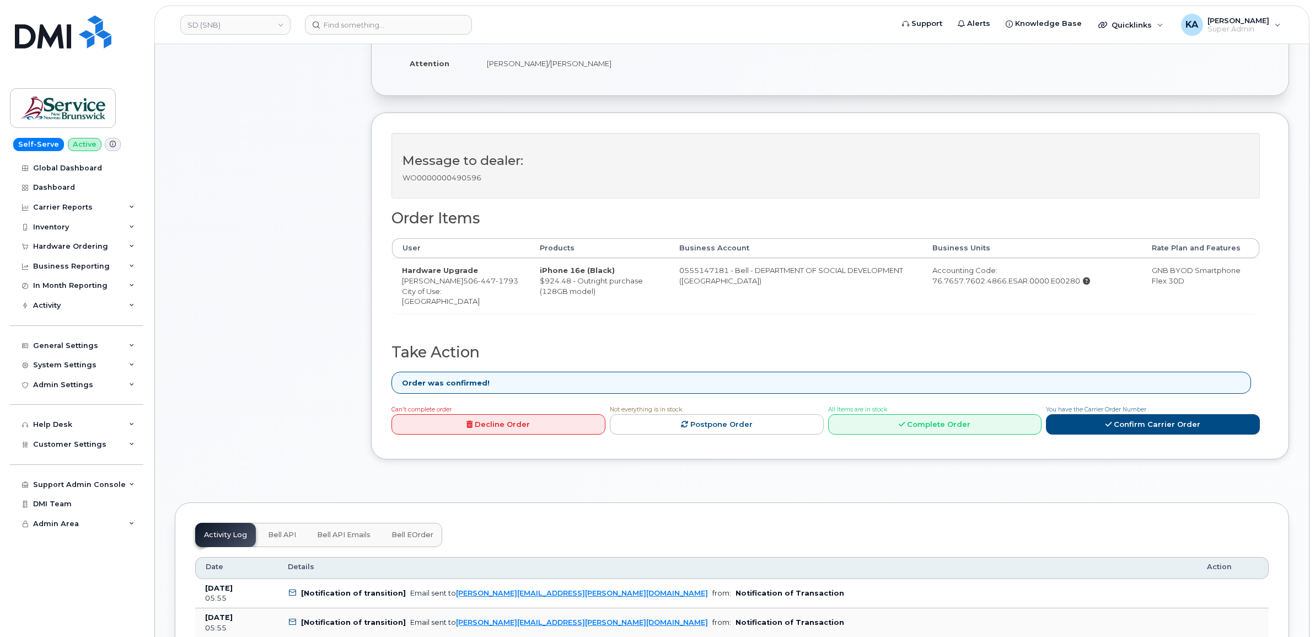
scroll to position [345, 0]
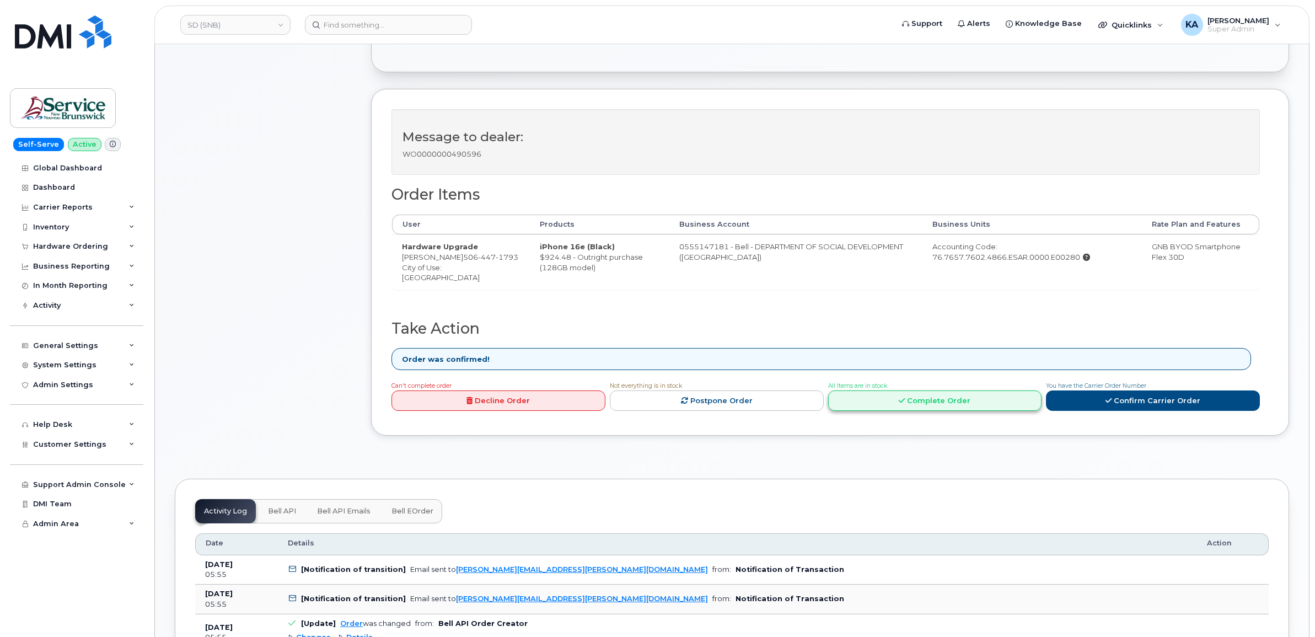
click at [925, 406] on link "Complete Order" at bounding box center [935, 400] width 214 height 20
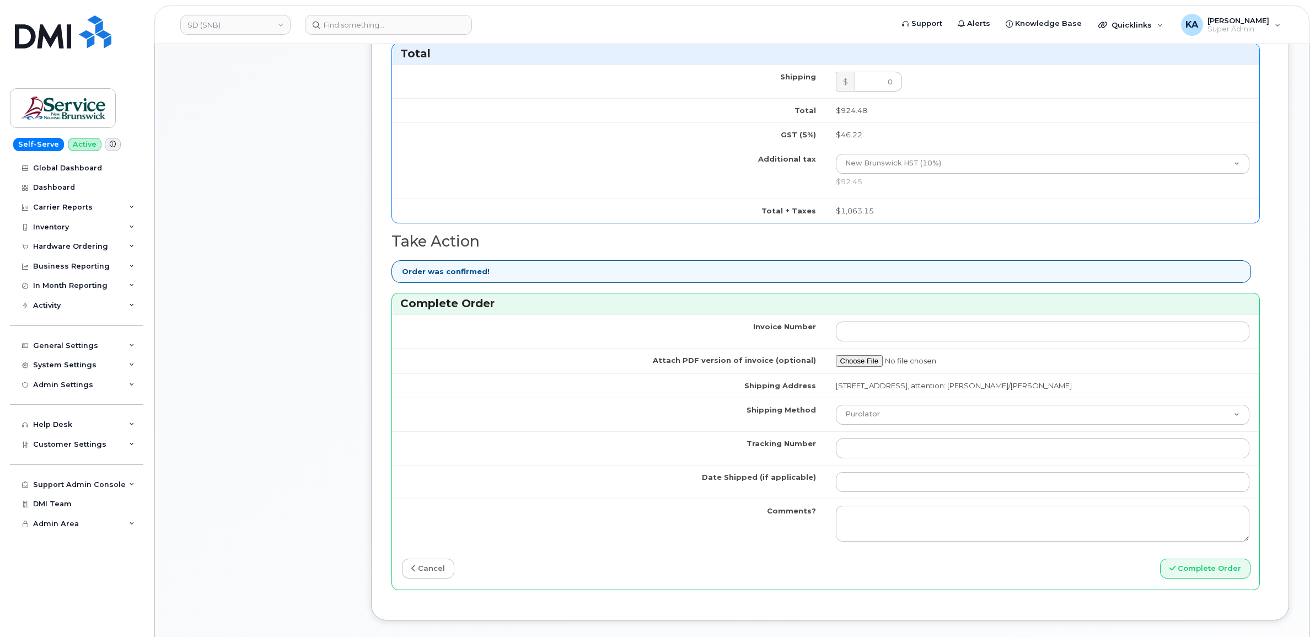
scroll to position [758, 0]
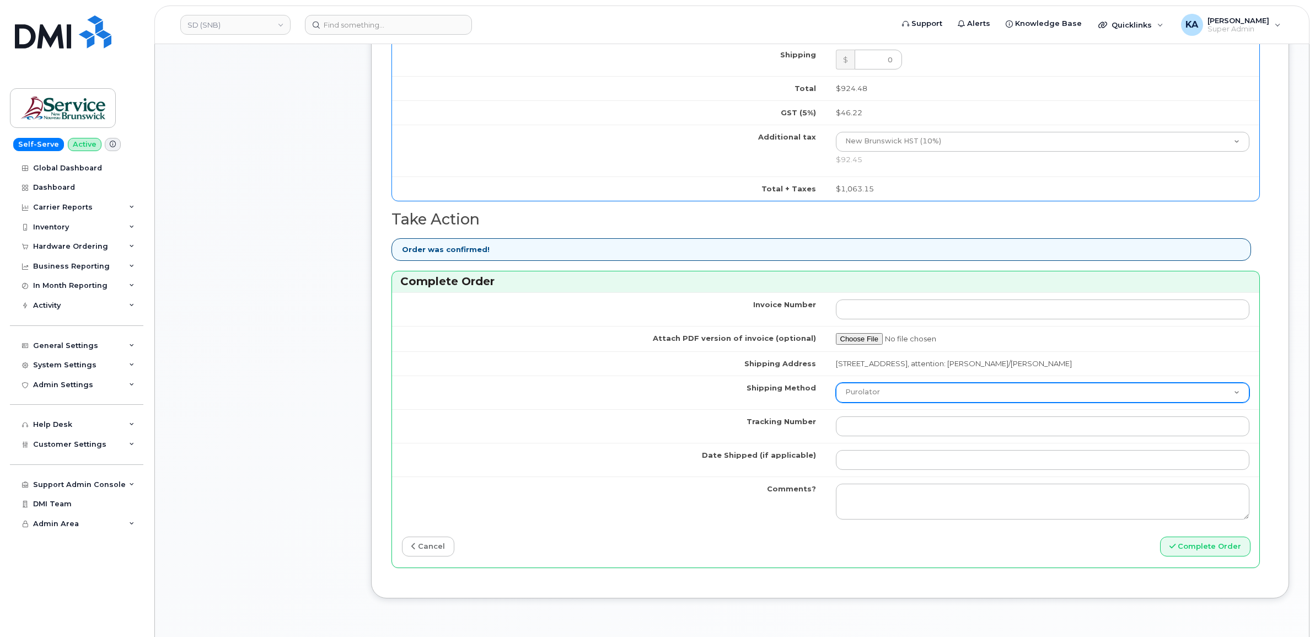
click at [917, 395] on select "Purolator UPS FedEx Canada Post Courier Other Drop Off Pick Up" at bounding box center [1043, 393] width 414 height 20
select select "FedEx"
click at [836, 386] on select "Purolator UPS FedEx Canada Post Courier Other Drop Off Pick Up" at bounding box center [1043, 393] width 414 height 20
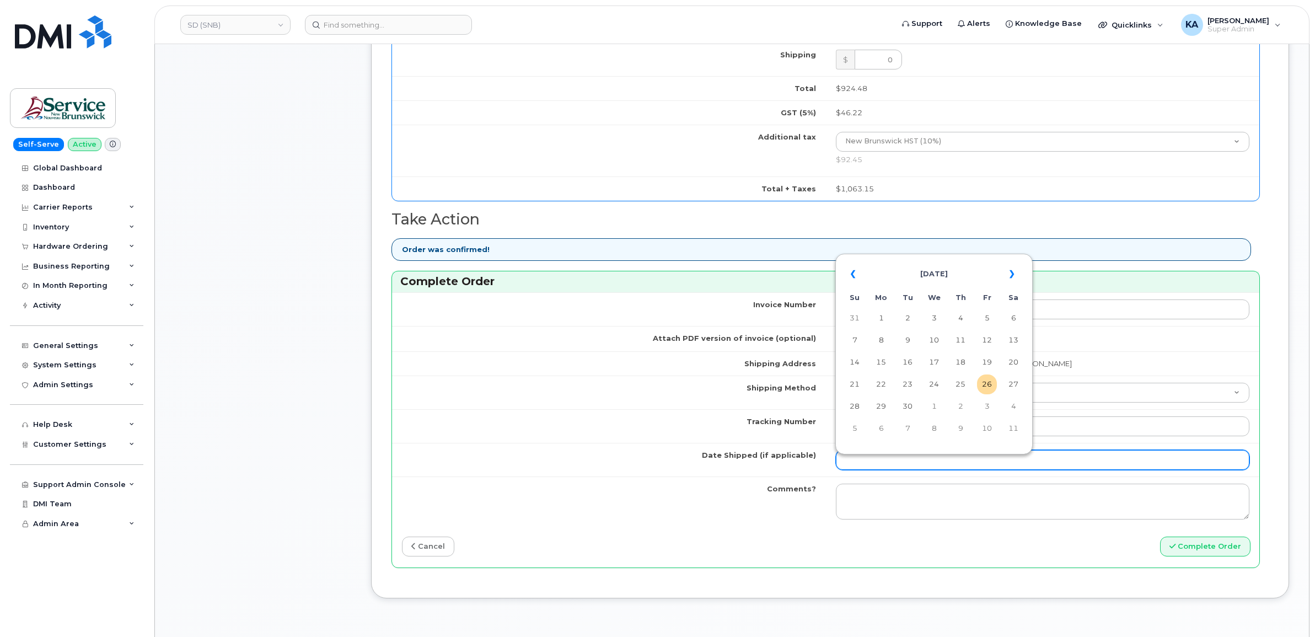
click at [866, 464] on input "Date Shipped (if applicable)" at bounding box center [1043, 460] width 414 height 20
click at [908, 257] on table "« September 2025 » Su Mo Tu We Th Fr Sa 31 1 2 3 4 5 6 7 8 9 10 11 12 13 14 15 …" at bounding box center [934, 350] width 192 height 189
click at [959, 381] on td "25" at bounding box center [961, 384] width 20 height 20
type input "[DATE]"
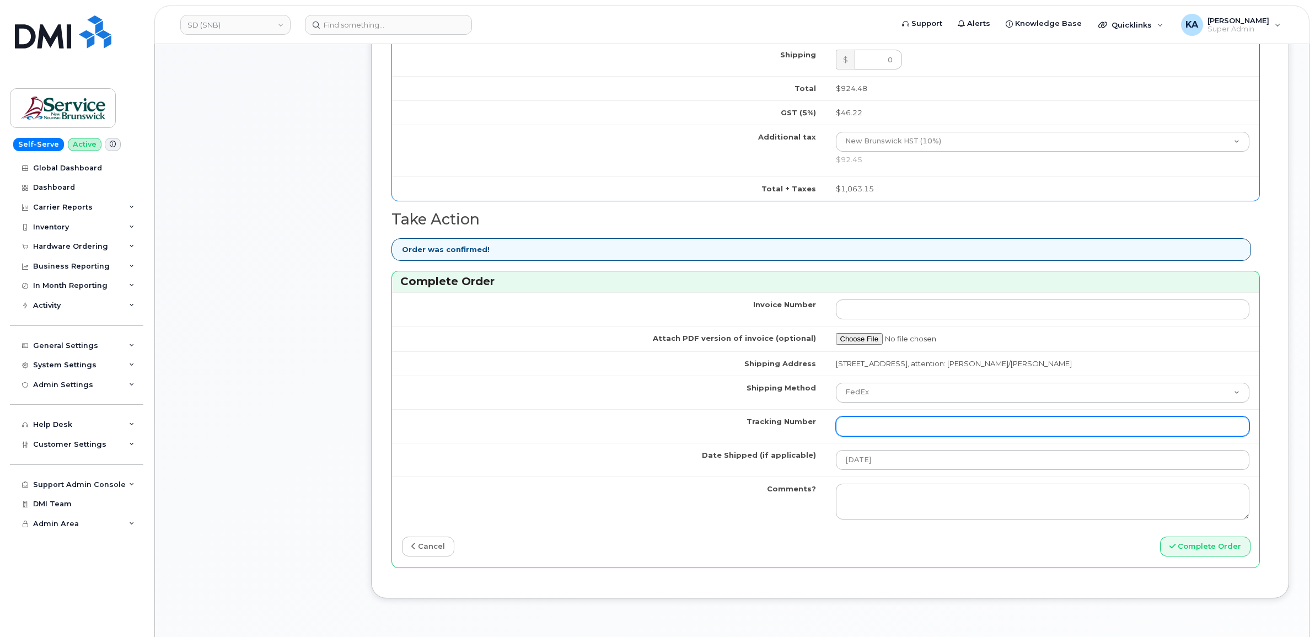
click at [935, 431] on input "Tracking Number" at bounding box center [1043, 426] width 414 height 20
paste input "475744959200"
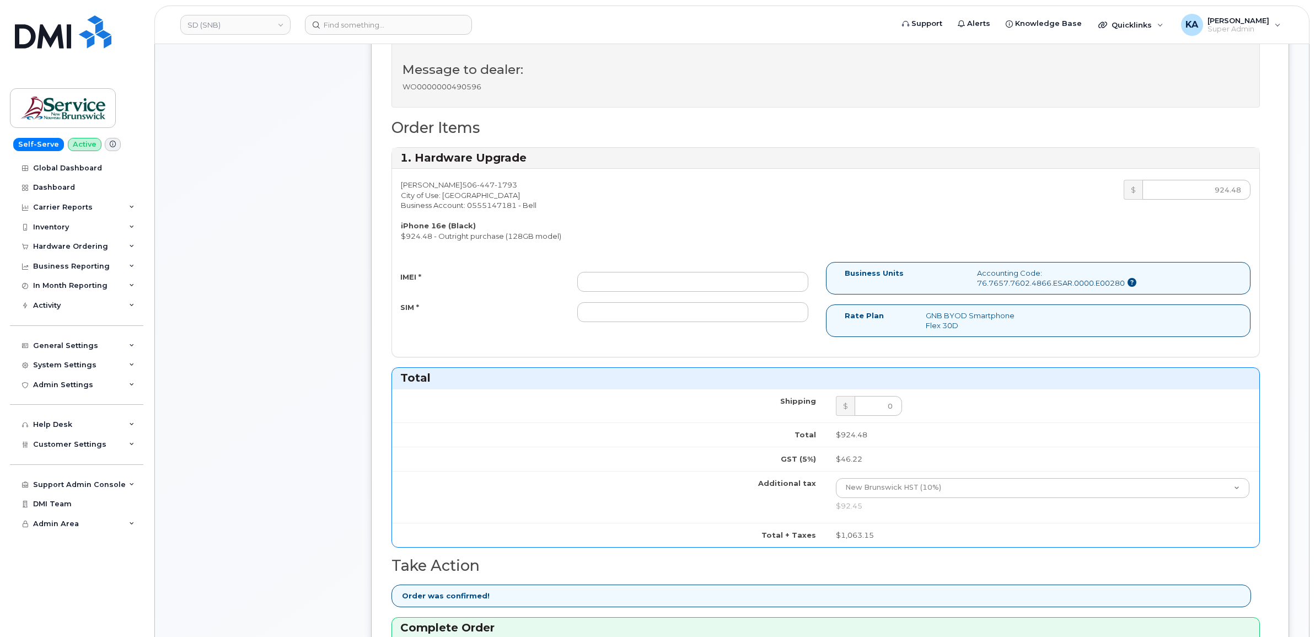
scroll to position [345, 0]
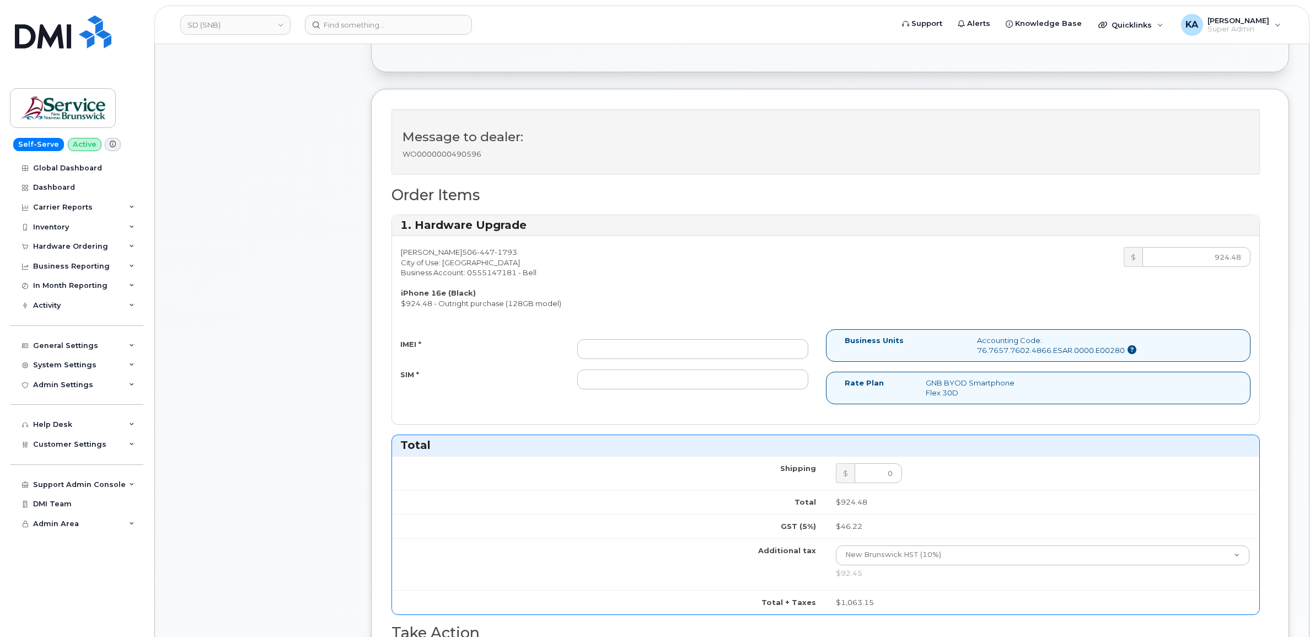
type input "475744959200"
click at [765, 351] on input "IMEI *" at bounding box center [692, 349] width 231 height 20
paste input "354216331524862"
type input "354216331524862"
click at [629, 378] on input "SIM *" at bounding box center [692, 379] width 231 height 20
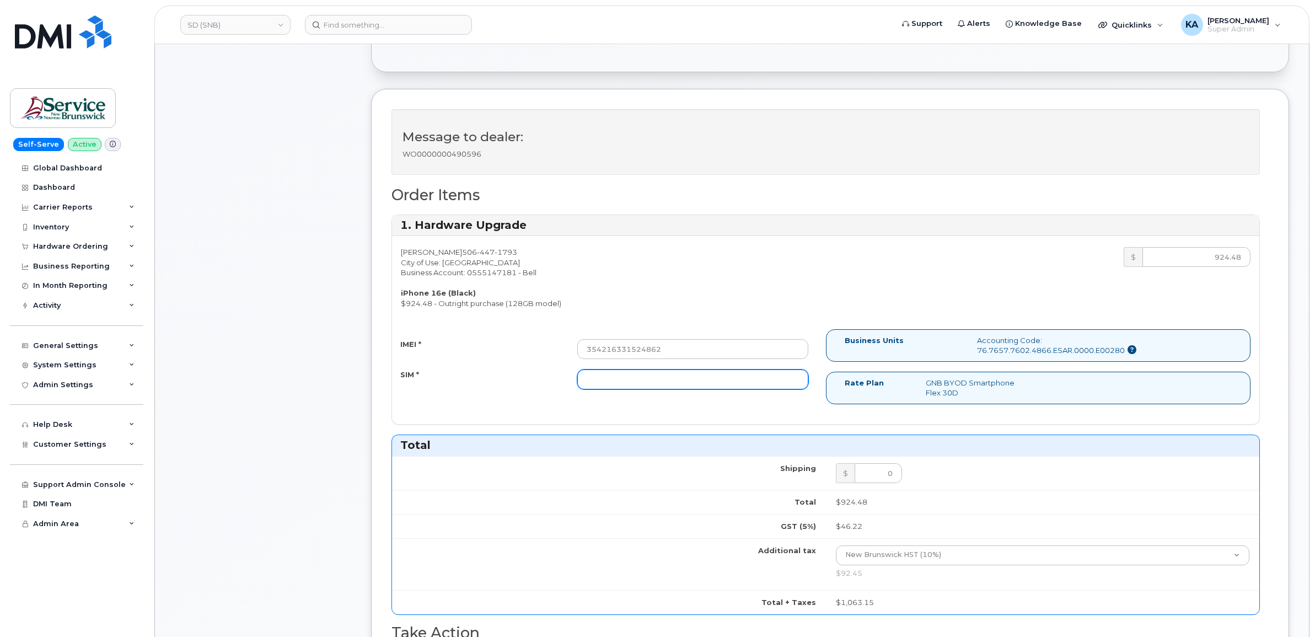
paste input "89302610207734048538"
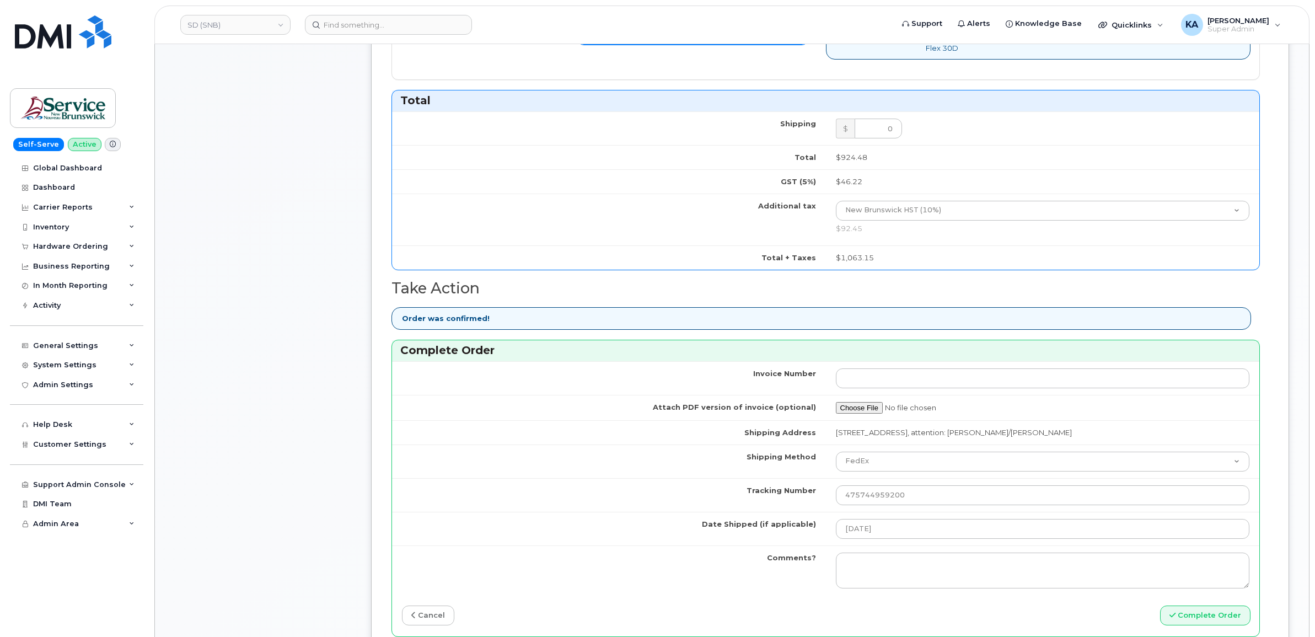
scroll to position [758, 0]
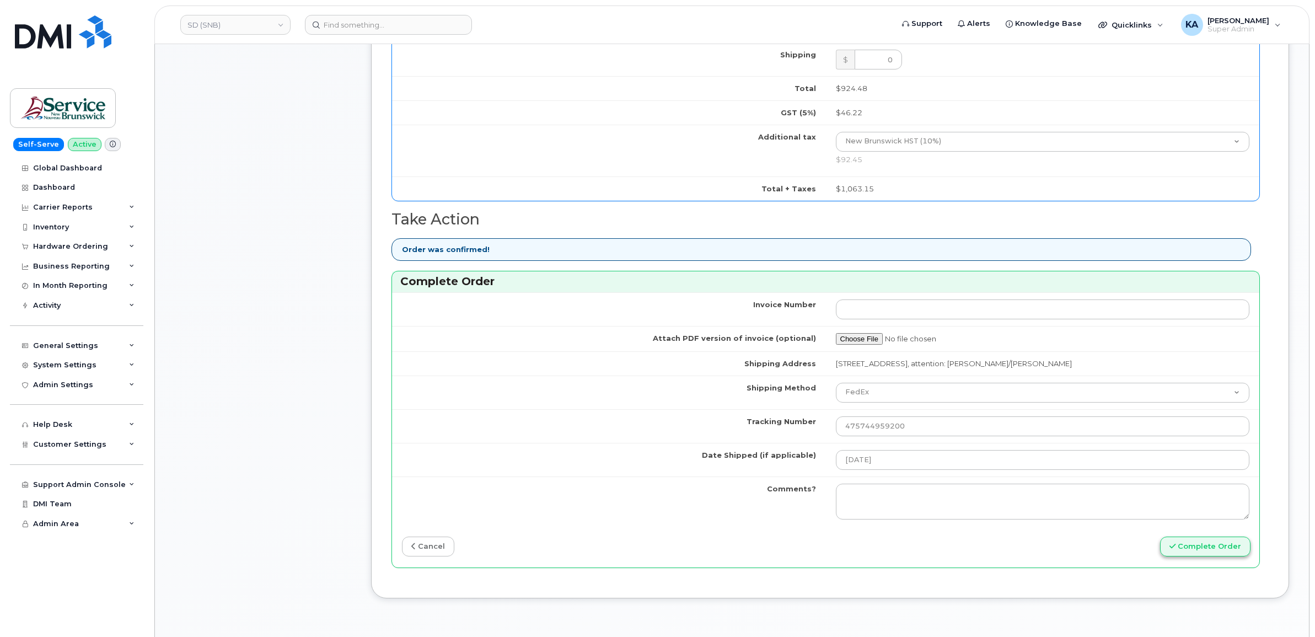
type input "89302610207734048538"
click at [1187, 550] on button "Complete Order" at bounding box center [1205, 546] width 90 height 20
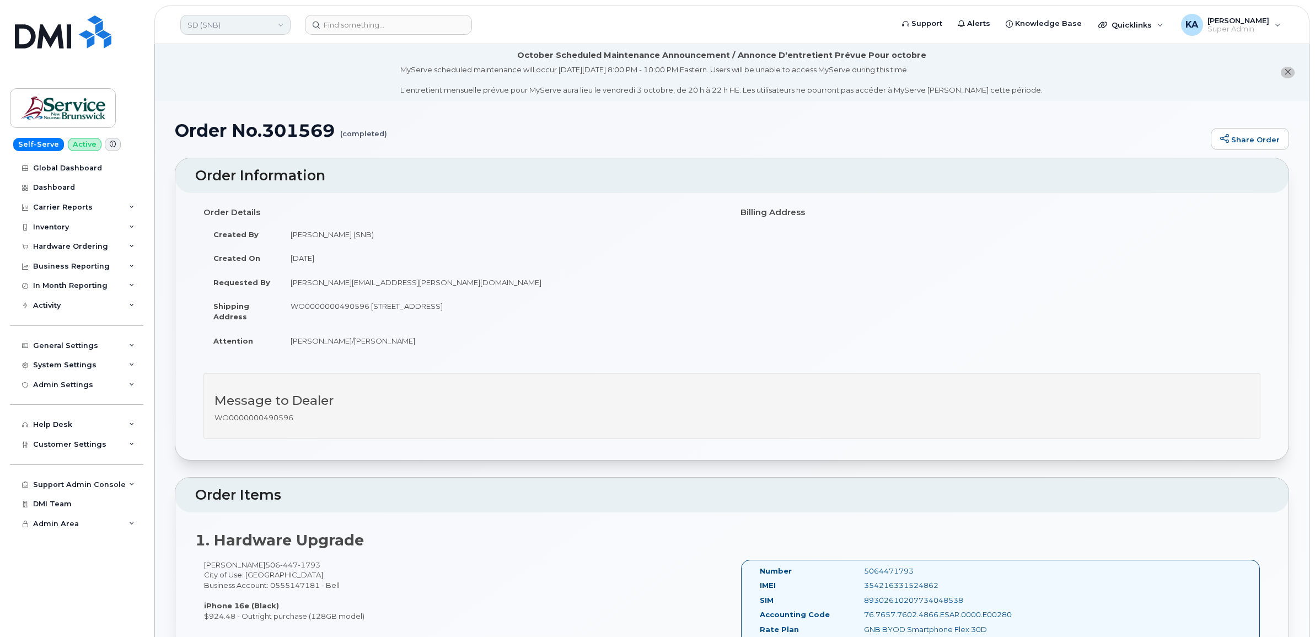
click at [246, 20] on link "SD (SNB)" at bounding box center [235, 25] width 110 height 20
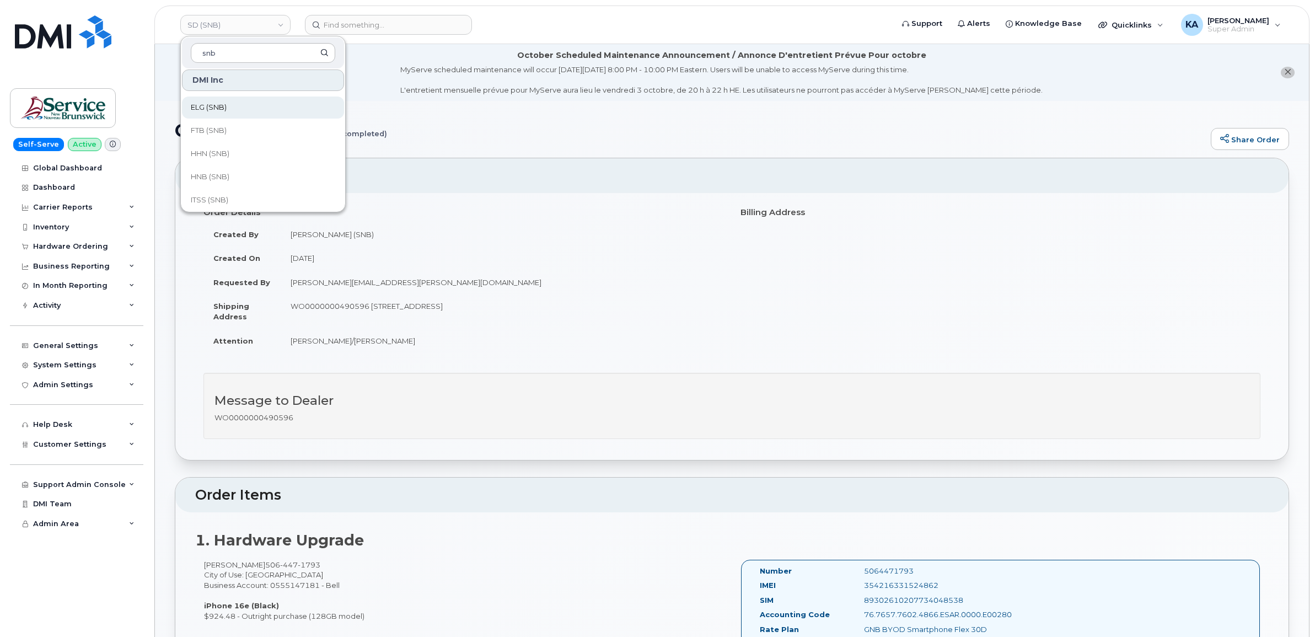
scroll to position [276, 0]
type input "snb"
click at [222, 149] on span "HNB (SNB)" at bounding box center [210, 152] width 39 height 11
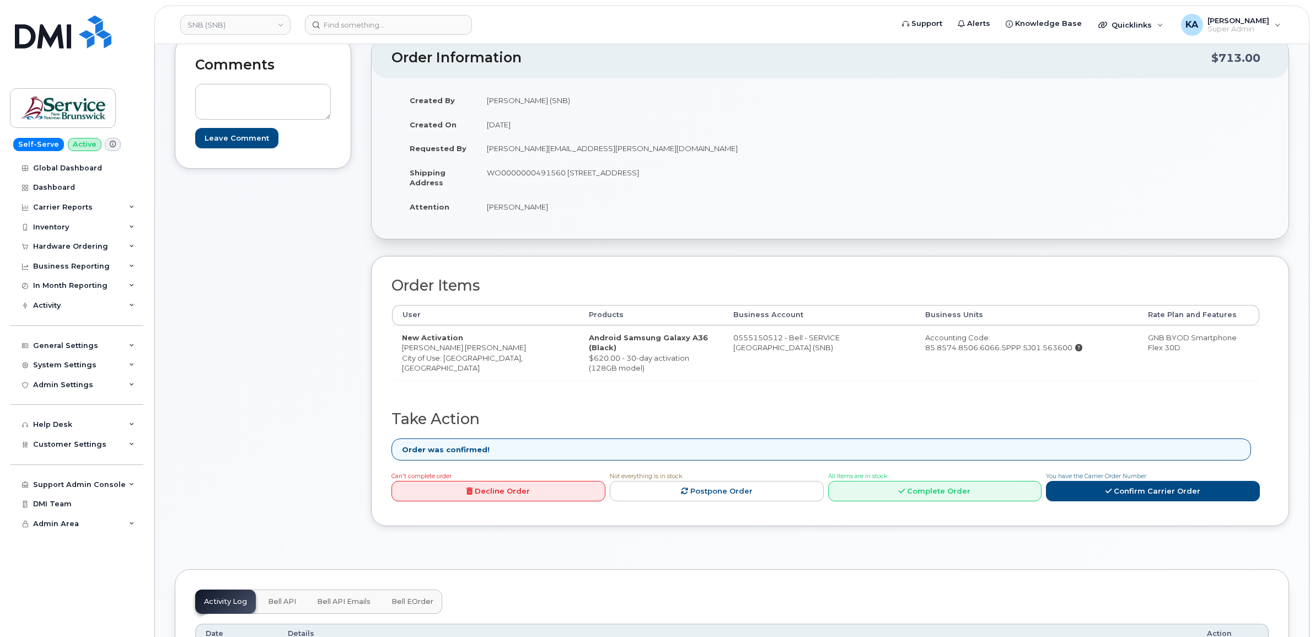
scroll to position [207, 0]
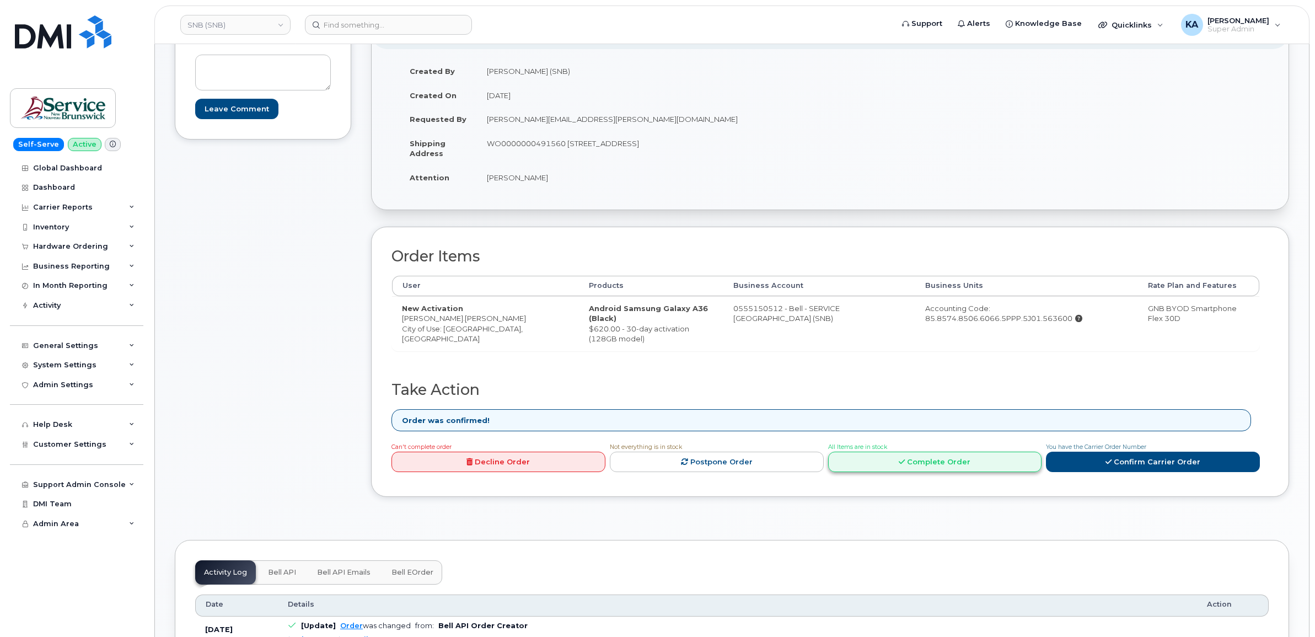
click at [933, 465] on link "Complete Order" at bounding box center [935, 462] width 214 height 20
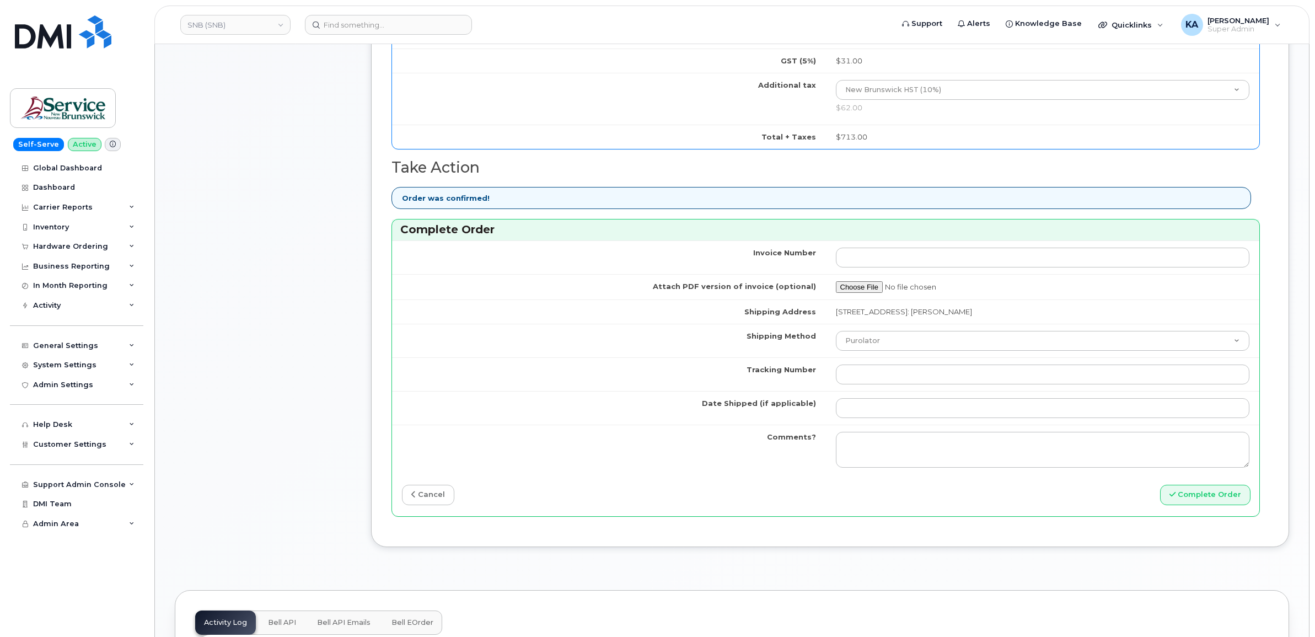
scroll to position [758, 0]
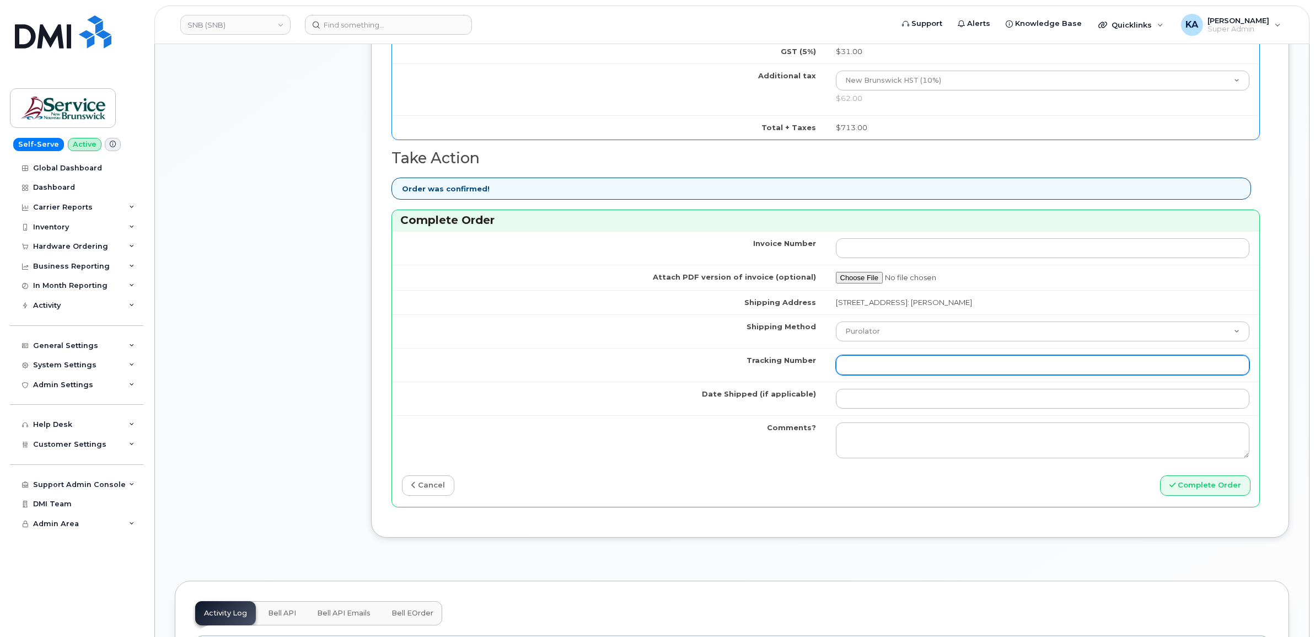
click at [845, 364] on input "Tracking Number" at bounding box center [1043, 365] width 414 height 20
paste input "476303101274"
type input "476303101274"
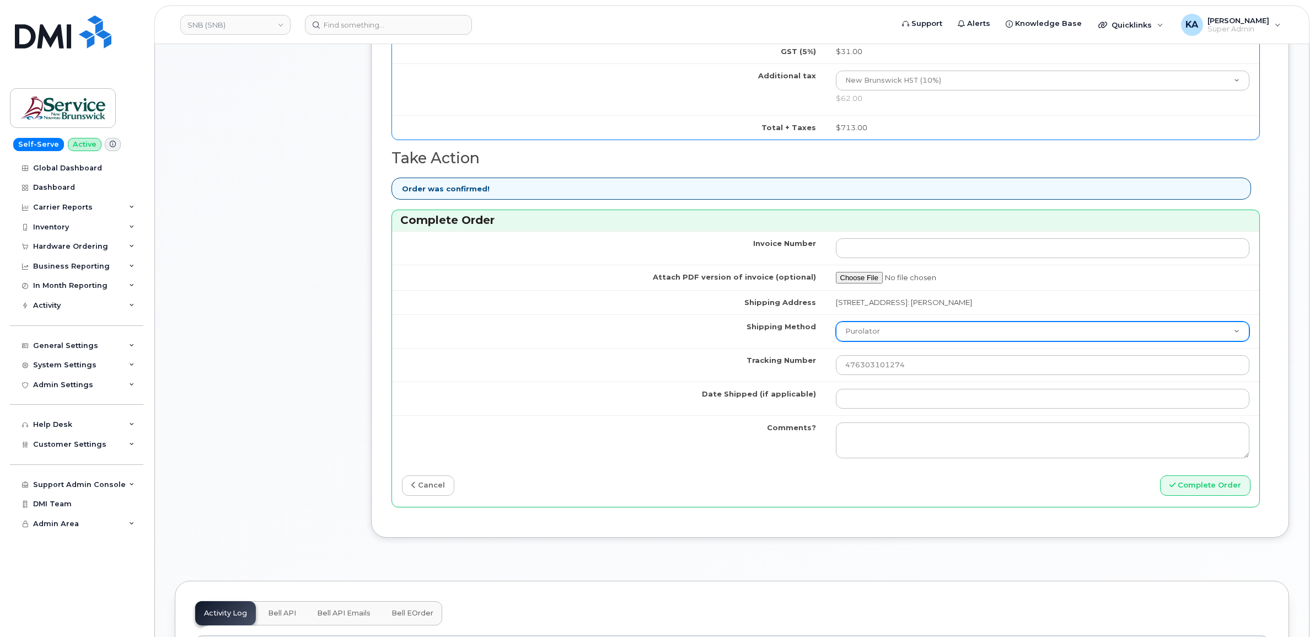
click at [853, 334] on select "Purolator UPS FedEx Canada Post Courier Other Drop Off Pick Up" at bounding box center [1043, 331] width 414 height 20
select select "FedEx"
click at [836, 324] on select "Purolator UPS FedEx Canada Post Courier Other Drop Off Pick Up" at bounding box center [1043, 331] width 414 height 20
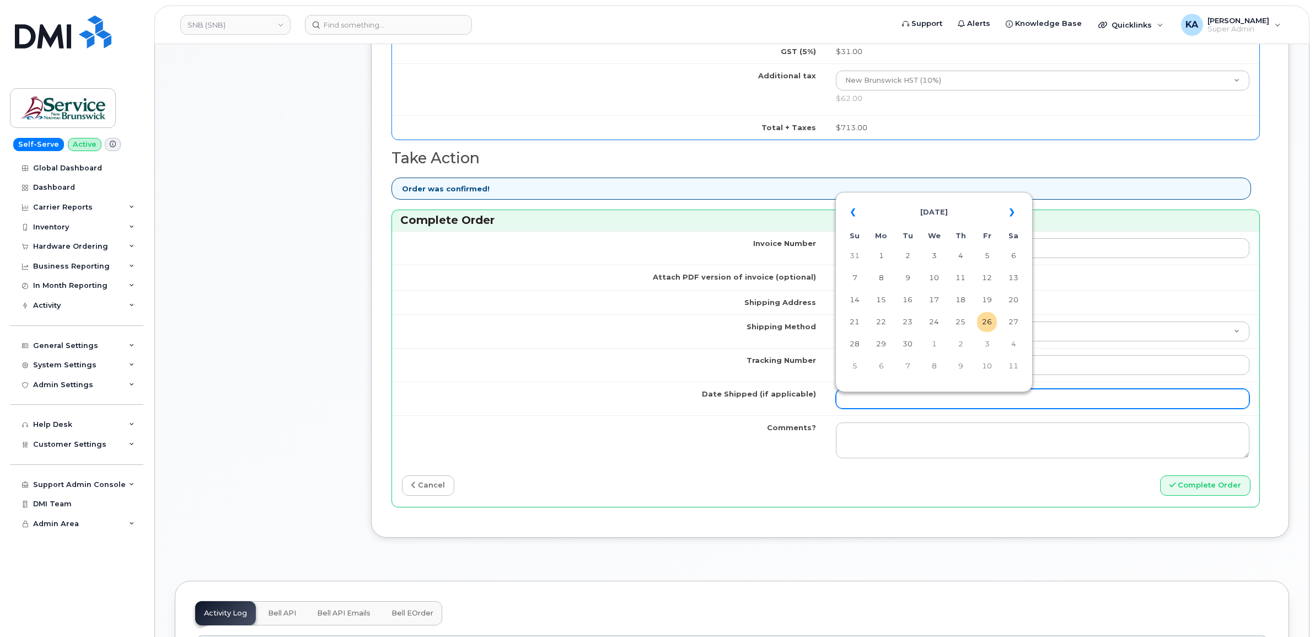
click at [866, 401] on input "Date Shipped (if applicable)" at bounding box center [1043, 399] width 414 height 20
click at [960, 321] on td "25" at bounding box center [961, 322] width 20 height 20
type input "[DATE]"
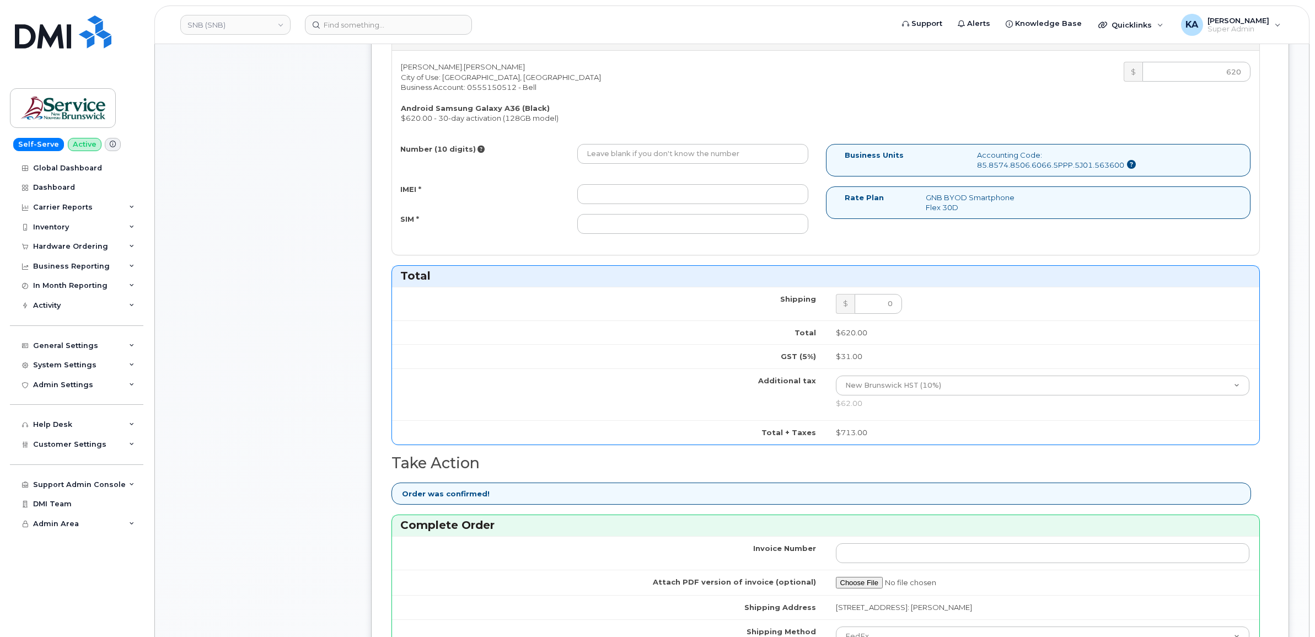
scroll to position [414, 0]
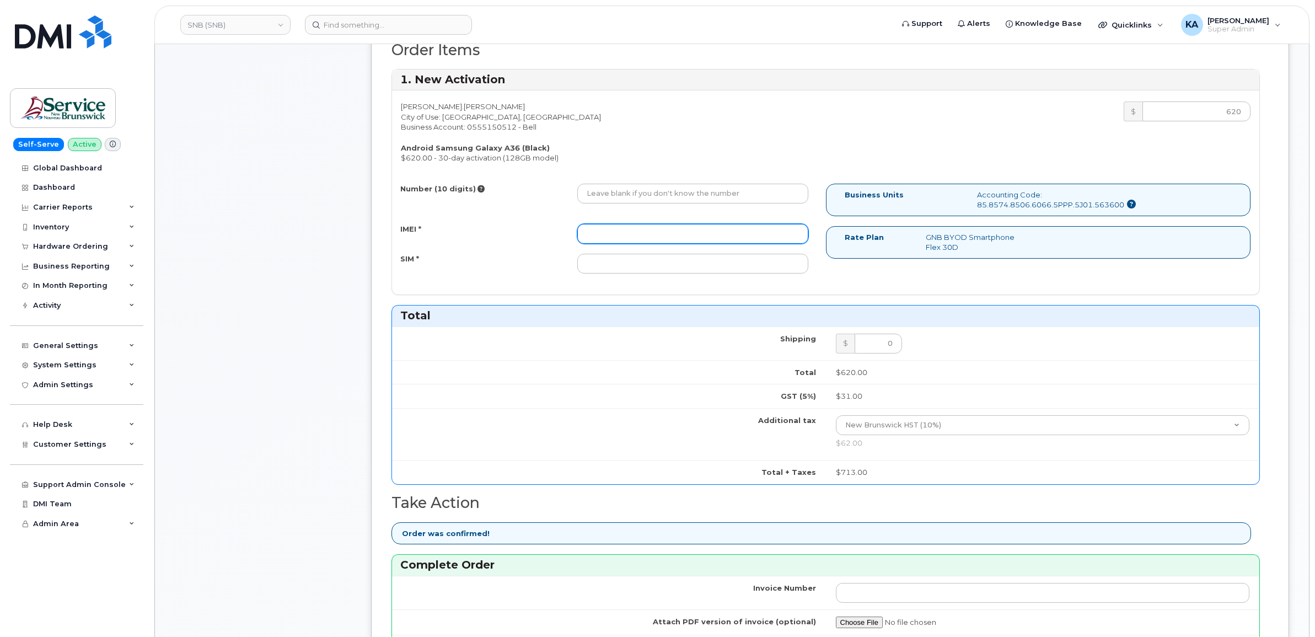
click at [665, 236] on input "IMEI *" at bounding box center [692, 234] width 231 height 20
paste input "357167790616268"
type input "357167790616268"
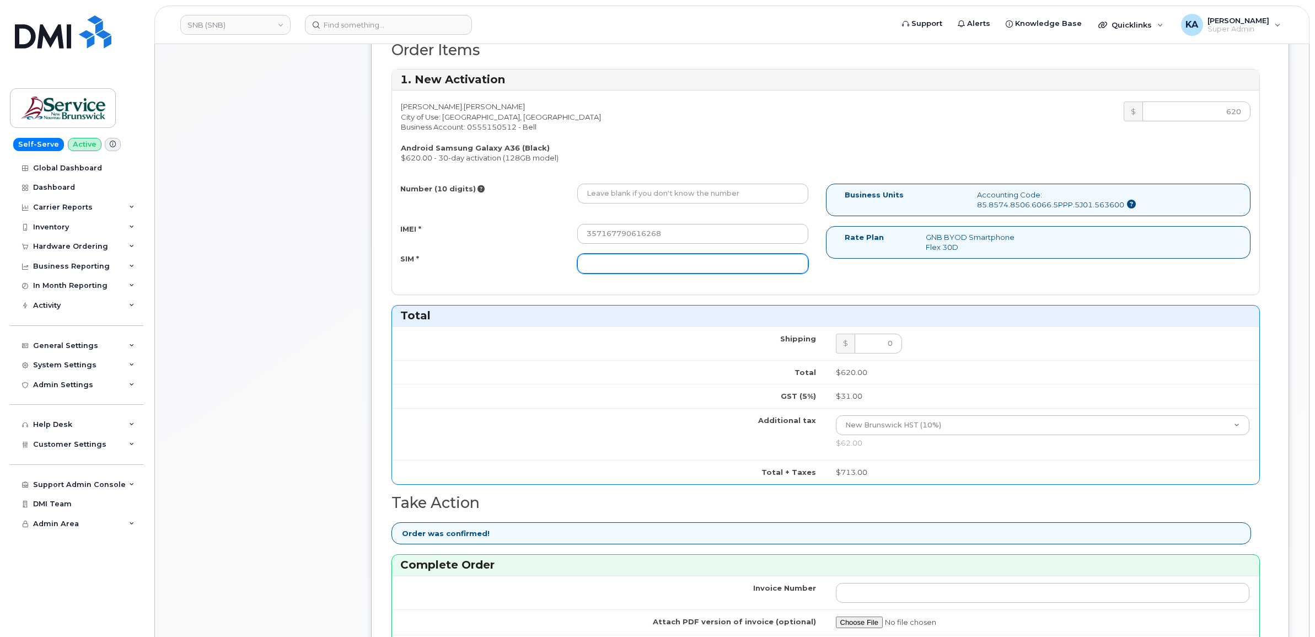
click at [678, 266] on input "SIM *" at bounding box center [692, 264] width 231 height 20
paste input "89302610207734268409"
type input "89302610207734268409"
click at [666, 193] on input "Number (10 digits)" at bounding box center [692, 194] width 231 height 20
paste input "5062820528"
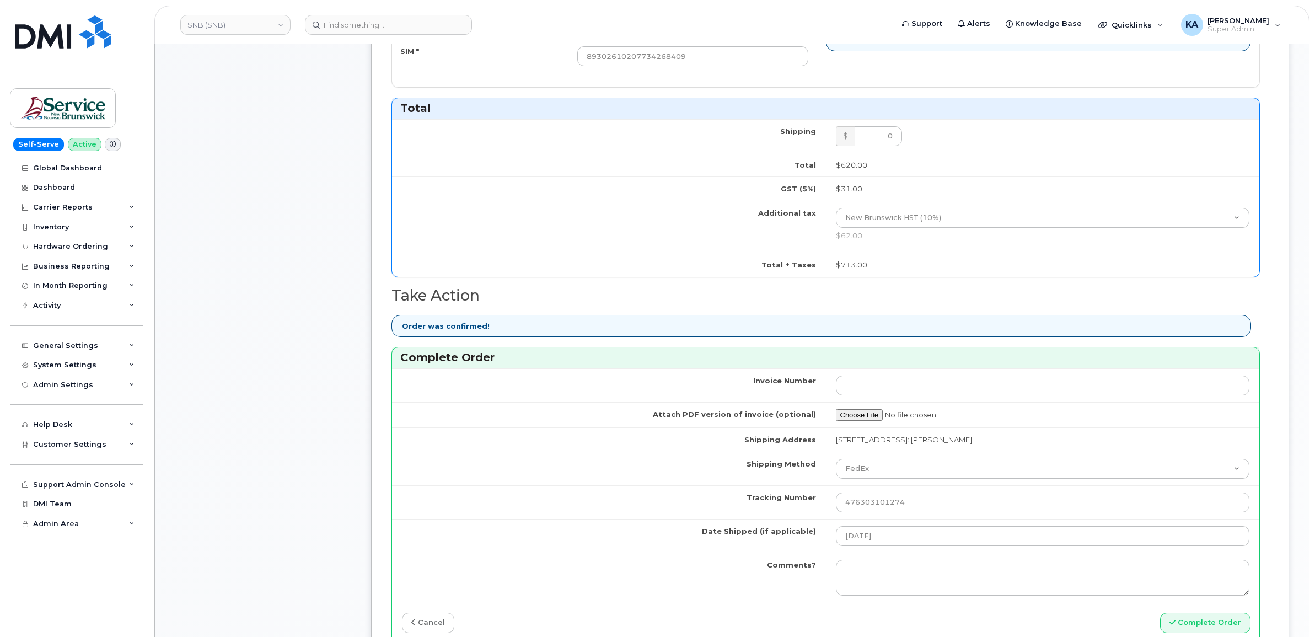
scroll to position [689, 0]
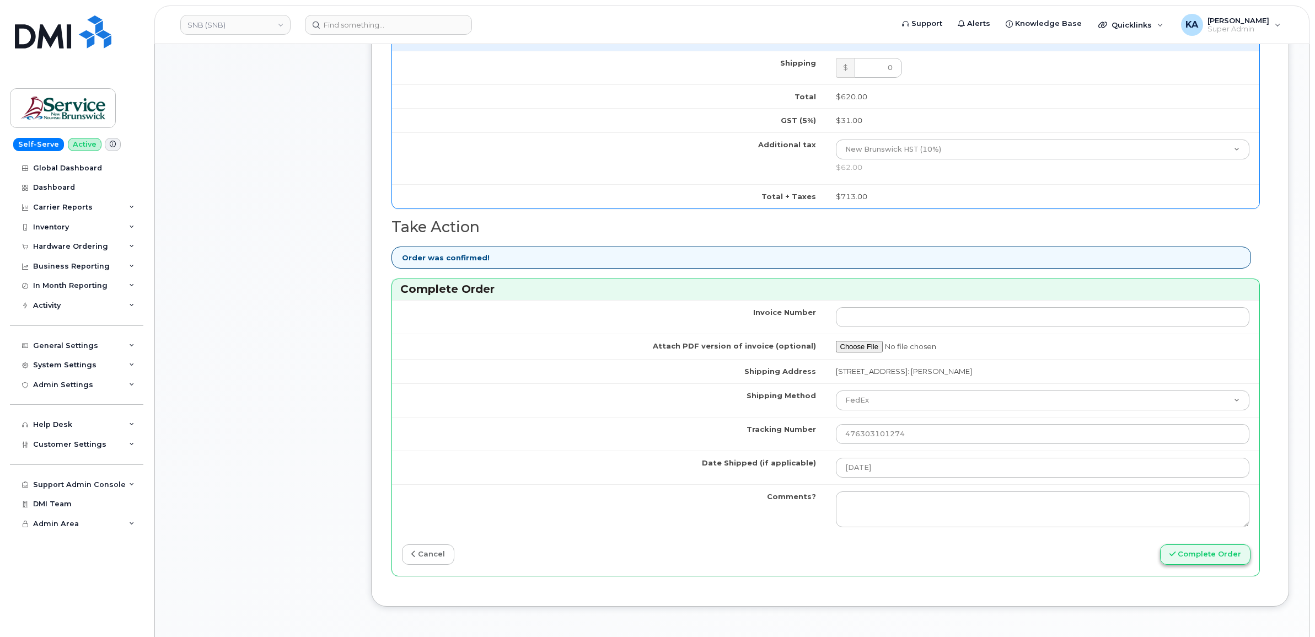
type input "5062820528"
click at [1200, 561] on button "Complete Order" at bounding box center [1205, 554] width 90 height 20
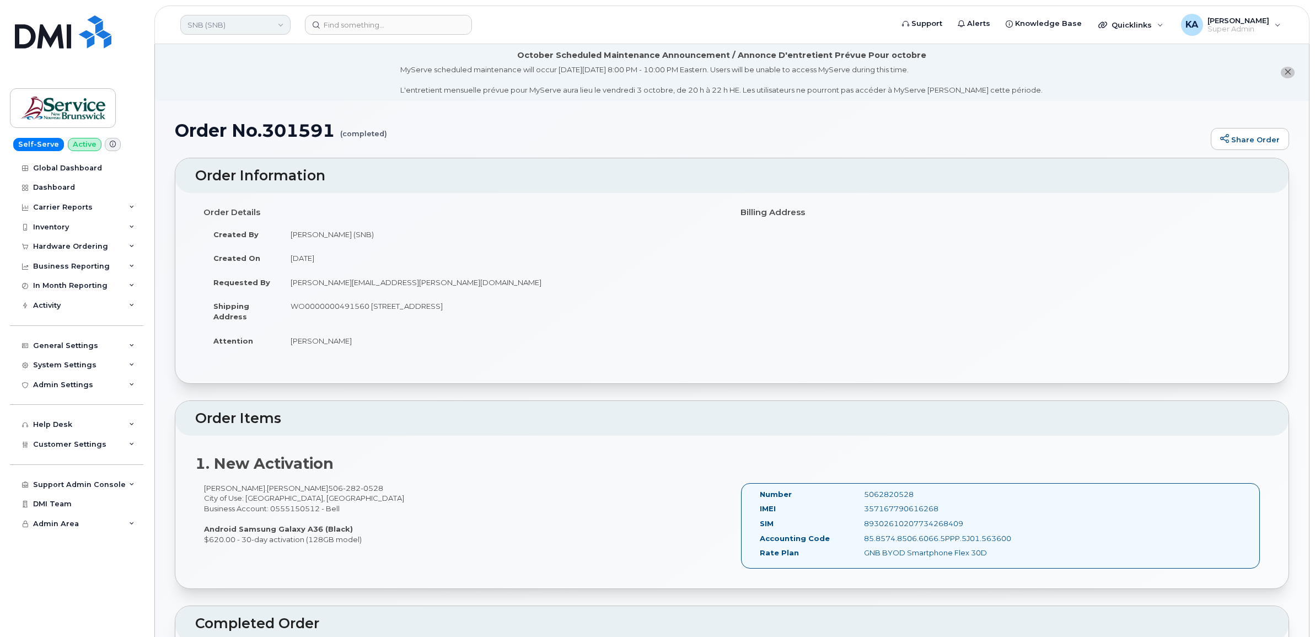
click at [244, 18] on link "SNB (SNB)" at bounding box center [235, 25] width 110 height 20
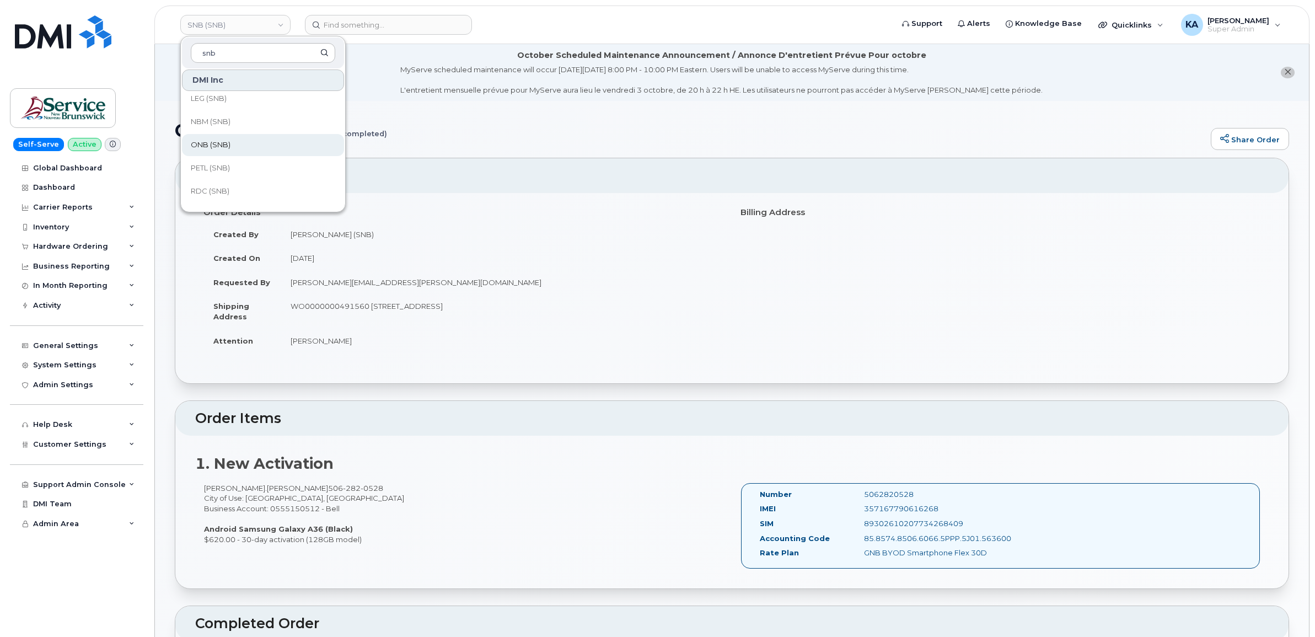
scroll to position [534, 0]
type input "snb"
click at [229, 196] on span "VHN (SNB)" at bounding box center [210, 195] width 38 height 11
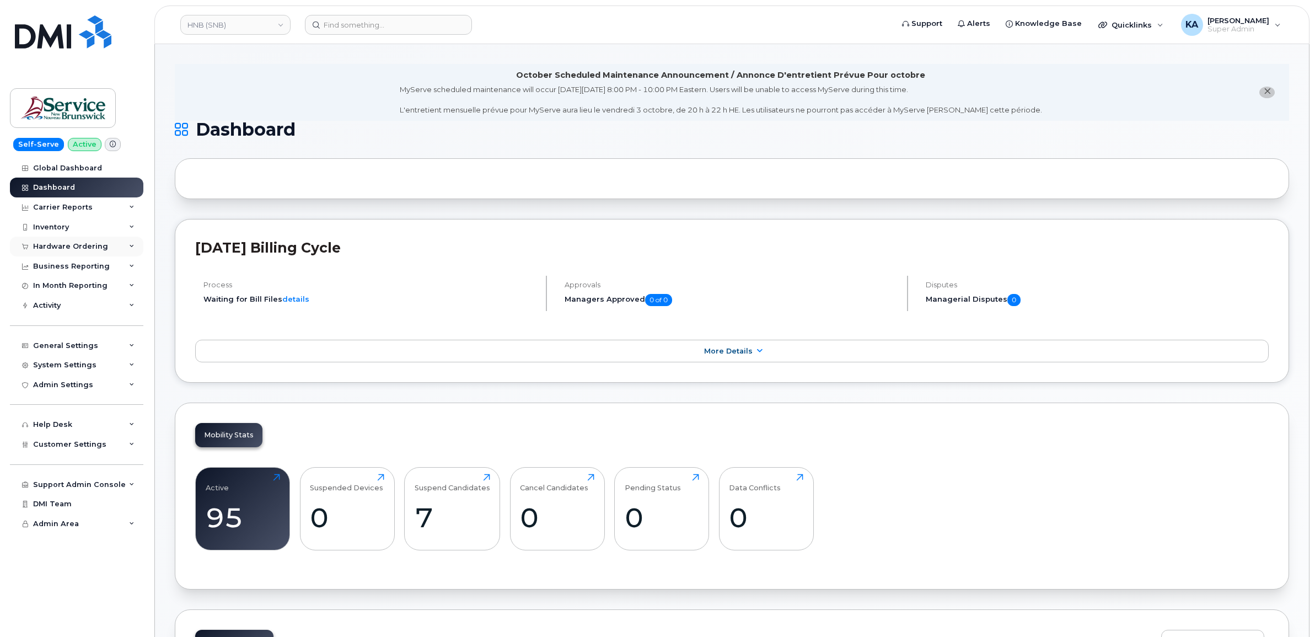
click at [61, 244] on div "Hardware Ordering" at bounding box center [70, 246] width 75 height 9
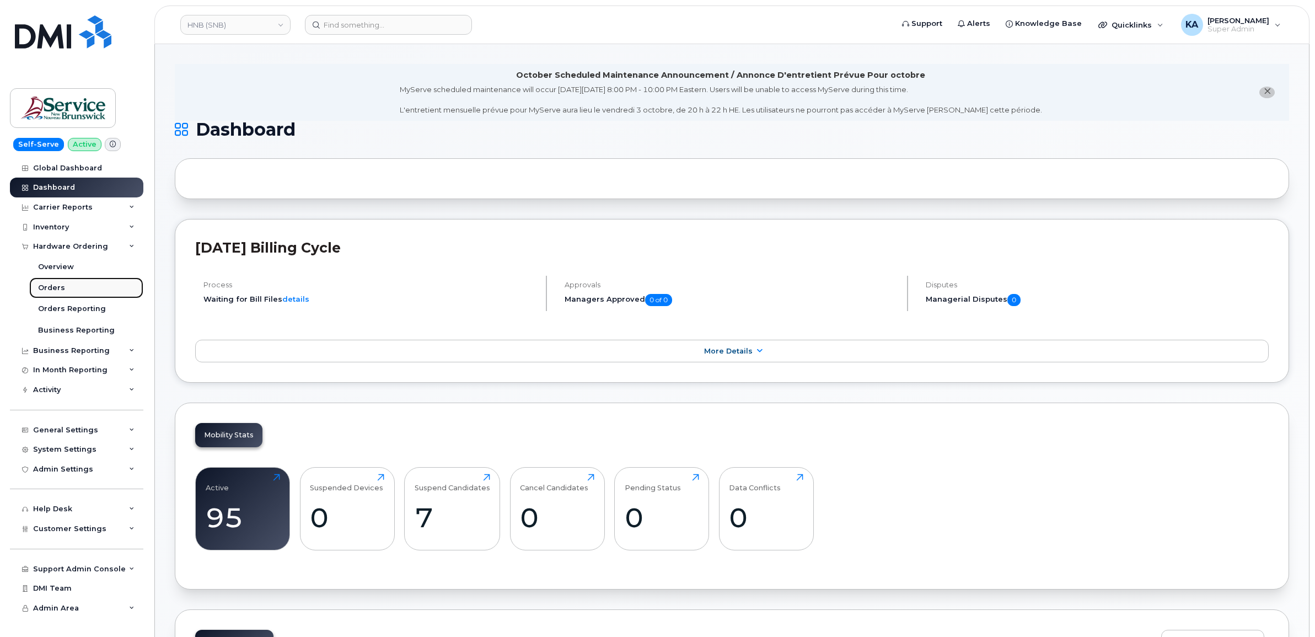
click at [53, 285] on div "Orders" at bounding box center [51, 288] width 27 height 10
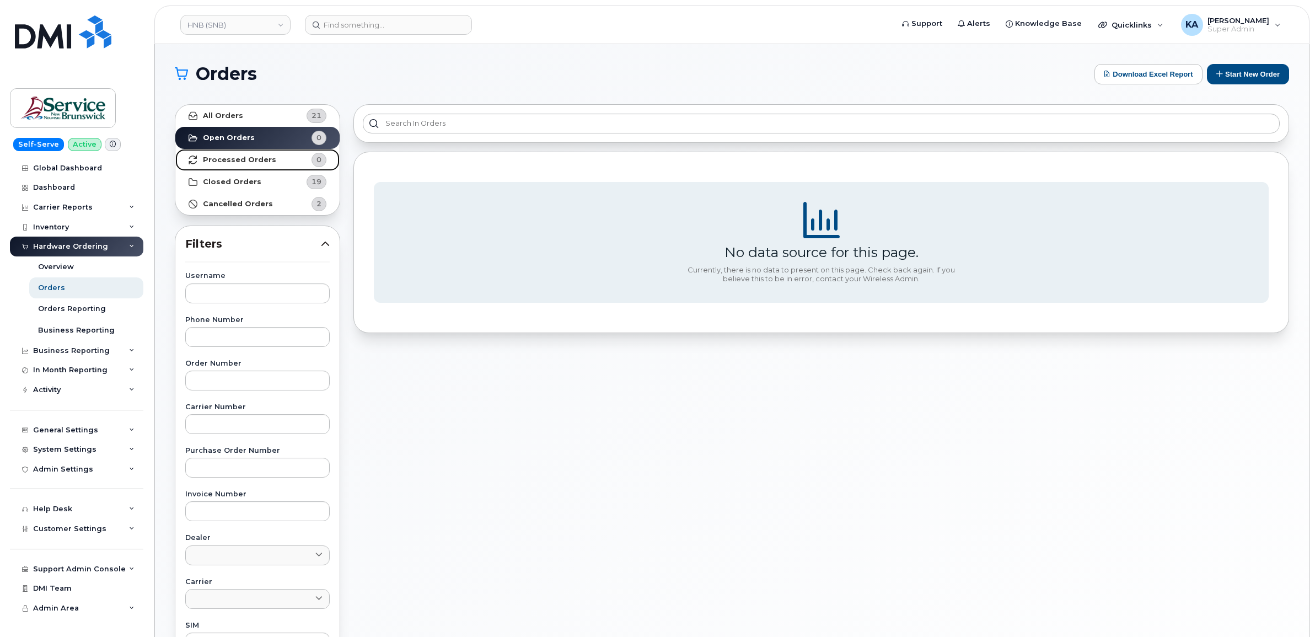
click at [251, 158] on strong "Processed Orders" at bounding box center [239, 159] width 73 height 9
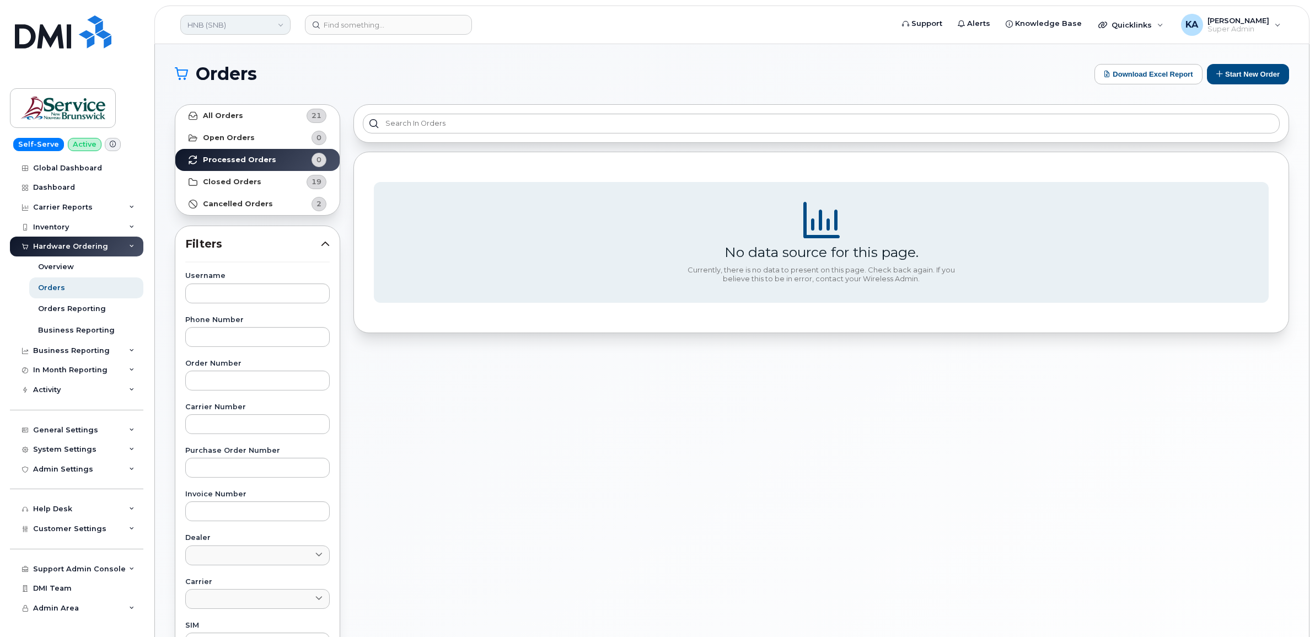
click at [219, 25] on link "HNB (SNB)" at bounding box center [235, 25] width 110 height 20
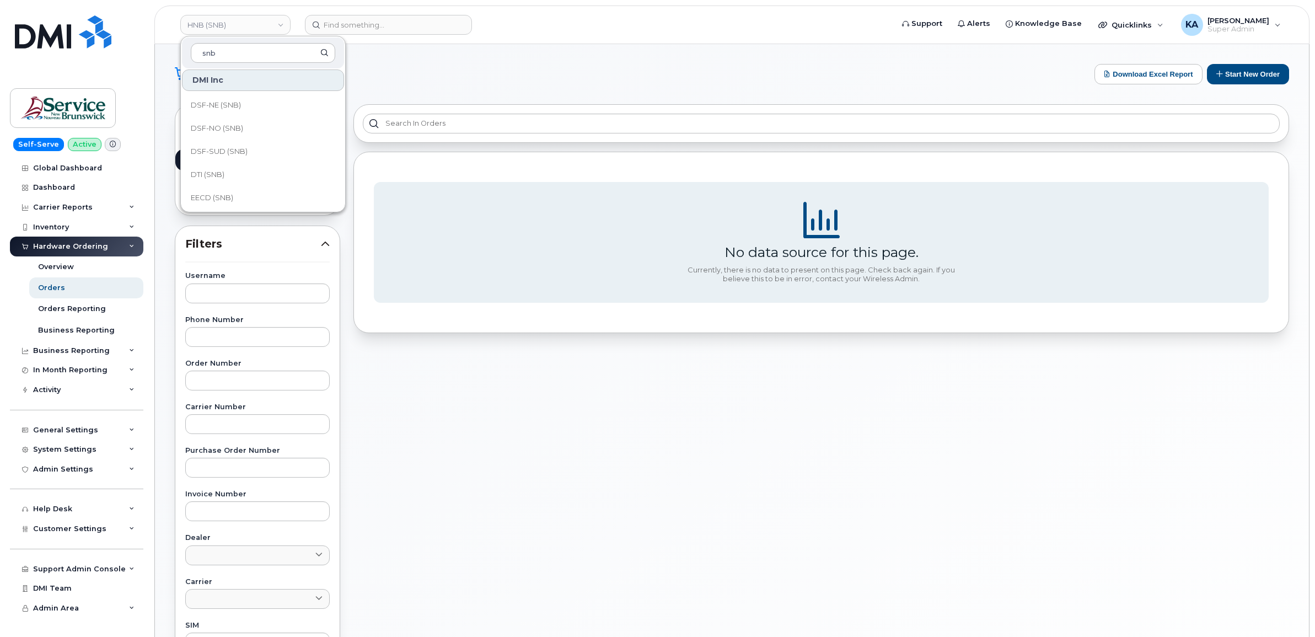
scroll to position [207, 0]
type input "snb"
click at [215, 194] on span "HHN (SNB)" at bounding box center [210, 198] width 39 height 11
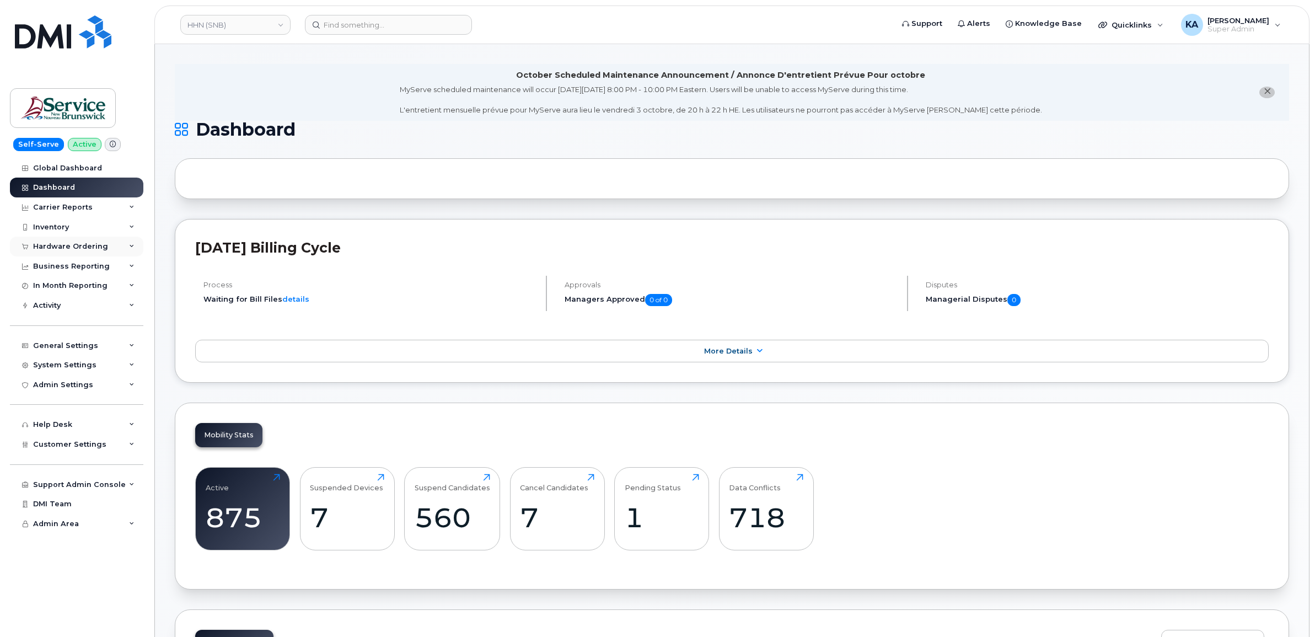
click at [77, 246] on div "Hardware Ordering" at bounding box center [70, 246] width 75 height 9
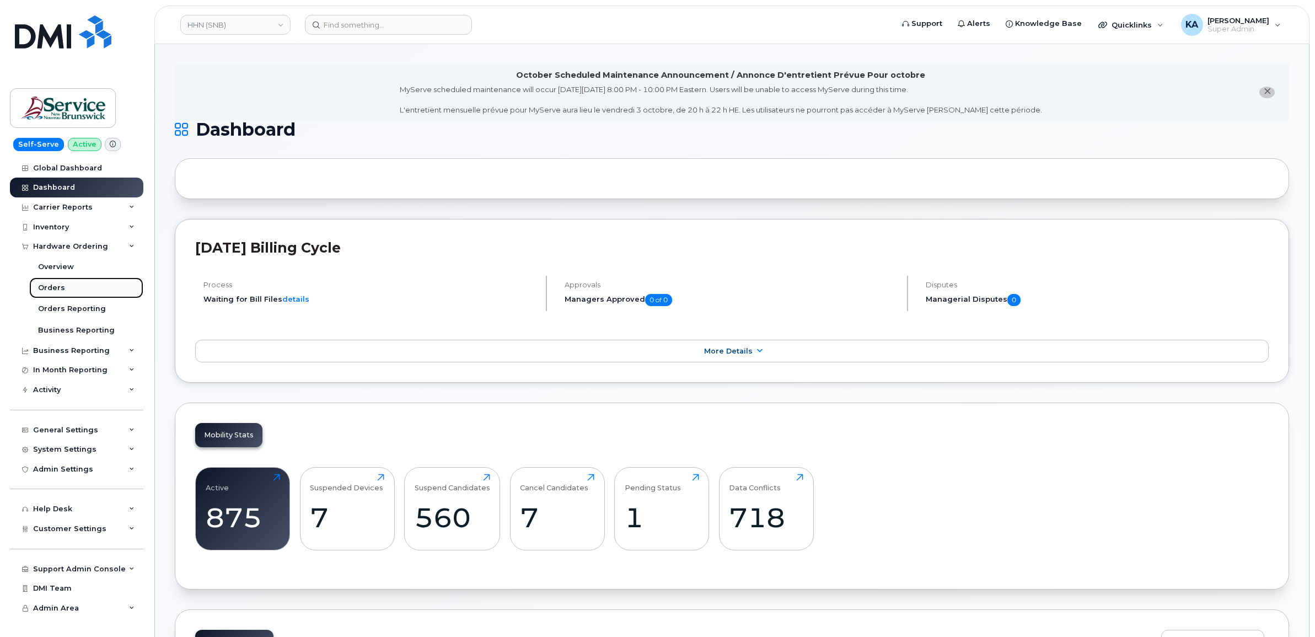
click at [48, 288] on div "Orders" at bounding box center [51, 288] width 27 height 10
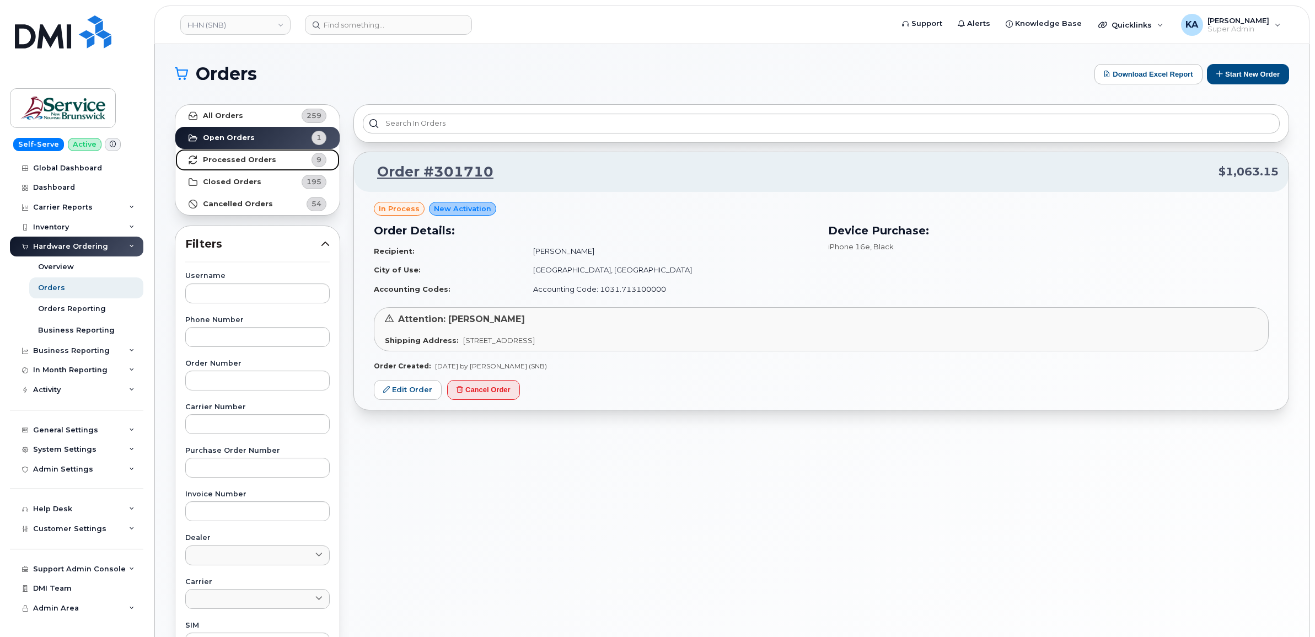
click at [261, 158] on strong "Processed Orders" at bounding box center [239, 159] width 73 height 9
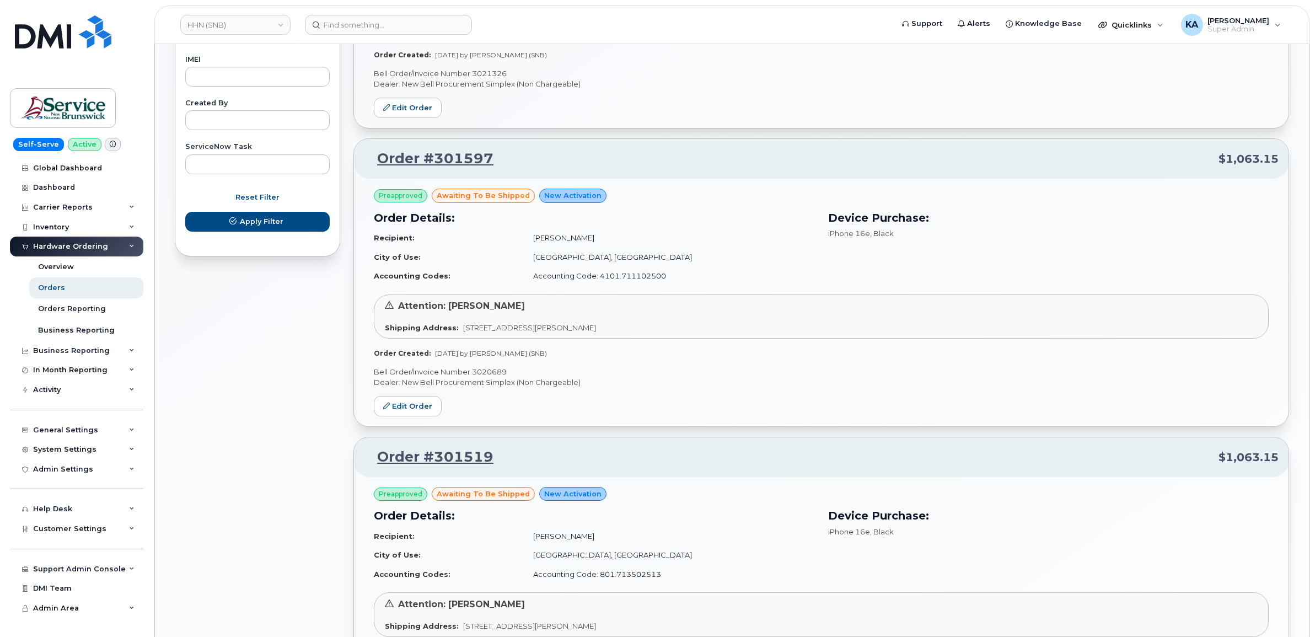
scroll to position [620, 0]
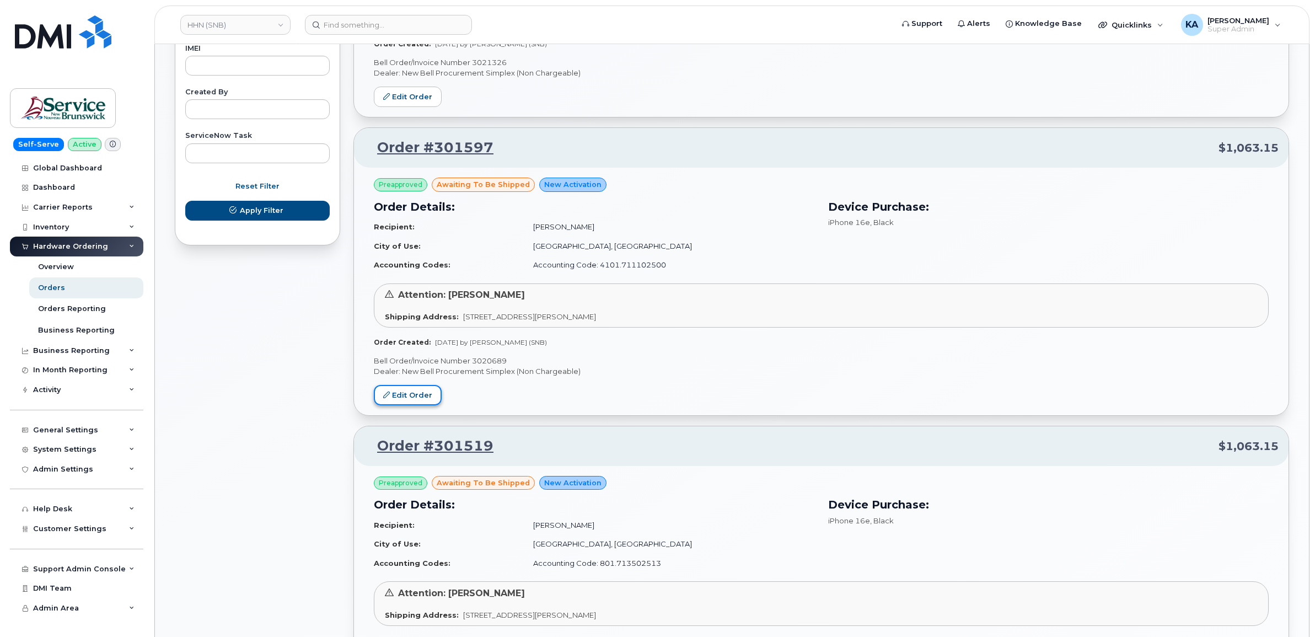
click at [409, 399] on link "Edit Order" at bounding box center [408, 395] width 68 height 20
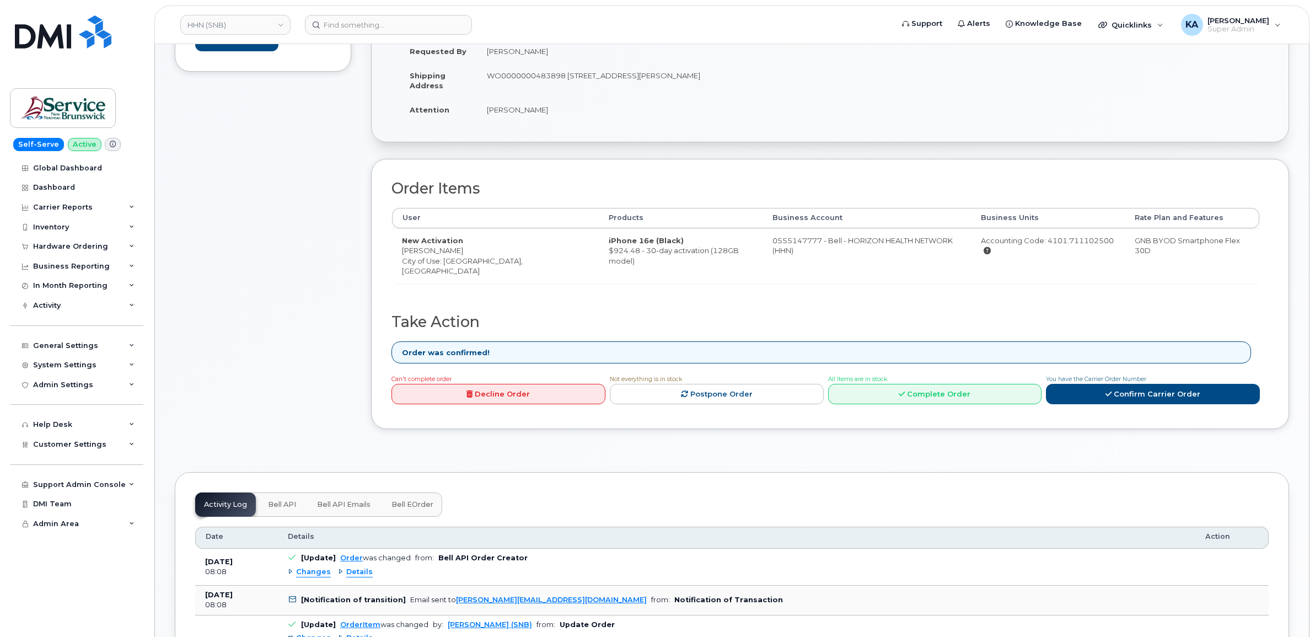
scroll to position [276, 0]
click at [941, 395] on link "Complete Order" at bounding box center [935, 393] width 214 height 20
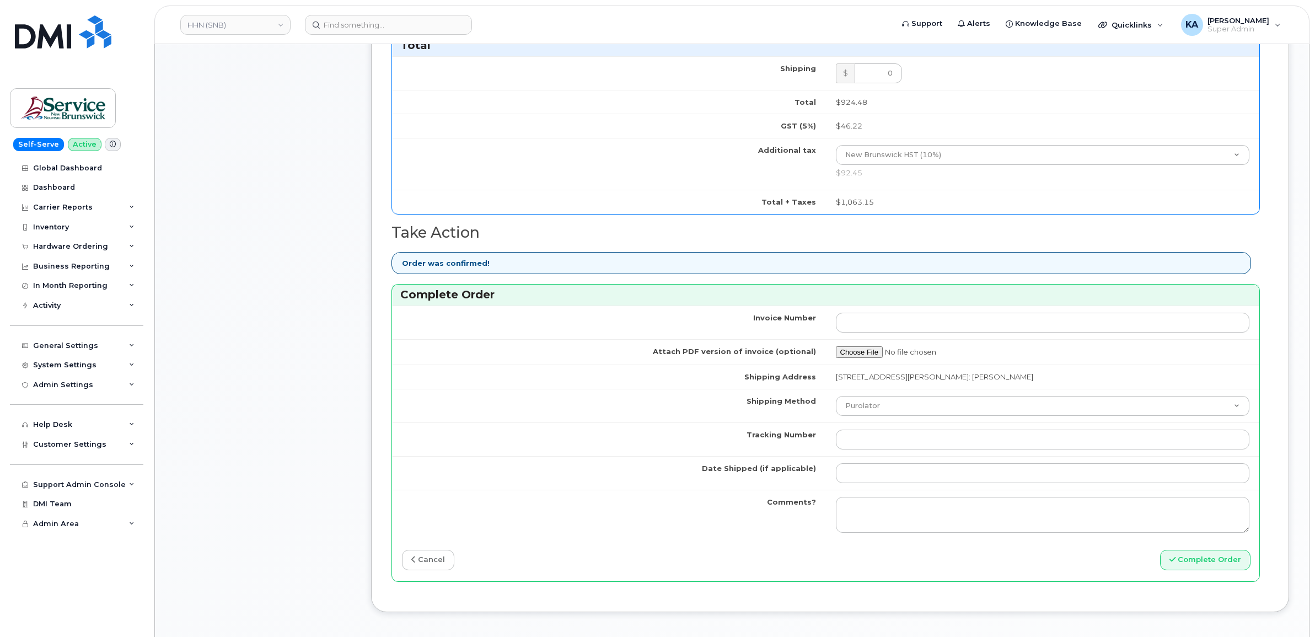
scroll to position [689, 0]
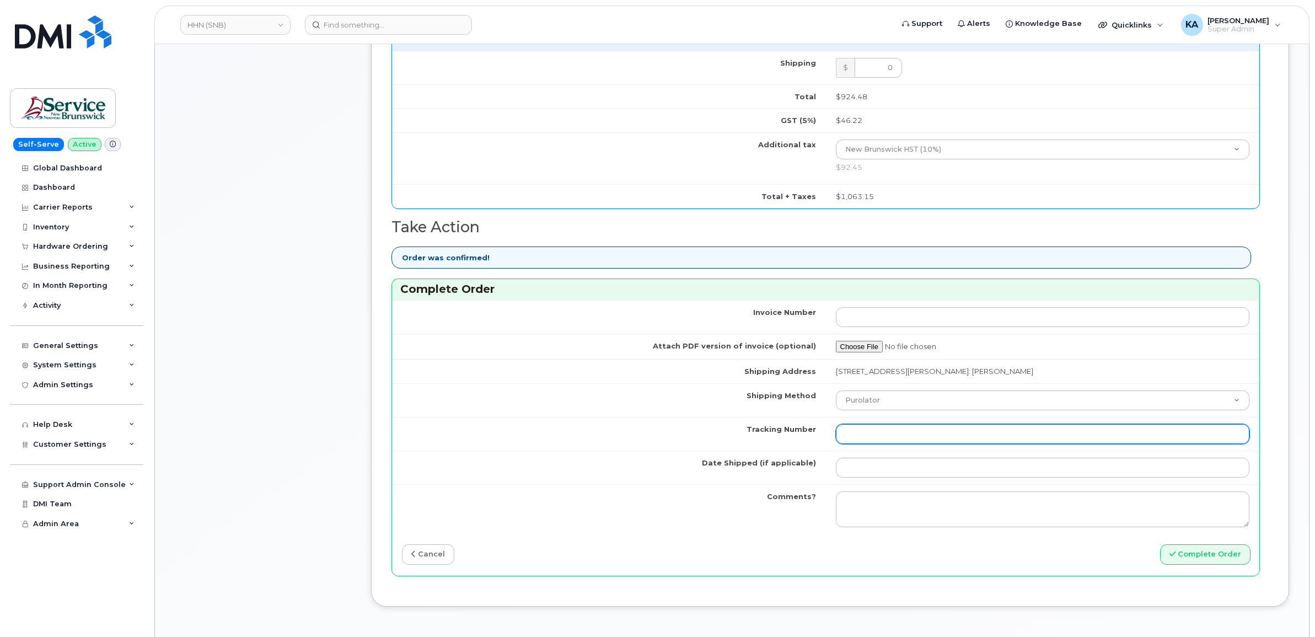
click at [881, 442] on input "Tracking Number" at bounding box center [1043, 434] width 414 height 20
paste input "476423871068"
type input "476423871068"
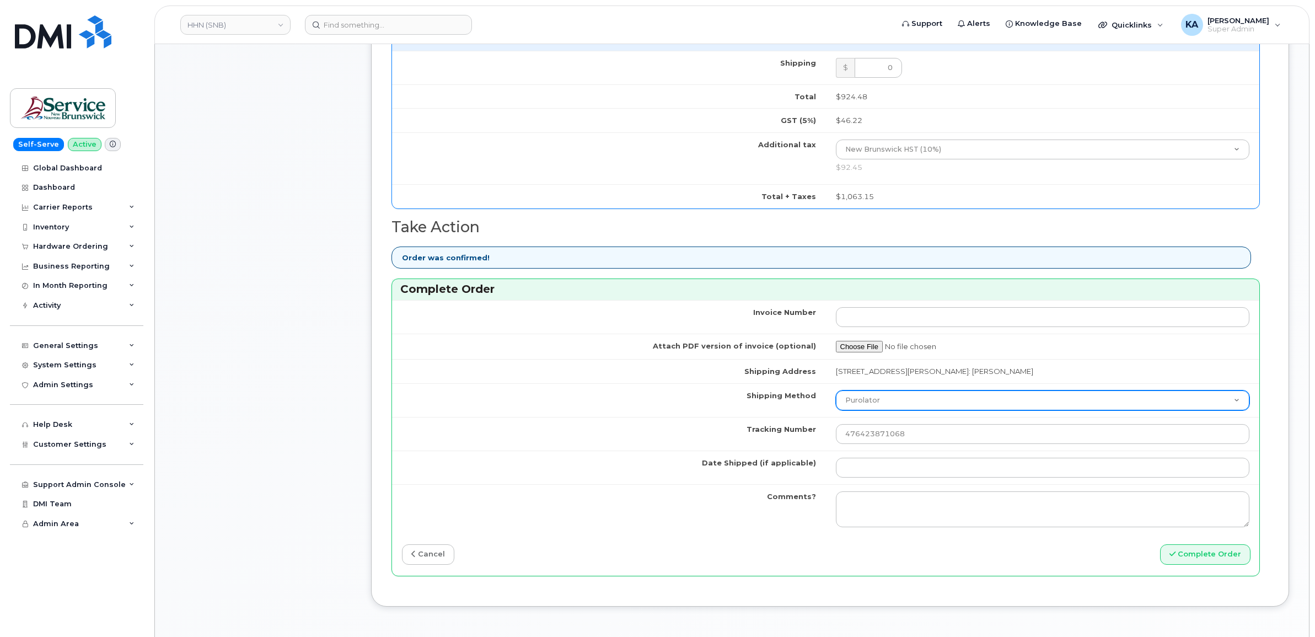
click at [871, 400] on select "Purolator UPS FedEx Canada Post Courier Other Drop Off Pick Up" at bounding box center [1043, 400] width 414 height 20
select select "FedEx"
click at [836, 393] on select "Purolator UPS FedEx Canada Post Courier Other Drop Off Pick Up" at bounding box center [1043, 400] width 414 height 20
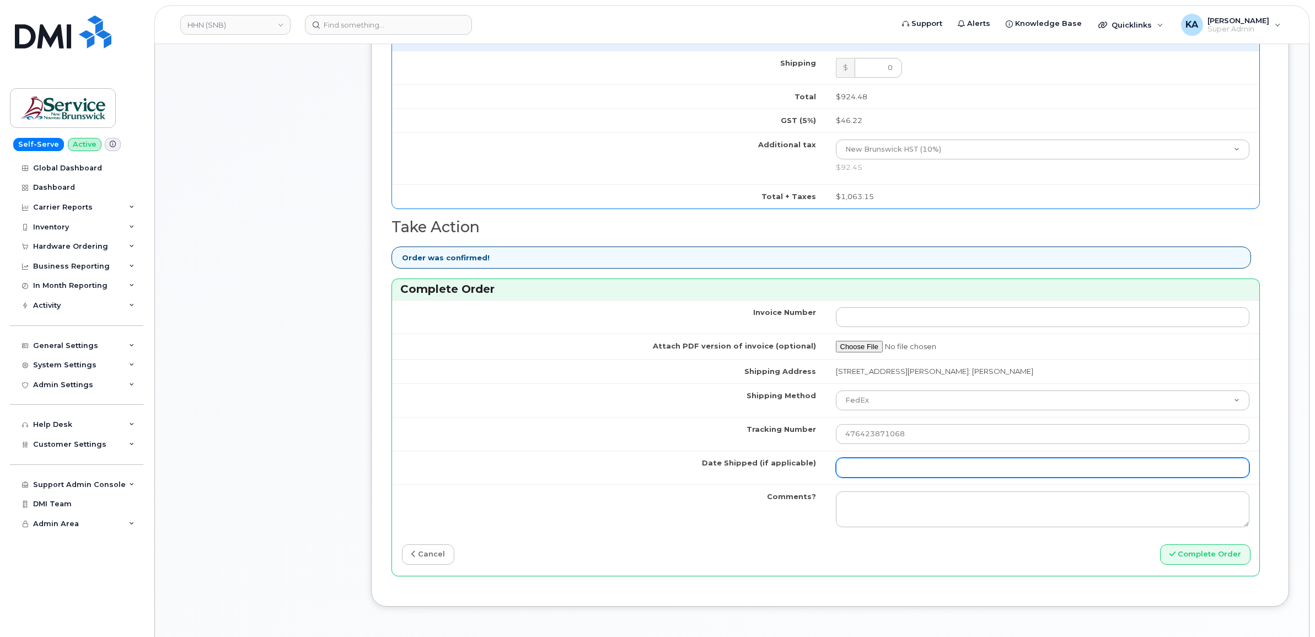
click at [869, 473] on input "Date Shipped (if applicable)" at bounding box center [1043, 468] width 414 height 20
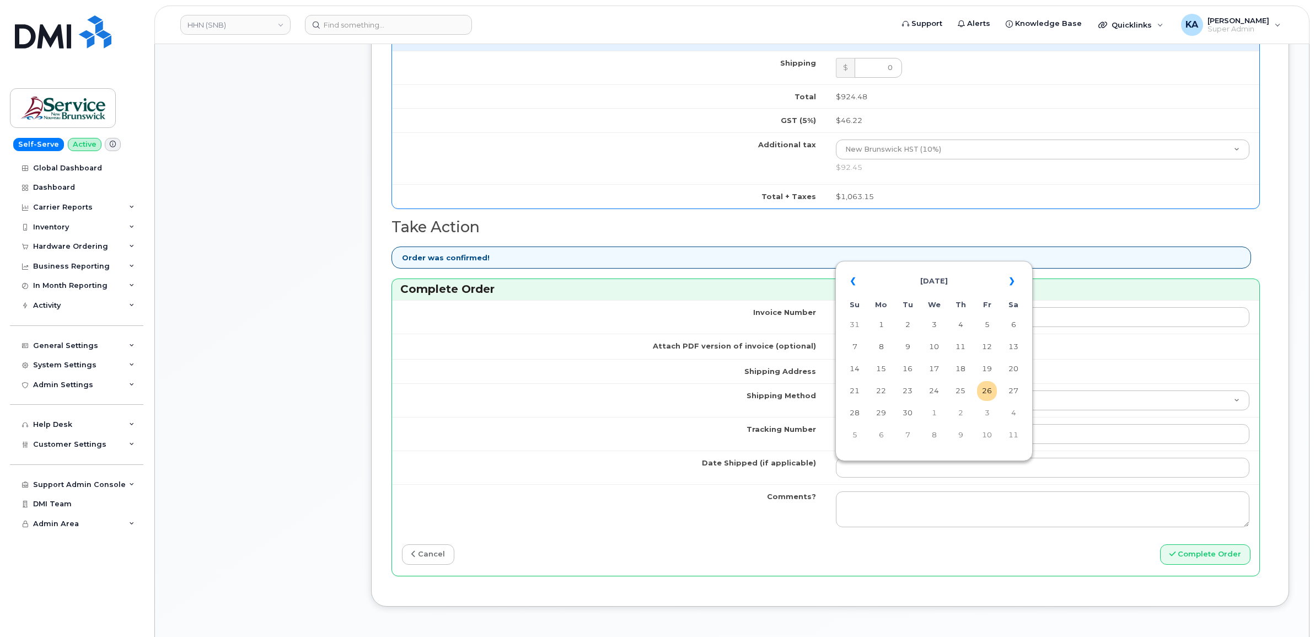
click at [937, 265] on table "« September 2025 » Su Mo Tu We Th Fr Sa 31 1 2 3 4 5 6 7 8 9 10 11 12 13 14 15 …" at bounding box center [934, 358] width 192 height 189
click at [964, 390] on td "25" at bounding box center [961, 391] width 20 height 20
type input "2025-09-25"
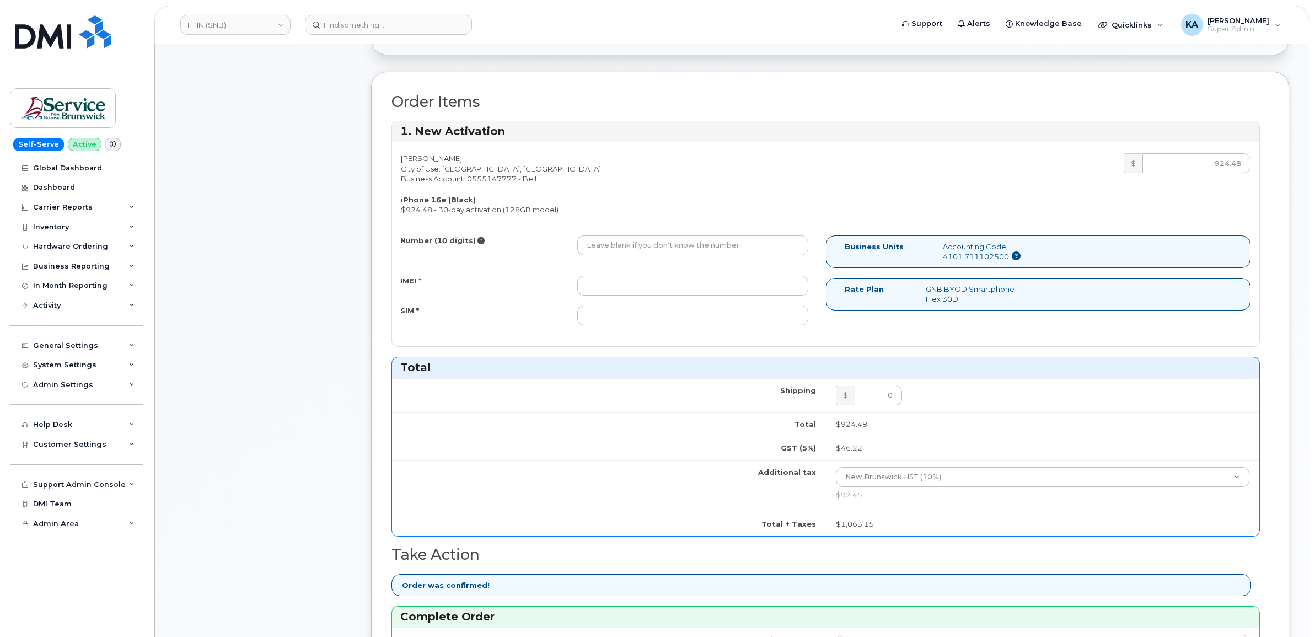
scroll to position [345, 0]
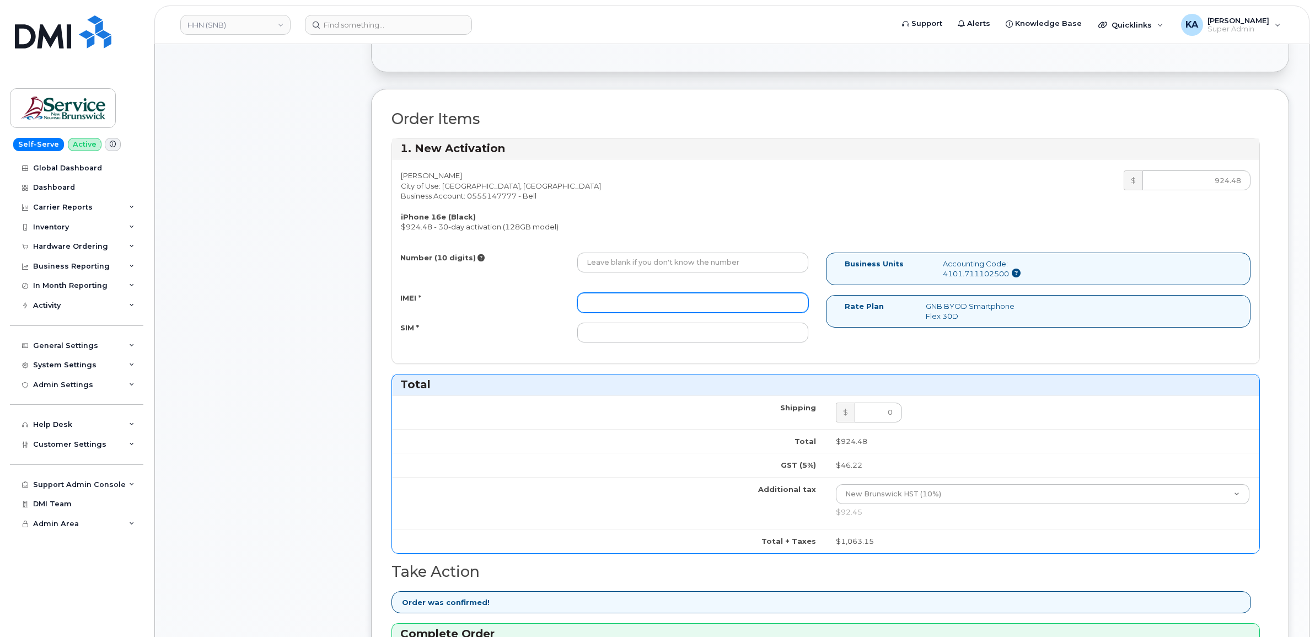
click at [721, 300] on input "IMEI *" at bounding box center [692, 303] width 231 height 20
paste input "354216330986625"
type input "354216330986625"
click at [668, 334] on input "SIM *" at bounding box center [692, 333] width 231 height 20
paste input "89302610207734255729"
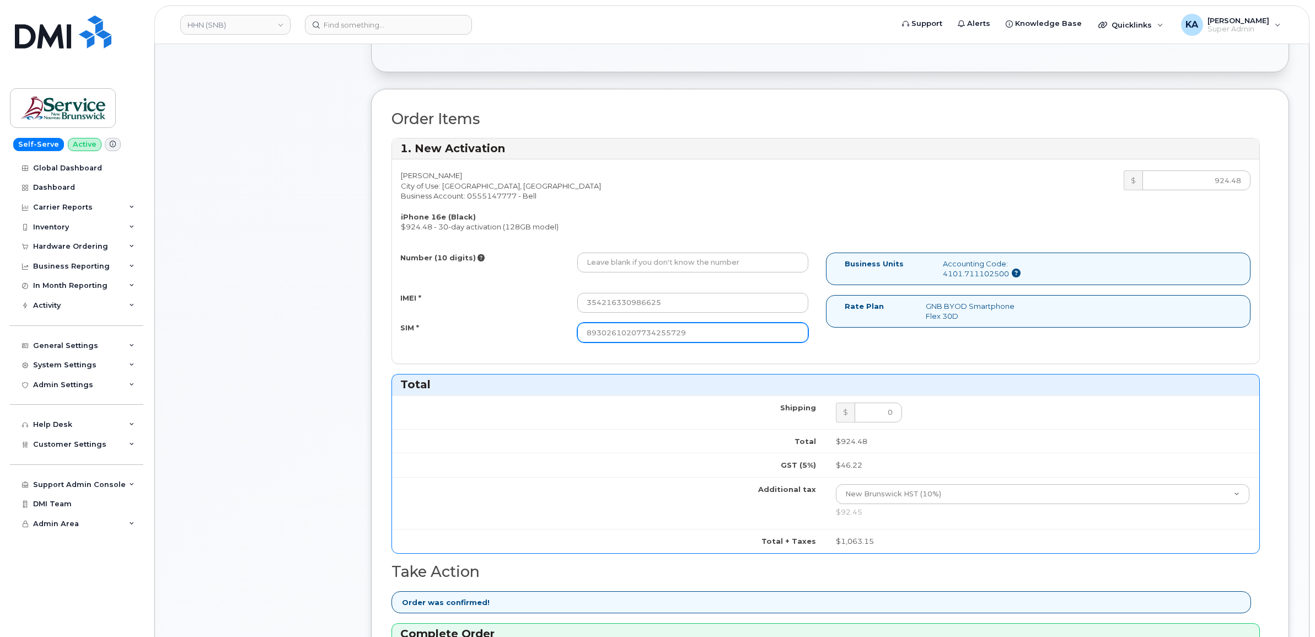
type input "89302610207734255729"
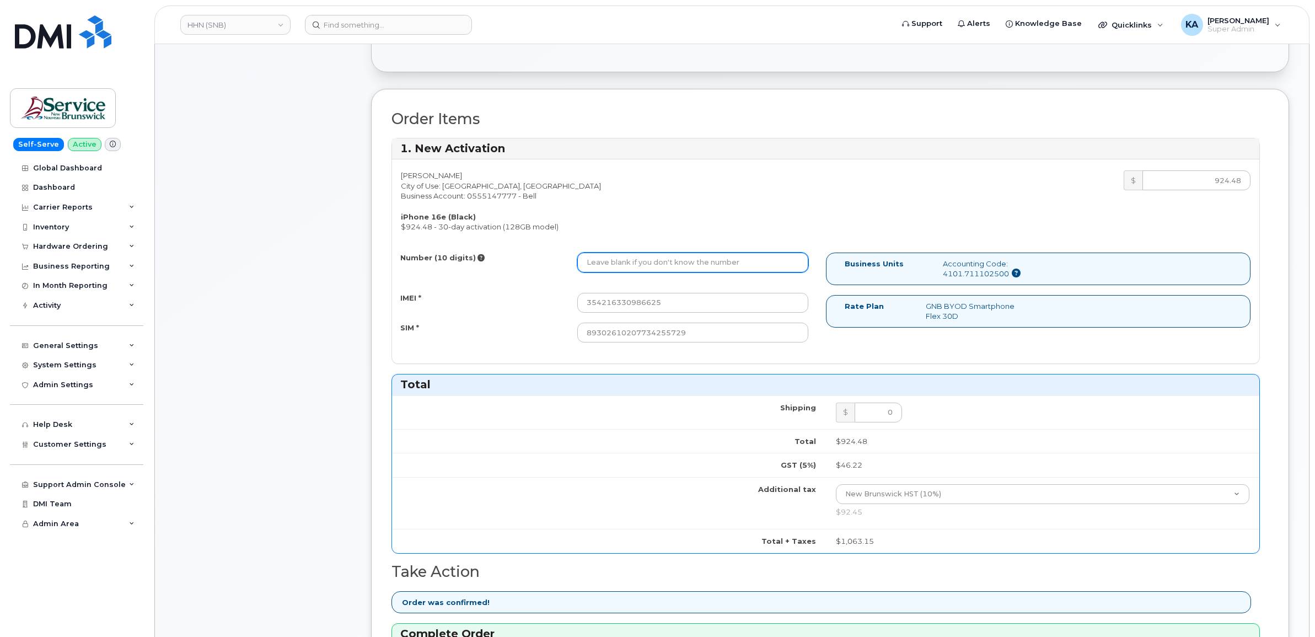
click at [655, 265] on input "Number (10 digits)" at bounding box center [692, 263] width 231 height 20
paste input "5062820810"
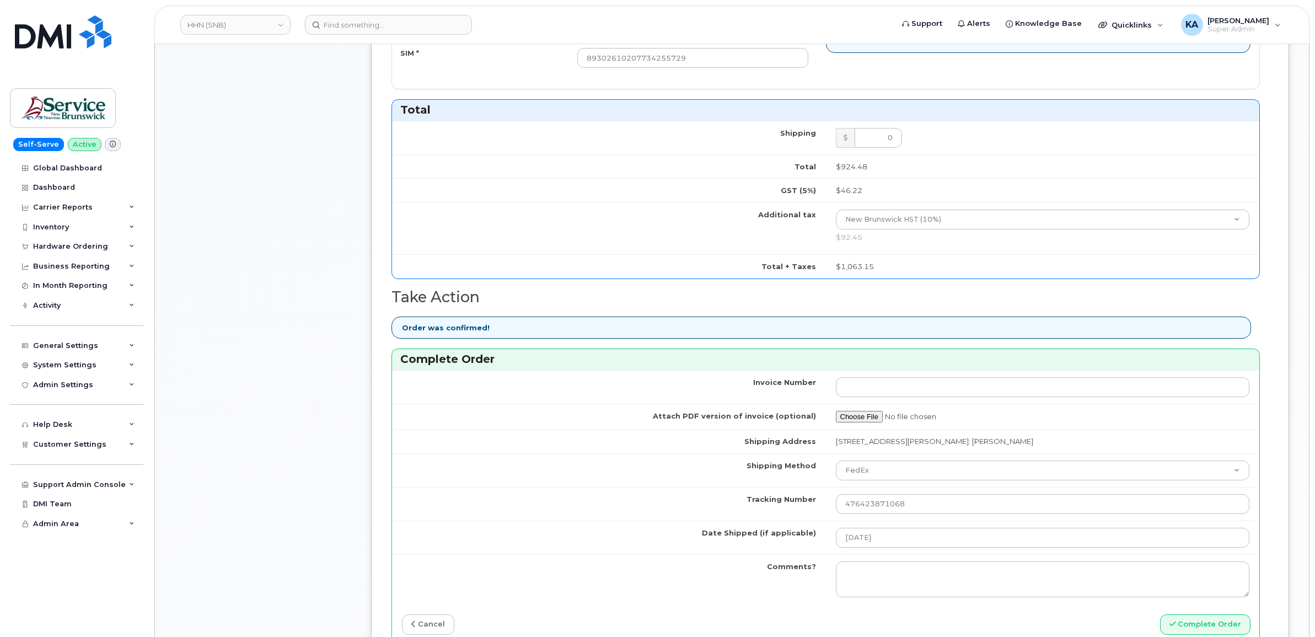
scroll to position [689, 0]
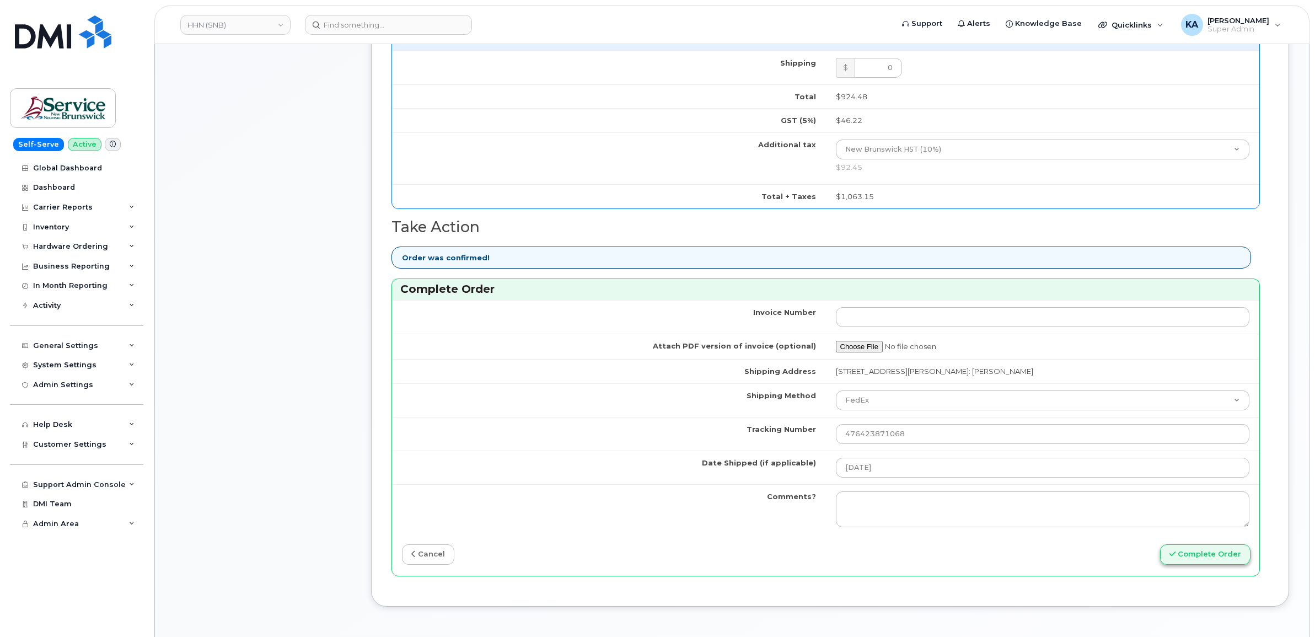
type input "5062820810"
click at [1195, 557] on button "Complete Order" at bounding box center [1205, 554] width 90 height 20
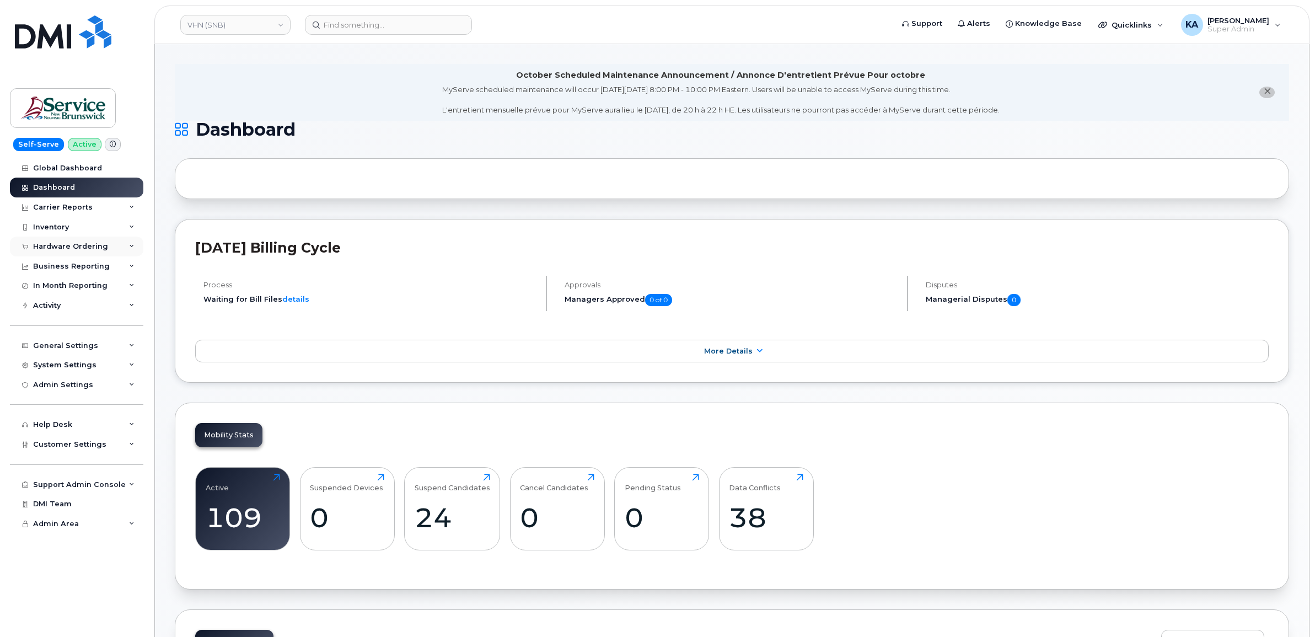
click at [87, 244] on div "Hardware Ordering" at bounding box center [70, 246] width 75 height 9
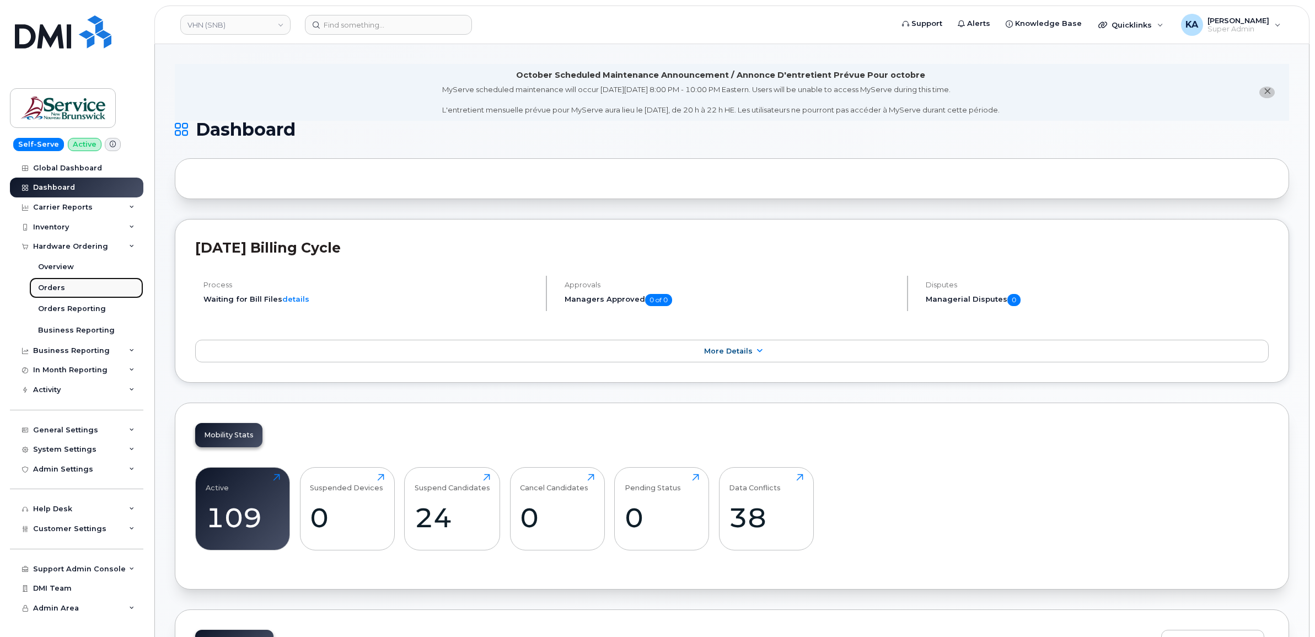
click at [51, 283] on link "Orders" at bounding box center [86, 287] width 114 height 21
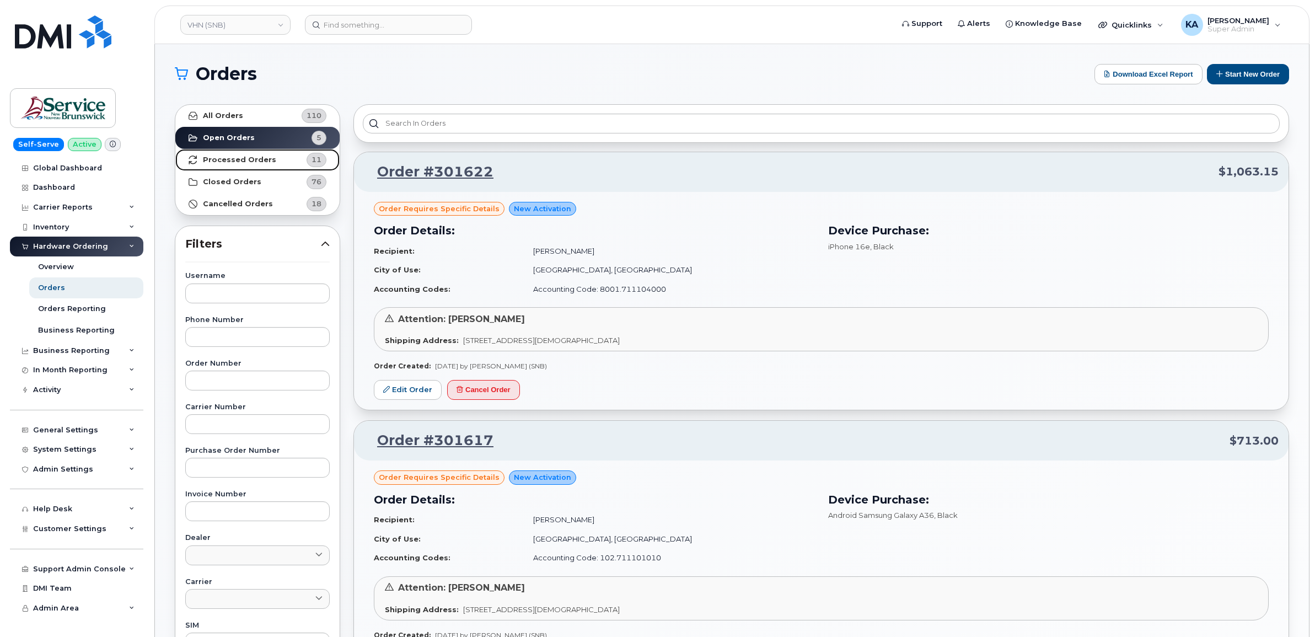
click at [237, 155] on strong "Processed Orders" at bounding box center [239, 159] width 73 height 9
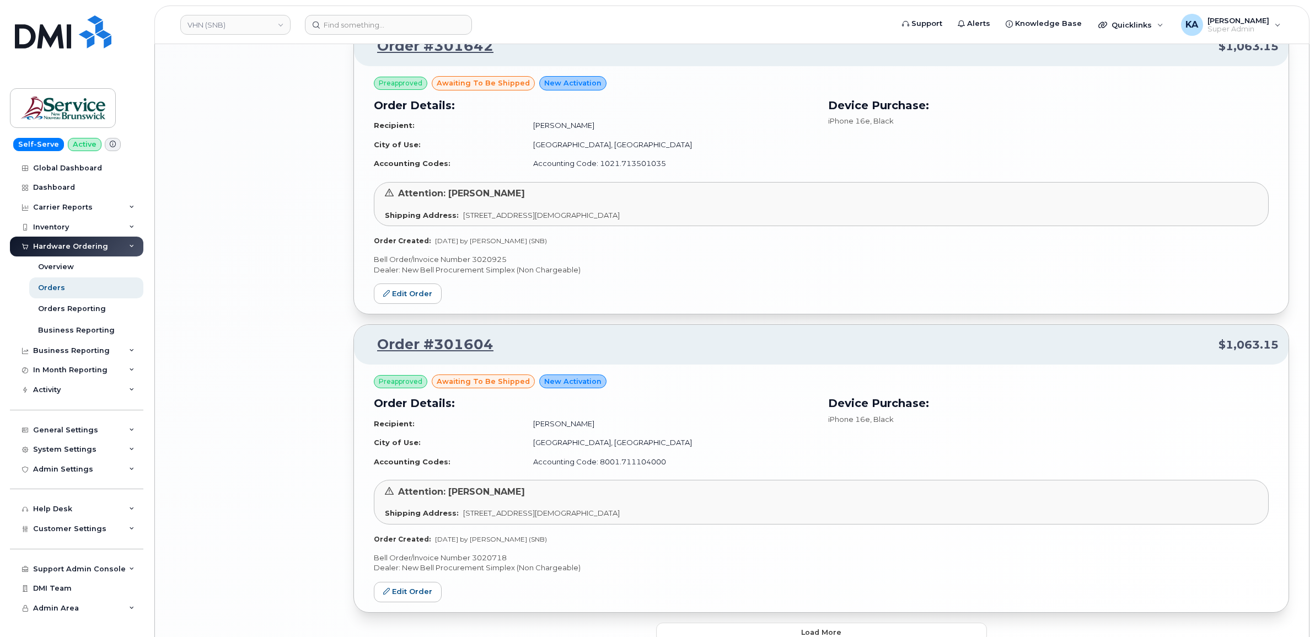
scroll to position [1986, 0]
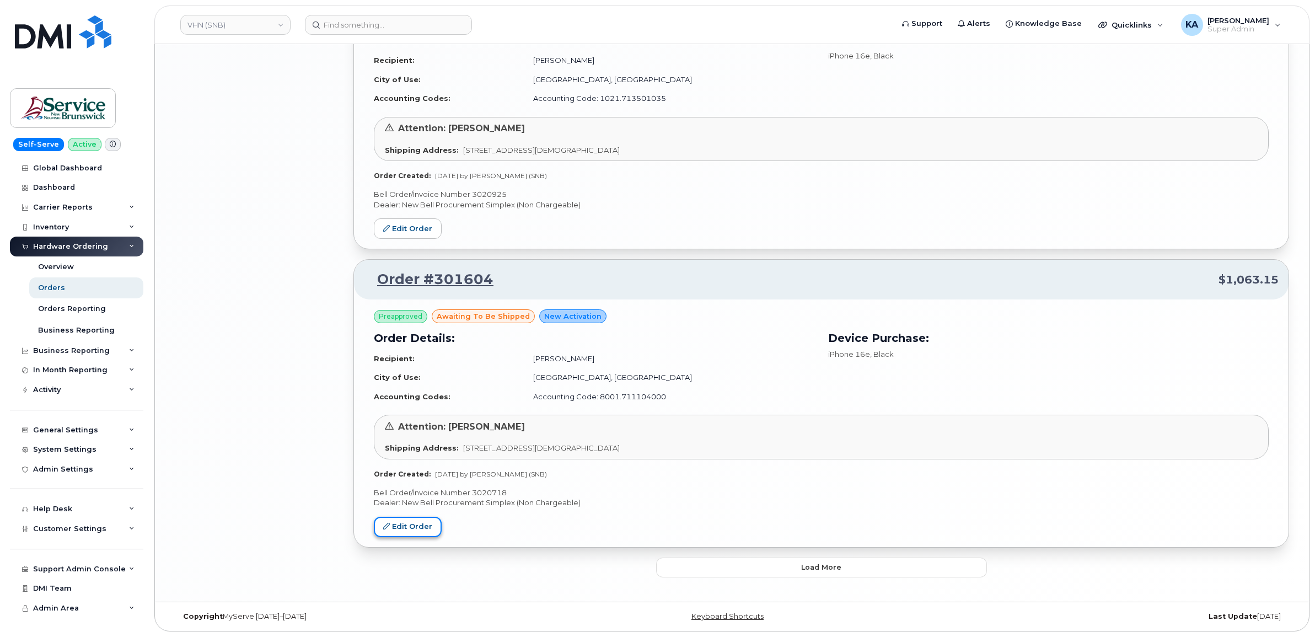
click at [406, 524] on link "Edit Order" at bounding box center [408, 527] width 68 height 20
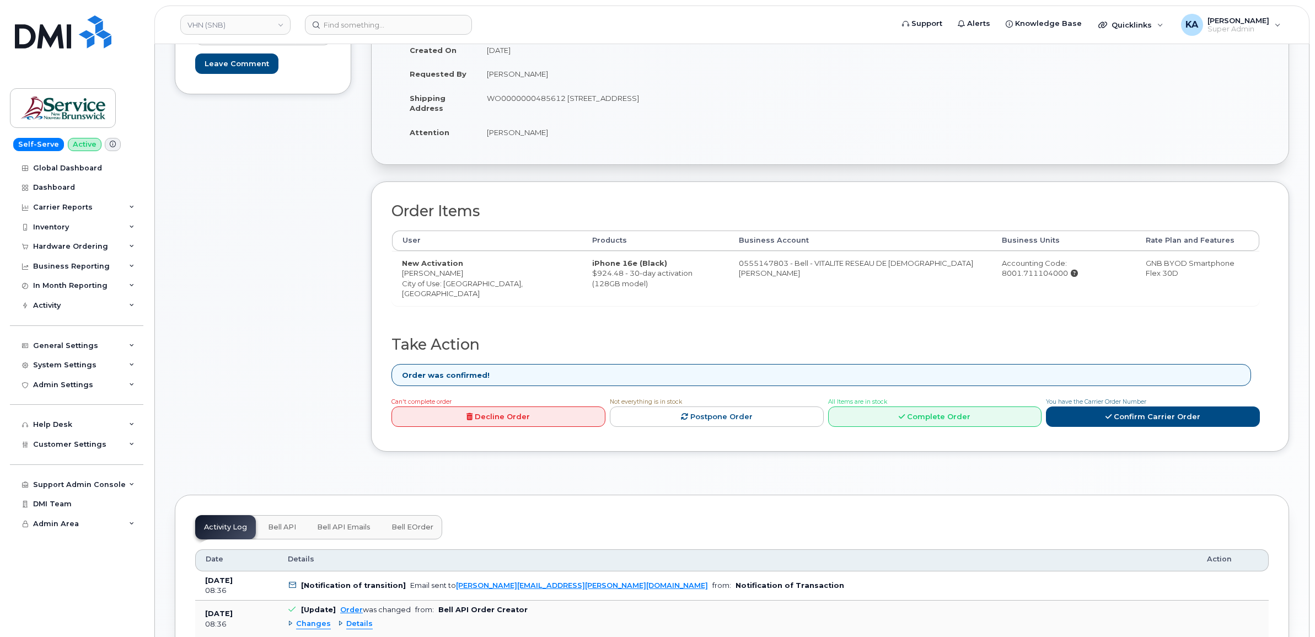
scroll to position [276, 0]
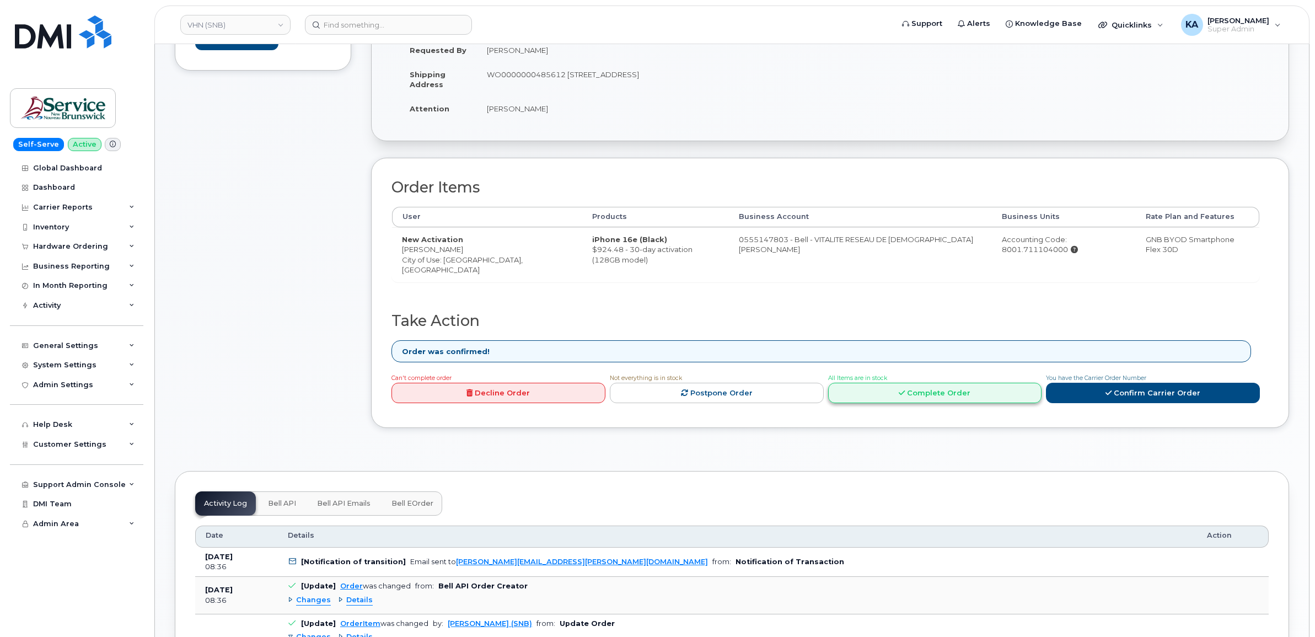
click at [932, 395] on link "Complete Order" at bounding box center [935, 393] width 214 height 20
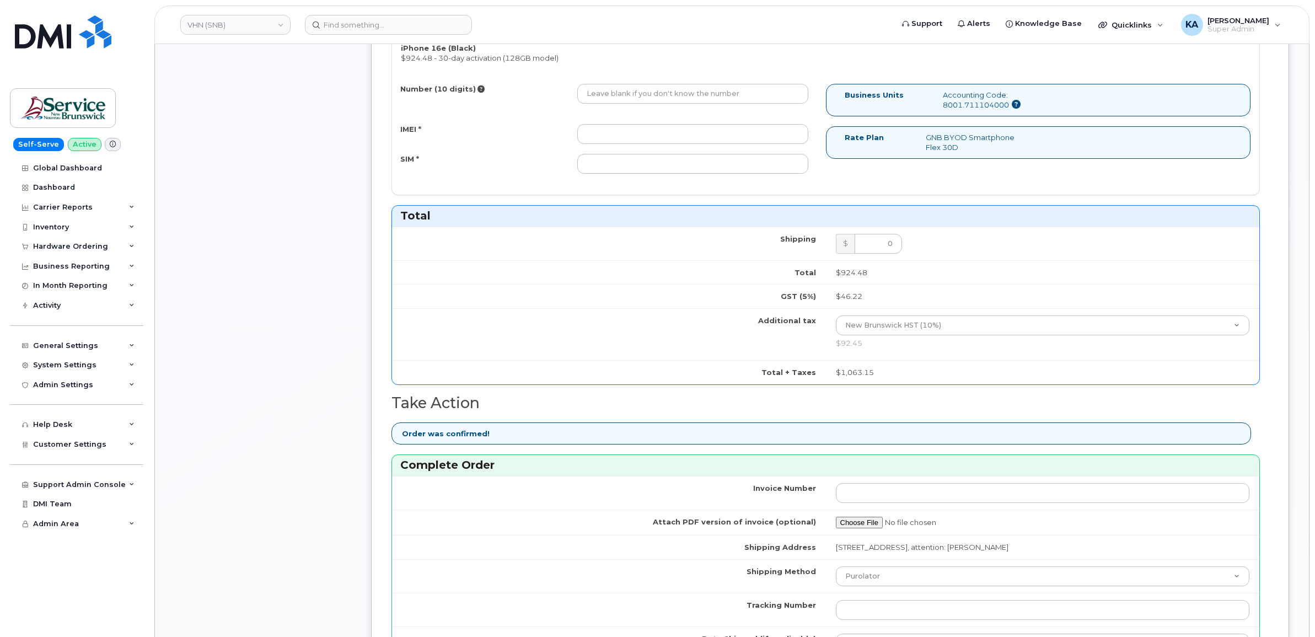
scroll to position [689, 0]
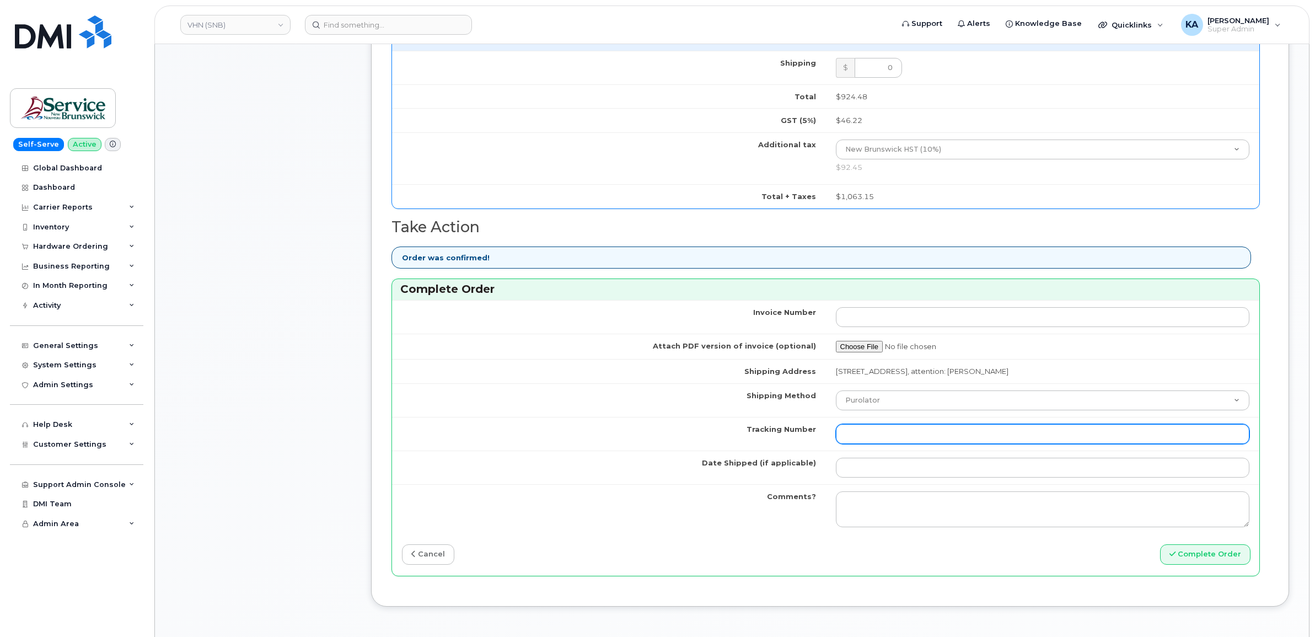
click at [900, 439] on input "Tracking Number" at bounding box center [1043, 434] width 414 height 20
paste input "475744959840"
type input "475744959840"
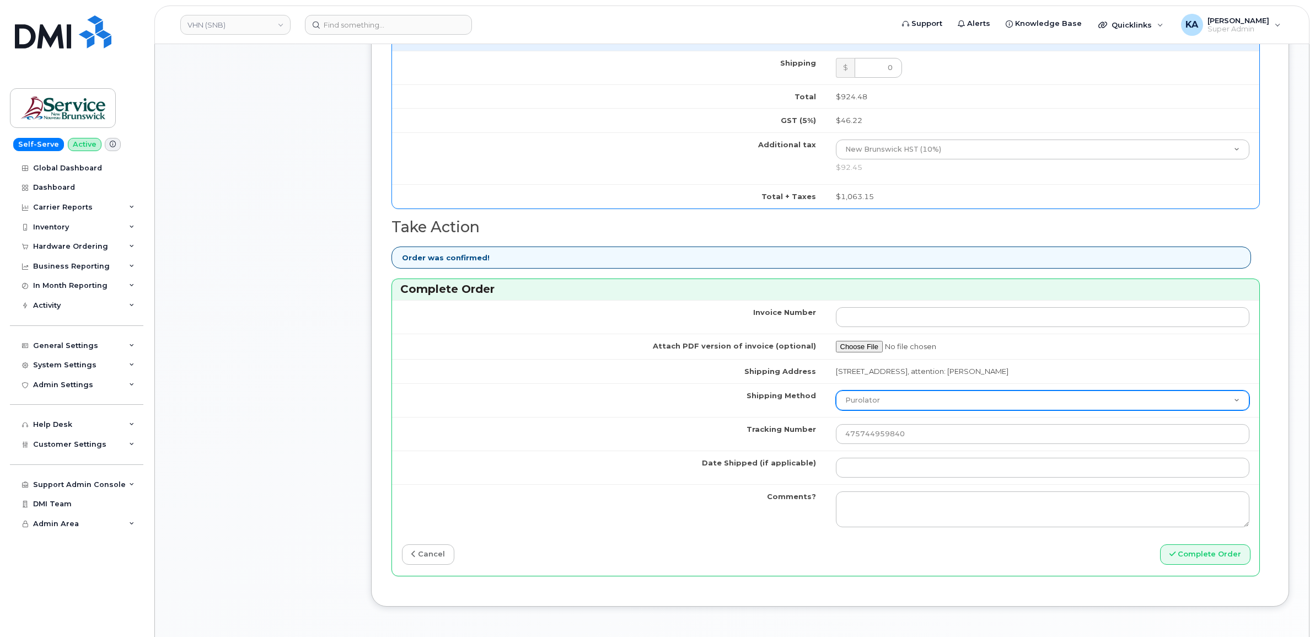
click at [907, 403] on select "Purolator UPS FedEx Canada Post Courier Other Drop Off Pick Up" at bounding box center [1043, 400] width 414 height 20
select select "FedEx"
click at [836, 393] on select "Purolator UPS FedEx Canada Post Courier Other Drop Off Pick Up" at bounding box center [1043, 400] width 414 height 20
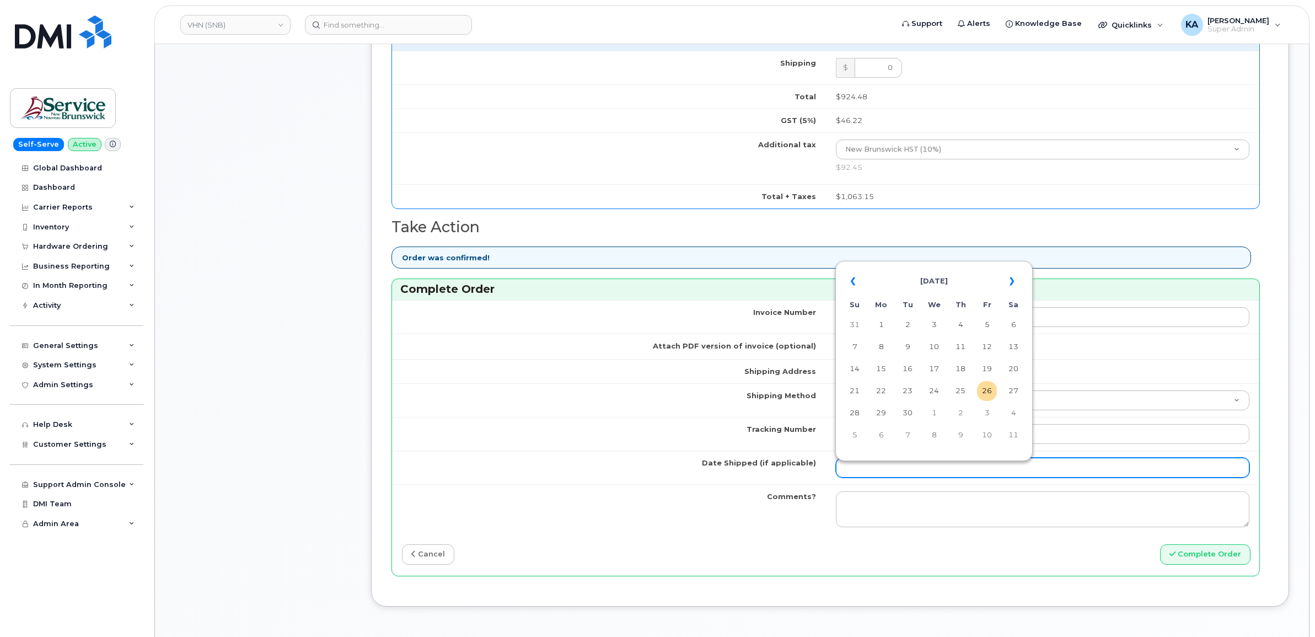
click at [894, 470] on input "Date Shipped (if applicable)" at bounding box center [1043, 468] width 414 height 20
click at [948, 265] on table "« September 2025 » Su Mo Tu We Th Fr Sa 31 1 2 3 4 5 6 7 8 9 10 11 12 13 14 15 …" at bounding box center [934, 358] width 192 height 189
click at [962, 390] on td "25" at bounding box center [961, 391] width 20 height 20
type input "[DATE]"
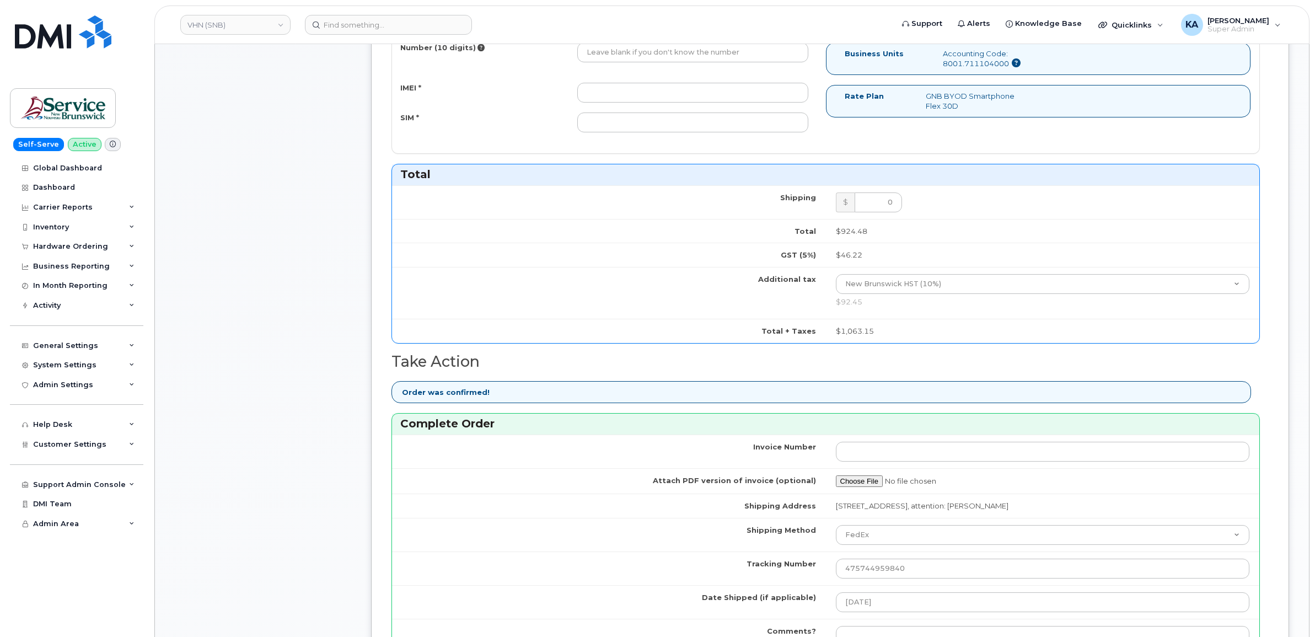
scroll to position [345, 0]
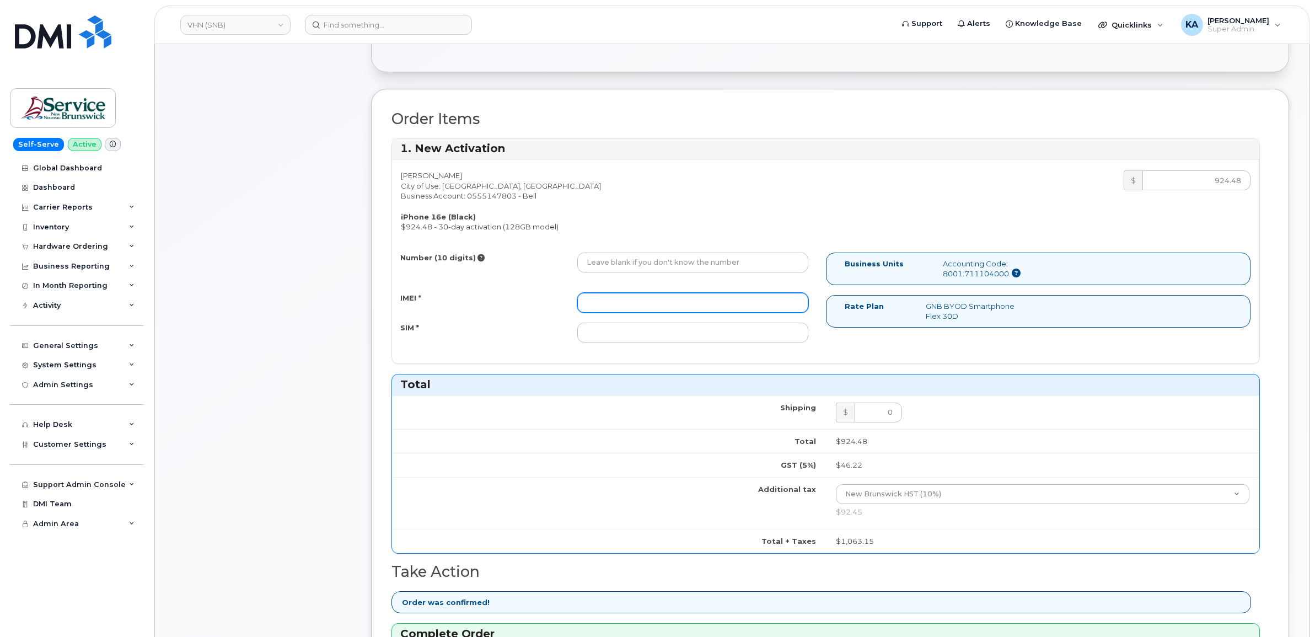
click at [659, 298] on input "IMEI *" at bounding box center [692, 303] width 231 height 20
paste input "354216331590046"
type input "354216331590046"
click at [704, 339] on input "SIM *" at bounding box center [692, 333] width 231 height 20
paste input "89302610207734048264"
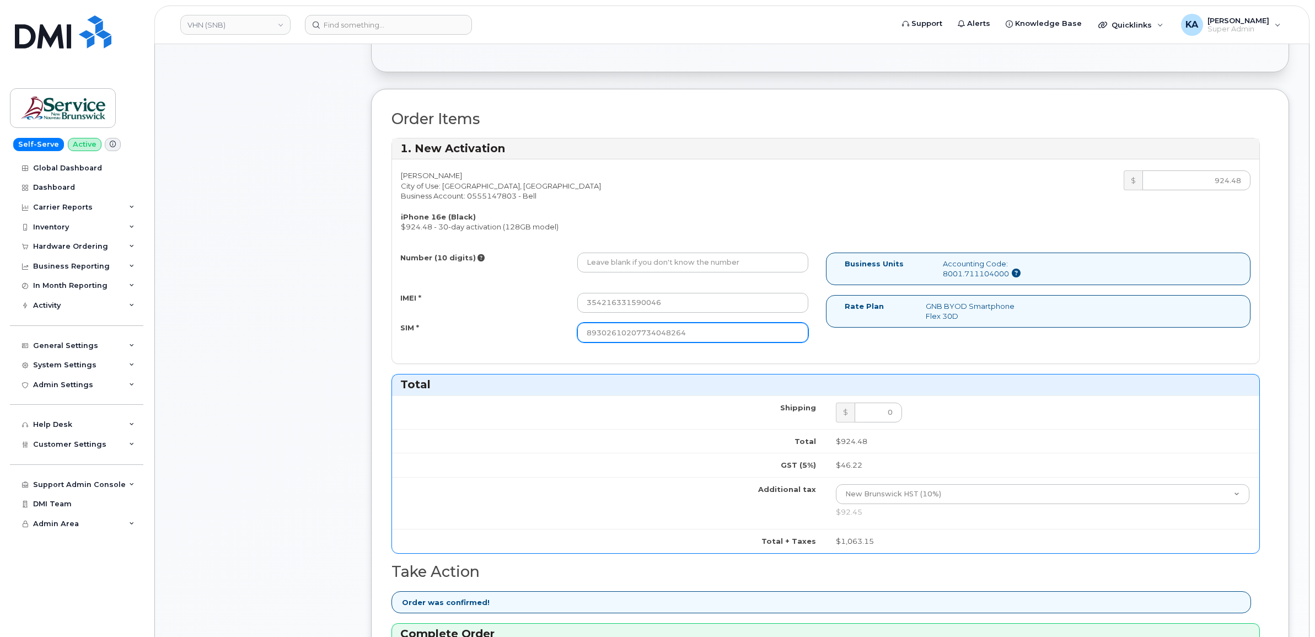
type input "89302610207734048264"
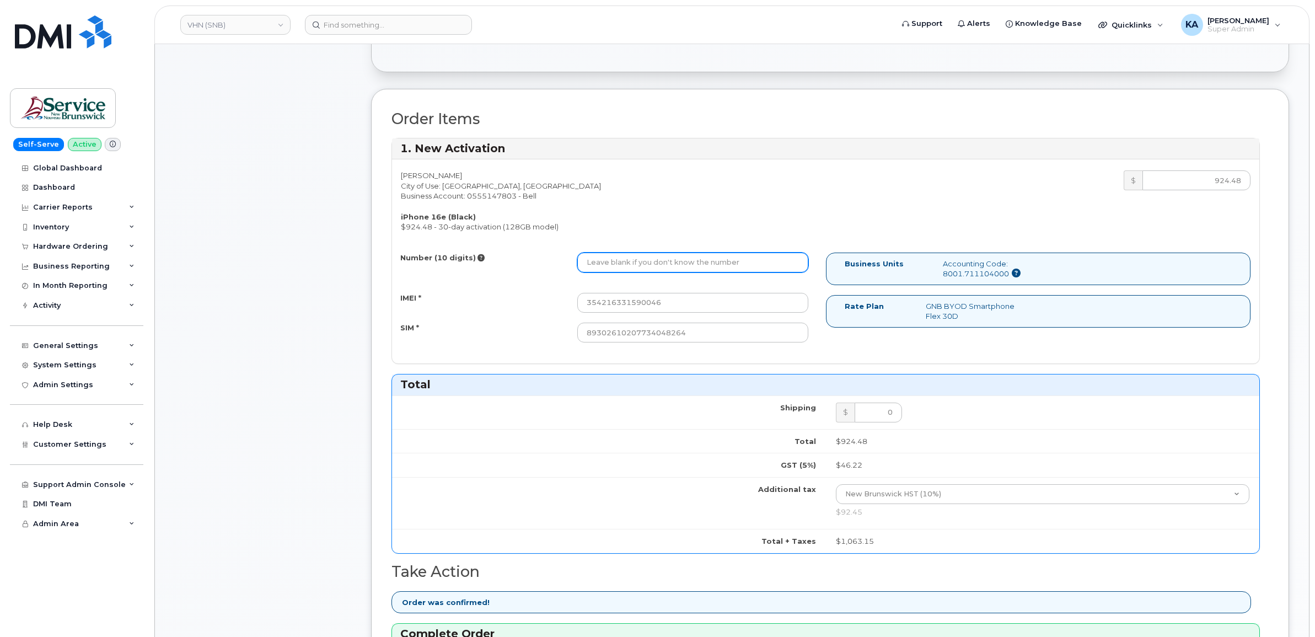
click at [597, 262] on input "Number (10 digits)" at bounding box center [692, 263] width 231 height 20
paste input "5066556158"
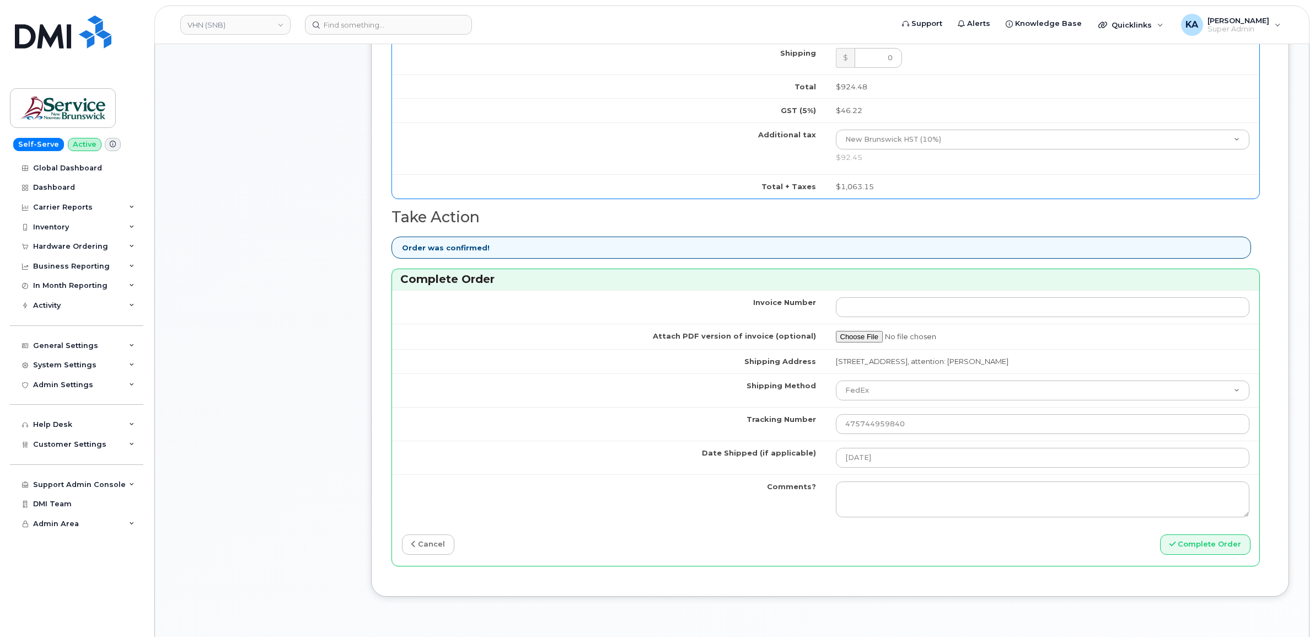
scroll to position [758, 0]
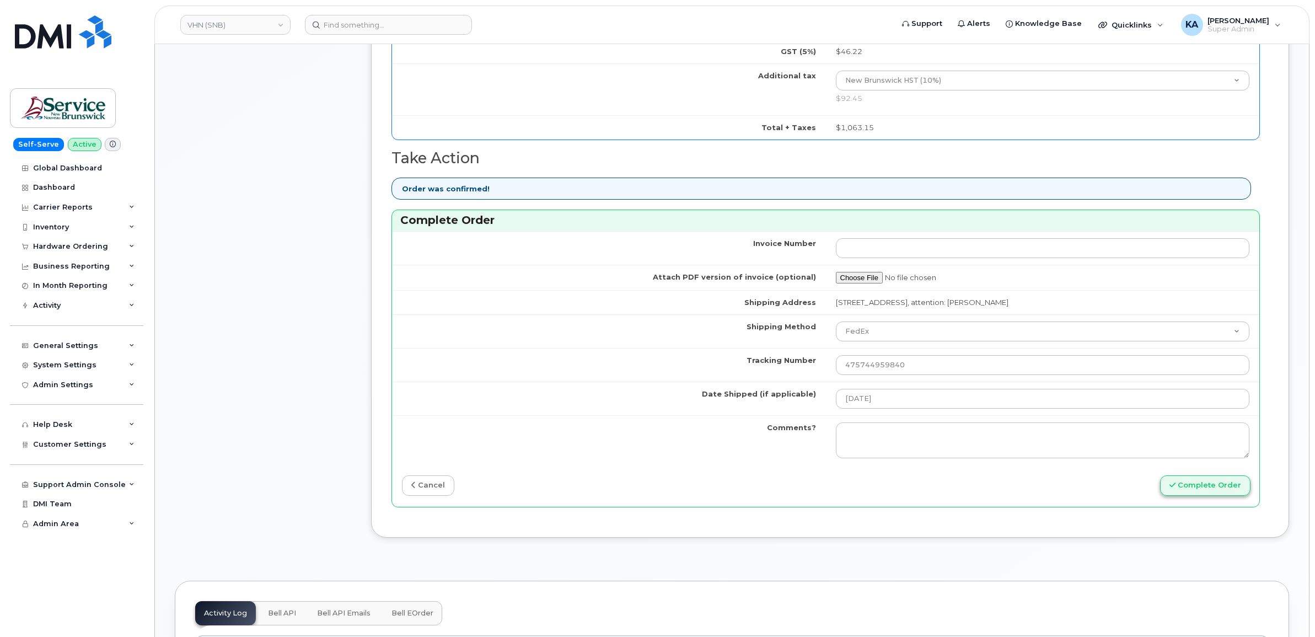
type input "5066556158"
click at [1213, 491] on button "Complete Order" at bounding box center [1205, 485] width 90 height 20
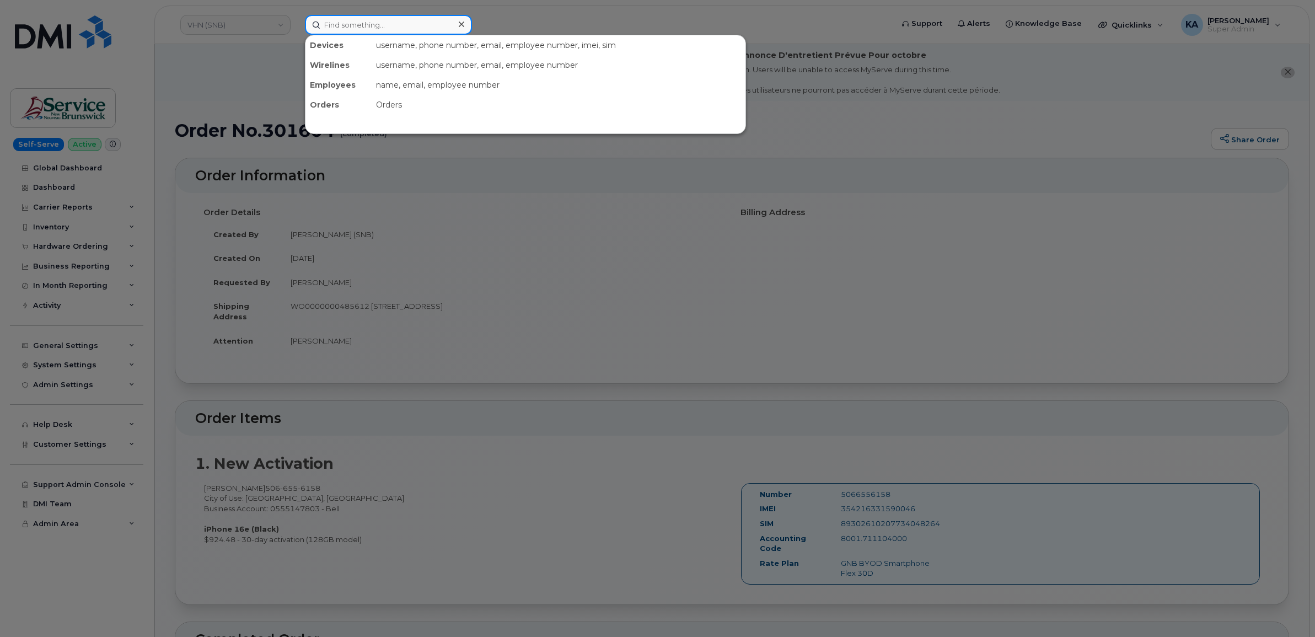
click at [354, 25] on input at bounding box center [388, 25] width 167 height 20
paste input "3065100186"
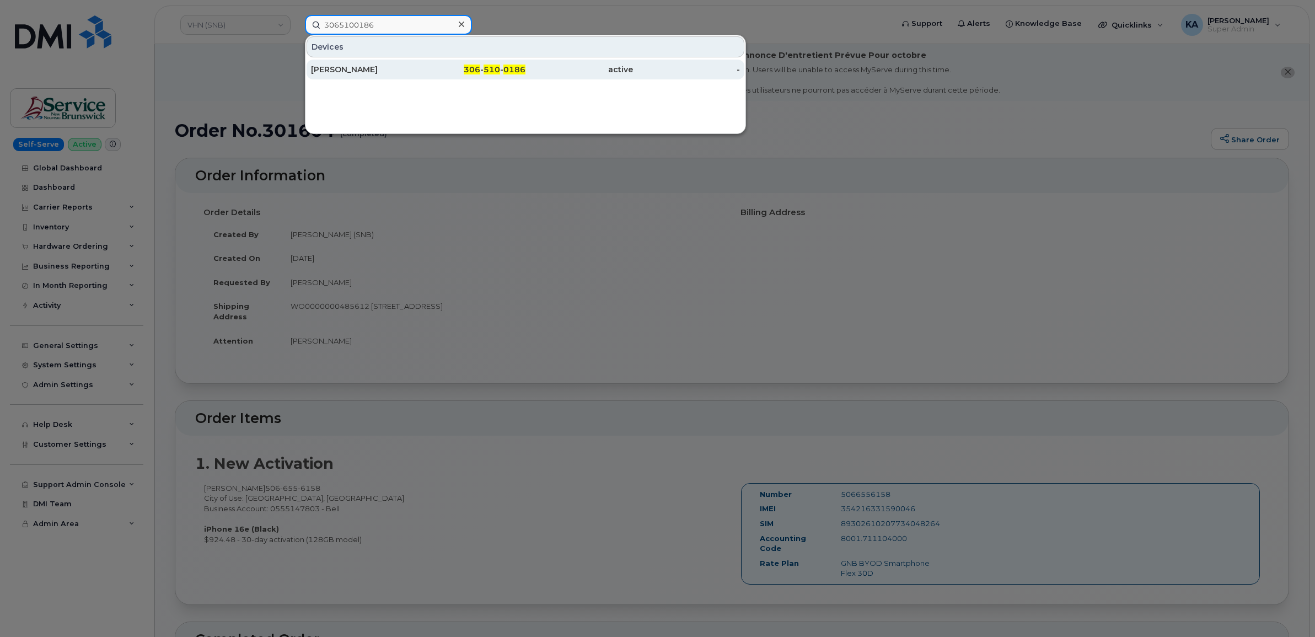
type input "3065100186"
click at [352, 67] on div "[PERSON_NAME]" at bounding box center [365, 69] width 108 height 11
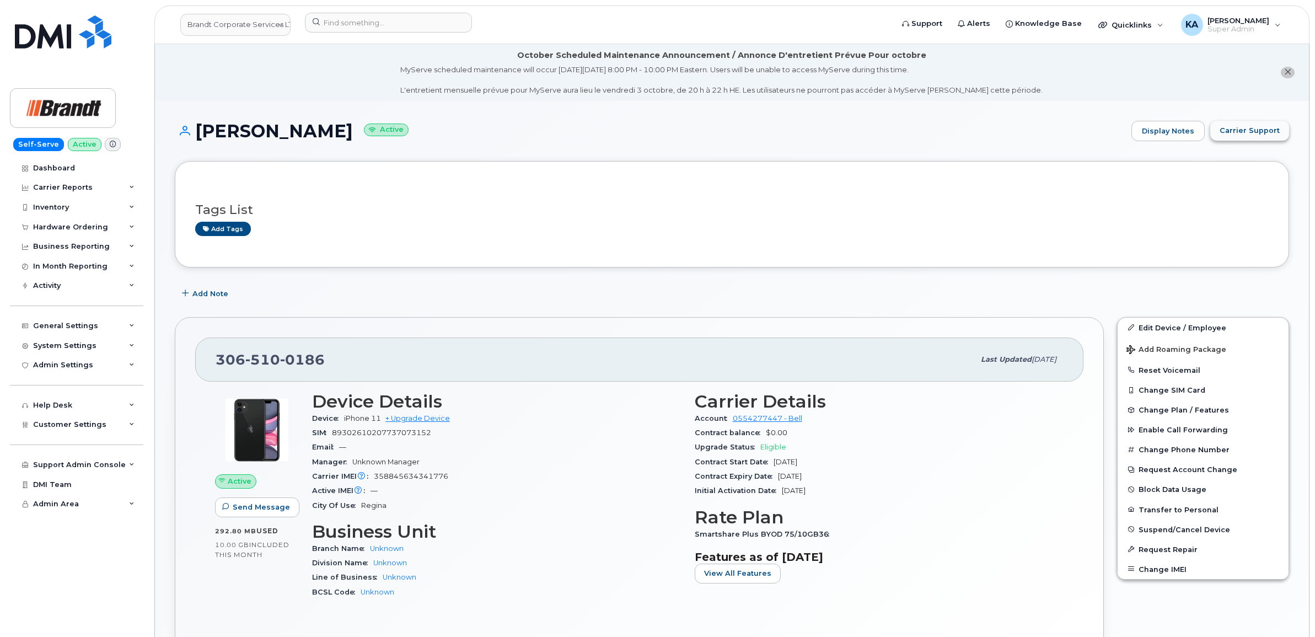
click at [1244, 127] on span "Carrier Support" at bounding box center [1250, 130] width 60 height 10
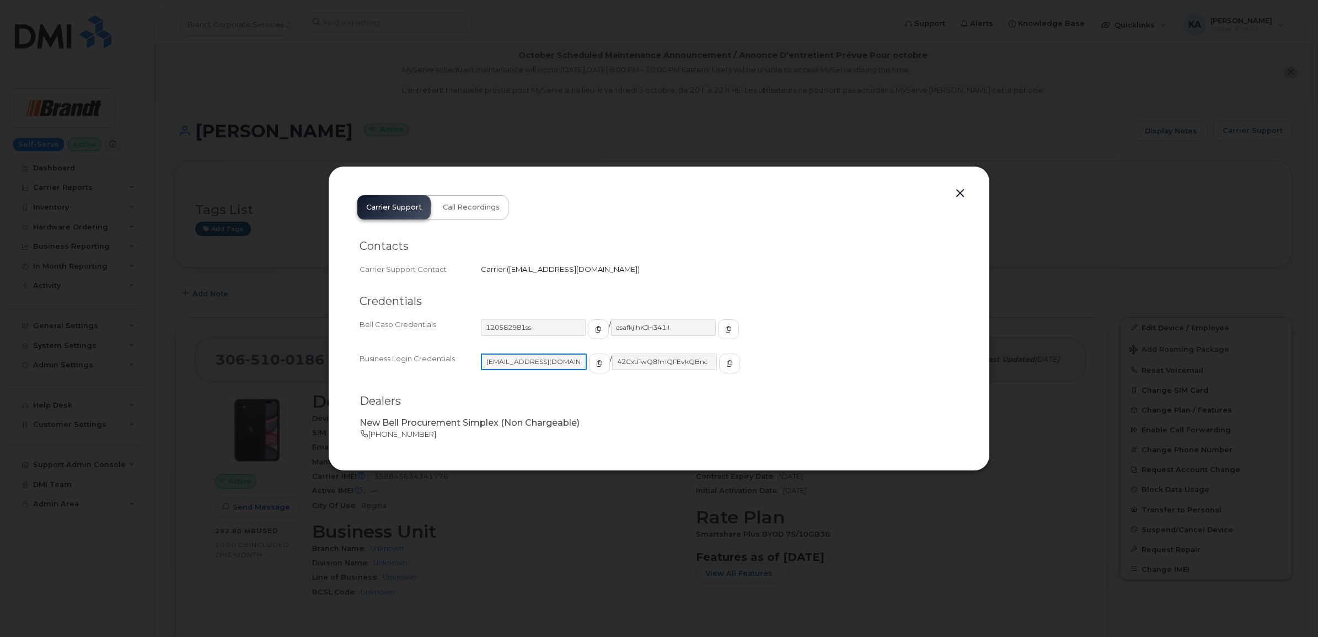
drag, startPoint x: 484, startPoint y: 364, endPoint x: 564, endPoint y: 375, distance: 81.3
click at [564, 375] on div "tphillips@dminc.com / 42CxtFwQ8fmQFEvkQBnc" at bounding box center [719, 368] width 477 height 30
drag, startPoint x: 604, startPoint y: 364, endPoint x: 685, endPoint y: 378, distance: 82.8
click at [685, 378] on div "42CxtFwQ8fmQFEvkQBnc" at bounding box center [675, 368] width 129 height 30
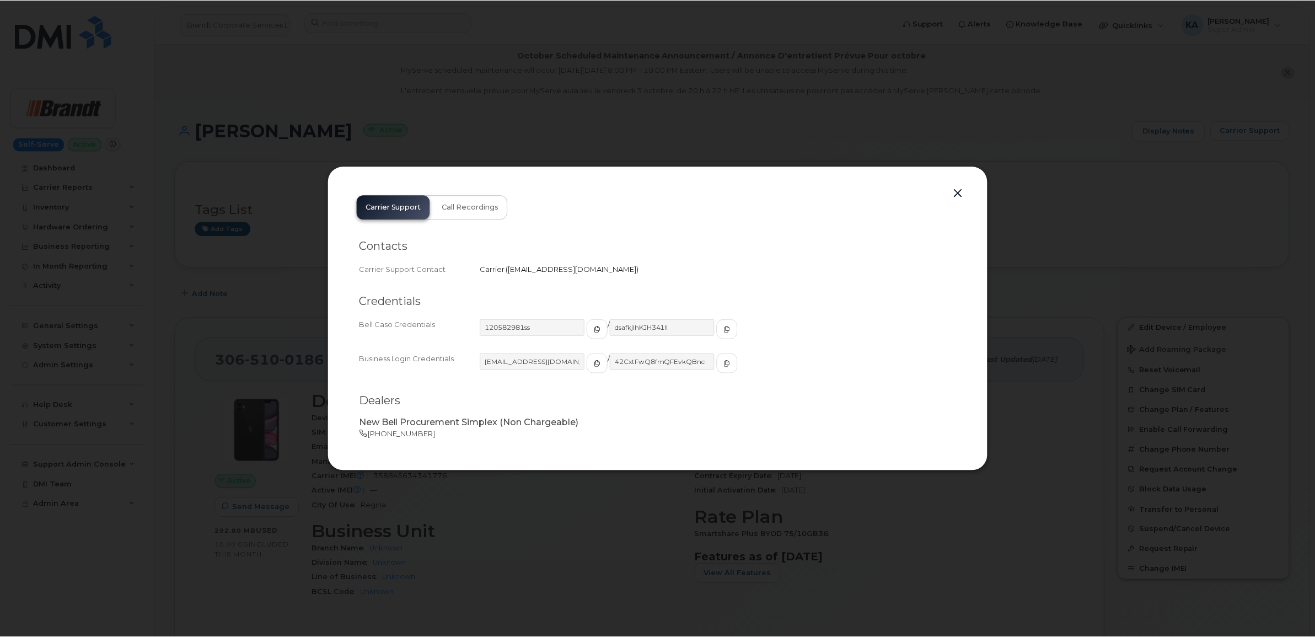
scroll to position [0, 0]
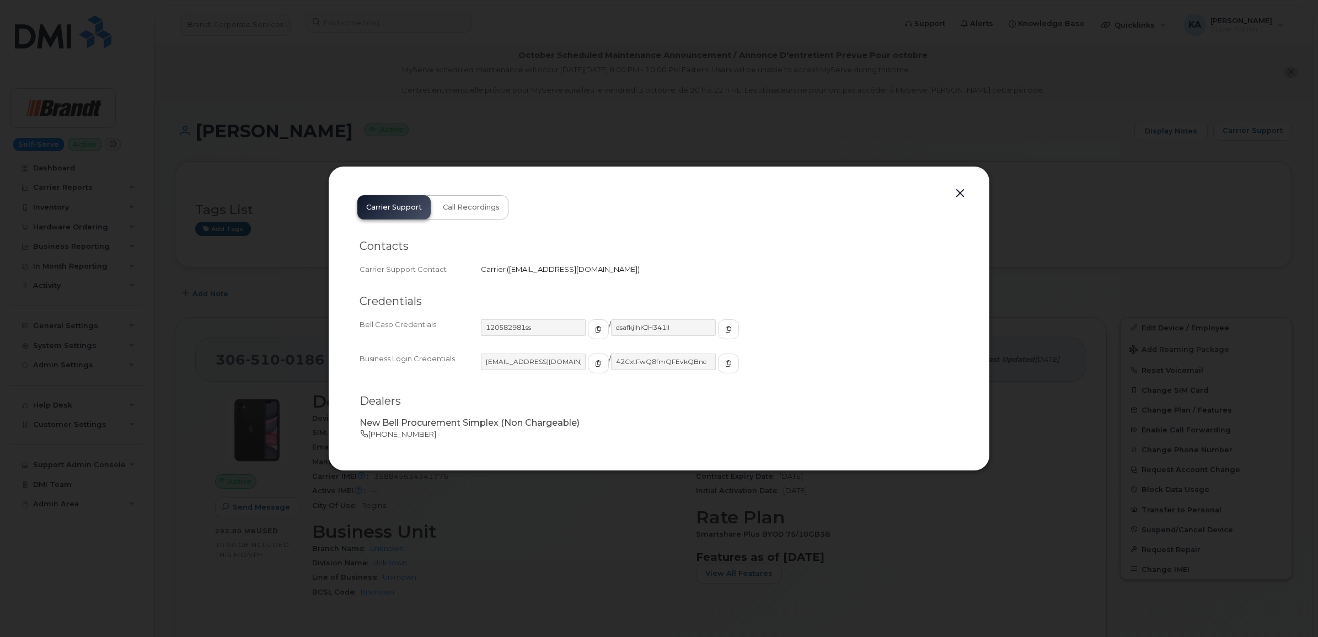
click at [958, 192] on button "button" at bounding box center [960, 193] width 17 height 15
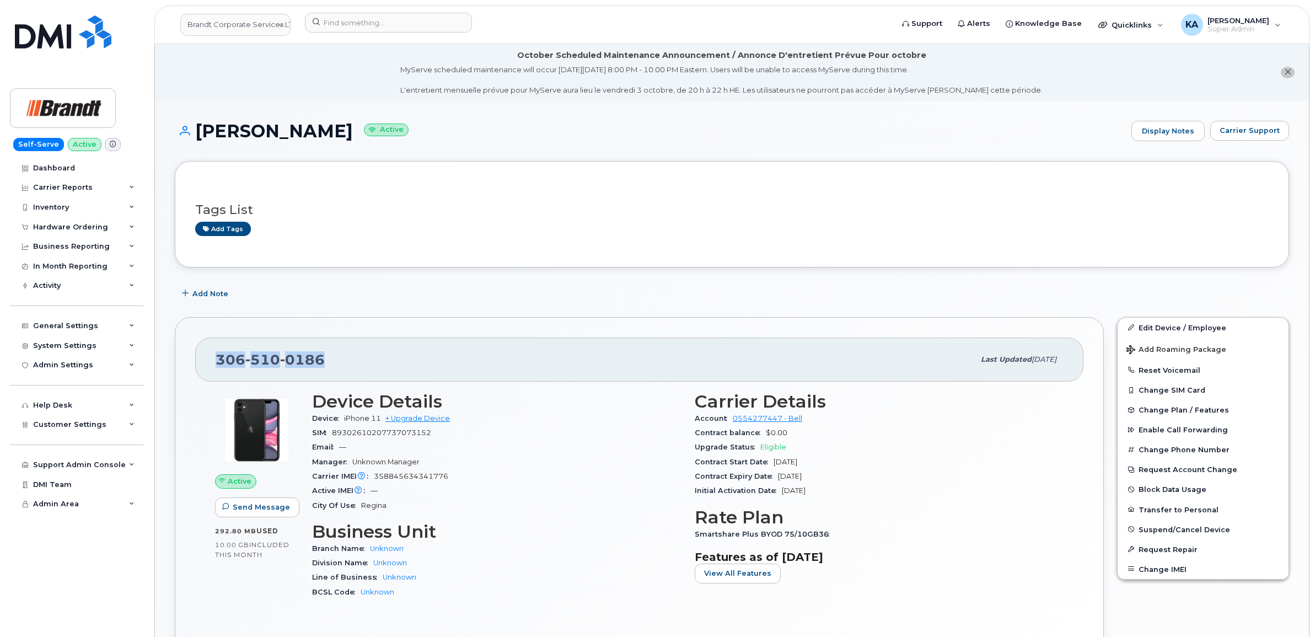
drag, startPoint x: 337, startPoint y: 359, endPoint x: 210, endPoint y: 362, distance: 127.9
click at [210, 362] on div "306 510 0186 Last updated Sep 25, 2025" at bounding box center [639, 359] width 888 height 44
copy span "306 510 0186"
drag, startPoint x: 313, startPoint y: 128, endPoint x: 198, endPoint y: 134, distance: 114.8
click at [198, 134] on h1 "Adria Gorski Active" at bounding box center [650, 130] width 951 height 19
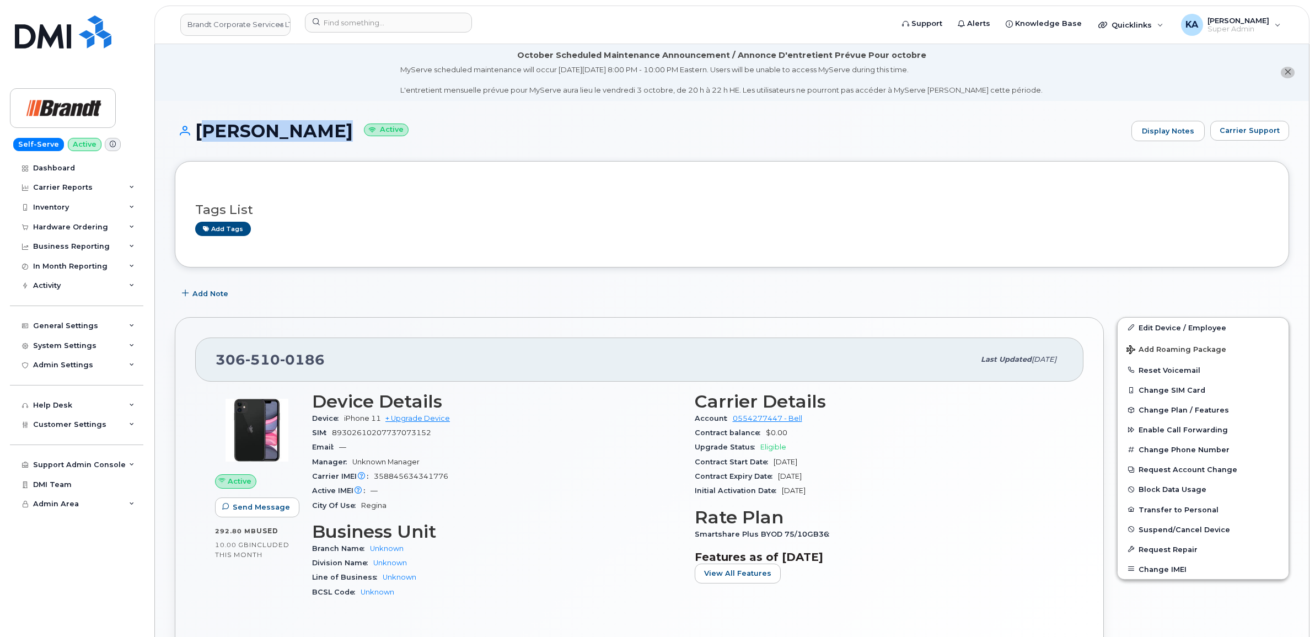
copy h1 "Adria Gorski"
click at [206, 359] on div "306 510 0186 Last updated Sep 25, 2025" at bounding box center [639, 359] width 888 height 44
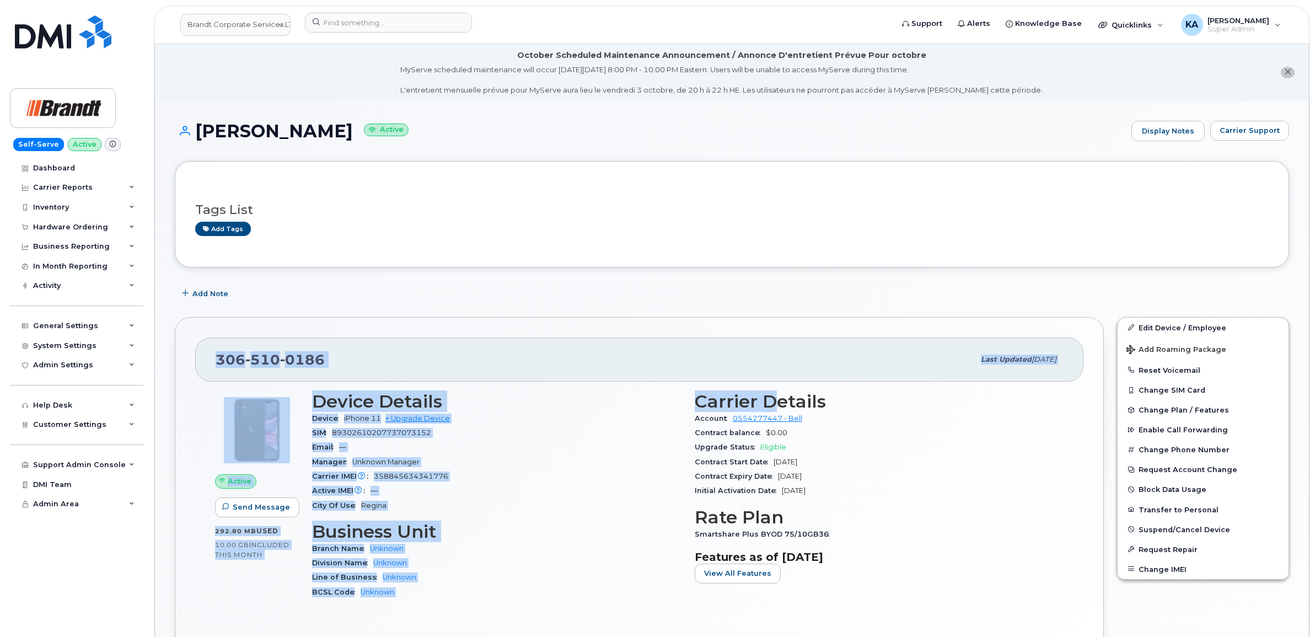
drag, startPoint x: 211, startPoint y: 356, endPoint x: 709, endPoint y: 396, distance: 499.0
click at [734, 396] on div "306 510 0186 Last updated Sep 25, 2025 Active Send Message 292.80 MB  used 10.0…" at bounding box center [639, 497] width 929 height 361
drag, startPoint x: 709, startPoint y: 396, endPoint x: 637, endPoint y: 400, distance: 71.3
click at [637, 400] on h3 "Device Details" at bounding box center [496, 401] width 369 height 20
click at [602, 409] on h3 "Device Details" at bounding box center [496, 401] width 369 height 20
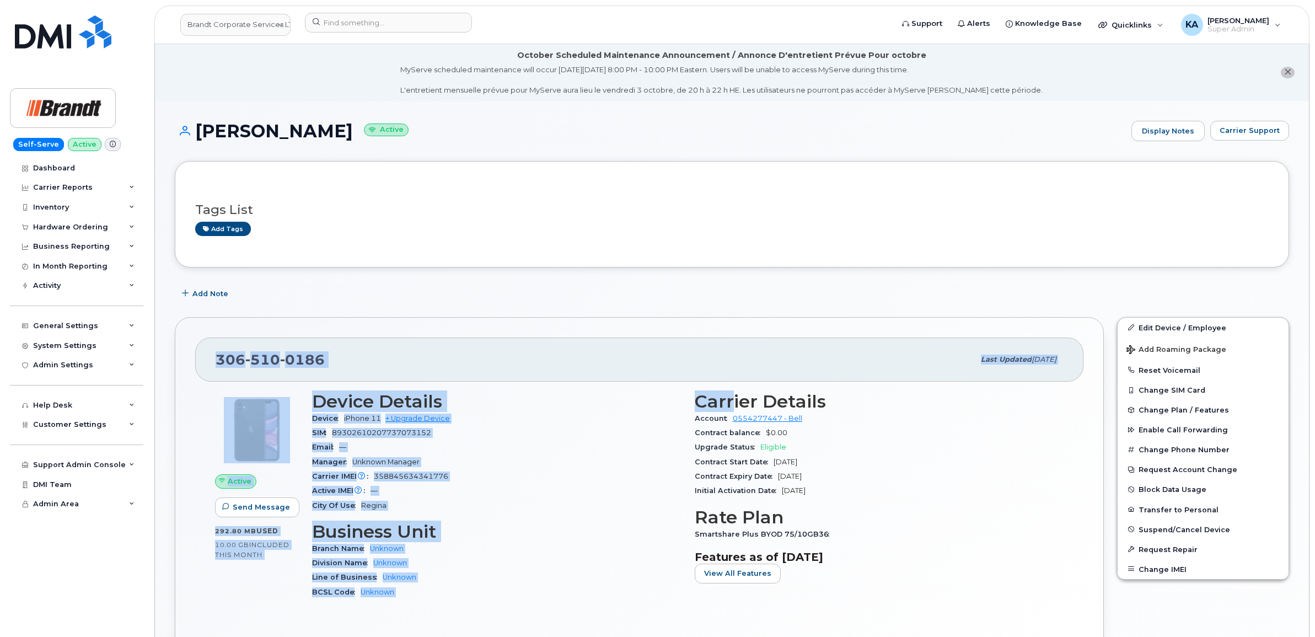
drag, startPoint x: 186, startPoint y: 367, endPoint x: 192, endPoint y: 367, distance: 5.5
click at [187, 367] on div "306 510 0186 Last updated Sep 25, 2025 Active Send Message 292.80 MB  used 10.0…" at bounding box center [639, 497] width 929 height 361
click at [200, 366] on div "306 510 0186 Last updated Sep 25, 2025" at bounding box center [639, 359] width 888 height 44
click at [202, 365] on div "306 510 0186 Last updated Sep 25, 2025" at bounding box center [639, 359] width 888 height 44
click at [387, 313] on div "306 510 0186 Last updated Sep 25, 2025 Active Send Message 292.80 MB  used 10.0…" at bounding box center [639, 497] width 942 height 374
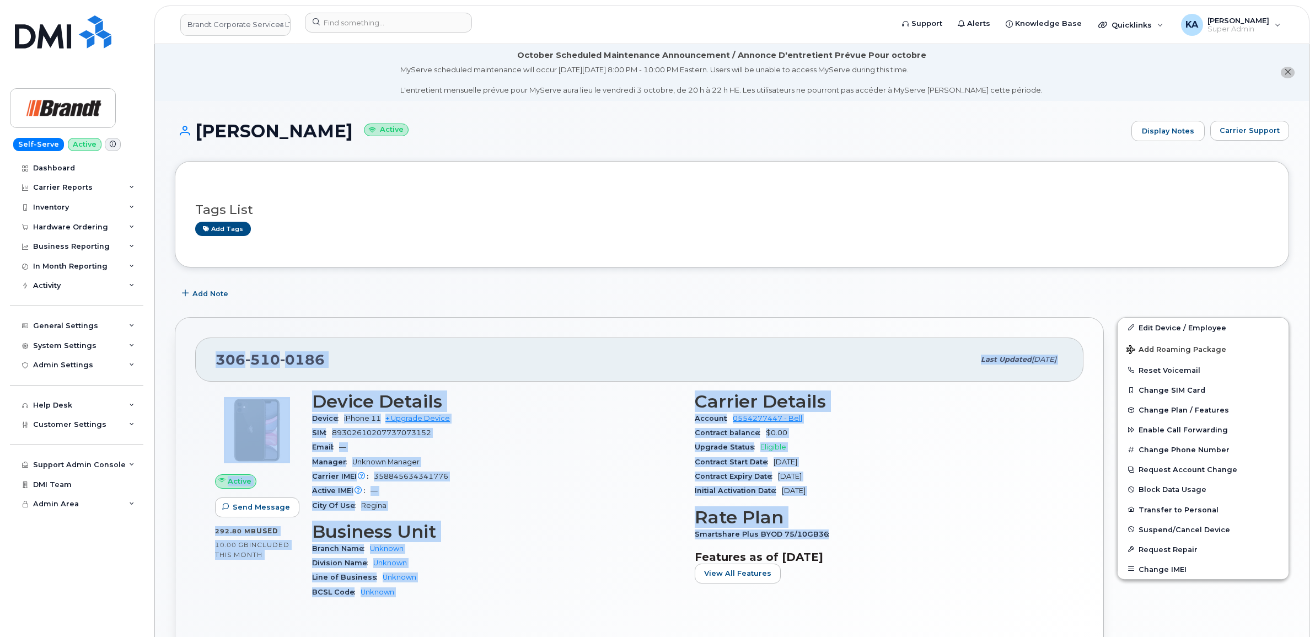
drag, startPoint x: 213, startPoint y: 362, endPoint x: 841, endPoint y: 532, distance: 650.2
click at [841, 532] on div "306 510 0186 Last updated Sep 25, 2025 Active Send Message 292.80 MB  used 10.0…" at bounding box center [639, 497] width 929 height 361
copy div "306 510 0186 Last updated Sep 25, 2025 Active Send Message 292.80 MB  used 10.0…"
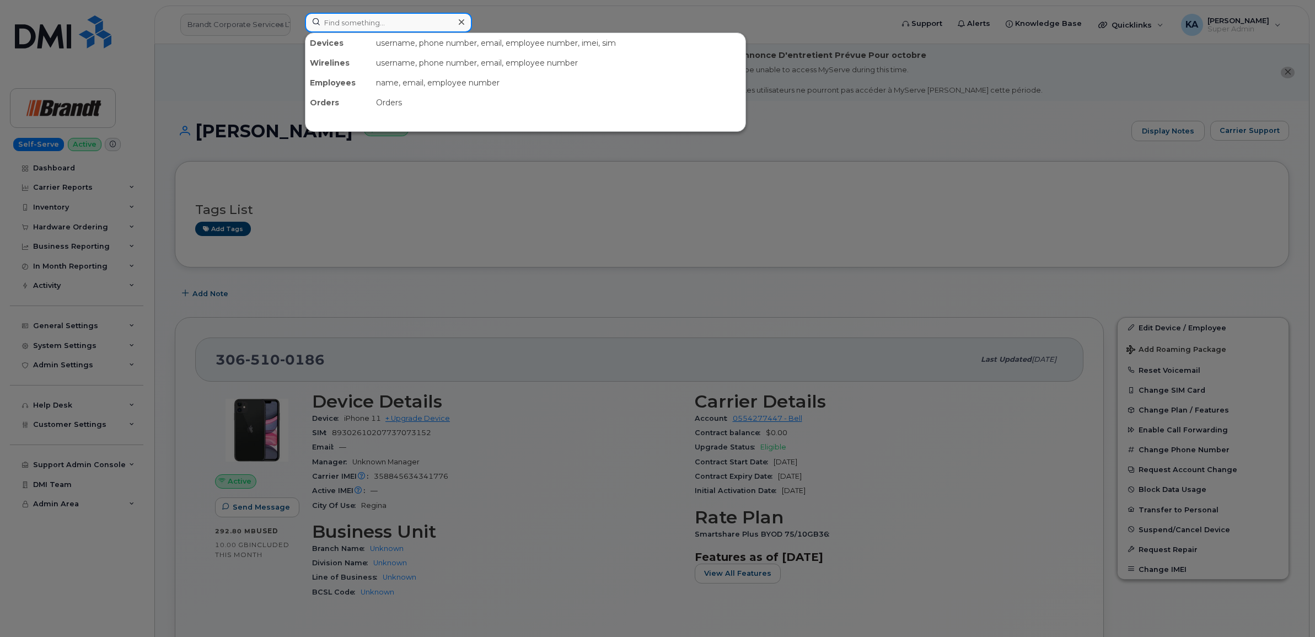
click at [390, 25] on input at bounding box center [388, 23] width 167 height 20
paste input "5513395989"
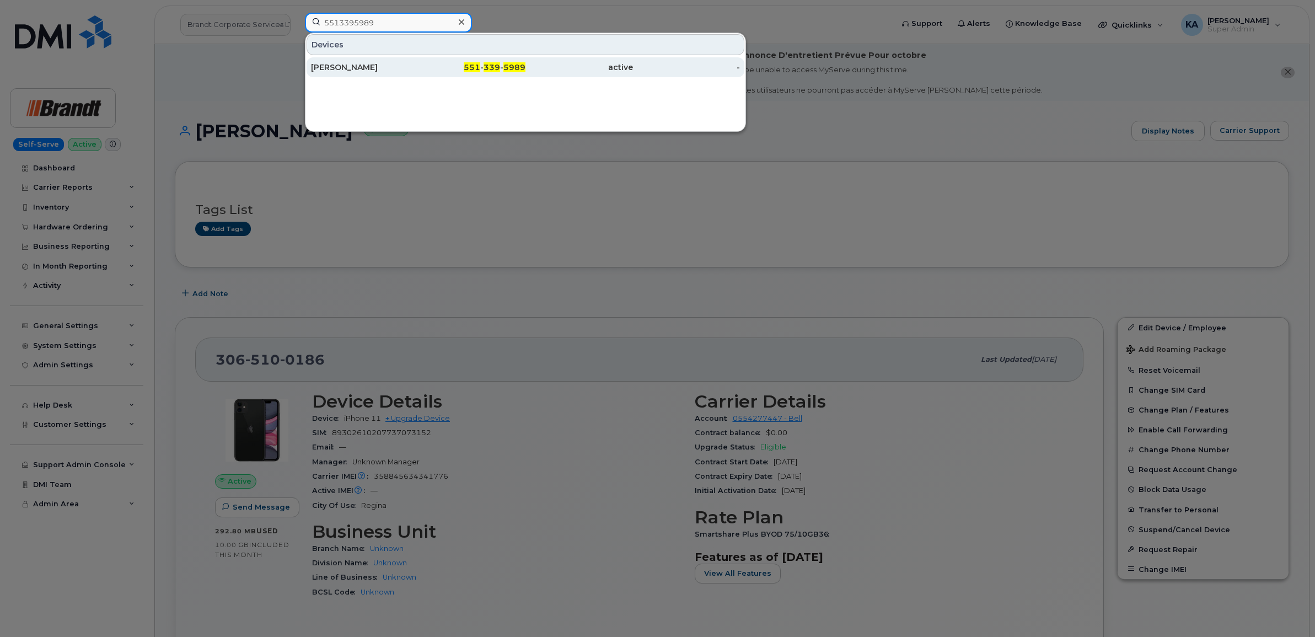
type input "5513395989"
click at [353, 69] on div "Alec Svendsen" at bounding box center [365, 67] width 108 height 11
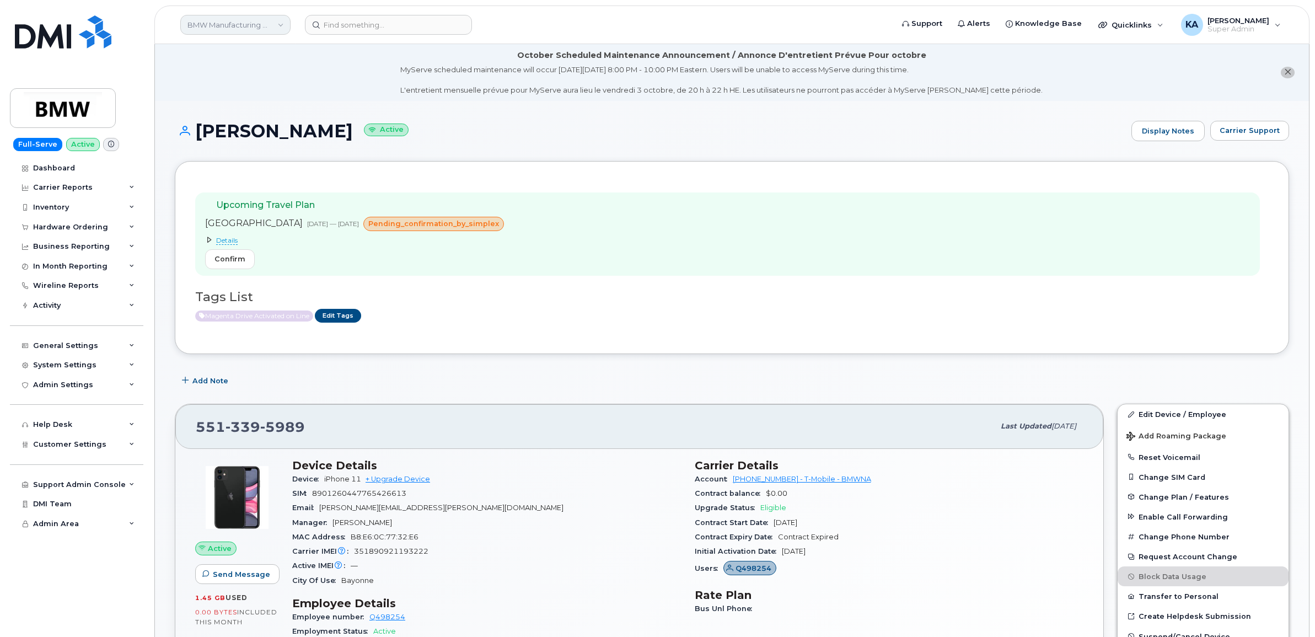
click at [211, 19] on link "BMW Manufacturing Co LLC" at bounding box center [235, 25] width 110 height 20
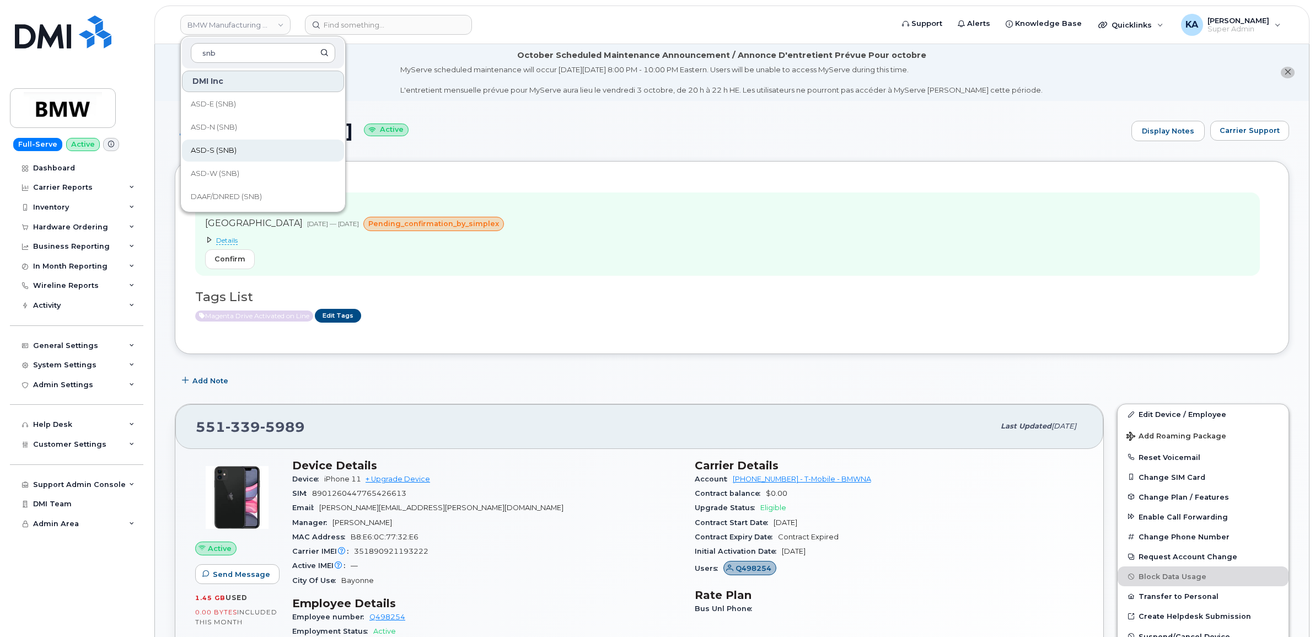
type input "snb"
click at [207, 146] on span "ASD-S (SNB)" at bounding box center [214, 150] width 46 height 11
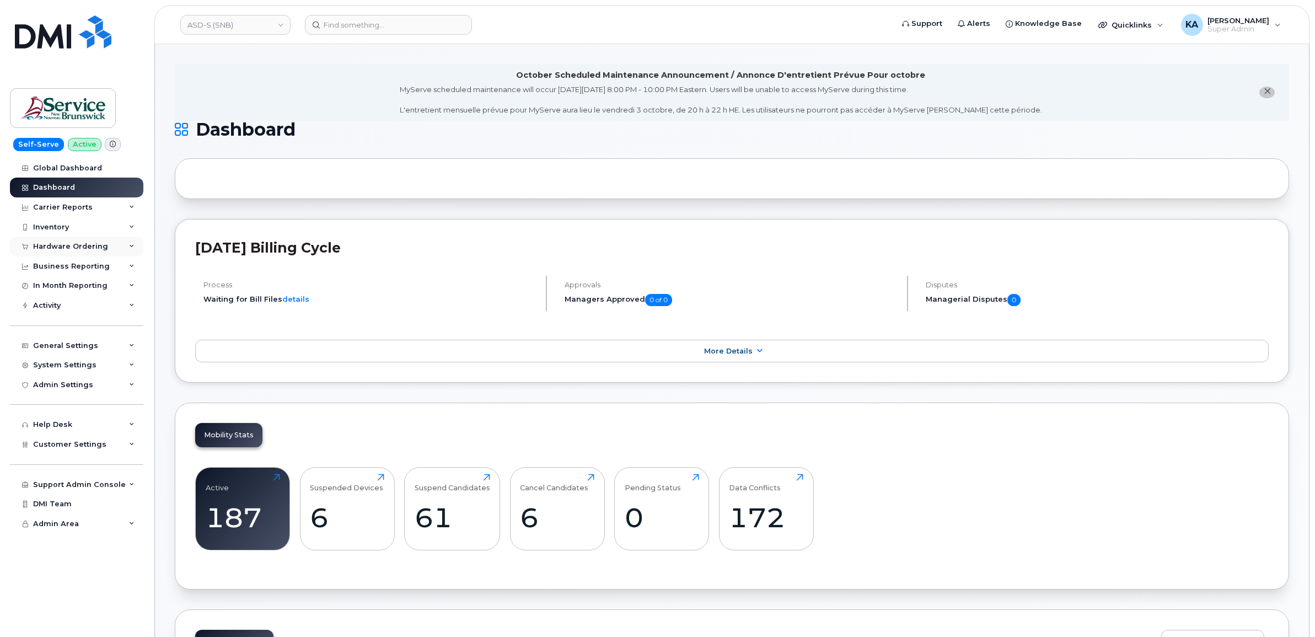
click at [75, 246] on div "Hardware Ordering" at bounding box center [70, 246] width 75 height 9
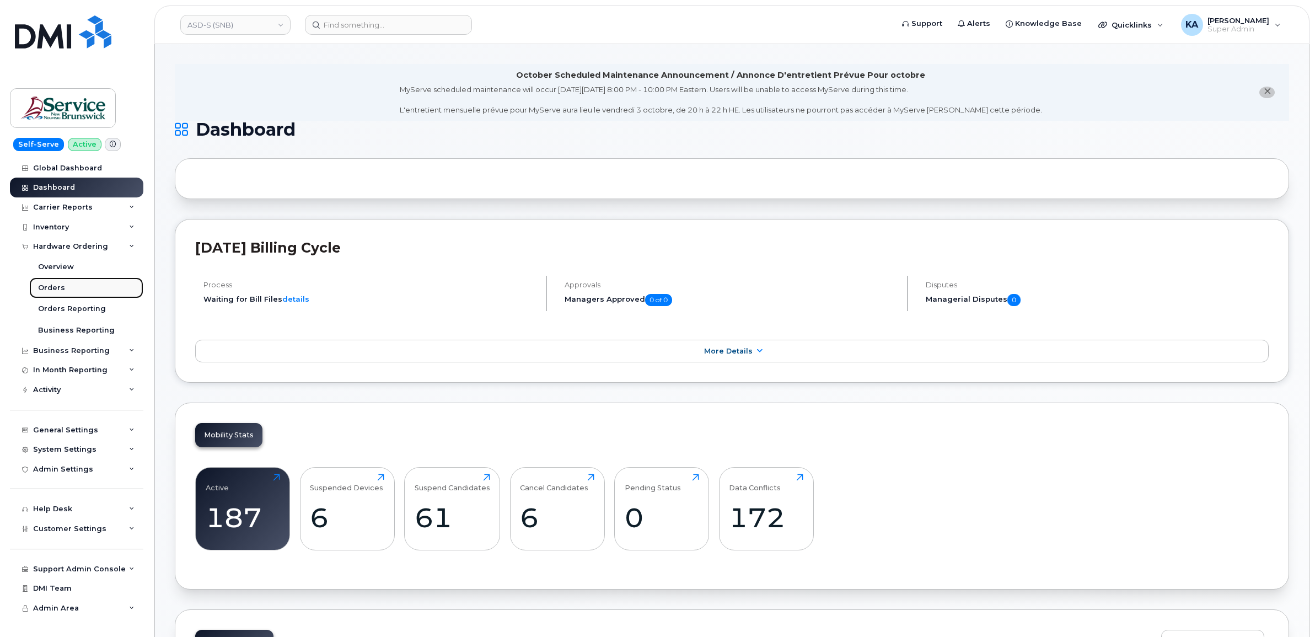
click at [50, 287] on div "Orders" at bounding box center [51, 288] width 27 height 10
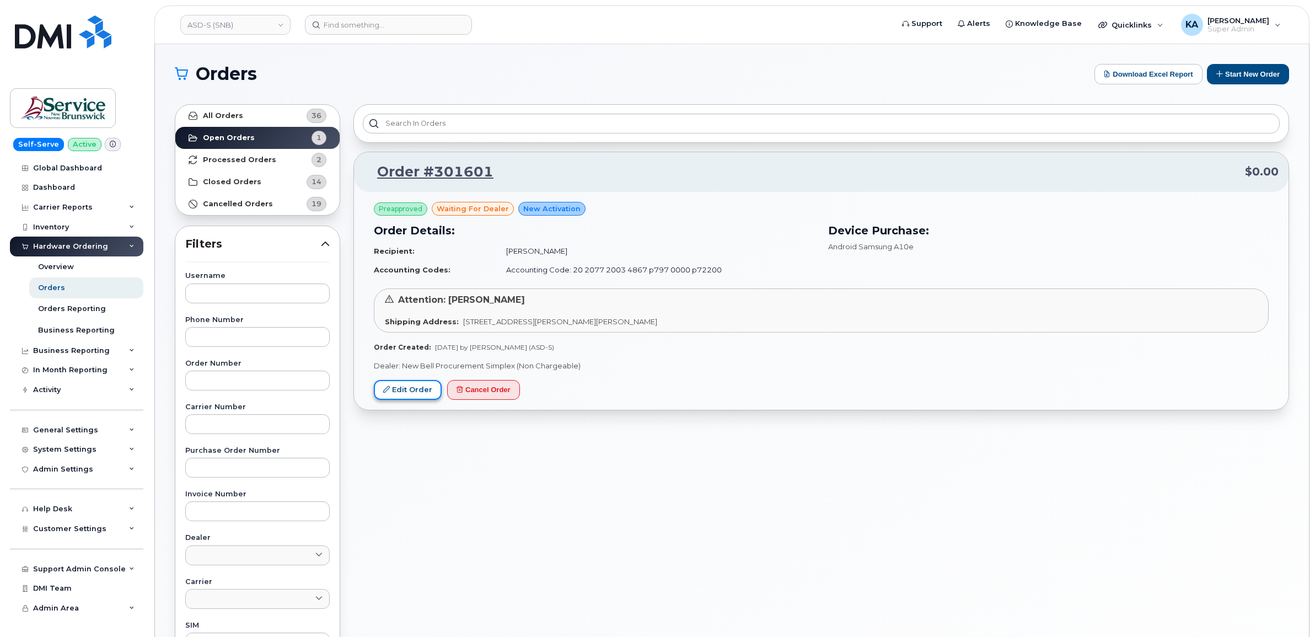
click at [403, 390] on link "Edit Order" at bounding box center [408, 390] width 68 height 20
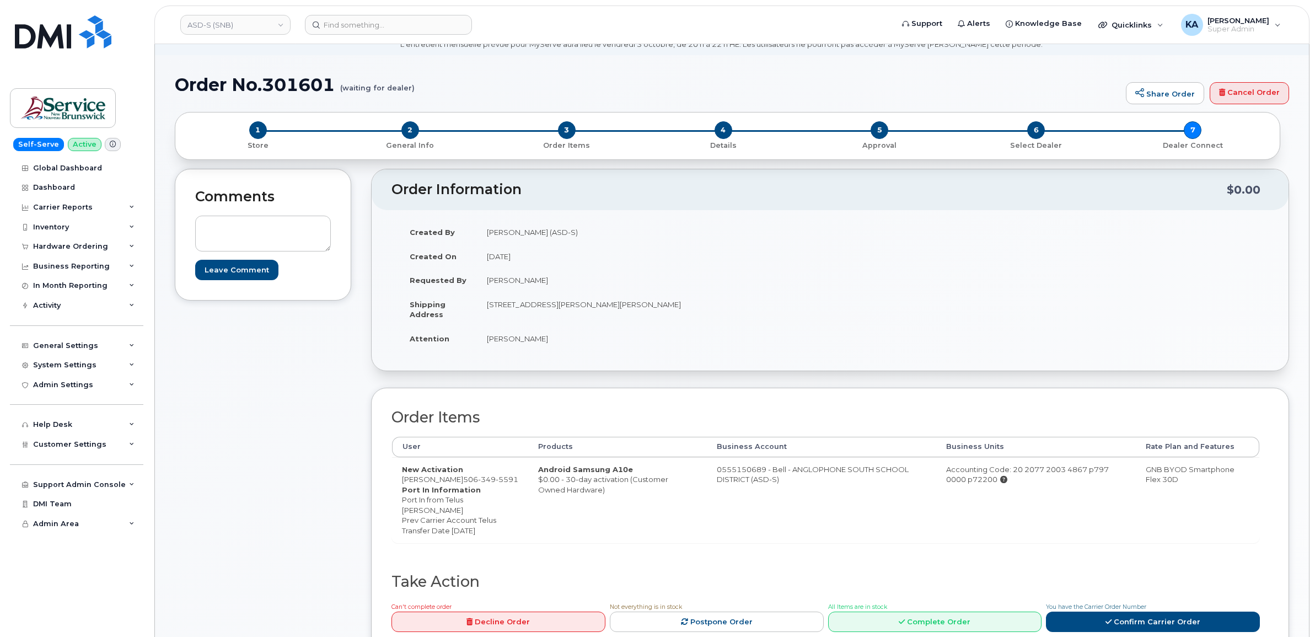
scroll to position [69, 0]
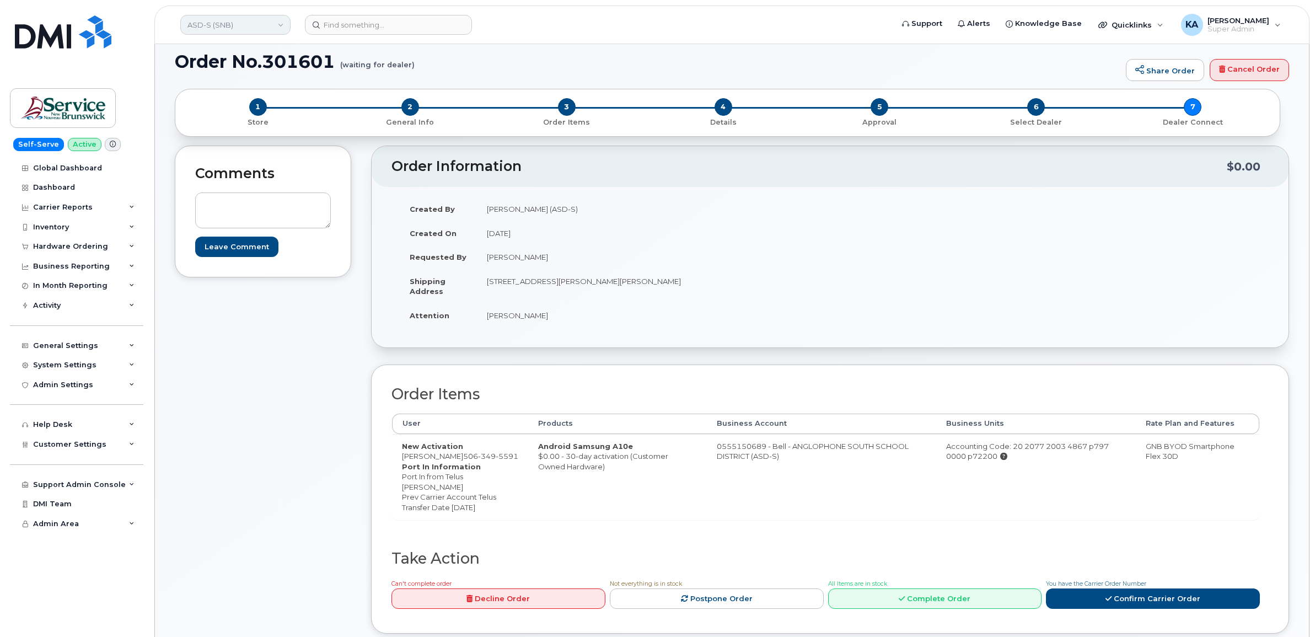
click at [222, 25] on link "ASD-S (SNB)" at bounding box center [235, 25] width 110 height 20
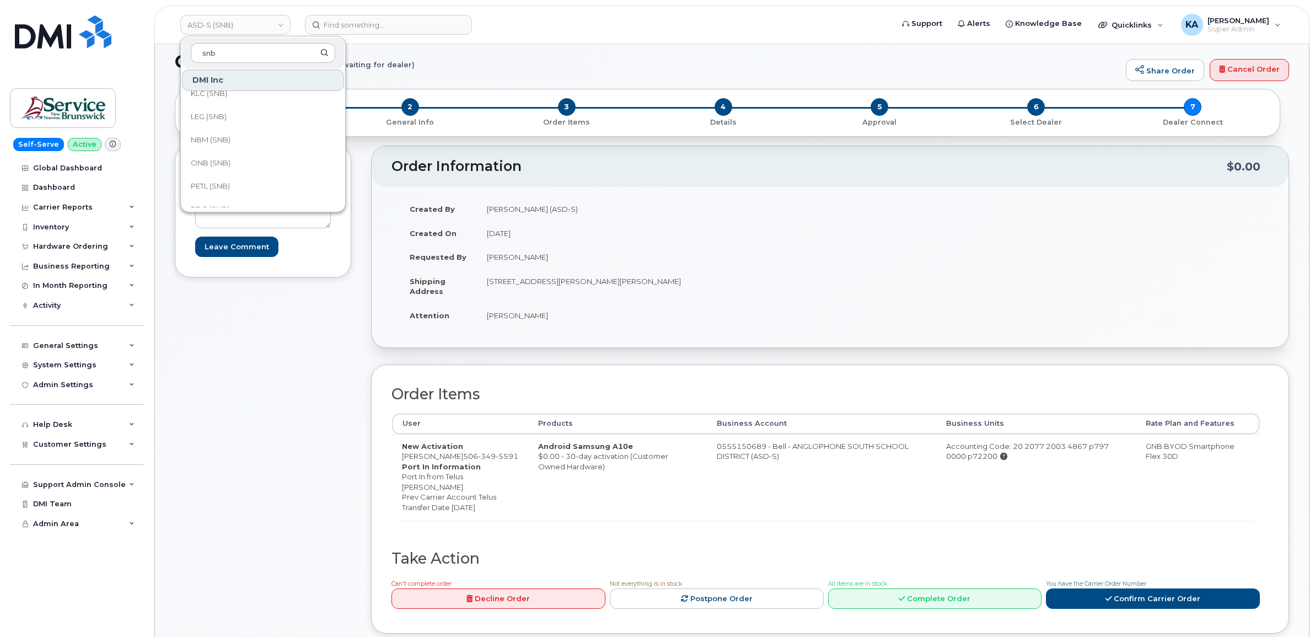
scroll to position [414, 0]
type input "snb"
click at [207, 199] on span "RDC (SNB)" at bounding box center [210, 200] width 39 height 11
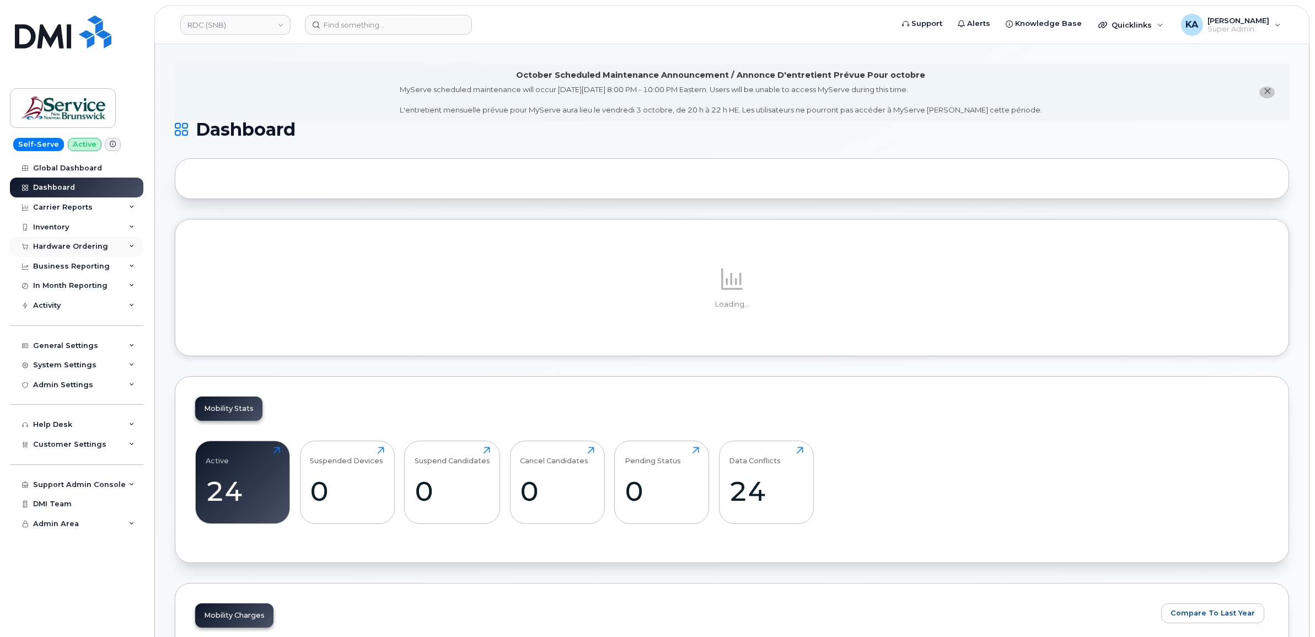
click at [86, 246] on div "Hardware Ordering" at bounding box center [70, 246] width 75 height 9
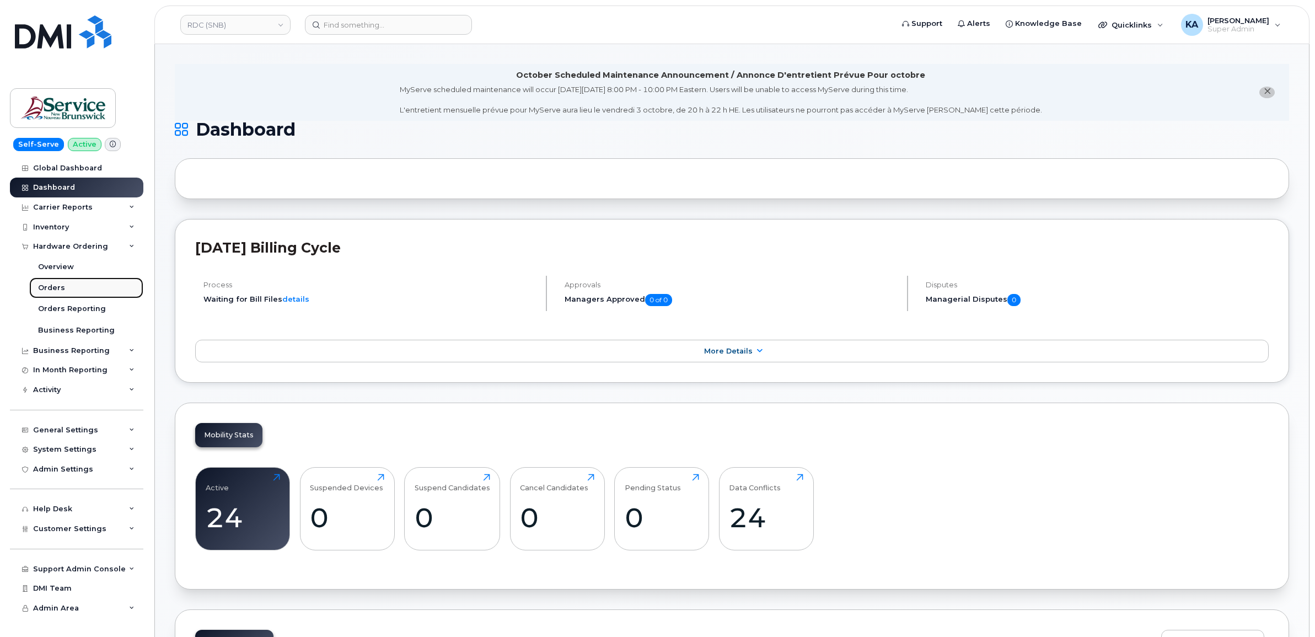
click at [51, 291] on div "Orders" at bounding box center [51, 288] width 27 height 10
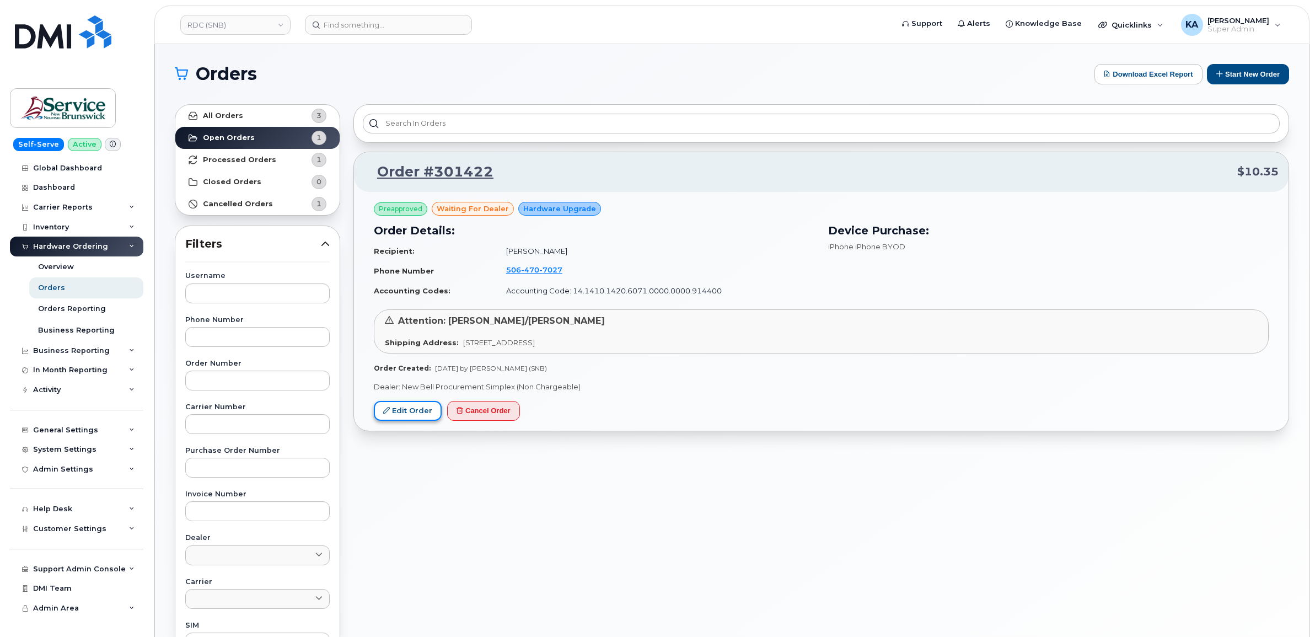
click at [400, 409] on link "Edit Order" at bounding box center [408, 411] width 68 height 20
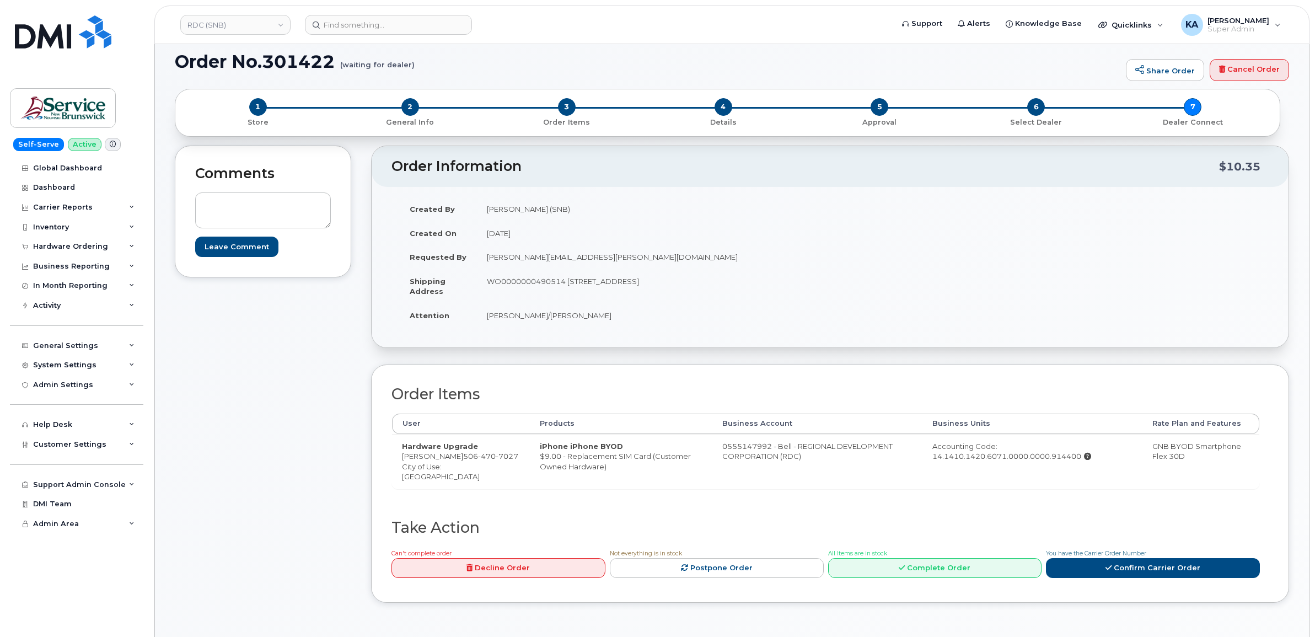
scroll to position [138, 0]
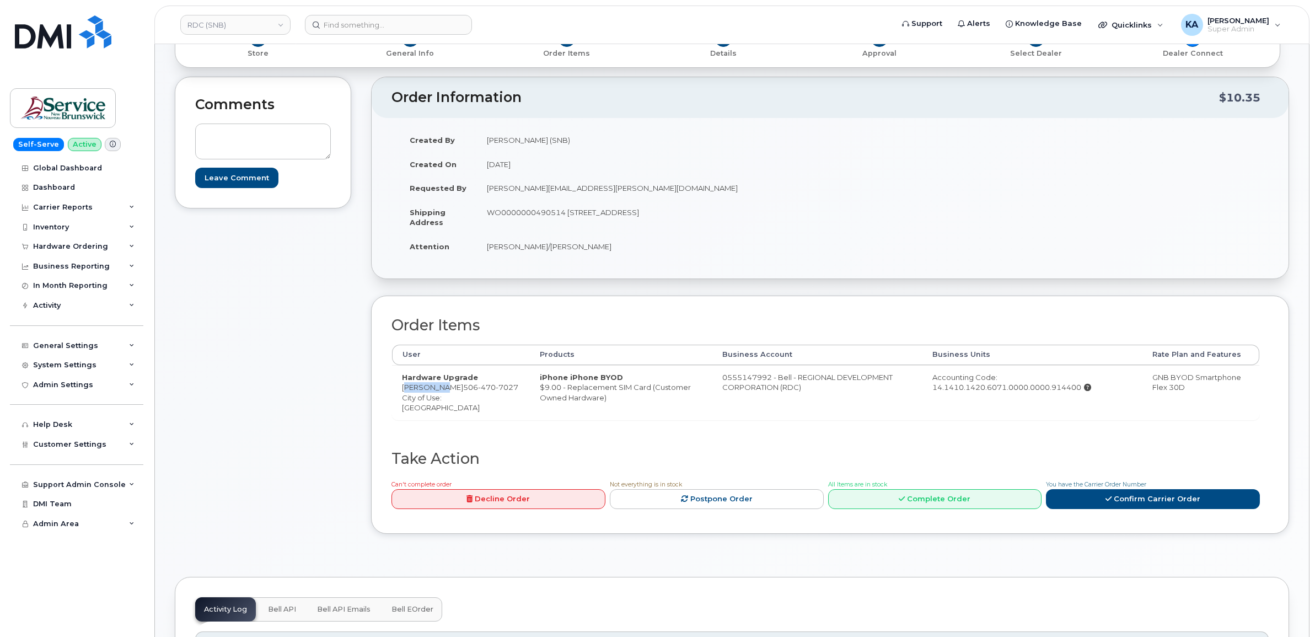
drag, startPoint x: 400, startPoint y: 385, endPoint x: 434, endPoint y: 392, distance: 34.9
click at [434, 392] on td "Hardware Upgrade [PERSON_NAME] [PHONE_NUMBER] City of Use: [GEOGRAPHIC_DATA]" at bounding box center [461, 392] width 138 height 55
drag, startPoint x: 438, startPoint y: 390, endPoint x: 473, endPoint y: 398, distance: 35.5
click at [473, 398] on td "Hardware Upgrade [PERSON_NAME] [PHONE_NUMBER] City of Use: [GEOGRAPHIC_DATA]" at bounding box center [461, 392] width 138 height 55
copy span "[PHONE_NUMBER]"
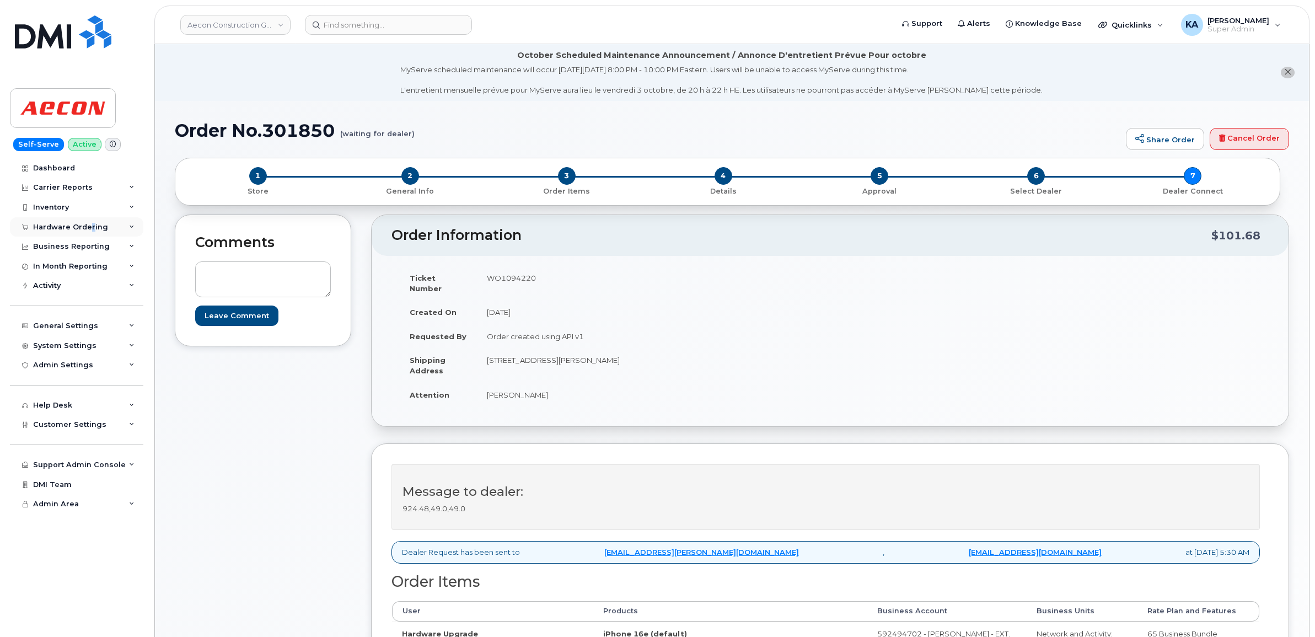
click at [89, 227] on div "Hardware Ordering" at bounding box center [70, 227] width 75 height 9
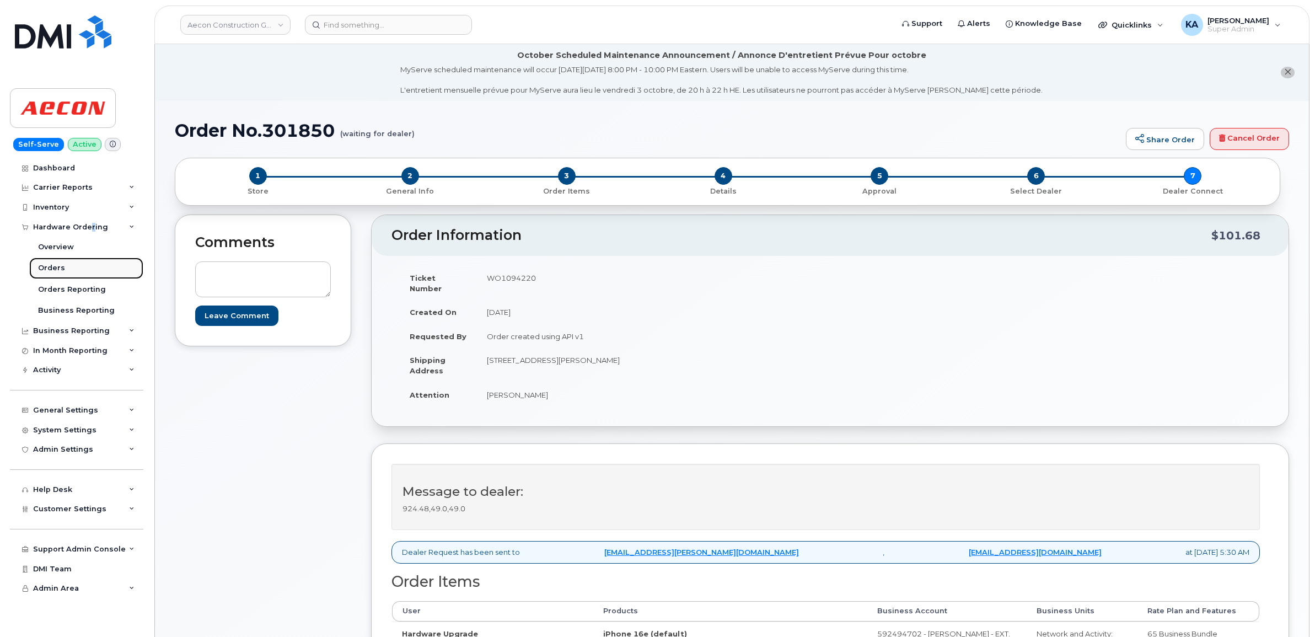
drag, startPoint x: 88, startPoint y: 227, endPoint x: 47, endPoint y: 269, distance: 58.5
click at [47, 269] on div "Orders" at bounding box center [51, 268] width 27 height 10
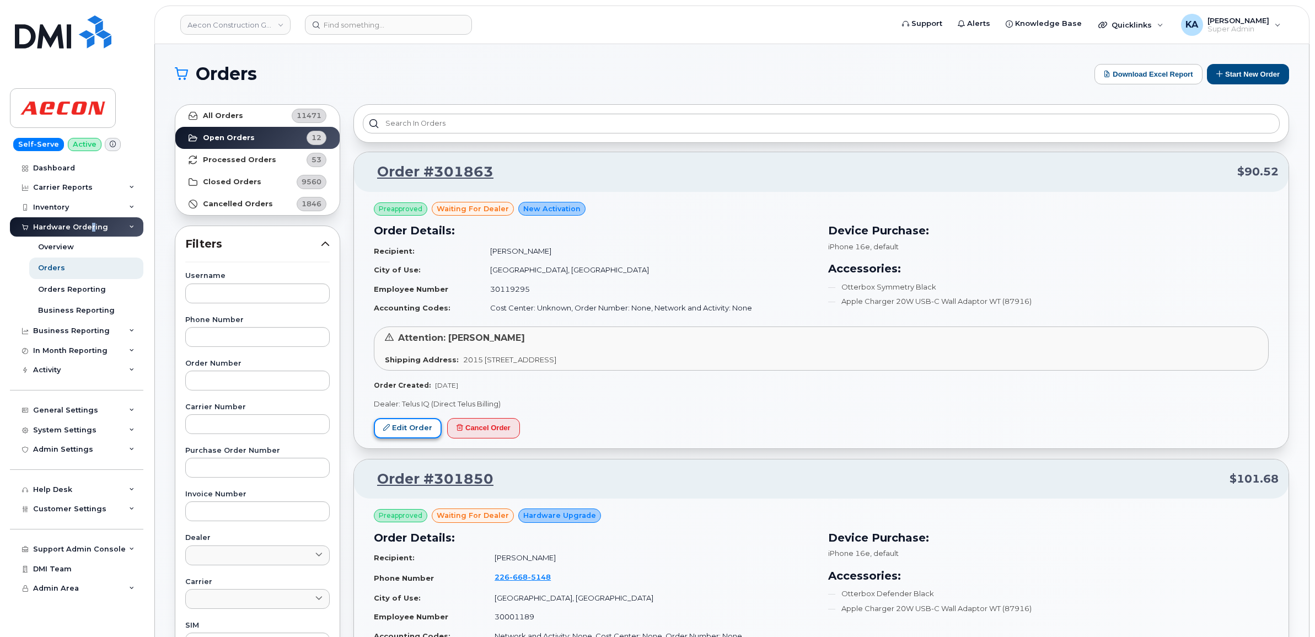
click at [398, 428] on link "Edit Order" at bounding box center [408, 428] width 68 height 20
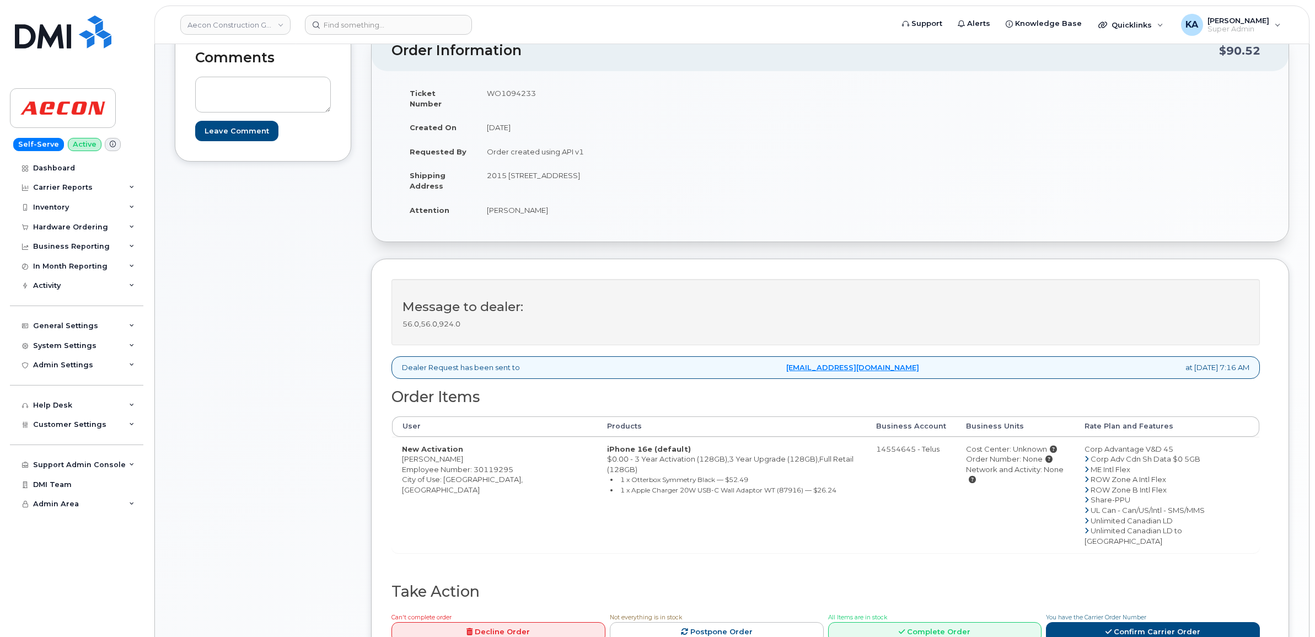
scroll to position [207, 0]
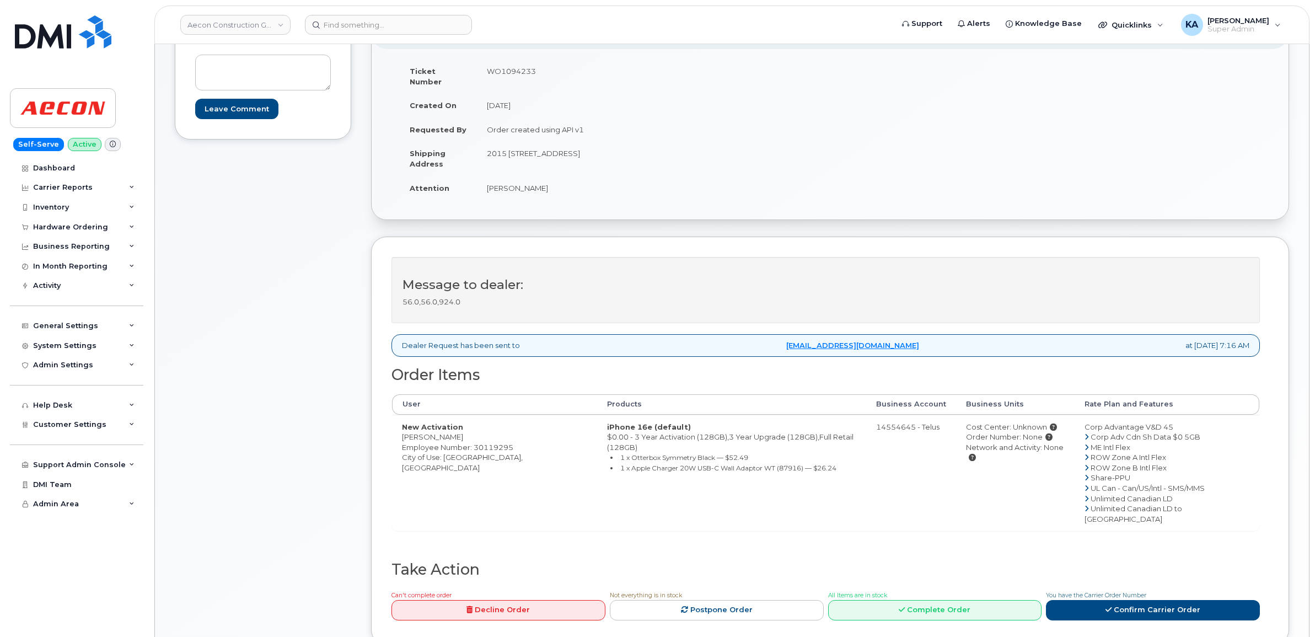
drag, startPoint x: 400, startPoint y: 429, endPoint x: 473, endPoint y: 431, distance: 72.2
click at [473, 431] on td "New Activation [PERSON_NAME] Employee Number: 30119295 City of Use: [GEOGRAPHIC…" at bounding box center [494, 473] width 205 height 116
copy td "[PERSON_NAME]"
click at [514, 68] on td "WO1094233" at bounding box center [649, 76] width 345 height 34
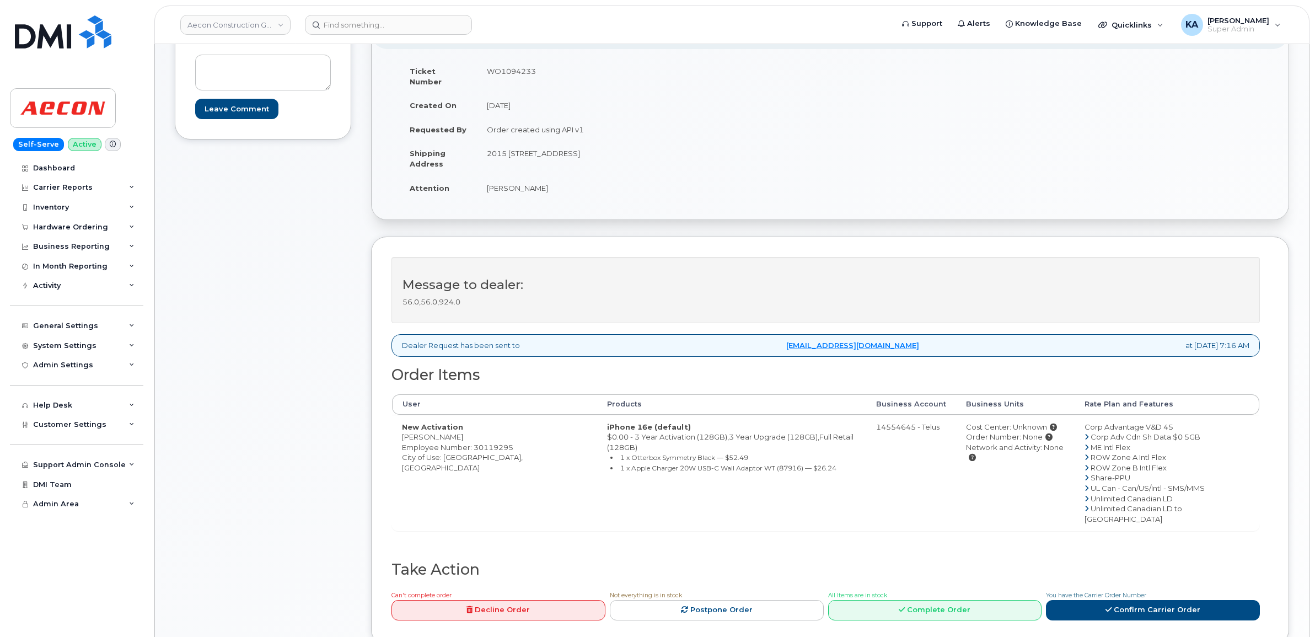
click at [514, 68] on td "WO1094233" at bounding box center [649, 76] width 345 height 34
click at [511, 68] on td "WO1094233" at bounding box center [649, 76] width 345 height 34
copy td "WO1094233"
drag, startPoint x: 399, startPoint y: 428, endPoint x: 470, endPoint y: 428, distance: 71.1
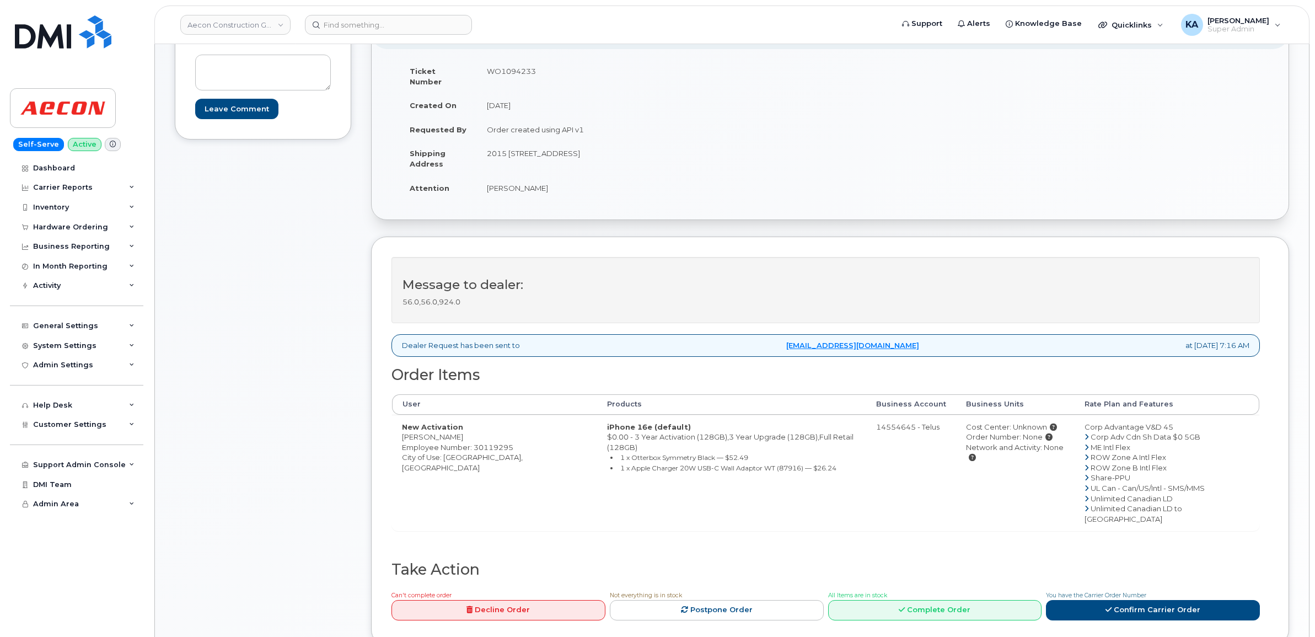
click at [470, 428] on td "New Activation [PERSON_NAME] Employee Number: 30119295 City of Use: [GEOGRAPHIC…" at bounding box center [494, 473] width 205 height 116
copy td "[PERSON_NAME]"
drag, startPoint x: 479, startPoint y: 144, endPoint x: 592, endPoint y: 151, distance: 113.2
click at [592, 151] on td "2015 [STREET_ADDRESS]" at bounding box center [649, 158] width 345 height 34
copy td "2015 Peel Street Bureau 600"
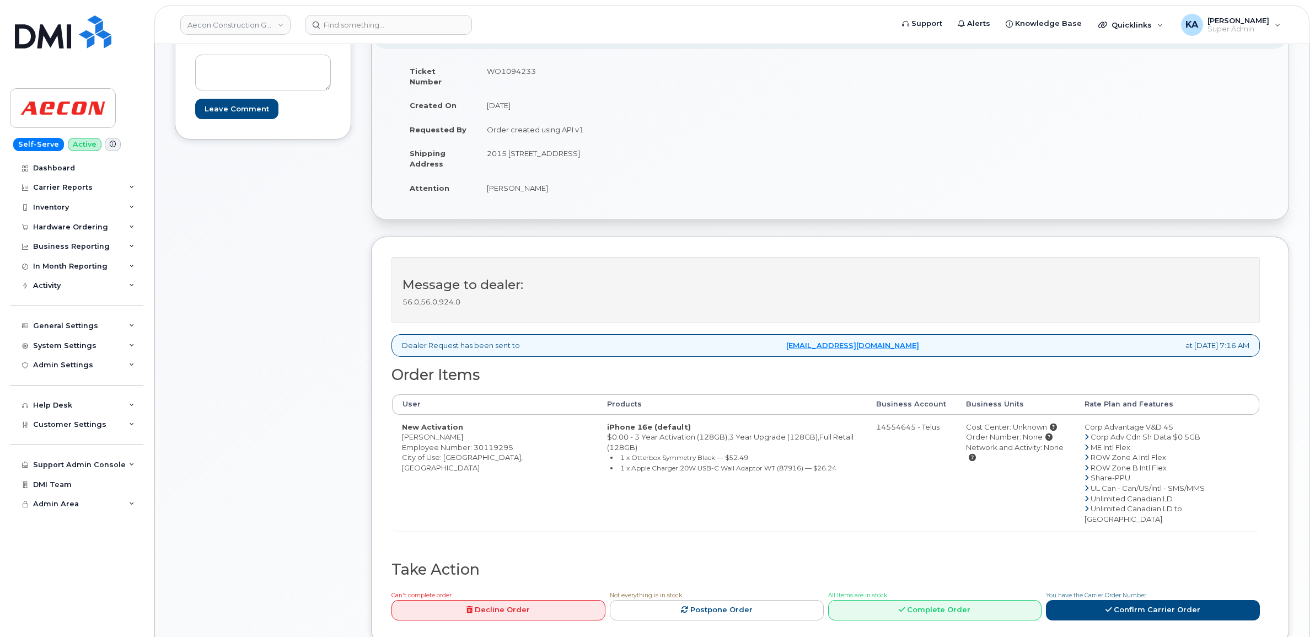
click at [609, 144] on td "2015 [STREET_ADDRESS]" at bounding box center [649, 158] width 345 height 34
copy td "[GEOGRAPHIC_DATA]"
drag, startPoint x: 643, startPoint y: 141, endPoint x: 680, endPoint y: 144, distance: 37.1
click at [680, 144] on td "2015 [STREET_ADDRESS]" at bounding box center [649, 158] width 345 height 34
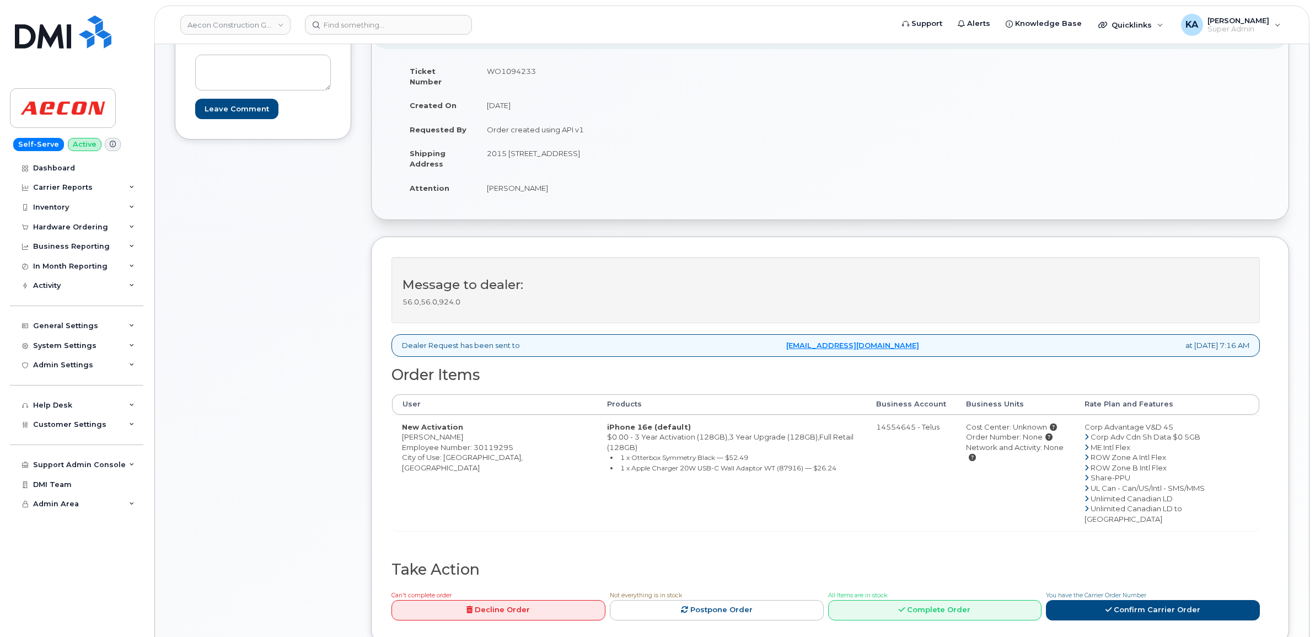
copy td "H3A 1T8"
click at [1079, 600] on link "Confirm Carrier Order" at bounding box center [1153, 610] width 214 height 20
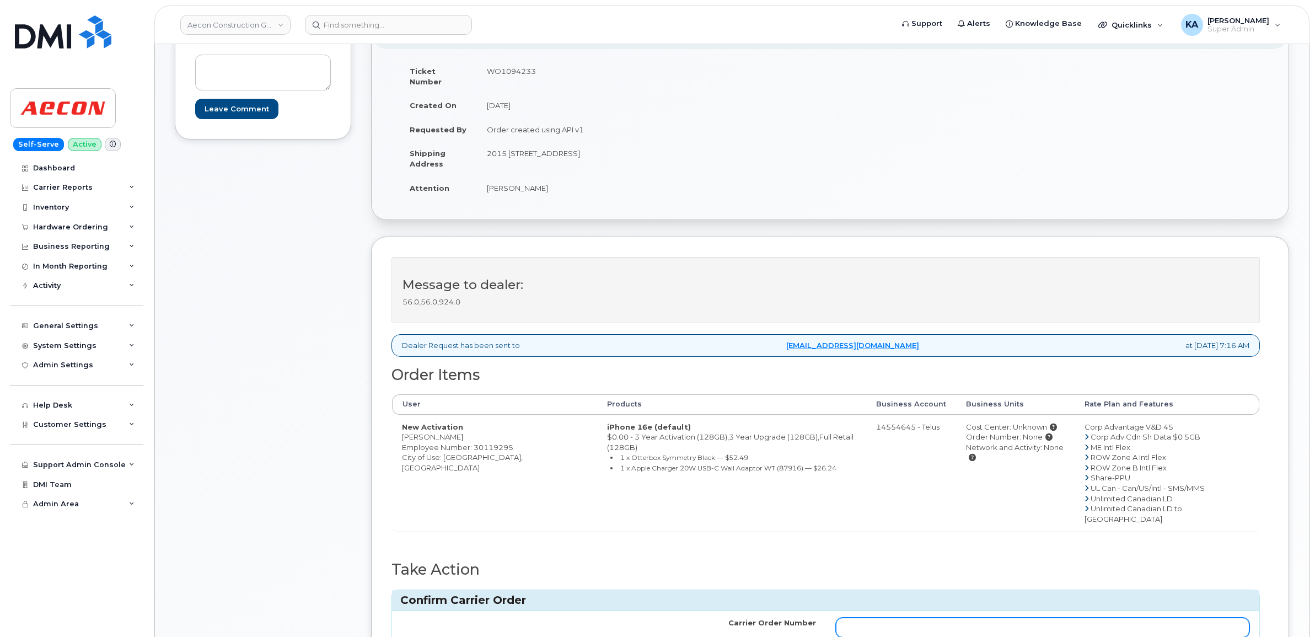
click at [1049, 618] on input "Carrier Order Number" at bounding box center [1043, 628] width 414 height 20
paste input "TL60033188"
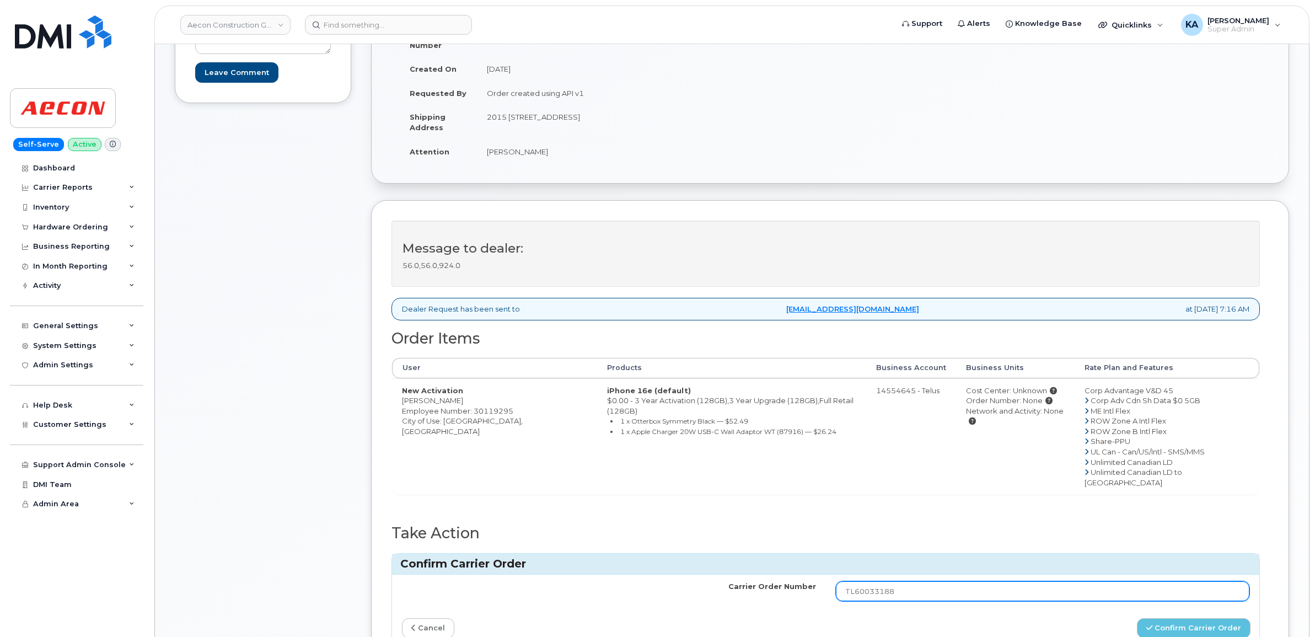
scroll to position [276, 0]
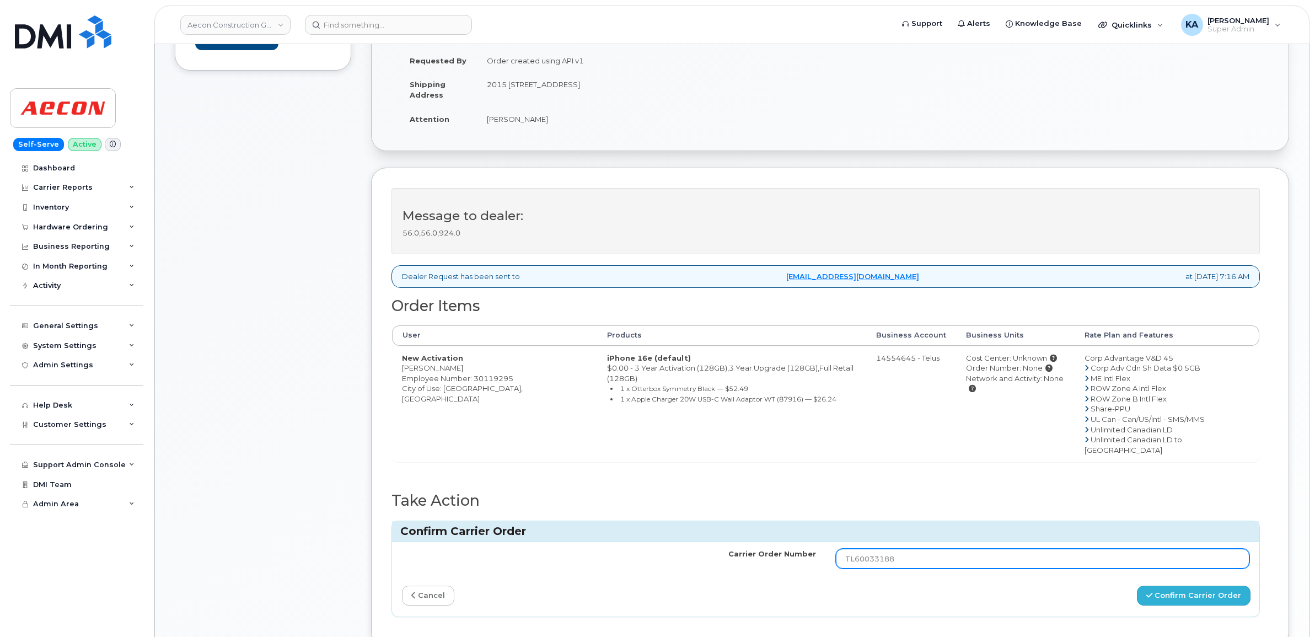
type input "TL60033188"
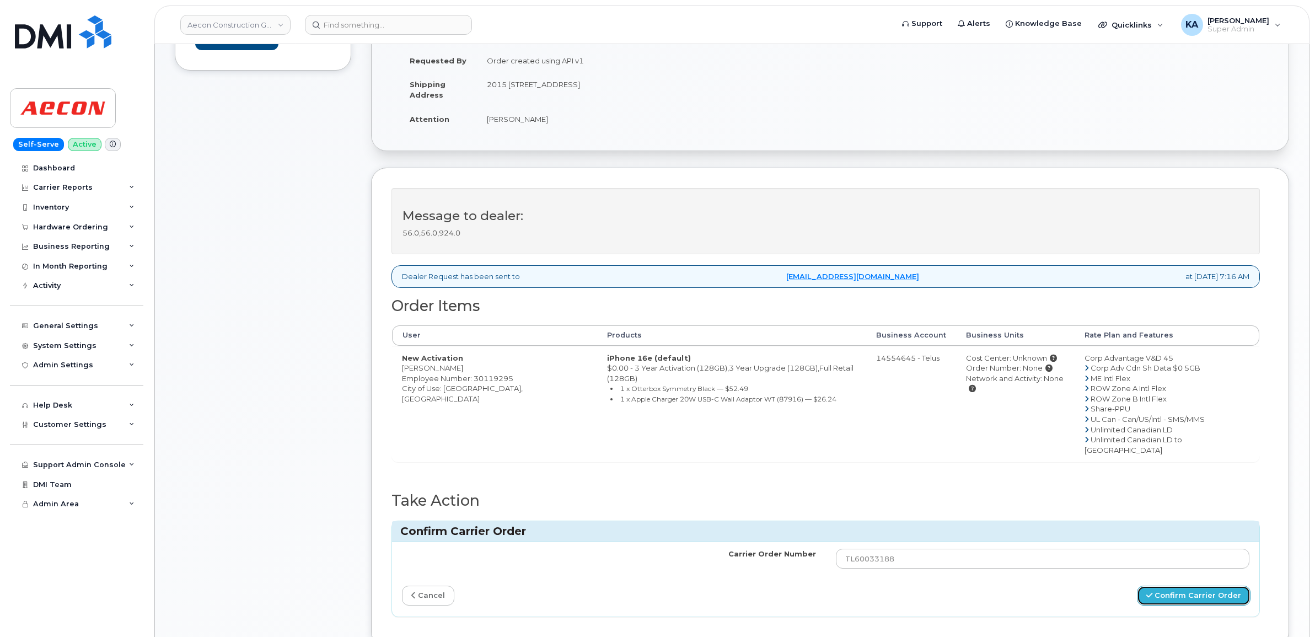
click at [1168, 586] on button "Confirm Carrier Order" at bounding box center [1194, 596] width 114 height 20
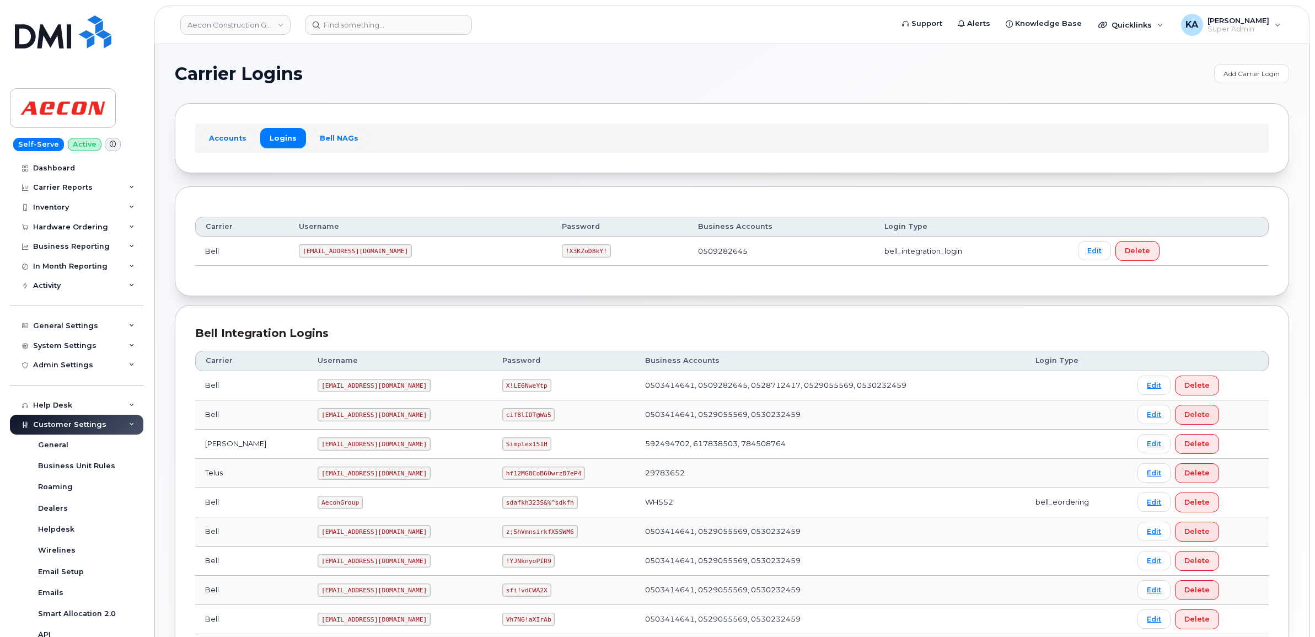
scroll to position [379, 0]
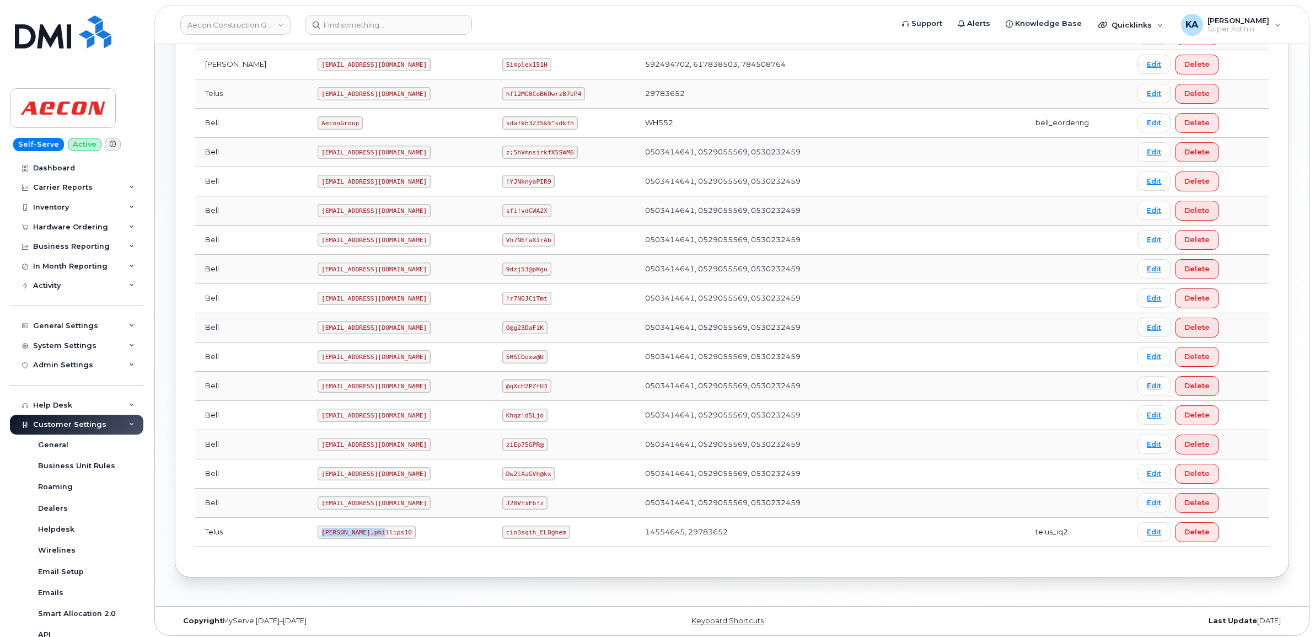
drag, startPoint x: 273, startPoint y: 536, endPoint x: 329, endPoint y: 541, distance: 56.5
click at [330, 543] on td "Taylor.phillips10" at bounding box center [400, 532] width 185 height 29
copy code "Taylor.phillips10"
drag, startPoint x: 486, startPoint y: 536, endPoint x: 553, endPoint y: 546, distance: 68.0
click at [553, 546] on td "cin3sqih_EL8ghem" at bounding box center [563, 532] width 143 height 29
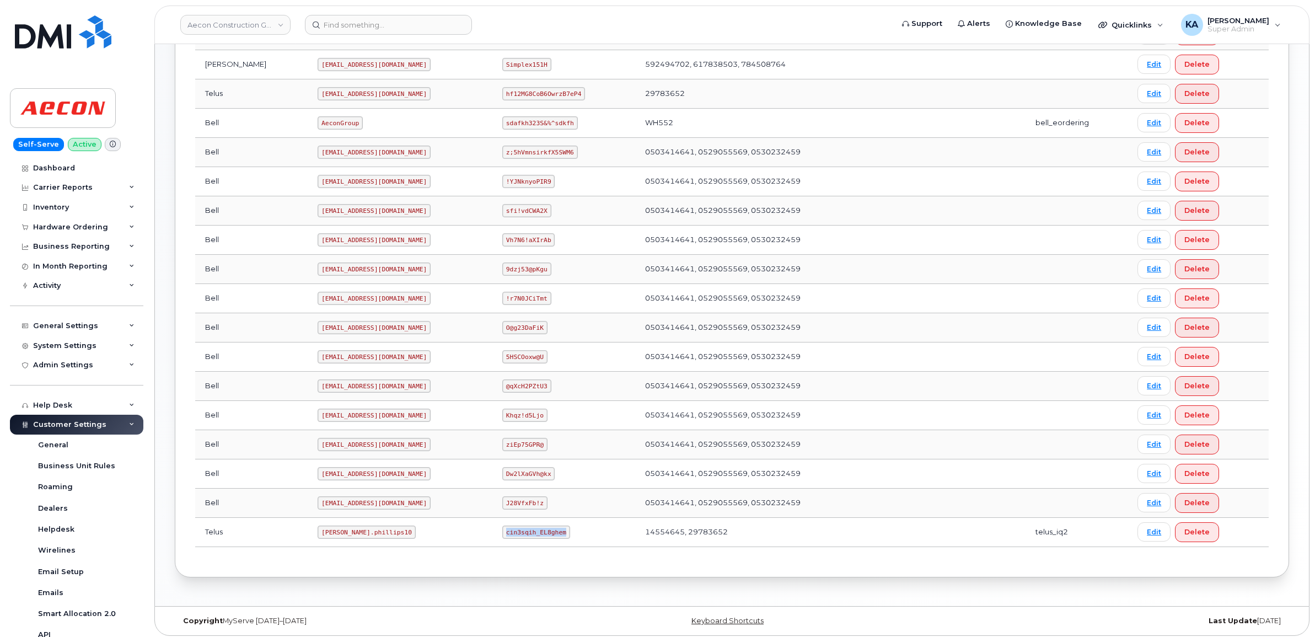
copy code "cin3sqih_EL8ghem"
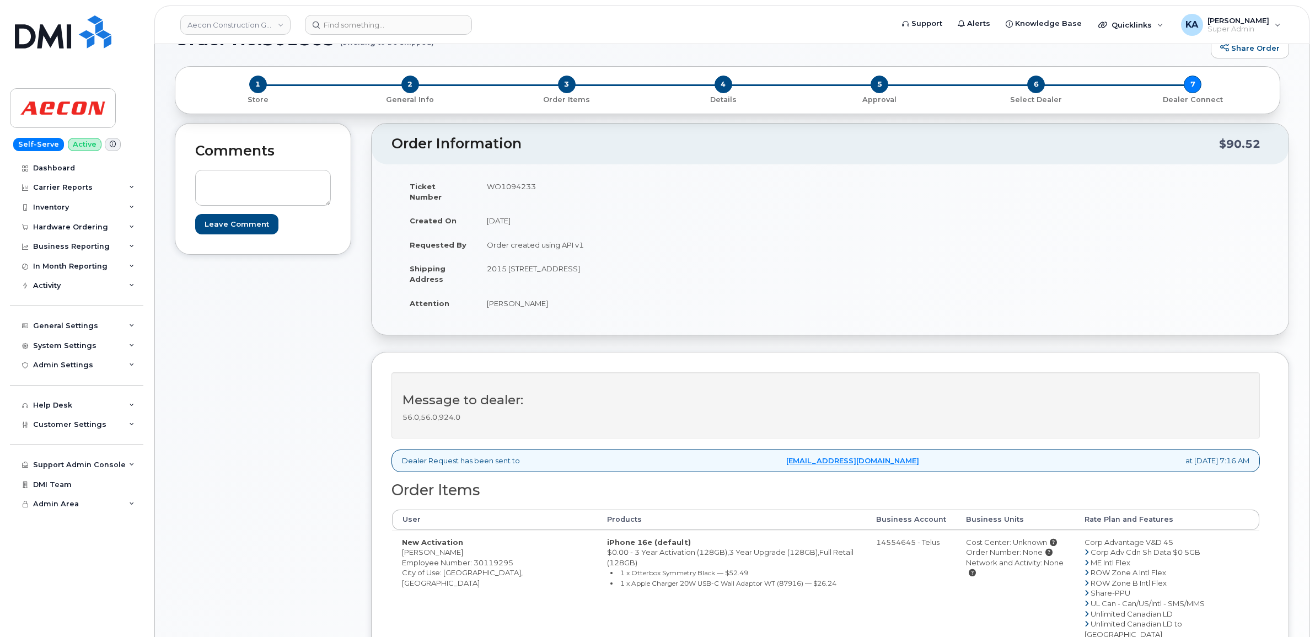
scroll to position [207, 0]
